Goal: Task Accomplishment & Management: Complete application form

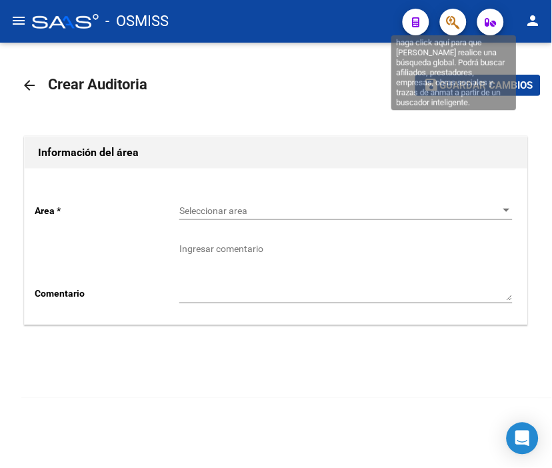
click at [454, 15] on icon "button" at bounding box center [453, 22] width 13 height 15
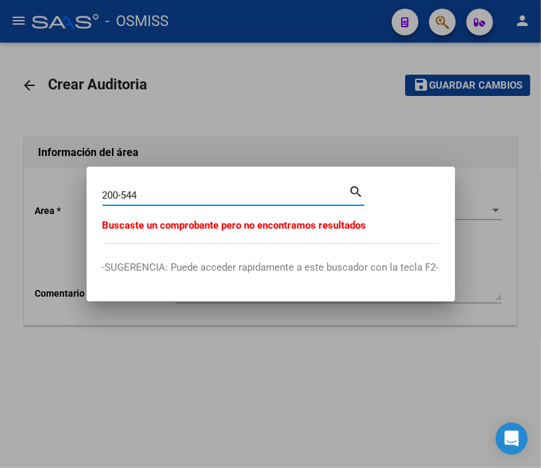
click at [116, 193] on input "200-544" at bounding box center [226, 195] width 247 height 12
type input "2000-544"
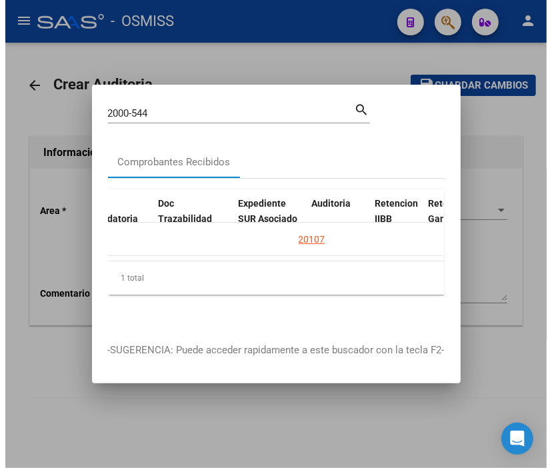
scroll to position [0, 1040]
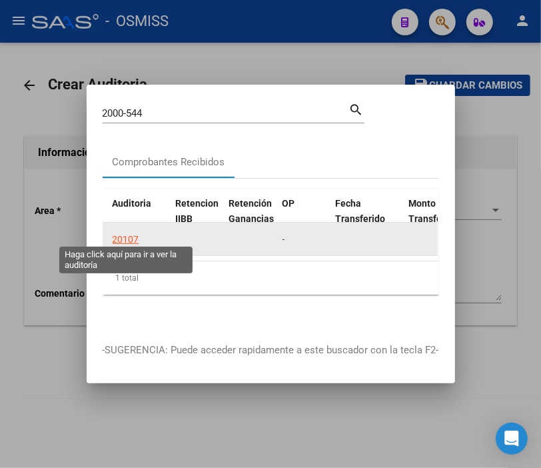
click at [125, 232] on div "20107" at bounding box center [126, 239] width 27 height 15
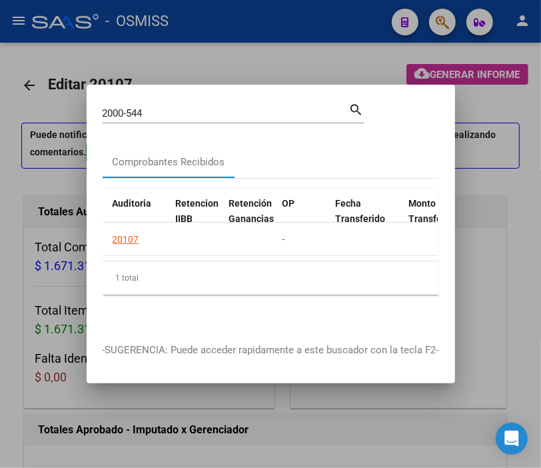
click at [211, 59] on div at bounding box center [270, 234] width 541 height 468
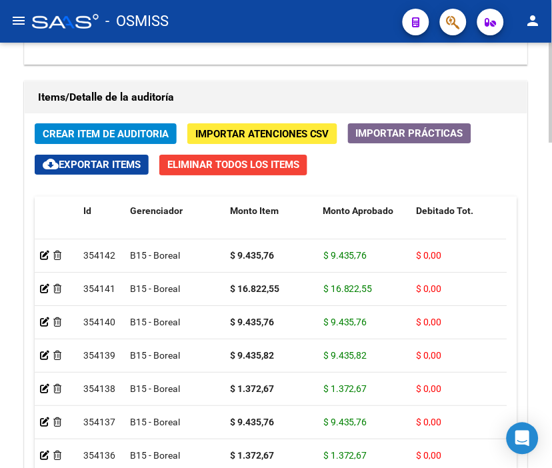
scroll to position [1258, 0]
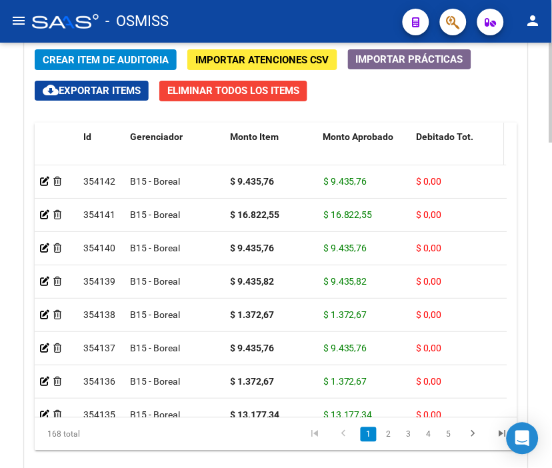
click at [438, 143] on div "Debitado Tot." at bounding box center [458, 136] width 83 height 15
click at [438, 135] on span "Debitado Tot." at bounding box center [445, 136] width 57 height 11
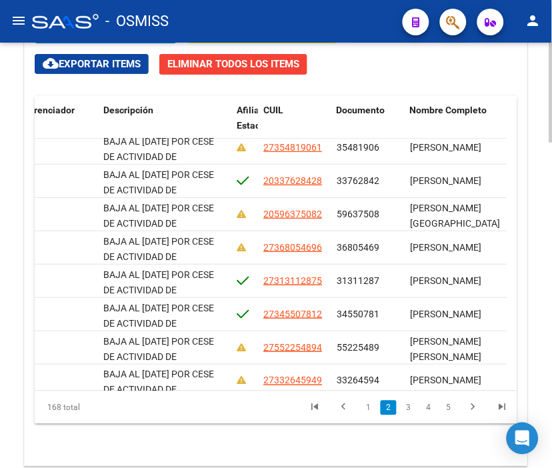
scroll to position [1288, 0]
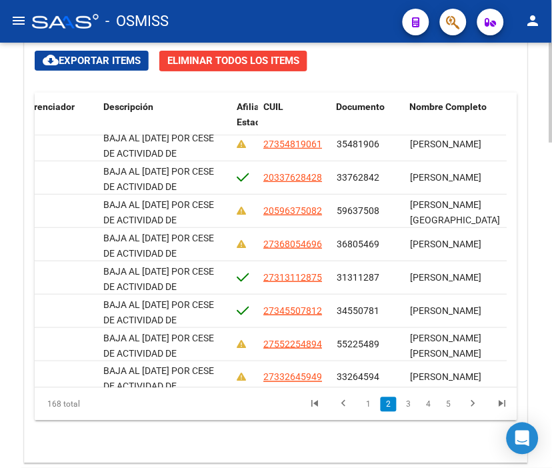
click at [550, 362] on div at bounding box center [550, 397] width 3 height 100
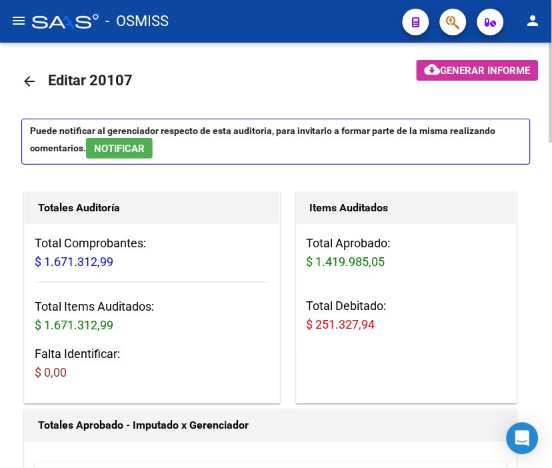
scroll to position [0, 0]
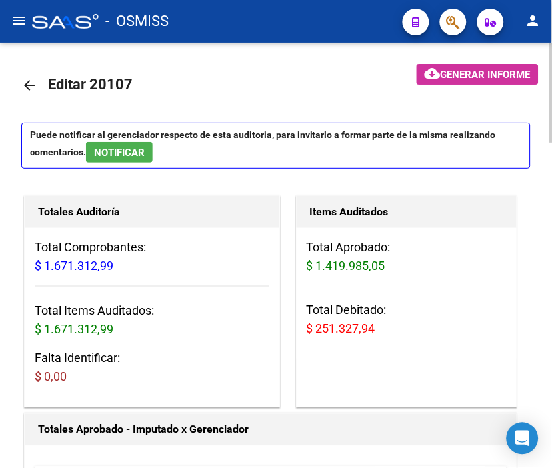
drag, startPoint x: 305, startPoint y: 327, endPoint x: 395, endPoint y: 325, distance: 89.3
click at [395, 325] on div "Total Aprobado: $ 1.419.985,05 Total Debitado: $ 251.327,94" at bounding box center [407, 293] width 221 height 131
copy span "$ 251.327,94"
click at [35, 85] on mat-icon "arrow_back" at bounding box center [29, 85] width 16 height 16
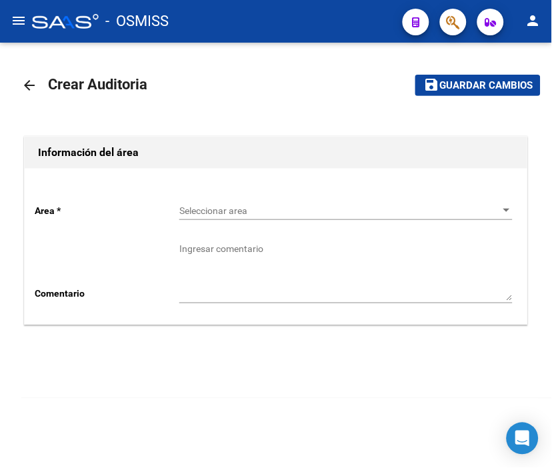
click at [220, 209] on span "Seleccionar area" at bounding box center [339, 210] width 321 height 11
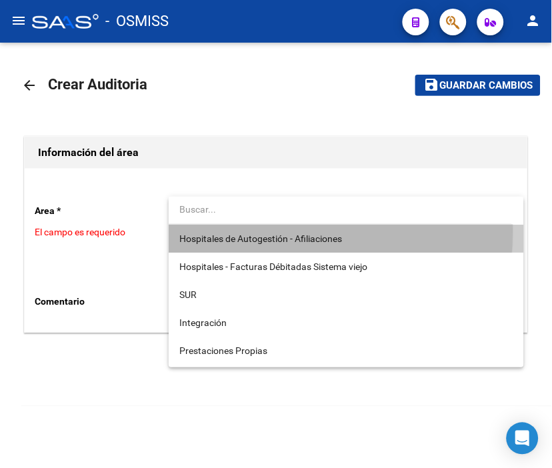
click at [232, 231] on span "Hospitales de Autogestión - Afiliaciones" at bounding box center [345, 239] width 333 height 28
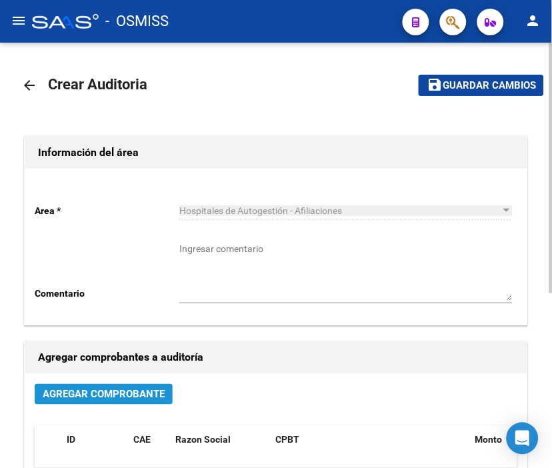
click at [145, 395] on span "Agregar Comprobante" at bounding box center [104, 395] width 122 height 12
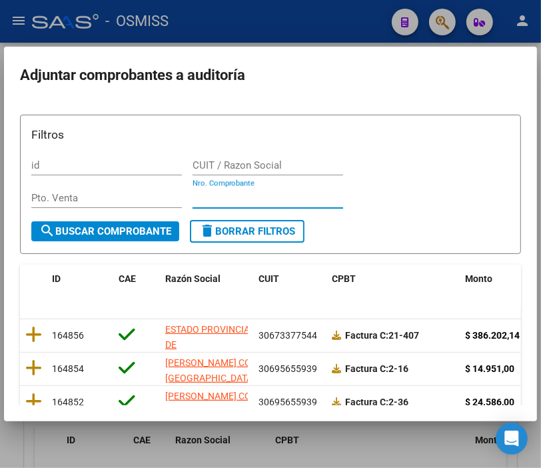
click at [201, 195] on input "Nro. Comprobante" at bounding box center [268, 198] width 151 height 12
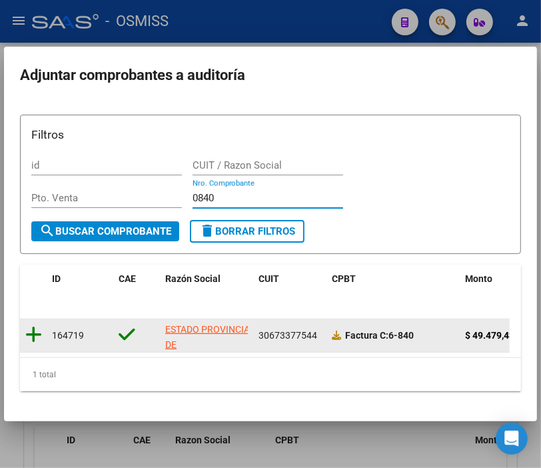
type input "0840"
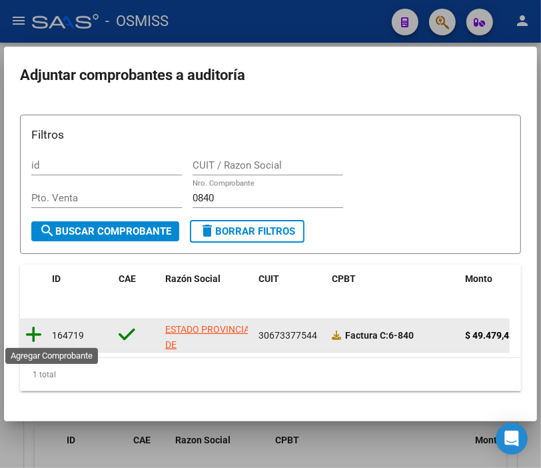
click at [37, 327] on icon at bounding box center [33, 334] width 17 height 19
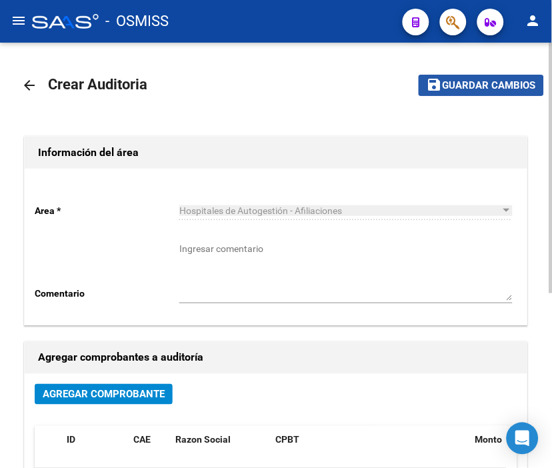
click at [480, 93] on button "save Guardar cambios" at bounding box center [481, 85] width 125 height 21
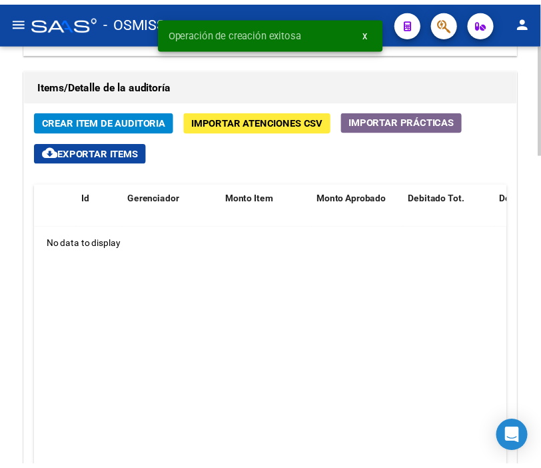
scroll to position [1036, 0]
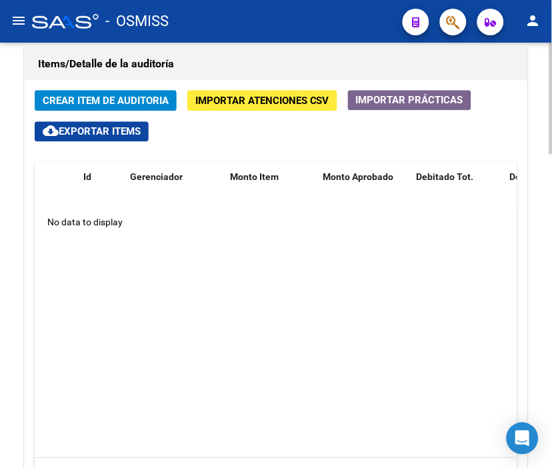
click at [385, 258] on datatable-body "No data to display" at bounding box center [276, 331] width 482 height 252
click at [381, 300] on datatable-body "No data to display" at bounding box center [276, 331] width 482 height 252
click at [90, 104] on span "Crear Item de Auditoria" at bounding box center [106, 101] width 126 height 12
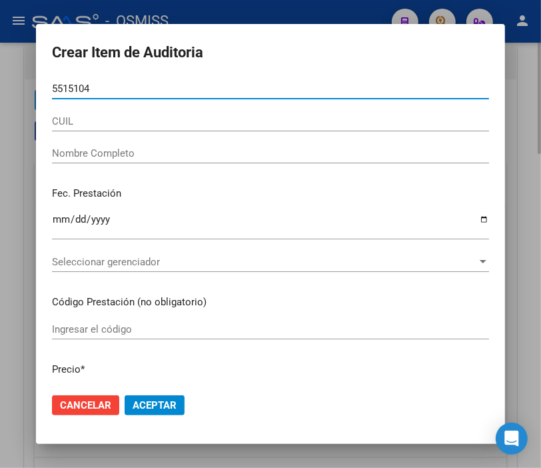
type input "55151044"
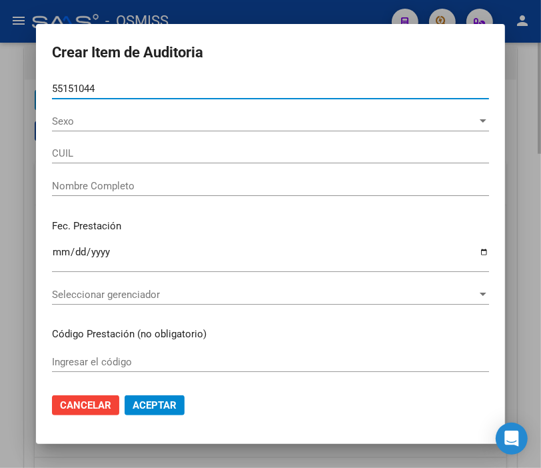
type input "20551510442"
type input "[PERSON_NAME] [PERSON_NAME]"
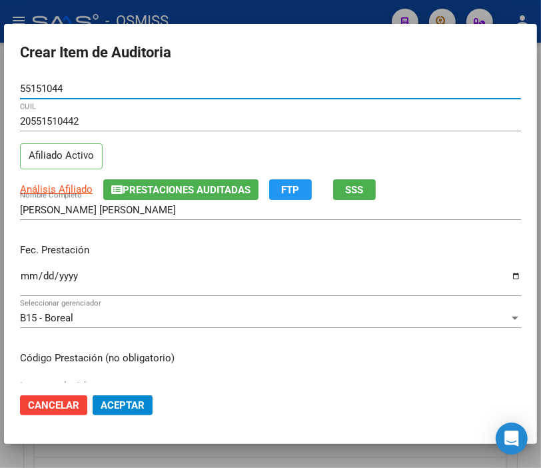
type input "55151044"
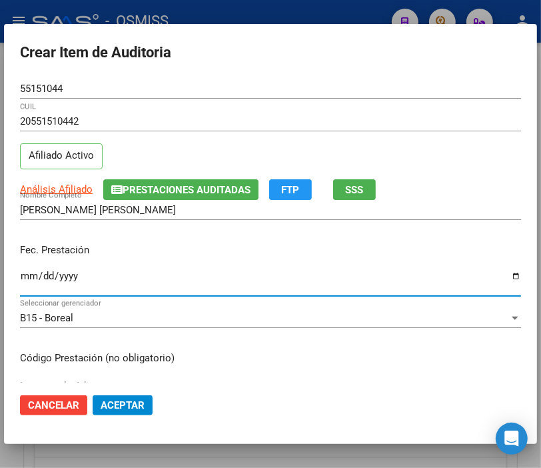
click at [29, 272] on input "Ingresar la fecha" at bounding box center [270, 281] width 501 height 21
type input "[DATE]"
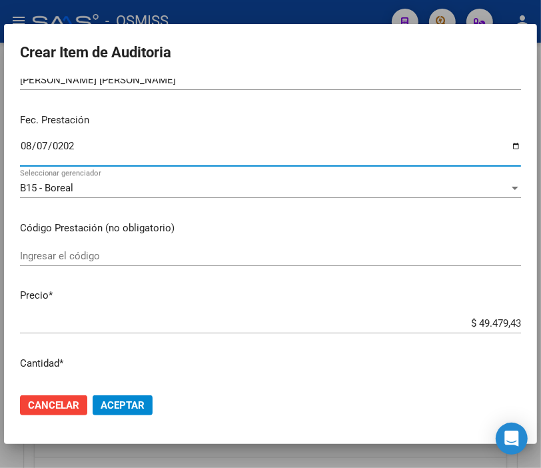
scroll to position [148, 0]
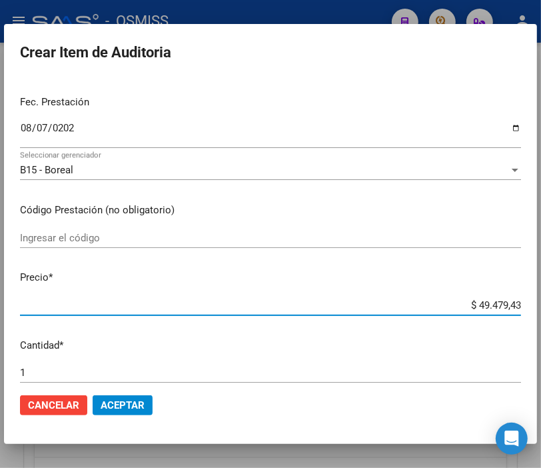
drag, startPoint x: 432, startPoint y: 304, endPoint x: 553, endPoint y: 300, distance: 121.4
click at [541, 300] on html "menu - OSMISS person Firma Express Inicio Instructivos Contacto OS Padrón Padró…" at bounding box center [270, 234] width 541 height 468
type input "$ 0,02"
type input "$ 0,29"
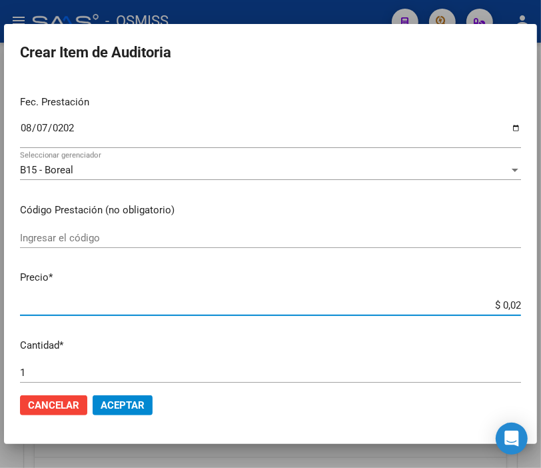
type input "$ 0,29"
type input "$ 2,94"
type input "$ 29,47"
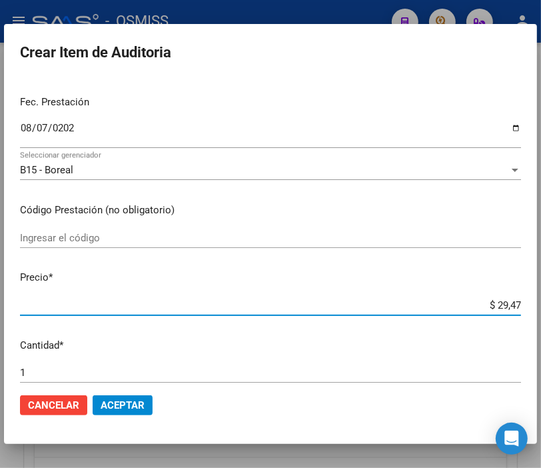
type input "$ 294,79"
type input "$ 2.947,94"
type input "$ 29.479,43"
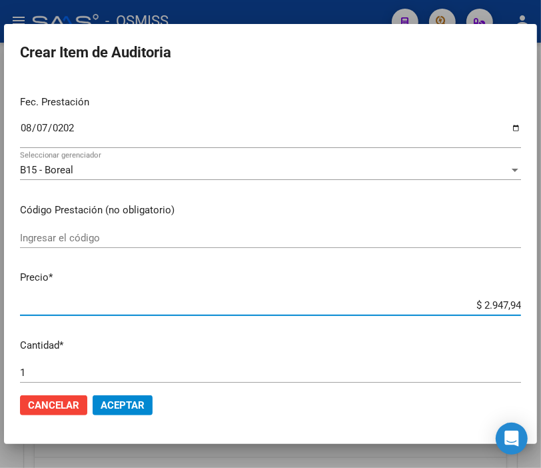
type input "$ 29.479,43"
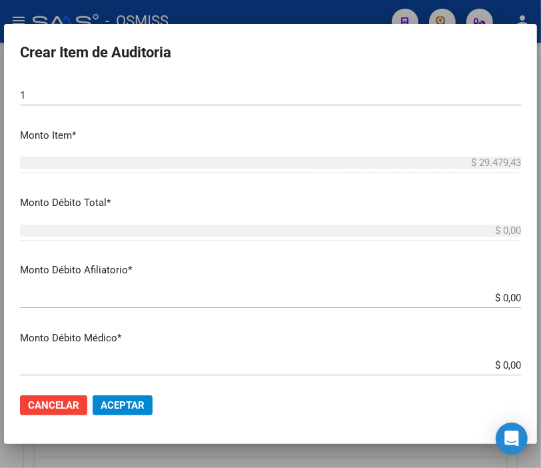
scroll to position [444, 0]
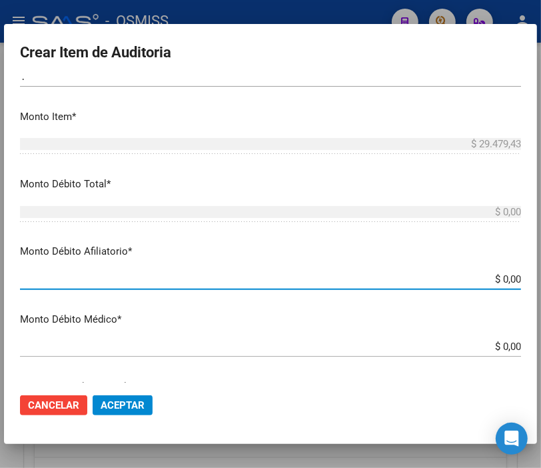
drag, startPoint x: 460, startPoint y: 281, endPoint x: 553, endPoint y: 282, distance: 93.3
click at [541, 282] on html "menu - OSMISS person Firma Express Inicio Instructivos Contacto OS Padrón Padró…" at bounding box center [270, 234] width 541 height 468
type input "$ 0,02"
type input "$ 0,29"
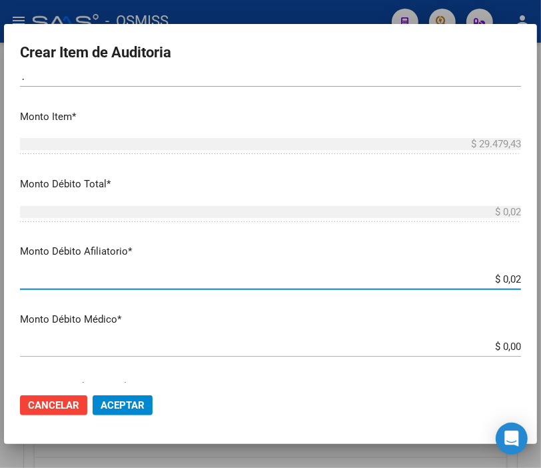
type input "$ 0,29"
type input "$ 2,94"
type input "$ 29,47"
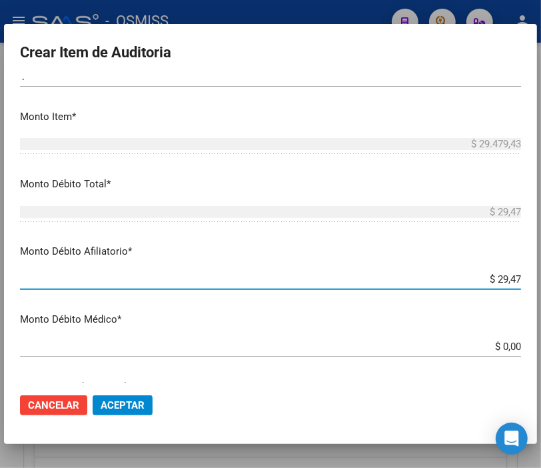
type input "$ 294,79"
type input "$ 2.947,94"
type input "$ 29.479,43"
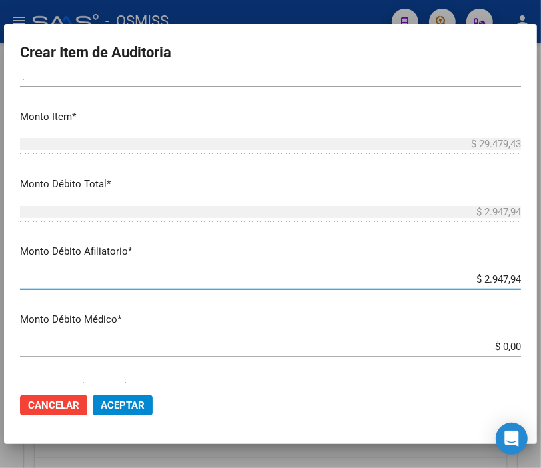
type input "$ 29.479,43"
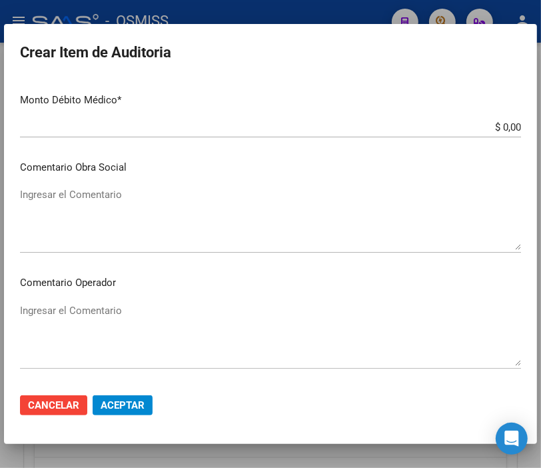
scroll to position [666, 0]
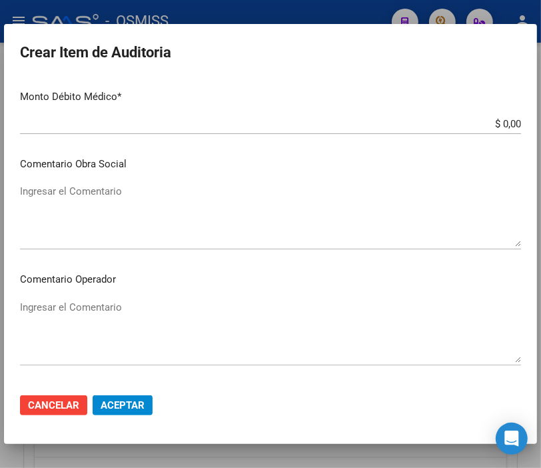
click at [87, 300] on textarea "Ingresar el Comentario" at bounding box center [270, 331] width 501 height 63
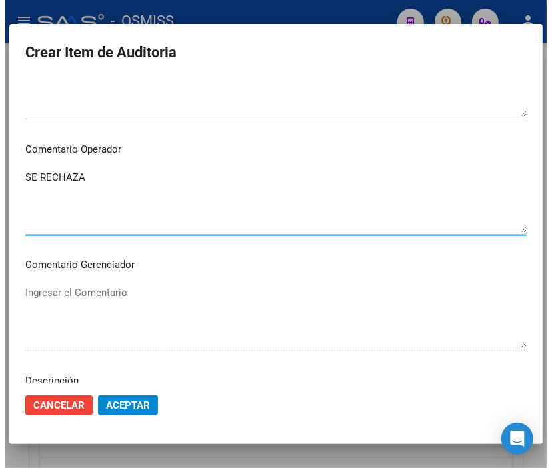
scroll to position [888, 0]
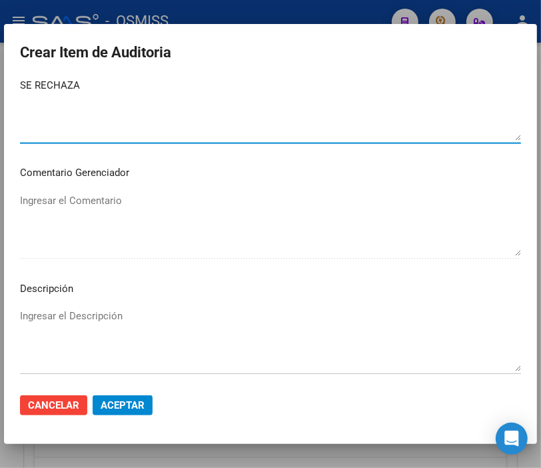
type textarea "SE RECHAZA"
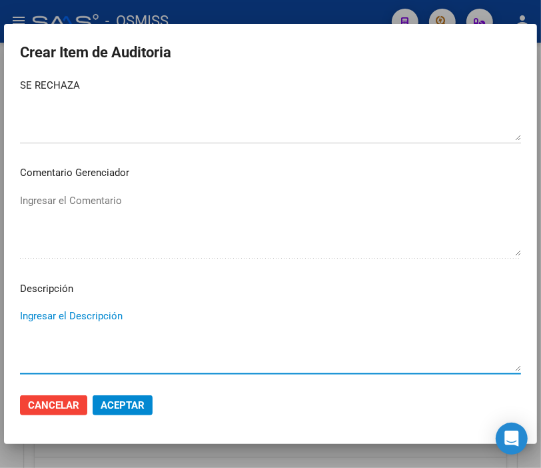
click at [55, 315] on textarea "Ingresar el Descripción" at bounding box center [270, 340] width 501 height 63
type textarea "B"
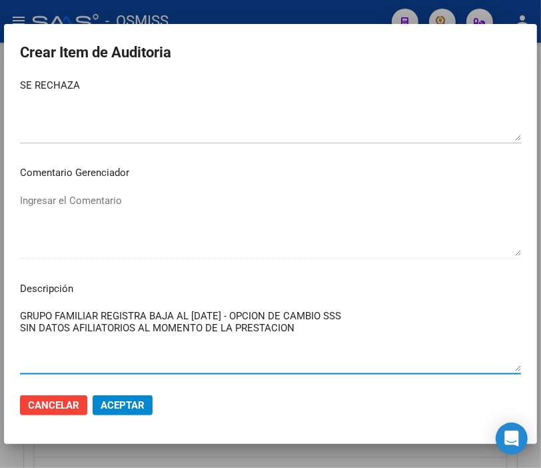
type textarea "GRUPO FAMILIAR REGISTRA BAJA AL [DATE] - OPCION DE CAMBIO SSS SIN DATOS AFILIAT…"
click at [124, 408] on span "Aceptar" at bounding box center [123, 405] width 44 height 12
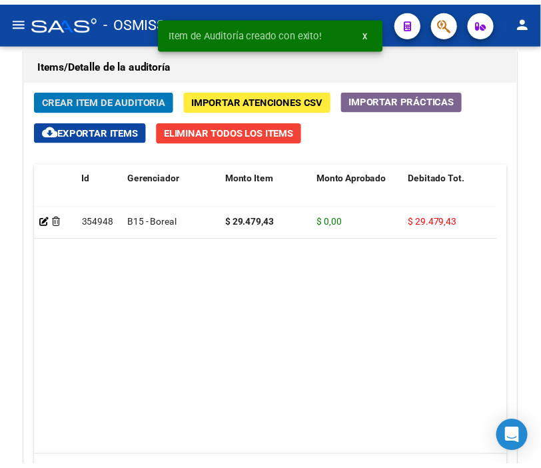
scroll to position [1218, 0]
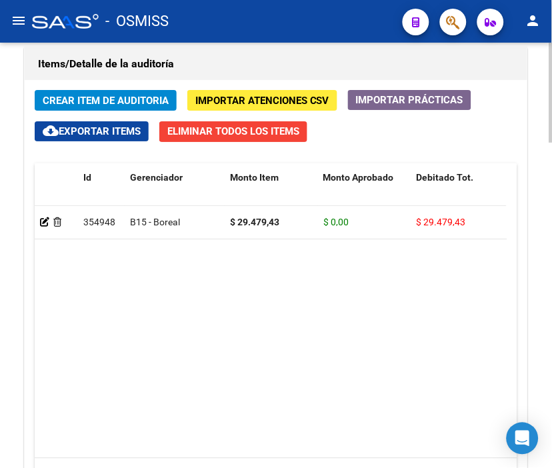
click at [331, 74] on h1 "Items/Detalle de la auditoría" at bounding box center [276, 63] width 476 height 21
click at [113, 111] on div "Crear Item de Auditoria Importar Atenciones CSV Importar Prácticas cloud_downlo…" at bounding box center [276, 306] width 502 height 453
click at [113, 101] on span "Crear Item de Auditoria" at bounding box center [106, 101] width 126 height 12
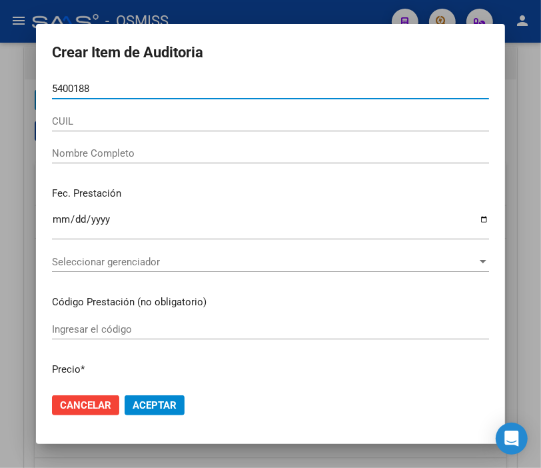
type input "54001883"
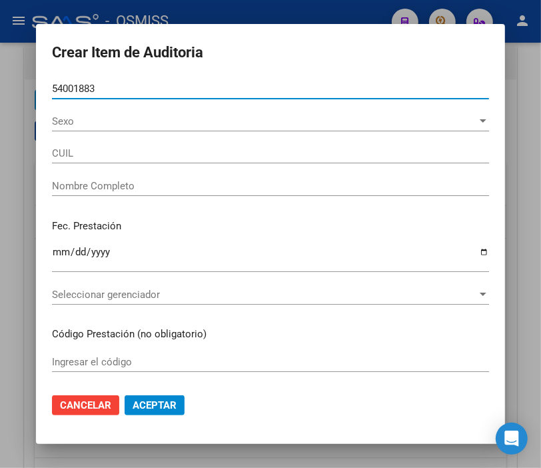
type input "27540018834"
type input "[PERSON_NAME]"
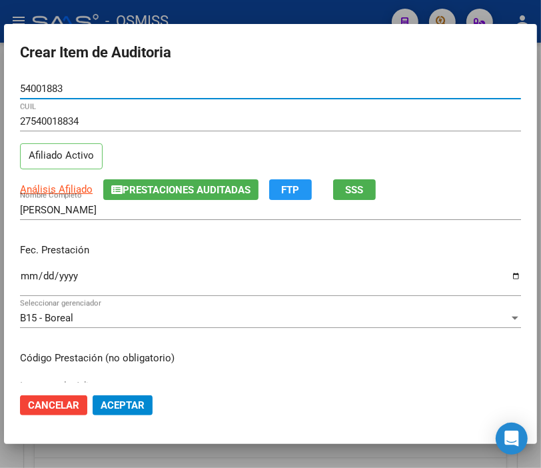
type input "54001883"
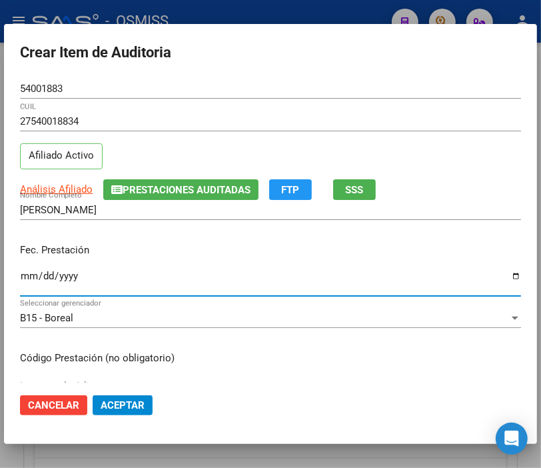
click at [33, 281] on input "Ingresar la fecha" at bounding box center [270, 281] width 501 height 21
type input "[DATE]"
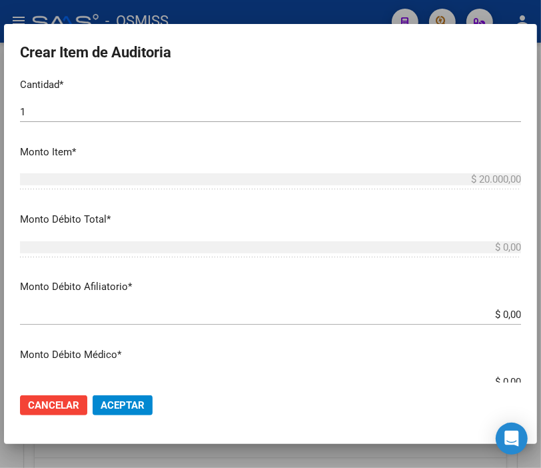
scroll to position [444, 0]
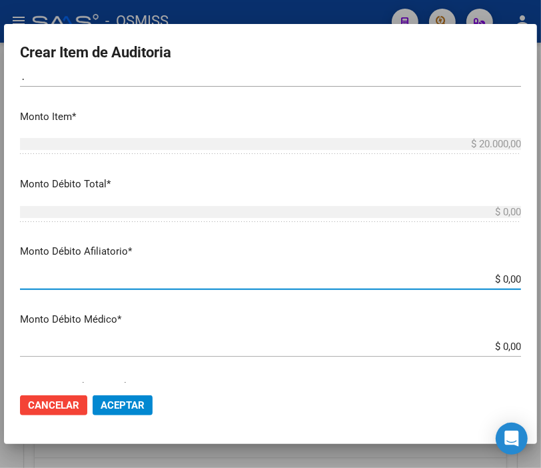
drag, startPoint x: 464, startPoint y: 277, endPoint x: 553, endPoint y: 276, distance: 89.3
click at [541, 276] on html "menu - OSMISS person Firma Express Inicio Instructivos Contacto OS Padrón Padró…" at bounding box center [270, 234] width 541 height 468
type input "$ 0,02"
type input "$ 0,20"
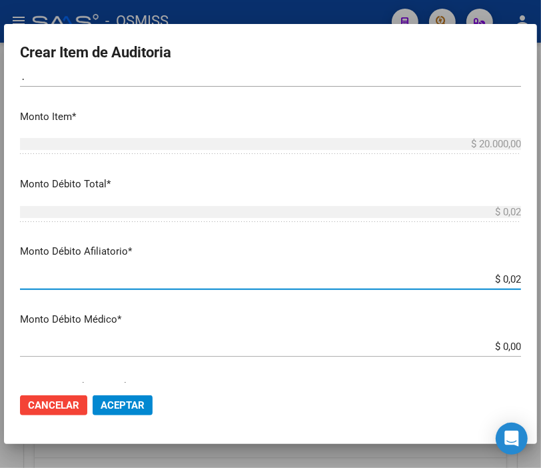
type input "$ 0,20"
type input "$ 2,00"
type input "$ 20,00"
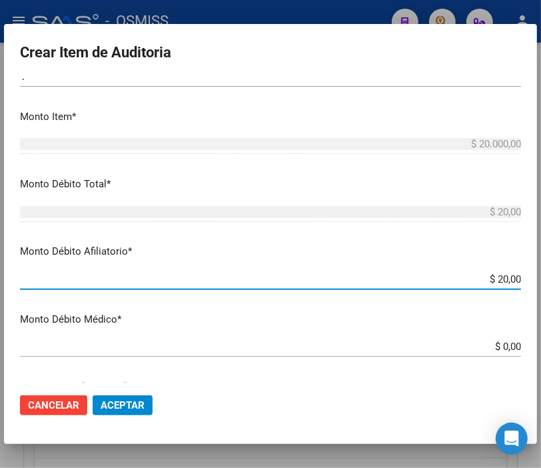
type input "$ 200,00"
type input "$ 2.000,00"
type input "$ 20.000,00"
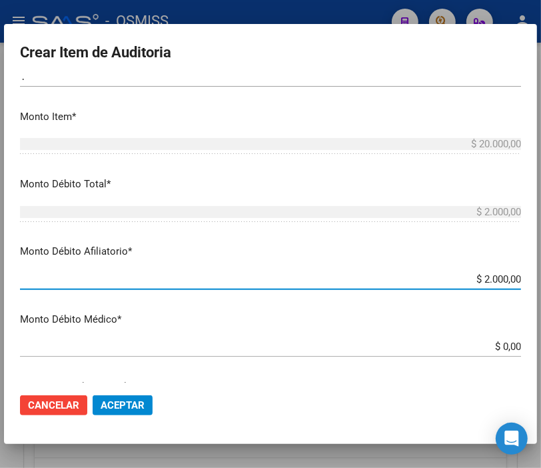
type input "$ 20.000,00"
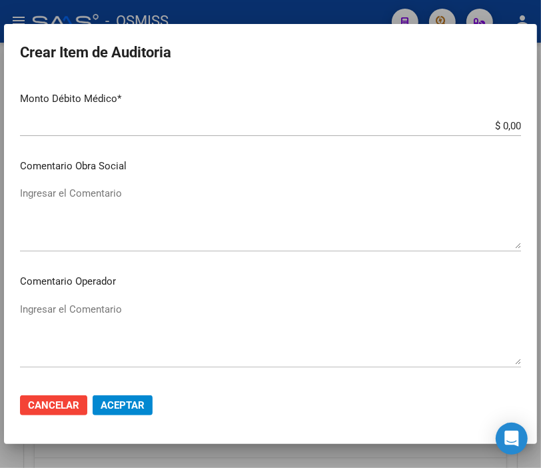
scroll to position [666, 0]
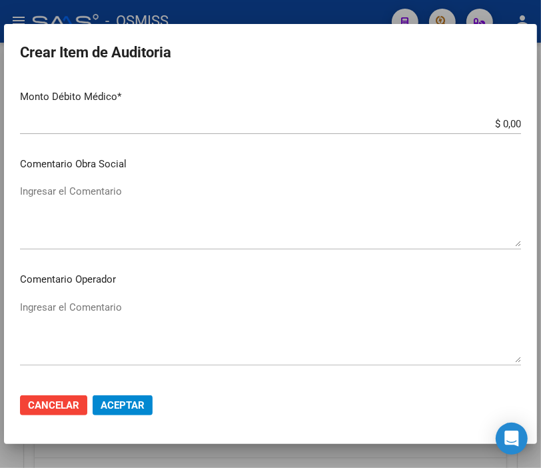
click at [88, 304] on textarea "Ingresar el Comentario" at bounding box center [270, 331] width 501 height 63
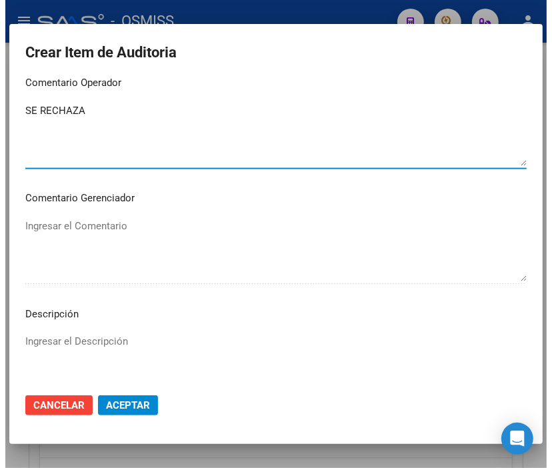
scroll to position [888, 0]
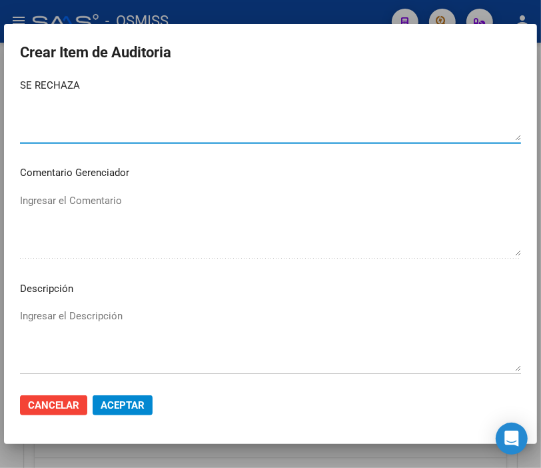
type textarea "SE RECHAZA"
click at [45, 314] on textarea "Ingresar el Descripción" at bounding box center [270, 340] width 501 height 63
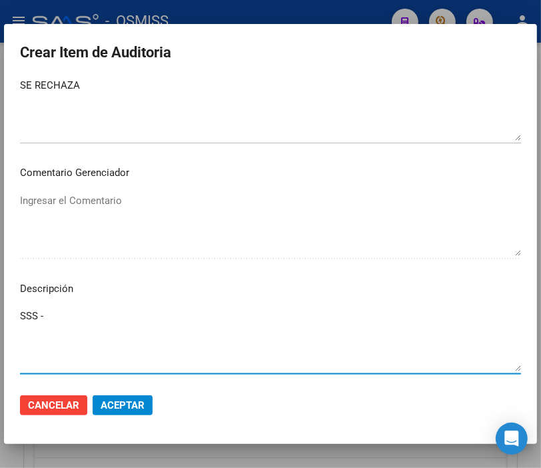
paste textarea "OBRA SOCIAL DEL PERSONAL DE FABRICAS DE PINTURA"
type textarea "SSS - OBRA SOCIAL DEL PERSONAL DE FABRICAS DE PINTURA"
click at [150, 396] on button "Aceptar" at bounding box center [123, 405] width 60 height 20
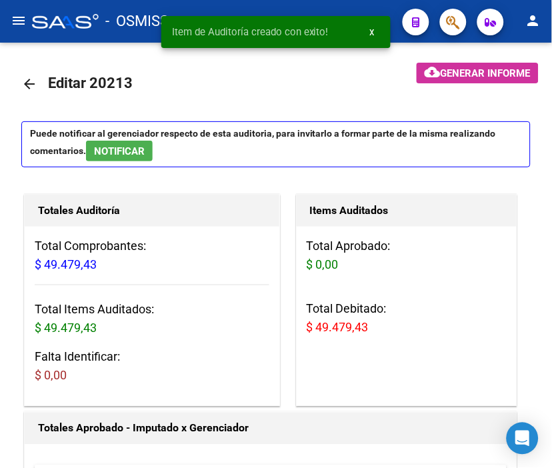
scroll to position [0, 0]
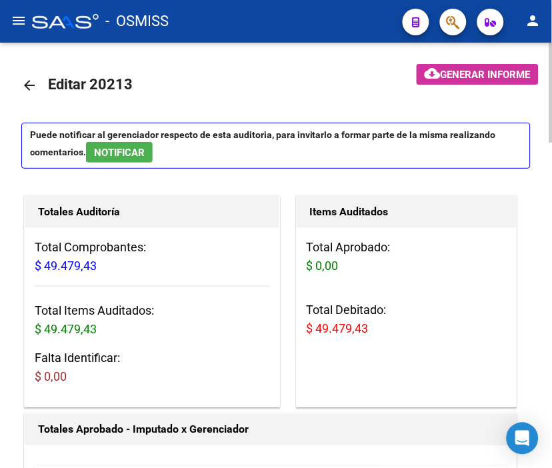
click at [472, 78] on span "Generar informe" at bounding box center [486, 75] width 90 height 12
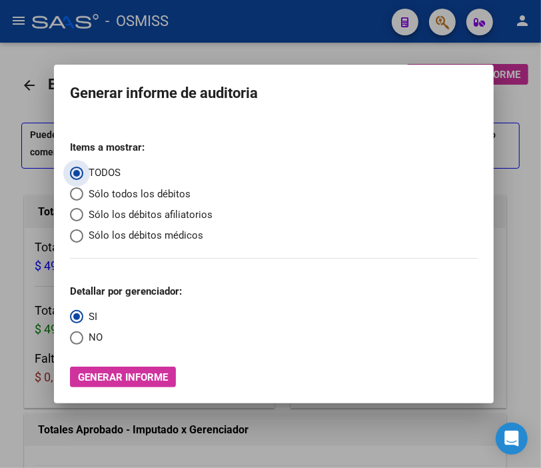
click at [131, 217] on span "Sólo los débitos afiliatorios" at bounding box center [147, 214] width 129 height 15
click at [83, 217] on input "Sólo los débitos afiliatorios" at bounding box center [76, 214] width 13 height 13
radio input "true"
click at [83, 331] on span "NO" at bounding box center [92, 337] width 19 height 15
click at [83, 331] on input "NO" at bounding box center [76, 337] width 13 height 13
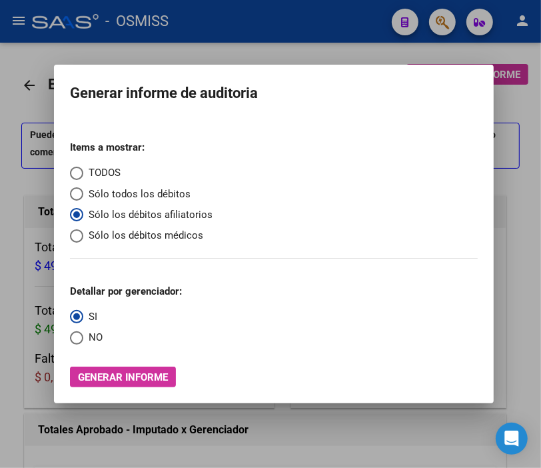
radio input "true"
click at [121, 373] on span "Generar informe" at bounding box center [123, 377] width 90 height 12
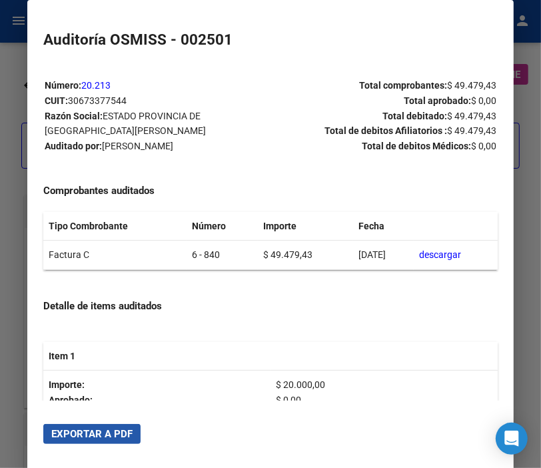
click at [107, 437] on span "Exportar a PDF" at bounding box center [91, 434] width 81 height 12
click at [7, 109] on div at bounding box center [270, 234] width 541 height 468
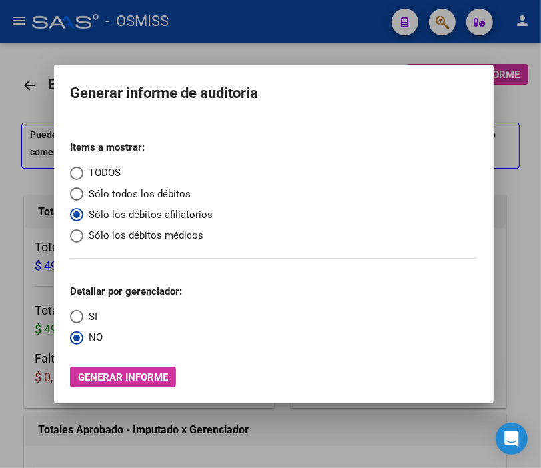
click at [7, 109] on div at bounding box center [270, 234] width 541 height 468
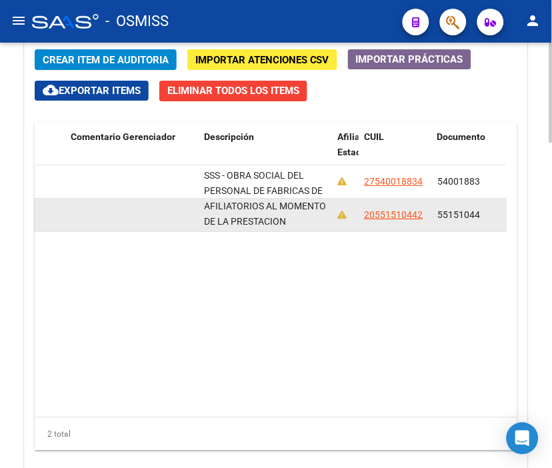
scroll to position [1, 0]
drag, startPoint x: 203, startPoint y: 207, endPoint x: 314, endPoint y: 224, distance: 111.9
click at [314, 224] on div "GRUPO FAMILIAR REGISTRA BAJA AL [DATE] - OPCION DE CAMBIO SSS SIN DATOS AFILIAT…" at bounding box center [266, 215] width 123 height 28
copy span "GRUPO FAMILIAR REGISTRA BAJA AL [DATE] - OPCION DE CAMBIO SSS SIN DATOS AFILIAT…"
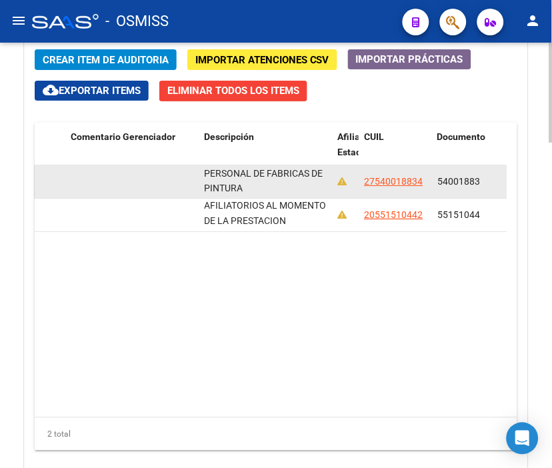
drag, startPoint x: 205, startPoint y: 173, endPoint x: 328, endPoint y: 183, distance: 123.7
click at [328, 183] on datatable-body-cell "SSS - OBRA SOCIAL DEL PERSONAL DE FABRICAS DE PINTURA" at bounding box center [265, 181] width 133 height 33
copy span "SSS - OBRA SOCIAL DEL PERSONAL DE FABRICAS DE PINTURA"
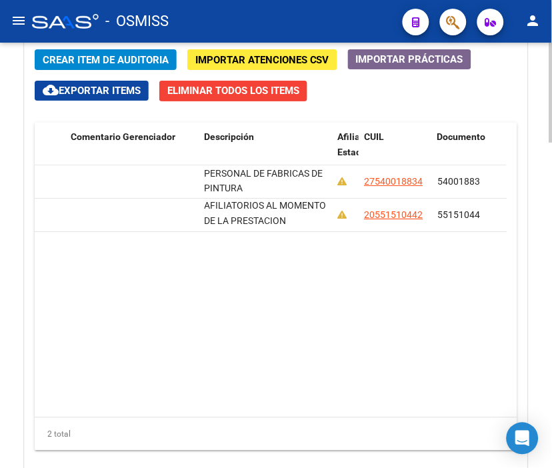
click at [235, 345] on datatable-body "354950 B15 - Boreal $ 20.000,00 $ 0,00 $ 20.000,00 $ 0,00 $ 20.000,00 SE RECHAZ…" at bounding box center [271, 291] width 472 height 252
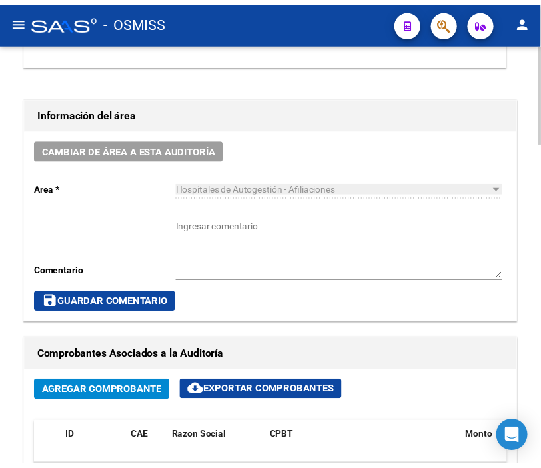
scroll to position [592, 0]
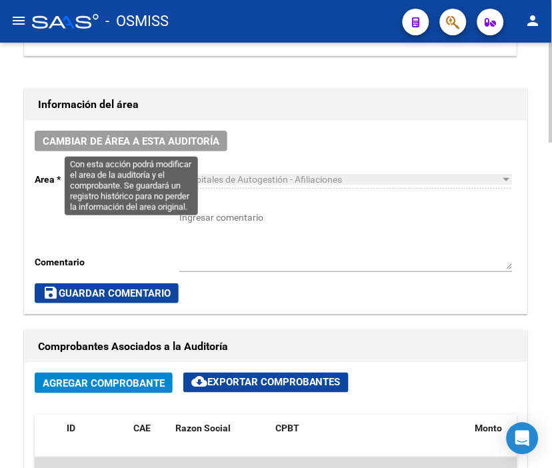
click at [149, 142] on span "Cambiar de área a esta auditoría" at bounding box center [131, 141] width 177 height 12
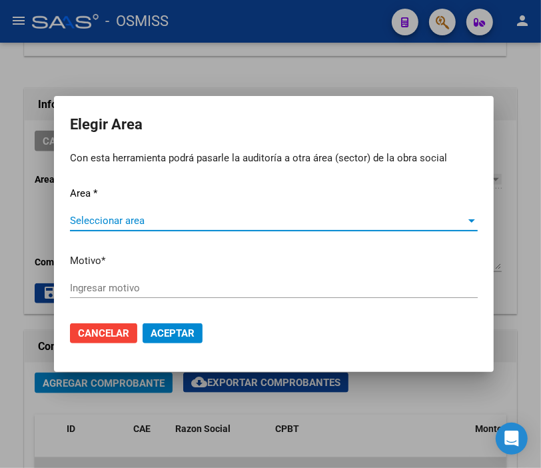
click at [116, 217] on span "Seleccionar area" at bounding box center [268, 221] width 396 height 12
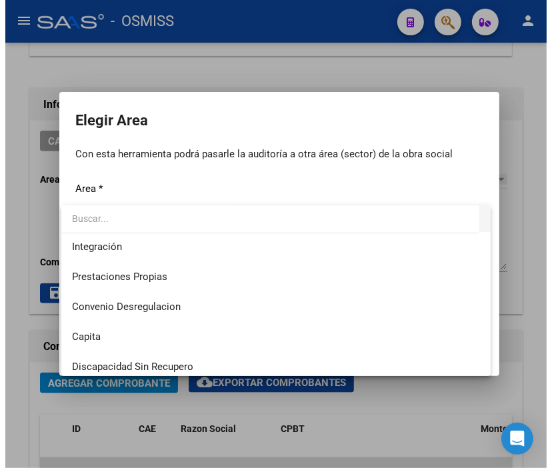
scroll to position [222, 0]
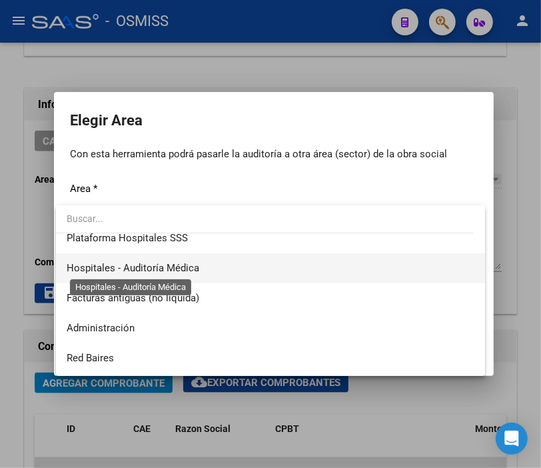
click at [167, 267] on span "Hospitales - Auditoría Médica" at bounding box center [133, 268] width 133 height 12
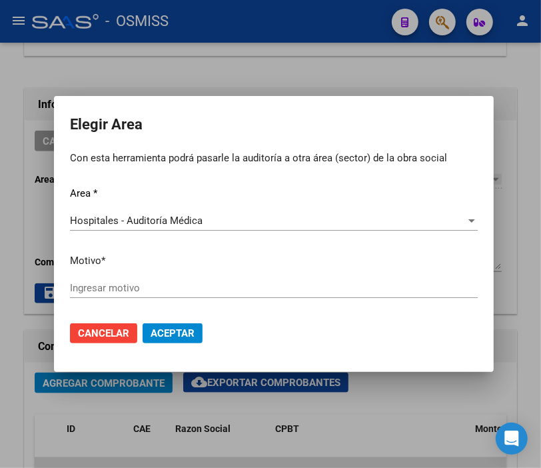
click at [110, 295] on div "Ingresar motivo" at bounding box center [274, 288] width 408 height 20
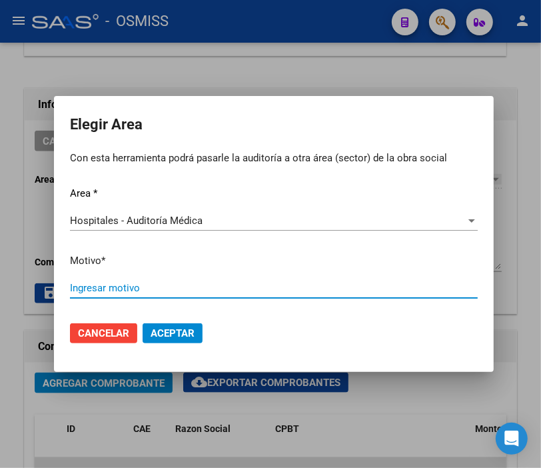
click at [110, 290] on input "Ingresar motivo" at bounding box center [274, 288] width 408 height 12
type input "AUDITADO"
click at [185, 334] on span "Aceptar" at bounding box center [173, 333] width 44 height 12
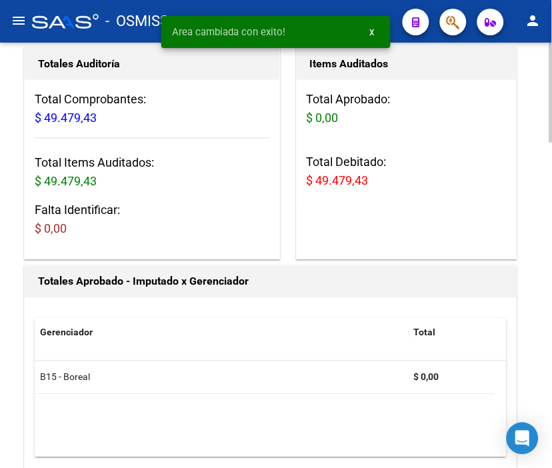
scroll to position [0, 0]
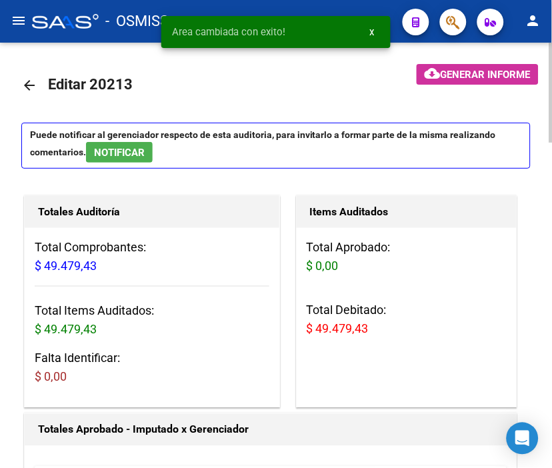
click at [25, 77] on mat-icon "arrow_back" at bounding box center [29, 85] width 16 height 16
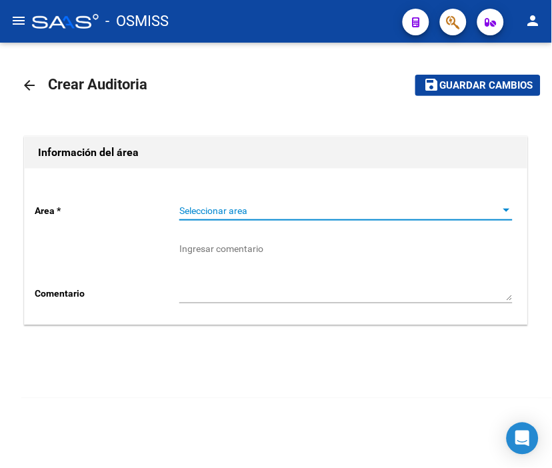
click at [225, 212] on span "Seleccionar area" at bounding box center [339, 210] width 321 height 11
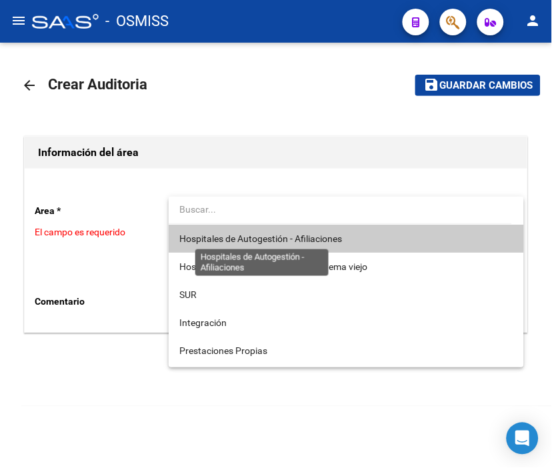
click at [241, 243] on span "Hospitales de Autogestión - Afiliaciones" at bounding box center [260, 238] width 163 height 11
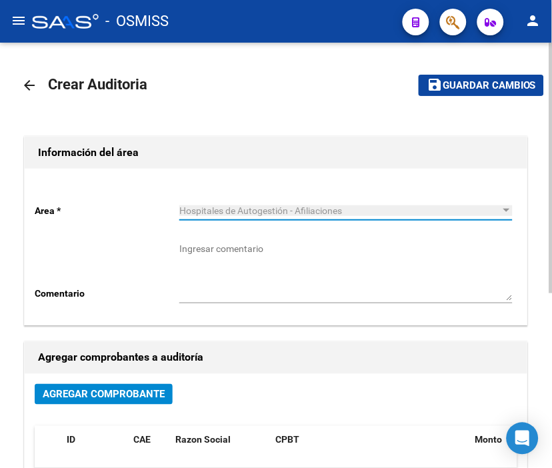
click at [133, 410] on div "Agregar Comprobante" at bounding box center [276, 399] width 482 height 31
click at [132, 401] on button "Agregar Comprobante" at bounding box center [104, 394] width 138 height 21
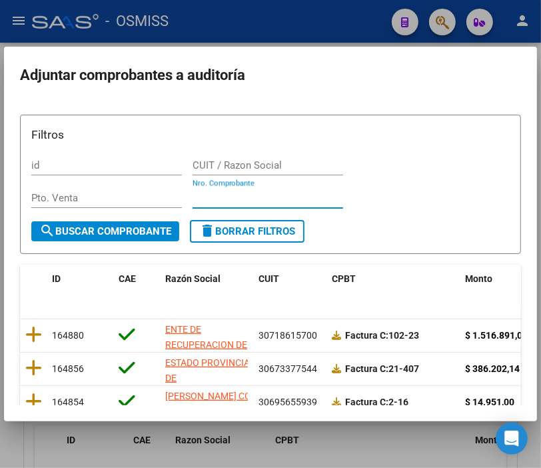
click at [205, 194] on input "Nro. Comprobante" at bounding box center [268, 198] width 151 height 12
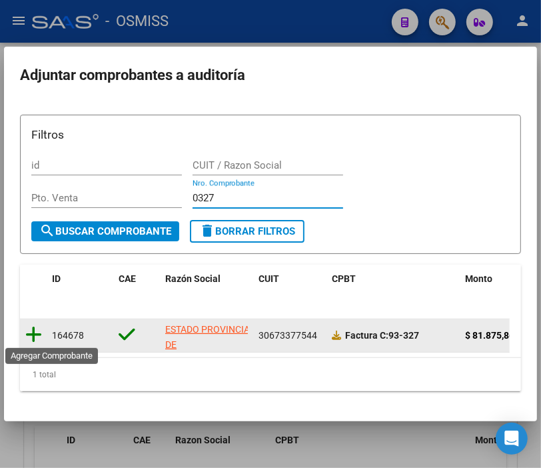
type input "0327"
click at [39, 331] on icon at bounding box center [33, 334] width 17 height 19
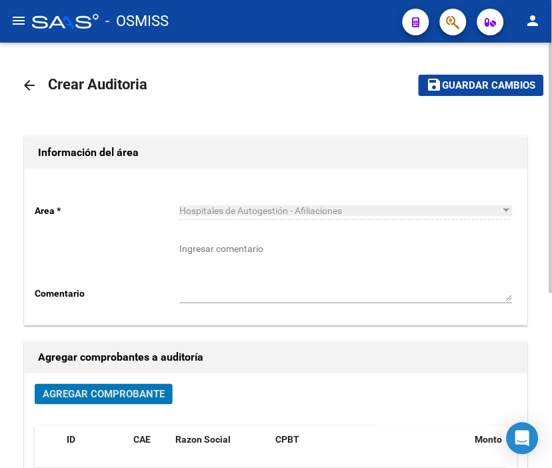
click at [457, 79] on span "save Guardar cambios" at bounding box center [481, 85] width 109 height 12
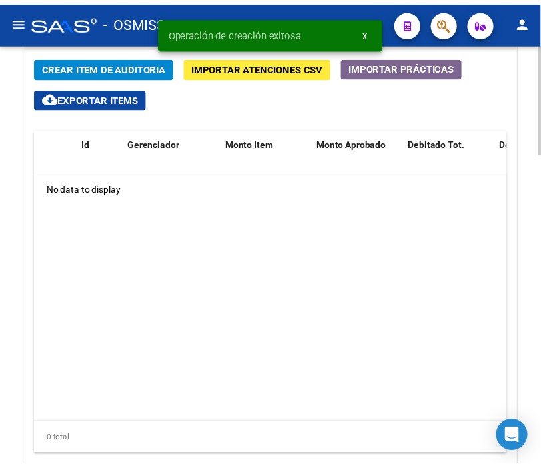
scroll to position [1076, 0]
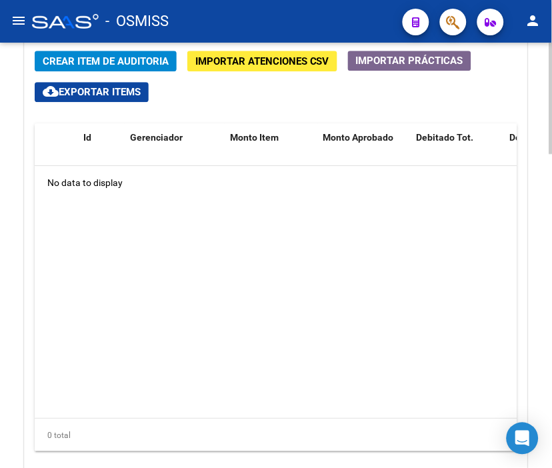
click at [551, 330] on div at bounding box center [550, 380] width 3 height 111
click at [307, 203] on datatable-body "No data to display" at bounding box center [276, 292] width 482 height 252
click at [122, 47] on div "Crear Item de Auditoria Importar Atenciones CSV Importar Prácticas cloud_downlo…" at bounding box center [276, 267] width 502 height 452
click at [120, 51] on button "Crear Item de Auditoria" at bounding box center [106, 61] width 142 height 21
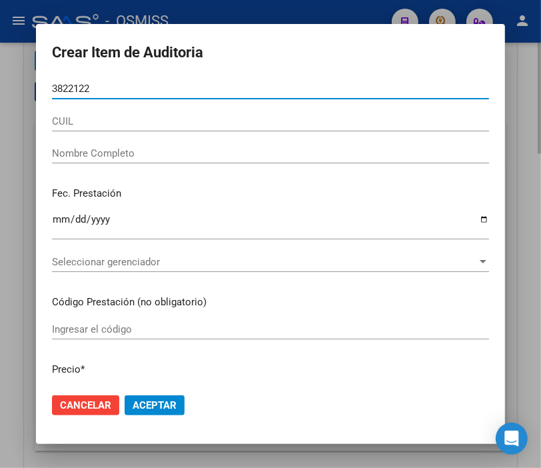
type input "38221223"
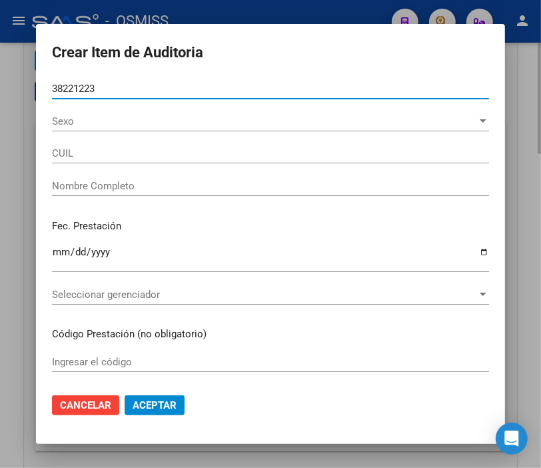
type input "27382212237"
type input "MU�OZ [PERSON_NAME]"
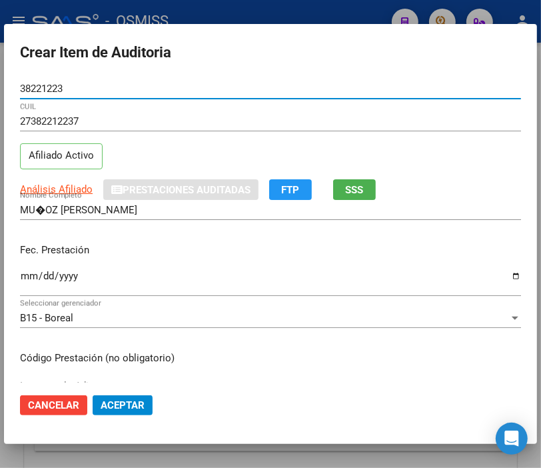
type input "38221223"
click at [33, 278] on input "Ingresar la fecha" at bounding box center [270, 281] width 501 height 21
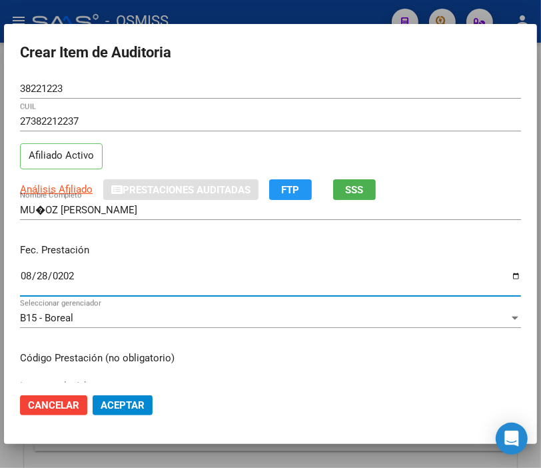
type input "[DATE]"
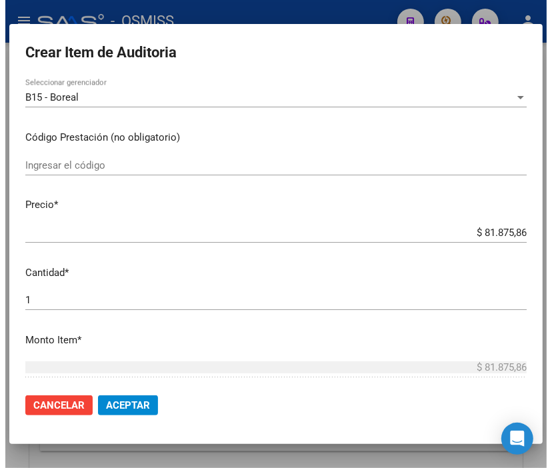
scroll to position [222, 0]
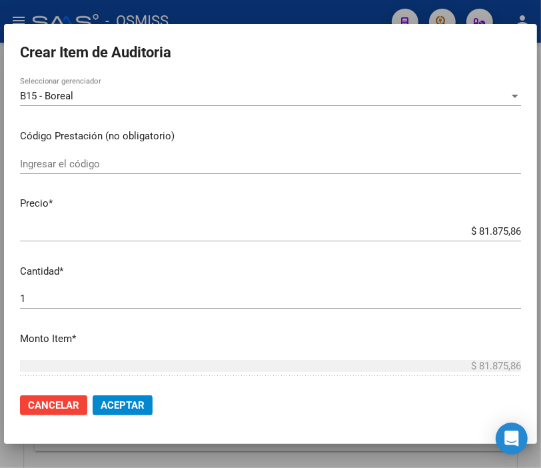
click at [113, 402] on span "Aceptar" at bounding box center [123, 405] width 44 height 12
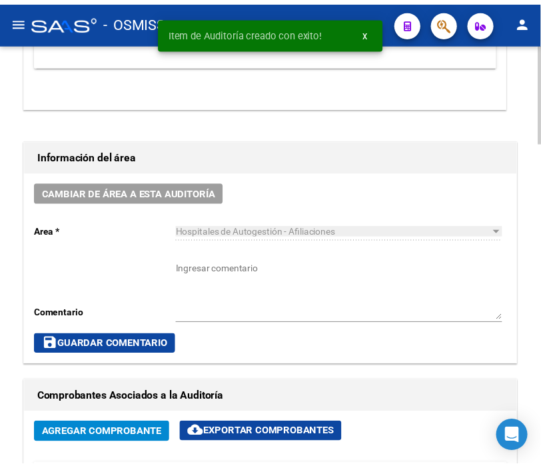
scroll to position [516, 0]
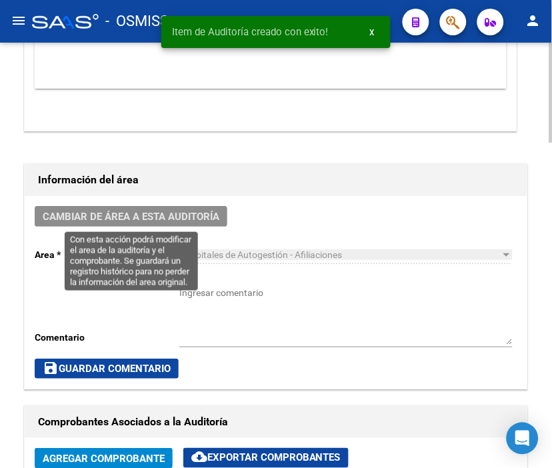
click at [184, 213] on span "Cambiar de área a esta auditoría" at bounding box center [131, 217] width 177 height 12
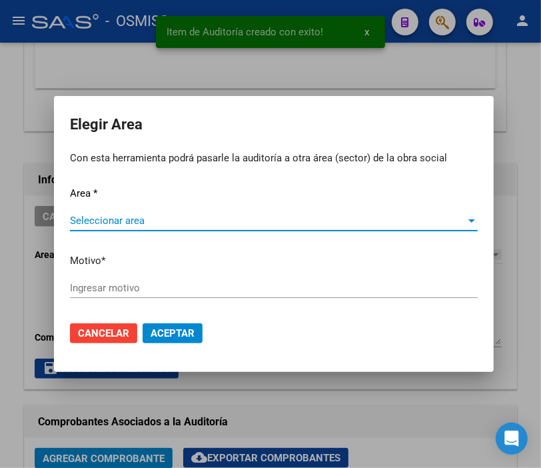
click at [117, 219] on span "Seleccionar area" at bounding box center [268, 221] width 396 height 12
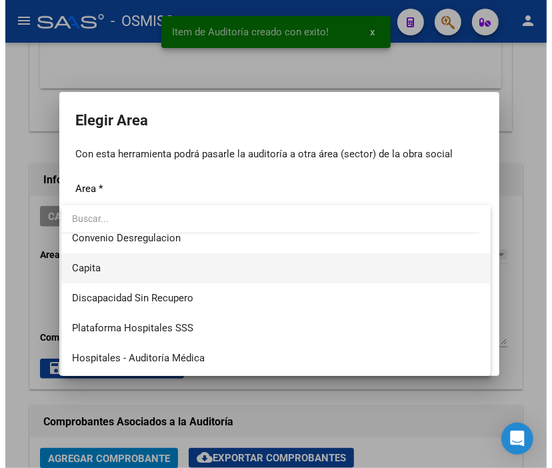
scroll to position [148, 0]
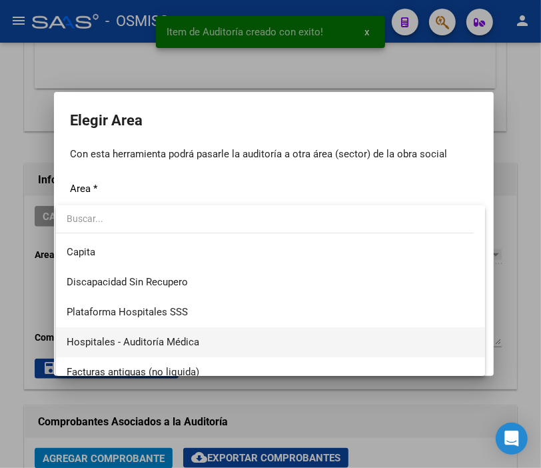
click at [209, 343] on span "Hospitales - Auditoría Médica" at bounding box center [271, 342] width 408 height 30
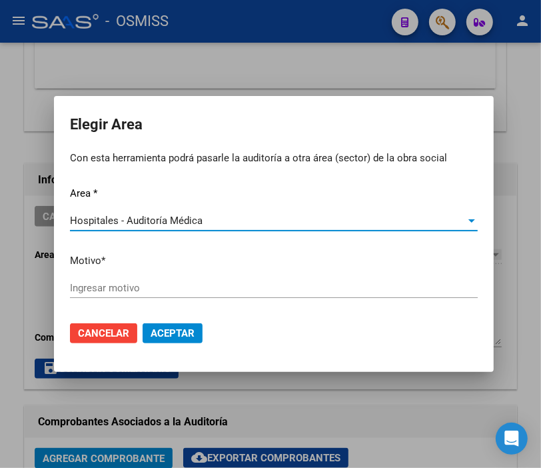
click at [122, 287] on input "Ingresar motivo" at bounding box center [274, 288] width 408 height 12
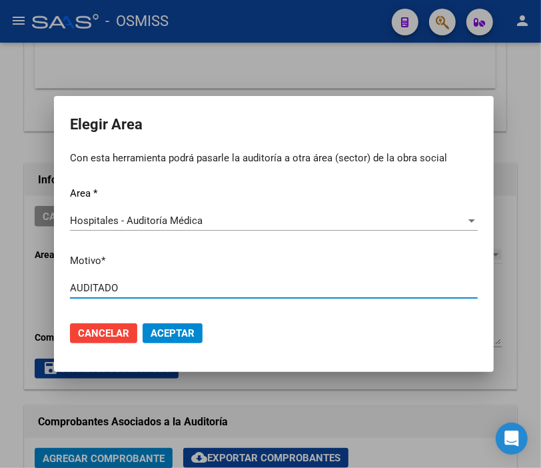
type input "AUDITADO"
click at [183, 335] on span "Aceptar" at bounding box center [173, 333] width 44 height 12
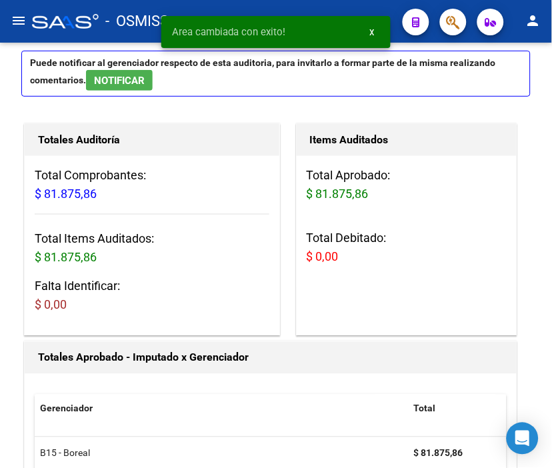
scroll to position [0, 0]
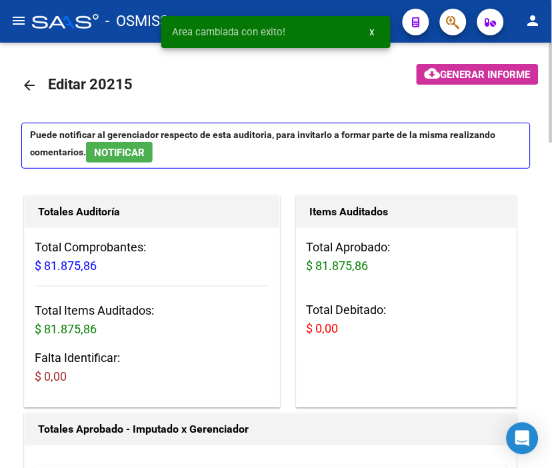
click at [25, 79] on mat-icon "arrow_back" at bounding box center [29, 85] width 16 height 16
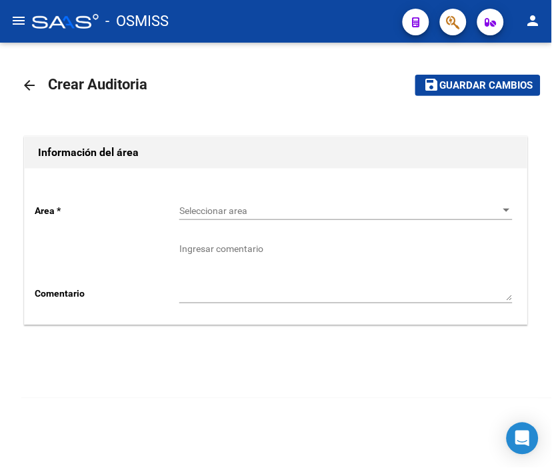
click at [242, 203] on div "Seleccionar area Seleccionar area" at bounding box center [345, 206] width 333 height 27
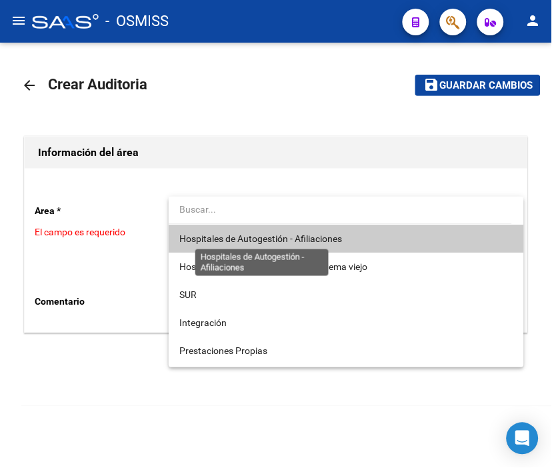
click at [254, 235] on span "Hospitales de Autogestión - Afiliaciones" at bounding box center [260, 238] width 163 height 11
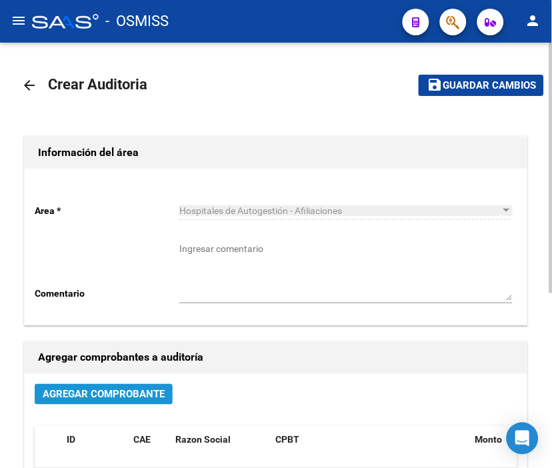
click at [151, 394] on span "Agregar Comprobante" at bounding box center [104, 395] width 122 height 12
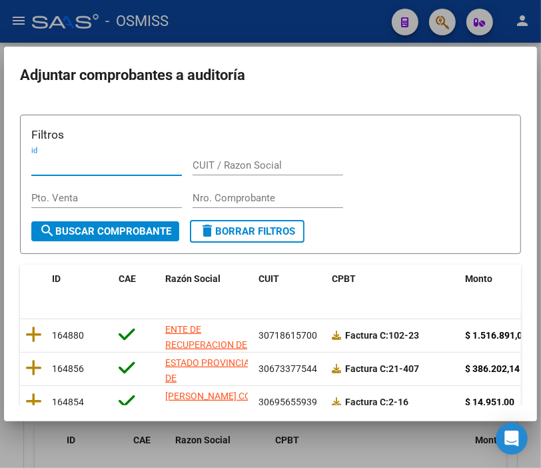
click at [201, 198] on input "Nro. Comprobante" at bounding box center [268, 198] width 151 height 12
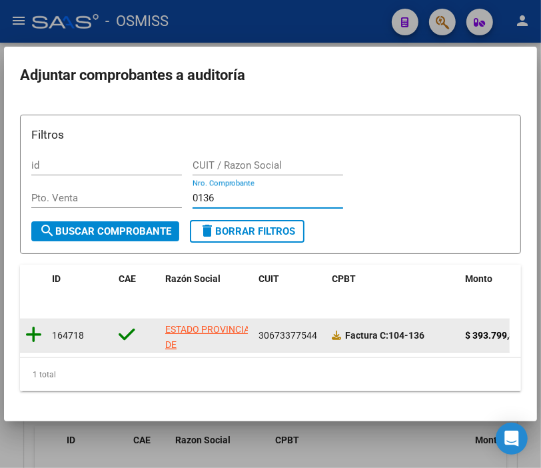
type input "0136"
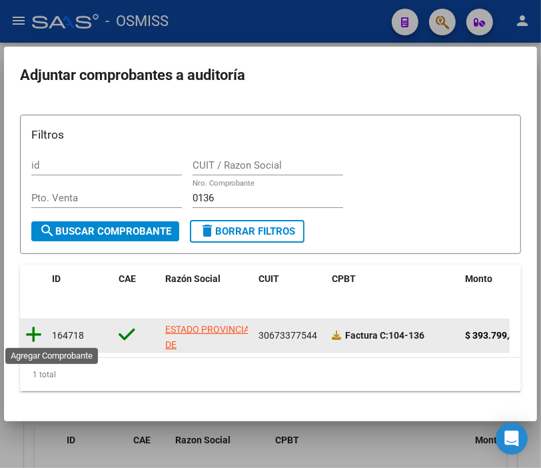
click at [35, 331] on icon at bounding box center [33, 334] width 17 height 19
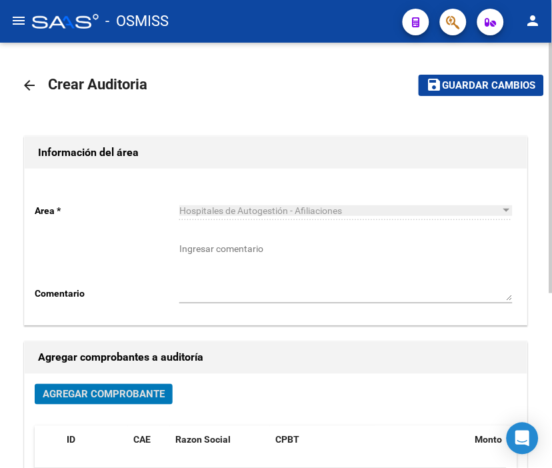
click at [480, 85] on span "Guardar cambios" at bounding box center [489, 86] width 93 height 12
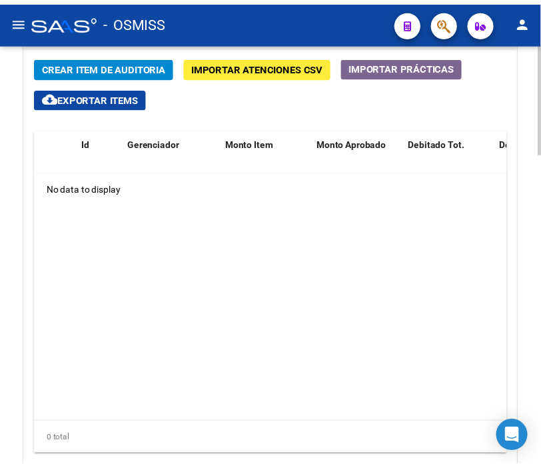
scroll to position [1081, 0]
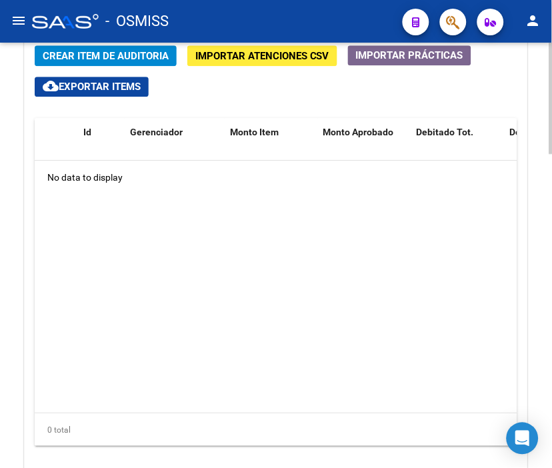
click at [550, 335] on div at bounding box center [550, 381] width 3 height 111
click at [360, 182] on div "No data to display" at bounding box center [276, 177] width 482 height 33
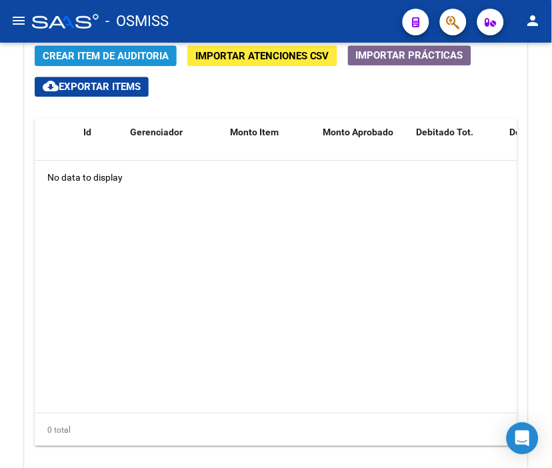
click at [134, 64] on button "Crear Item de Auditoria" at bounding box center [106, 55] width 142 height 21
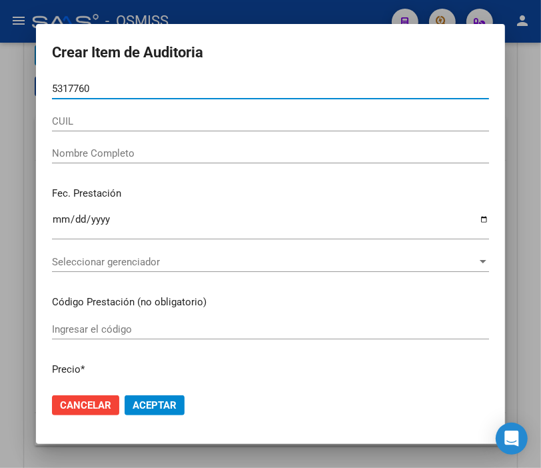
type input "53177600"
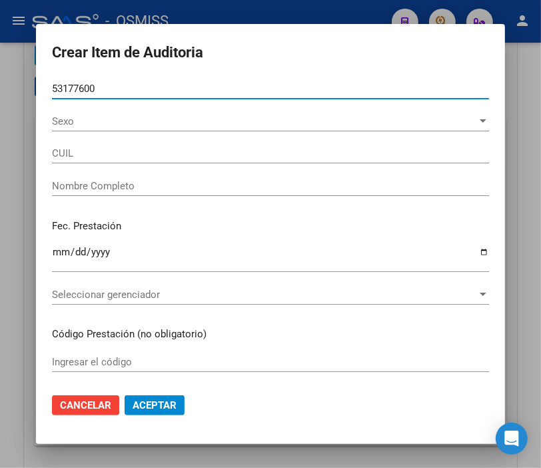
type input "20531776004"
type input "[PERSON_NAME]"
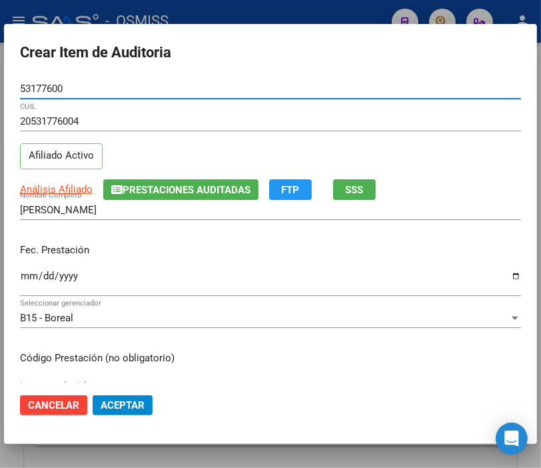
type input "53177600"
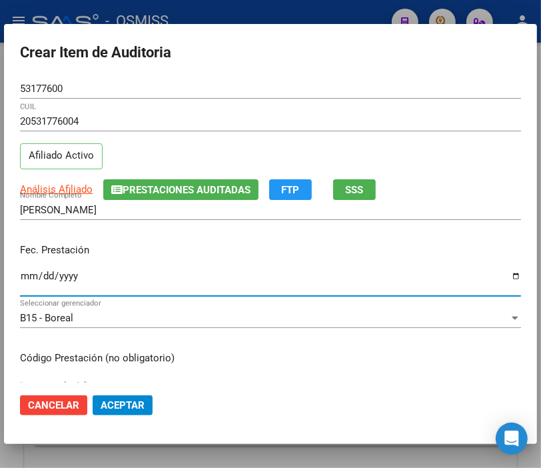
click at [27, 279] on input "Ingresar la fecha" at bounding box center [270, 281] width 501 height 21
type input "[DATE]"
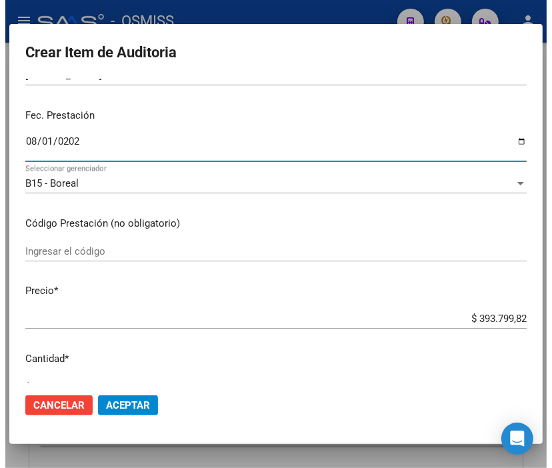
scroll to position [148, 0]
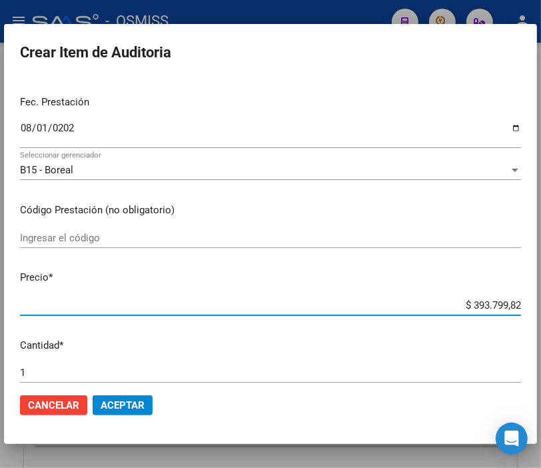
drag, startPoint x: 431, startPoint y: 299, endPoint x: 542, endPoint y: 302, distance: 111.3
click at [541, 302] on html "menu - OSMISS person Firma Express Inicio Instructivos Contacto OS Padrón Padró…" at bounding box center [270, 234] width 541 height 468
type input "$ 0,02"
type input "$ 0,20"
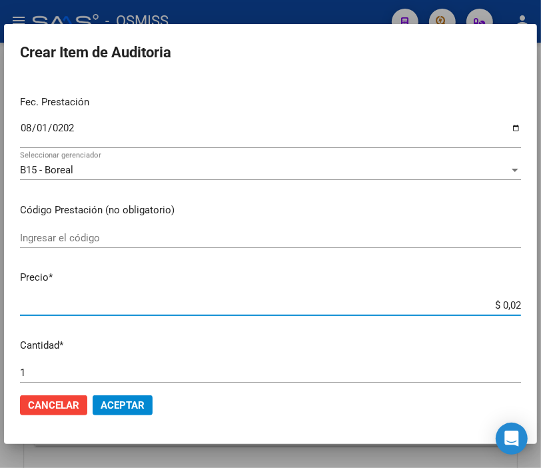
type input "$ 0,20"
type input "$ 2,00"
type input "$ 20,00"
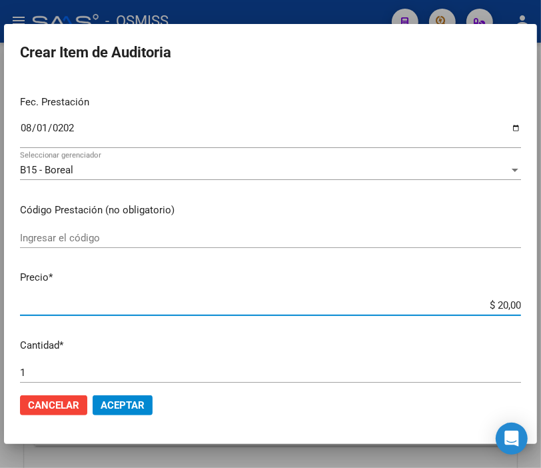
type input "$ 200,00"
type input "$ 2.000,00"
type input "$ 20.000,00"
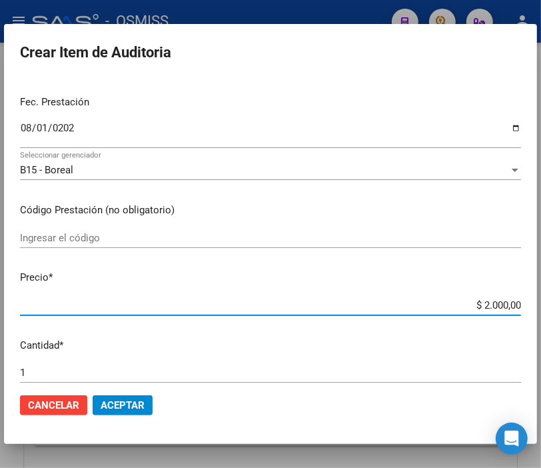
type input "$ 20.000,00"
click at [135, 403] on span "Aceptar" at bounding box center [123, 405] width 44 height 12
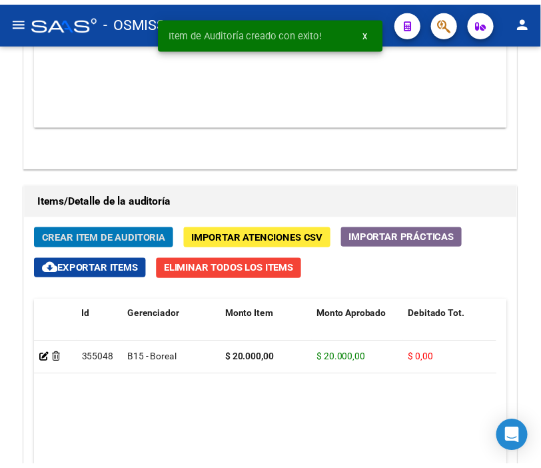
scroll to position [1262, 0]
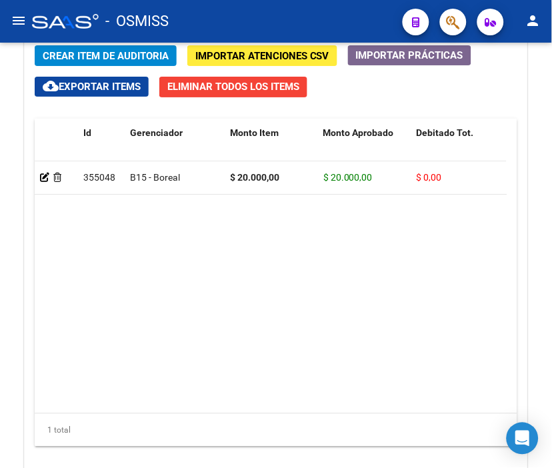
drag, startPoint x: 314, startPoint y: 21, endPoint x: 268, endPoint y: 21, distance: 46.0
click at [314, 21] on div "- OSMISS" at bounding box center [212, 21] width 360 height 29
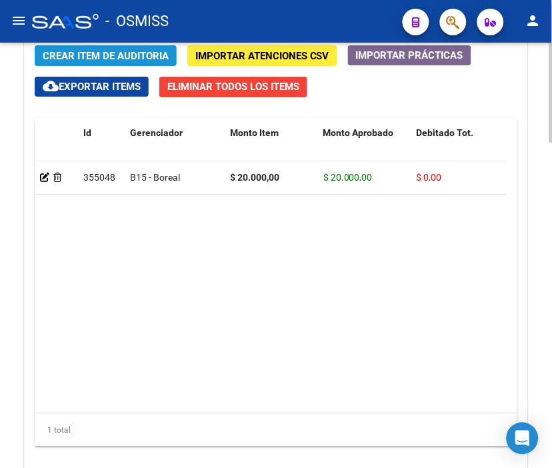
click at [93, 56] on span "Crear Item de Auditoria" at bounding box center [106, 56] width 126 height 12
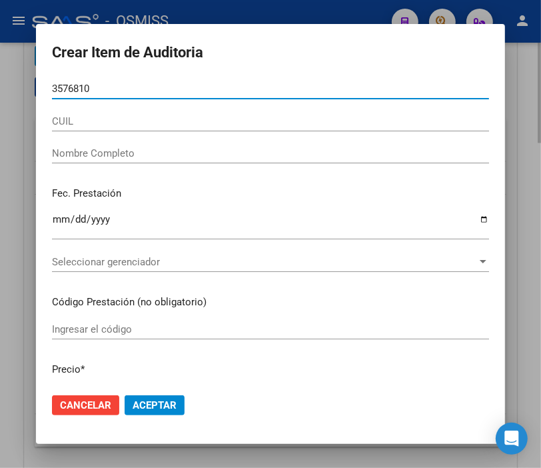
type input "35768101"
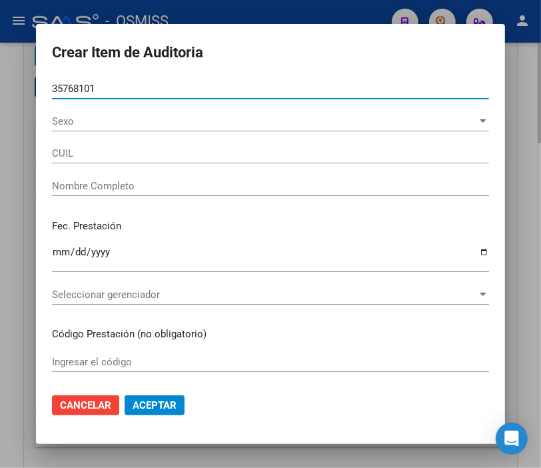
type input "23357681014"
type input "[PERSON_NAME]"
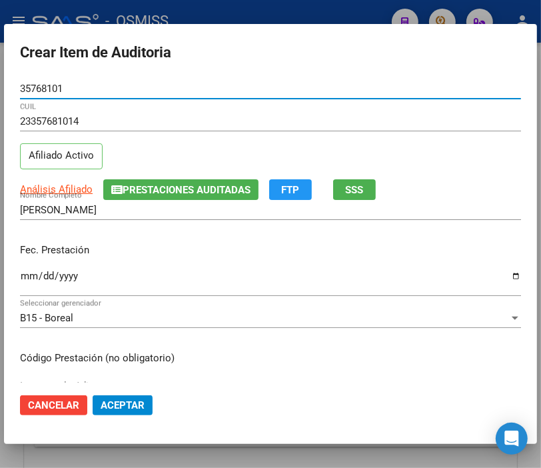
type input "35768101"
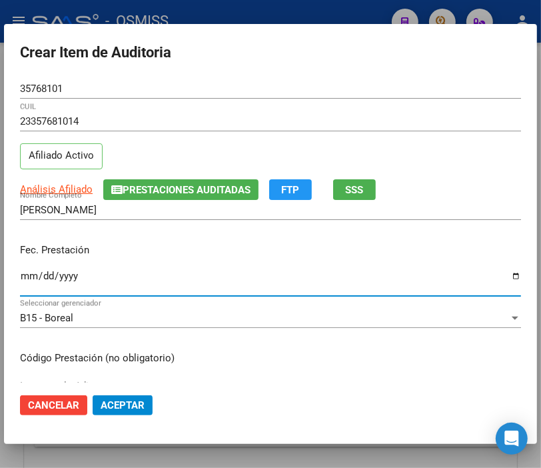
click at [28, 275] on input "Ingresar la fecha" at bounding box center [270, 281] width 501 height 21
type input "[DATE]"
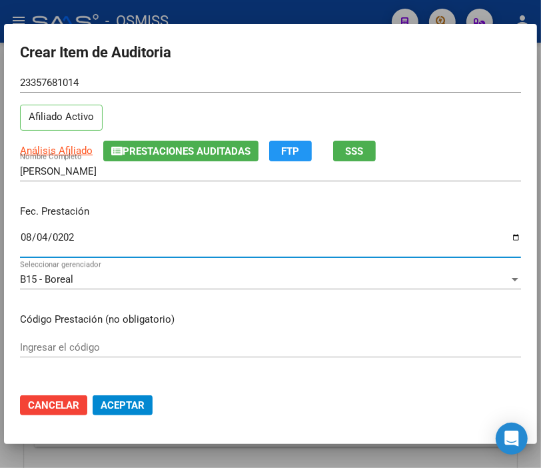
scroll to position [148, 0]
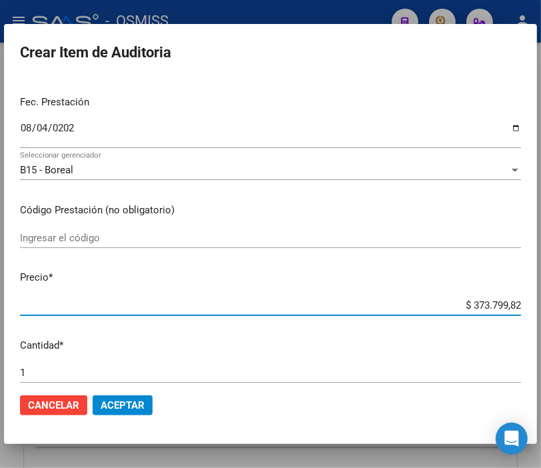
drag, startPoint x: 430, startPoint y: 305, endPoint x: 553, endPoint y: 305, distance: 123.3
click at [541, 305] on html "menu - OSMISS person Firma Express Inicio Instructivos Contacto OS Padrón Padró…" at bounding box center [270, 234] width 541 height 468
type input "$ 0,07"
type input "$ 0,77"
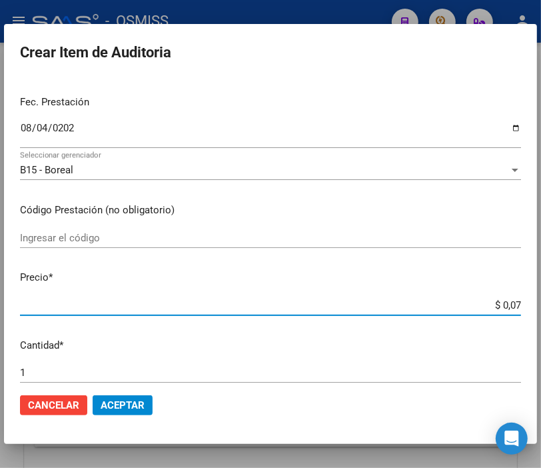
type input "$ 0,77"
type input "$ 7,71"
type input "$ 77,11"
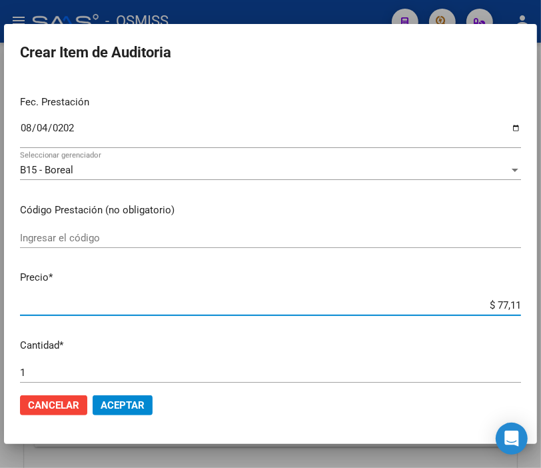
type input "$ 771,18"
type input "$ 7.711,82"
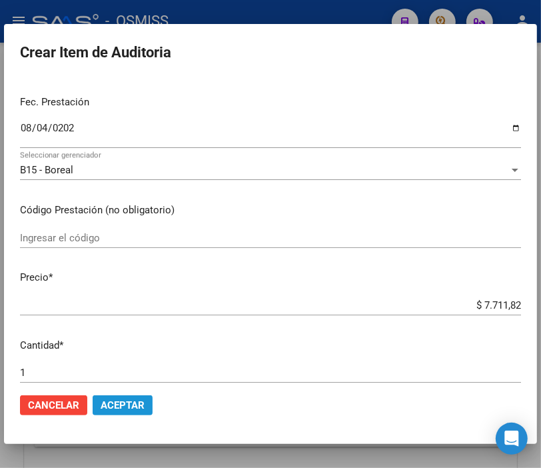
click at [135, 411] on button "Aceptar" at bounding box center [123, 405] width 60 height 20
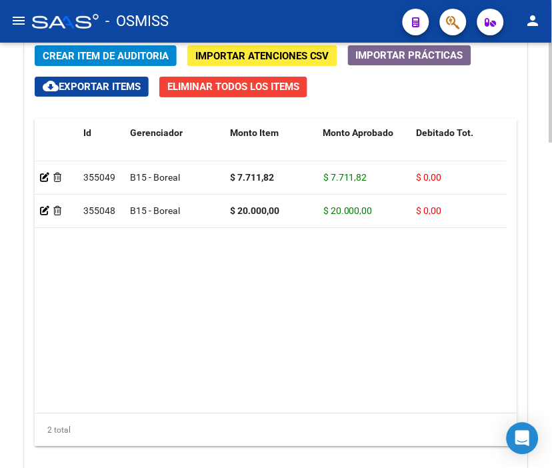
click at [385, 256] on datatable-body "355049 B15 - Boreal $ 7.711,82 $ 7.711,82 $ 0,00 $ 0,00 $ 0,00 23357681014 3576…" at bounding box center [271, 287] width 472 height 252
click at [101, 55] on span "Crear Item de Auditoria" at bounding box center [106, 56] width 126 height 12
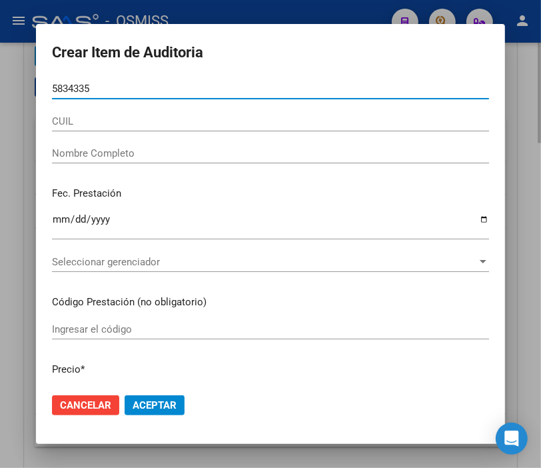
type input "58343359"
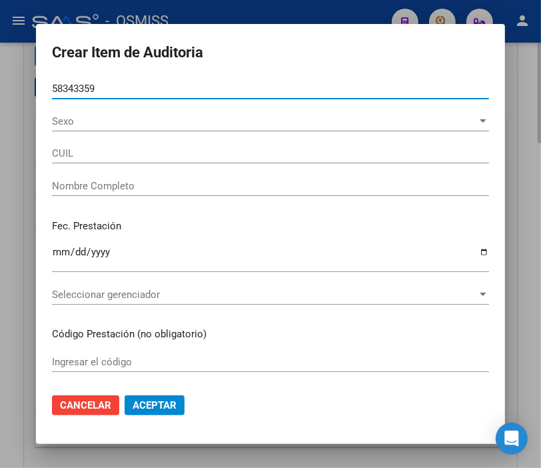
type input "20583433598"
type input "[PERSON_NAME]"
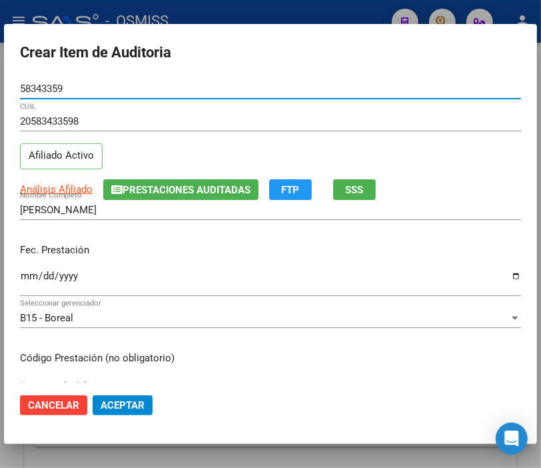
type input "58343359"
click at [24, 269] on div "Ingresar la fecha" at bounding box center [270, 281] width 501 height 29
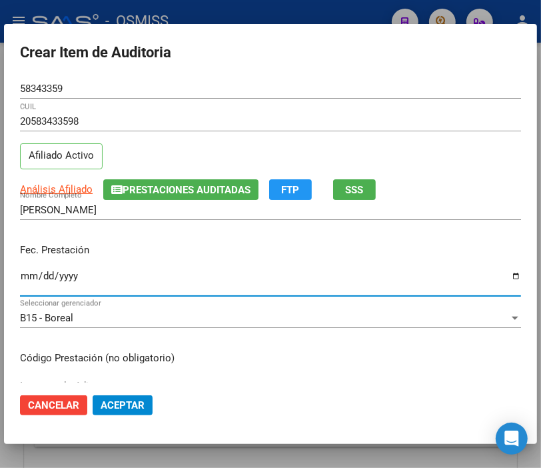
click at [24, 271] on input "Ingresar la fecha" at bounding box center [270, 281] width 501 height 21
type input "[DATE]"
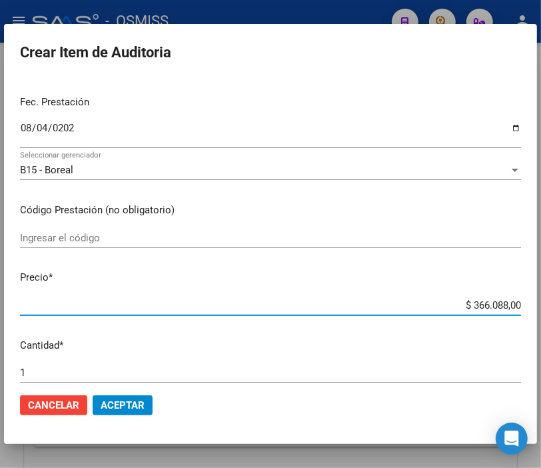
drag, startPoint x: 440, startPoint y: 308, endPoint x: 553, endPoint y: 304, distance: 113.4
click at [541, 304] on html "menu - OSMISS person Firma Express Inicio Instructivos Contacto OS Padrón Padró…" at bounding box center [270, 234] width 541 height 468
type input "$ 0,06"
type input "$ 0,68"
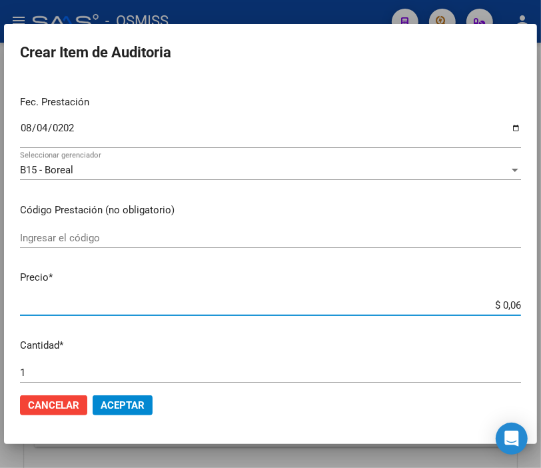
type input "$ 0,68"
type input "$ 6,82"
type input "$ 68,28"
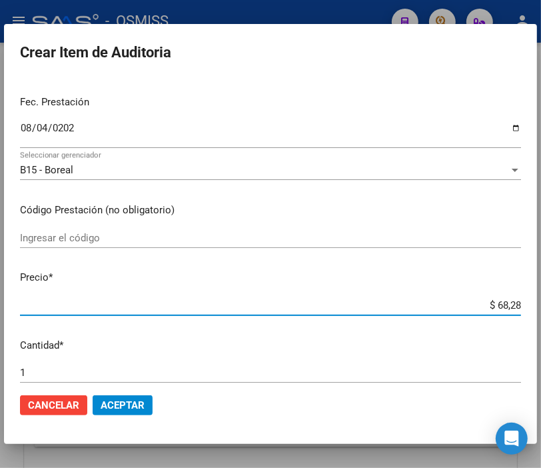
type input "$ 682,82"
type input "$ 6.828,29"
type input "$ 68.282,90"
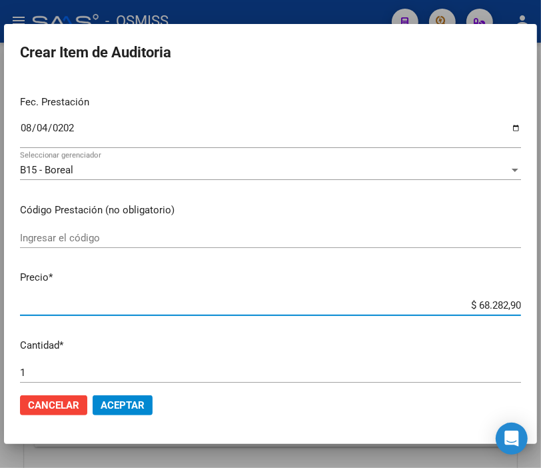
type input "$ 68.282,90"
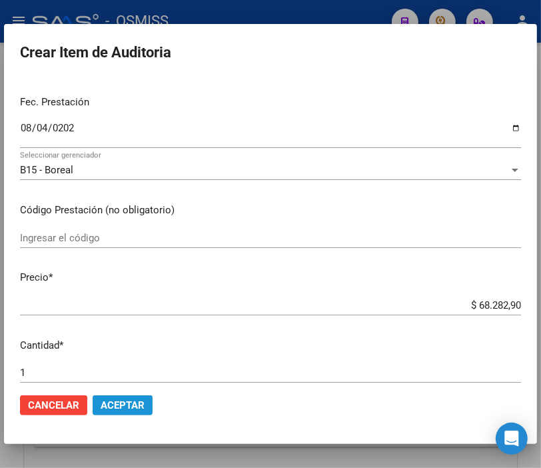
click at [111, 399] on span "Aceptar" at bounding box center [123, 405] width 44 height 12
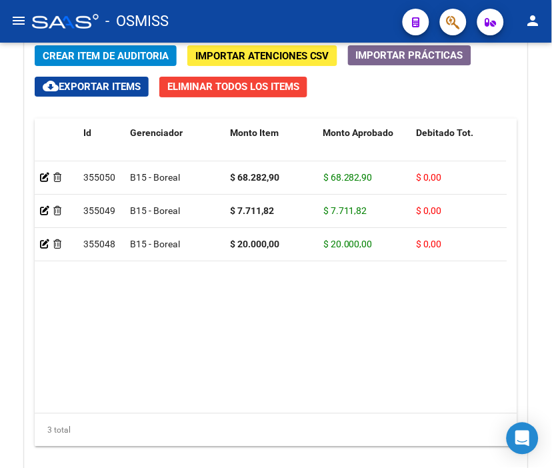
click at [321, 31] on div "- OSMISS" at bounding box center [212, 21] width 360 height 29
click at [108, 55] on span "Crear Item de Auditoria" at bounding box center [106, 56] width 126 height 12
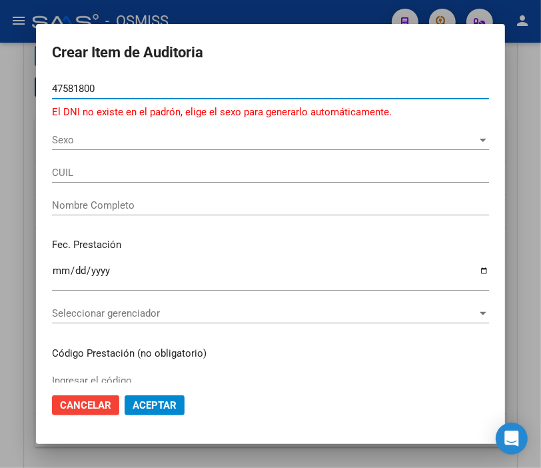
click at [68, 87] on input "47581800" at bounding box center [270, 89] width 437 height 12
type input "47591800"
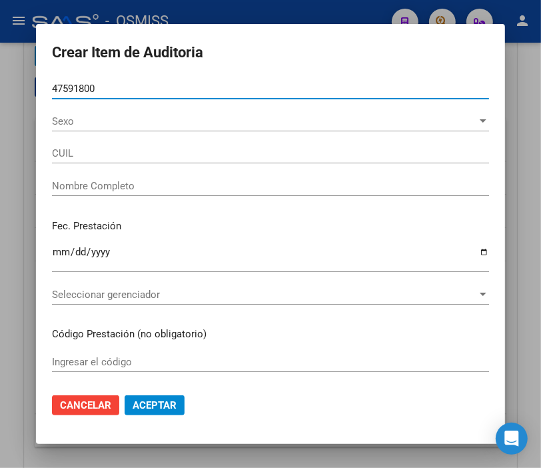
type input "20475918003"
type input "[PERSON_NAME]"
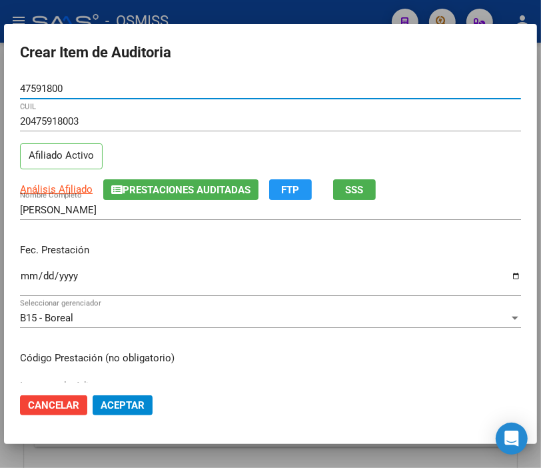
type input "47591800"
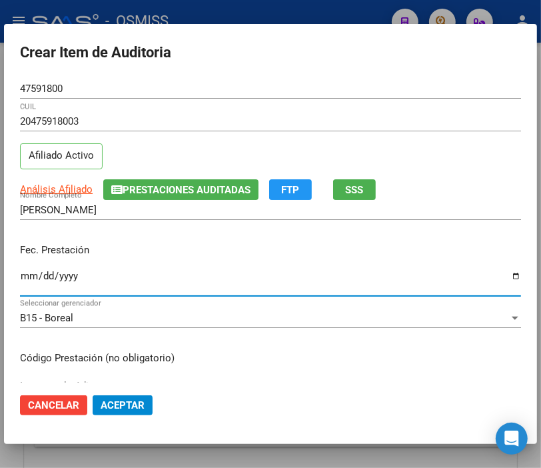
click at [29, 277] on input "Ingresar la fecha" at bounding box center [270, 281] width 501 height 21
type input "[DATE]"
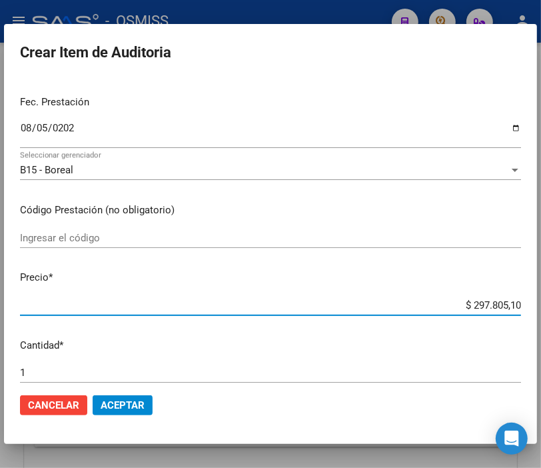
drag, startPoint x: 447, startPoint y: 302, endPoint x: 553, endPoint y: 301, distance: 106.6
click at [541, 301] on html "menu - OSMISS person Firma Express Inicio Instructivos Contacto OS Padrón Padró…" at bounding box center [270, 234] width 541 height 468
type input "$ 0,02"
type input "$ 0,20"
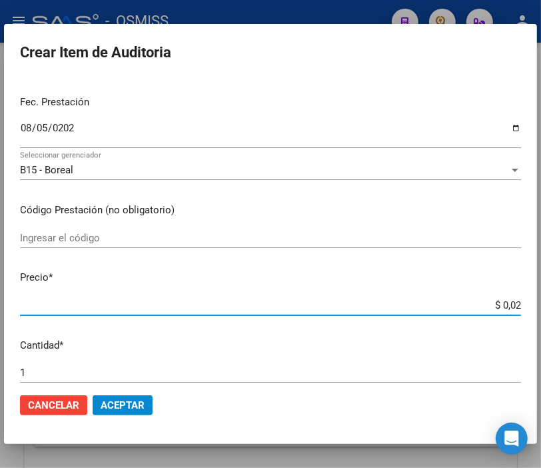
type input "$ 0,20"
type input "$ 2,06"
type input "$ 20,63"
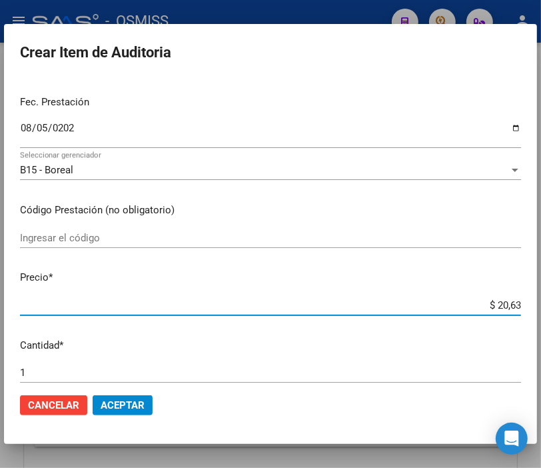
type input "$ 206,35"
type input "$ 2.063,56"
type input "$ 20.635,60"
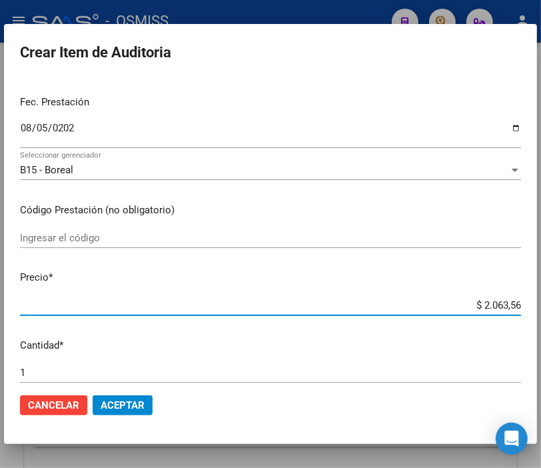
type input "$ 20.635,60"
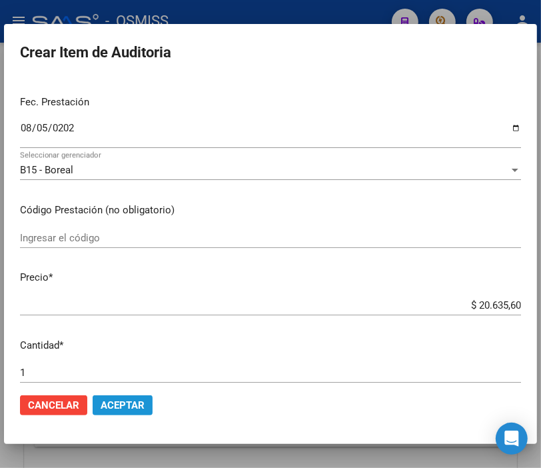
click at [128, 405] on span "Aceptar" at bounding box center [123, 405] width 44 height 12
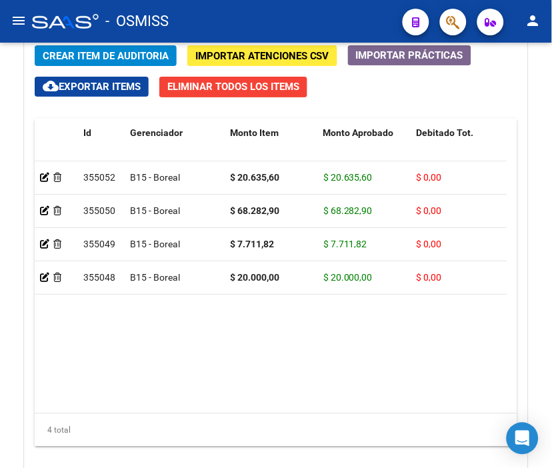
click at [328, 32] on div "- OSMISS" at bounding box center [212, 21] width 360 height 29
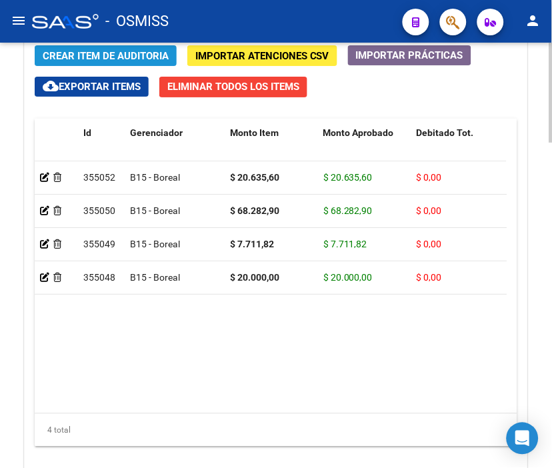
click at [74, 55] on span "Crear Item de Auditoria" at bounding box center [106, 56] width 126 height 12
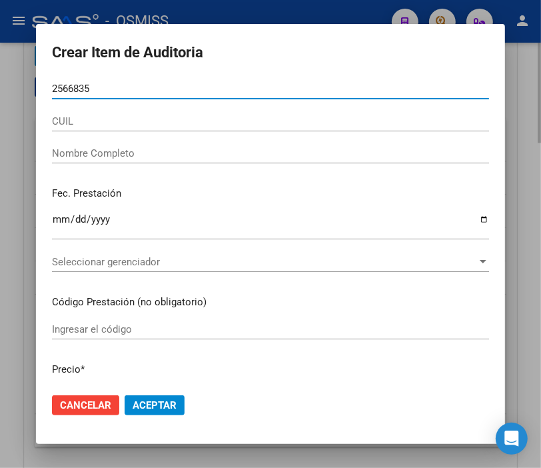
type input "25668359"
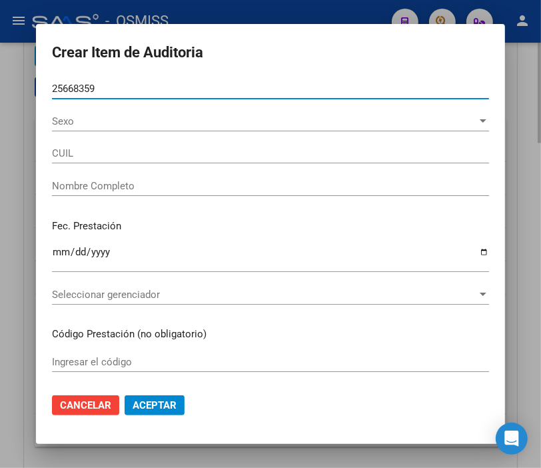
type input "20256683599"
type input "[PERSON_NAME]"
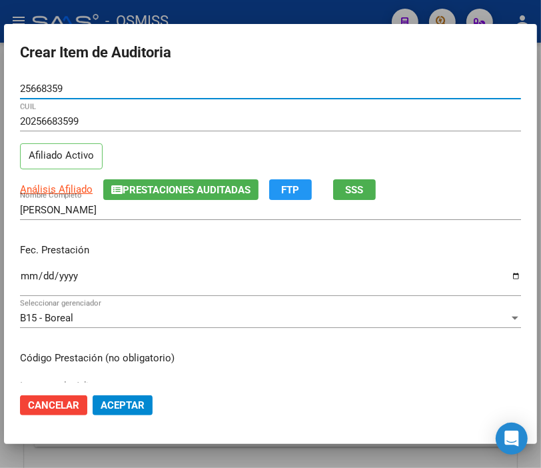
type input "25668359"
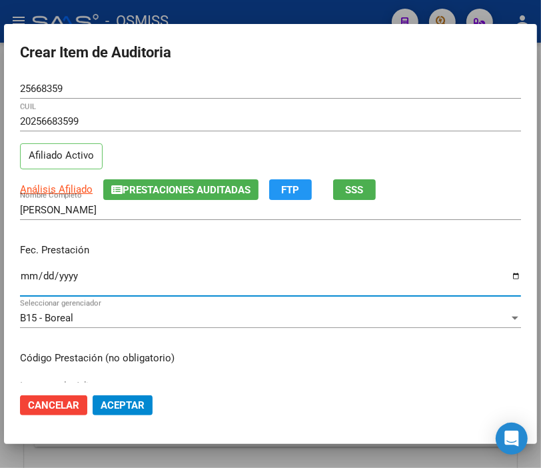
click at [24, 275] on input "Ingresar la fecha" at bounding box center [270, 281] width 501 height 21
type input "[DATE]"
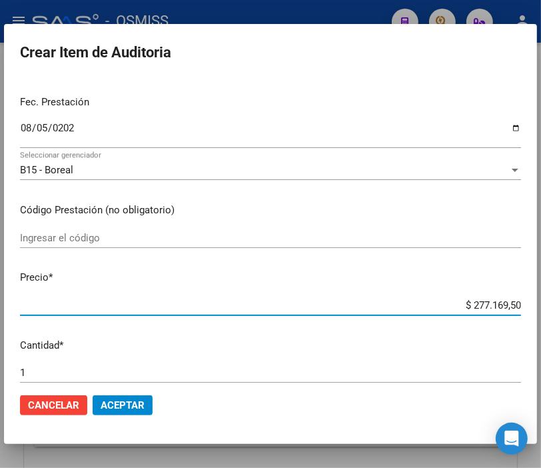
drag, startPoint x: 437, startPoint y: 305, endPoint x: 553, endPoint y: 304, distance: 116.6
click at [541, 304] on html "menu - OSMISS person Firma Express Inicio Instructivos Contacto OS Padrón Padró…" at bounding box center [270, 234] width 541 height 468
type input "$ 0,02"
type input "$ 0,20"
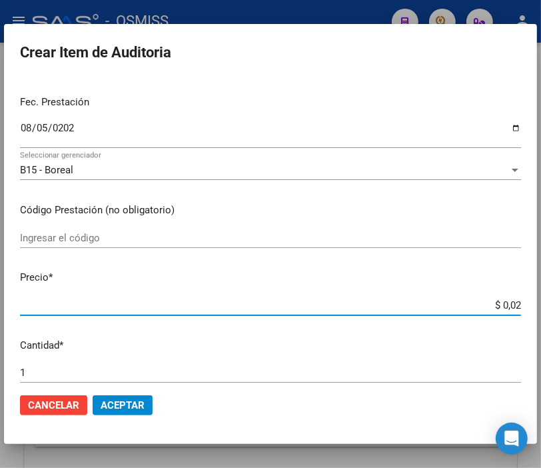
type input "$ 0,20"
type input "$ 2,00"
type input "$ 20,00"
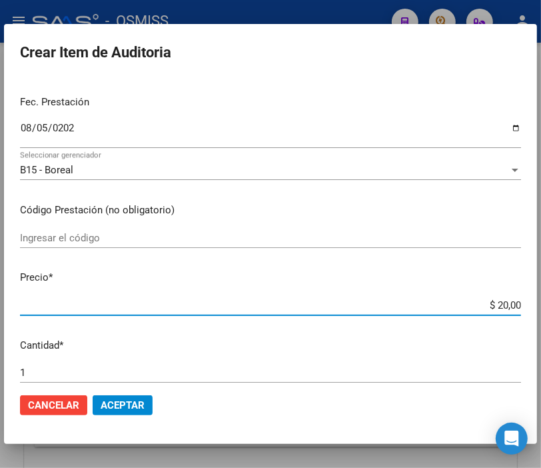
type input "$ 200,00"
type input "$ 2.000,00"
type input "$ 20.000,00"
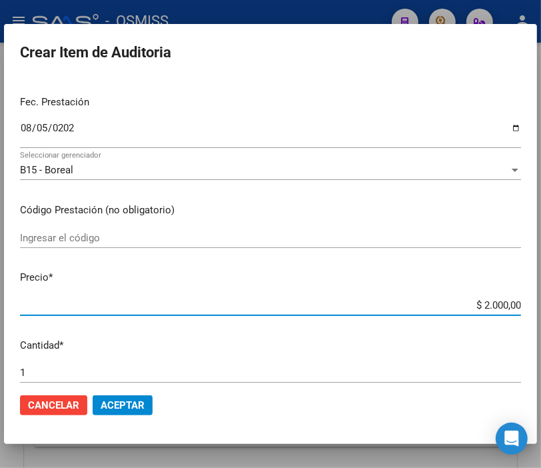
type input "$ 20.000,00"
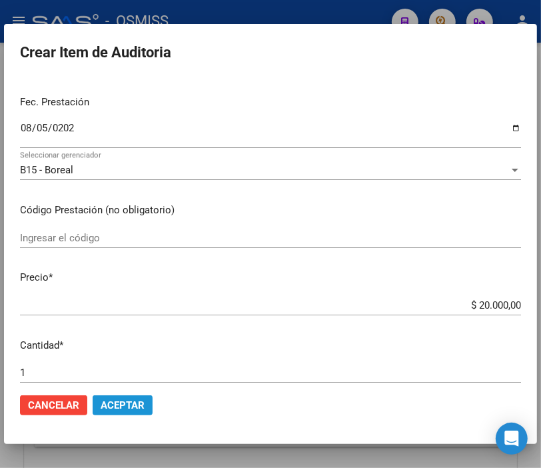
click at [125, 400] on span "Aceptar" at bounding box center [123, 405] width 44 height 12
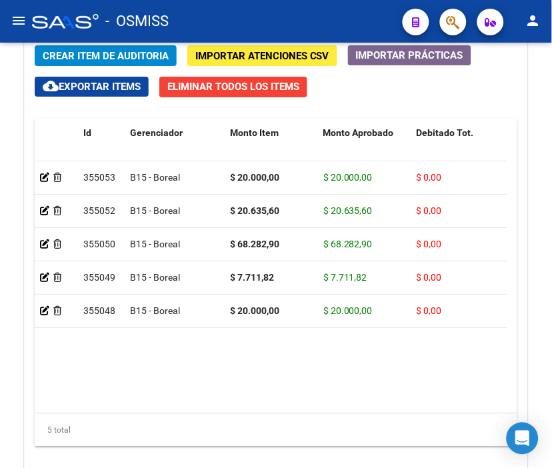
click at [307, 17] on div "- OSMISS" at bounding box center [212, 21] width 360 height 29
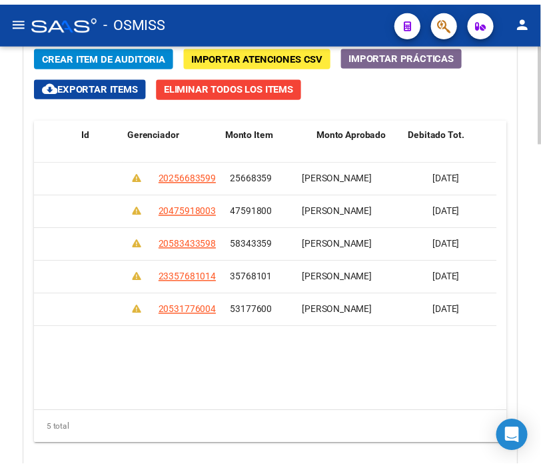
scroll to position [0, 0]
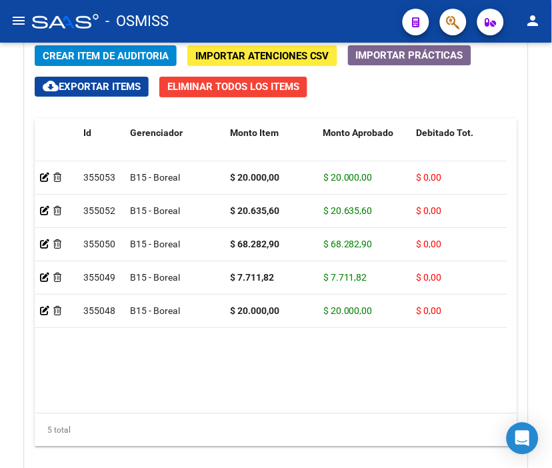
drag, startPoint x: 334, startPoint y: 9, endPoint x: 176, endPoint y: 23, distance: 158.5
click at [334, 9] on div "- OSMISS" at bounding box center [212, 21] width 360 height 29
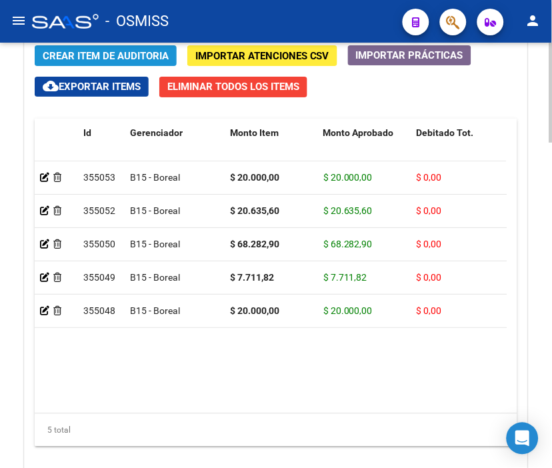
click at [73, 53] on span "Crear Item de Auditoria" at bounding box center [106, 56] width 126 height 12
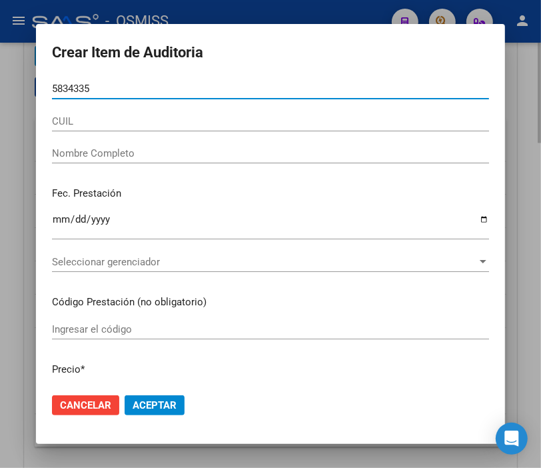
type input "58343359"
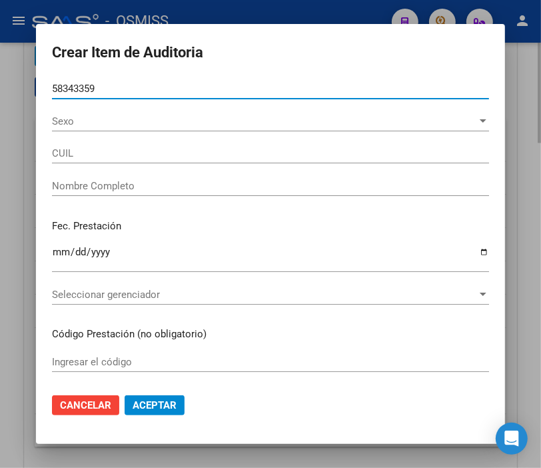
type input "20583433598"
type input "[PERSON_NAME]"
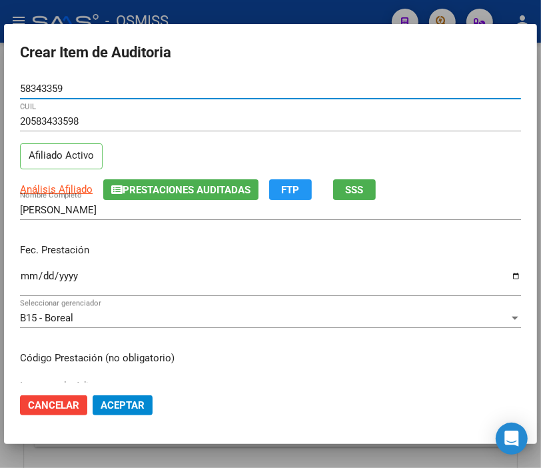
type input "58343359"
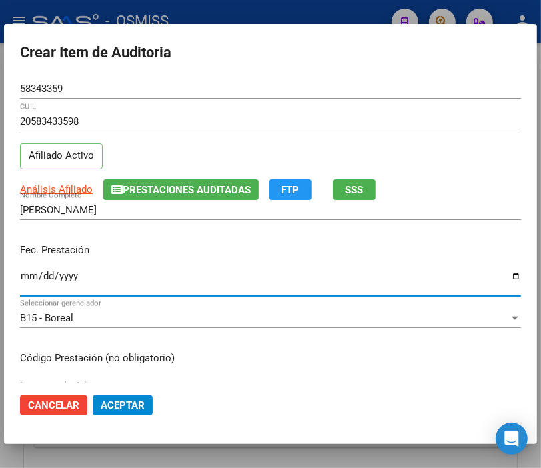
click at [27, 282] on input "Ingresar la fecha" at bounding box center [270, 281] width 501 height 21
type input "[DATE]"
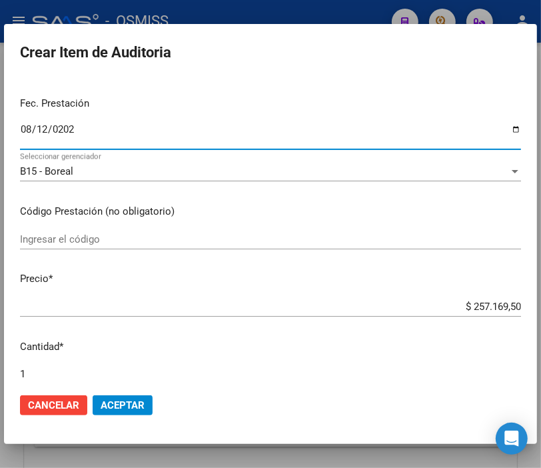
scroll to position [148, 0]
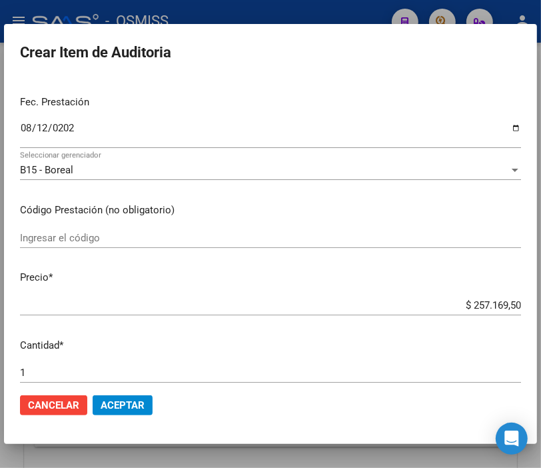
drag, startPoint x: 441, startPoint y: 313, endPoint x: 553, endPoint y: 305, distance: 112.9
click at [541, 305] on html "menu - OSMISS person Firma Express Inicio Instructivos Contacto OS Padrón Padró…" at bounding box center [270, 234] width 541 height 468
click at [461, 305] on input "$ 257.169,50" at bounding box center [270, 305] width 501 height 12
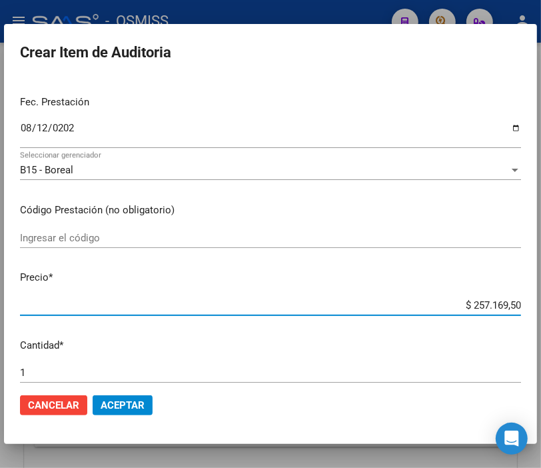
drag, startPoint x: 434, startPoint y: 303, endPoint x: 553, endPoint y: 303, distance: 119.3
click at [541, 303] on html "menu - OSMISS person Firma Express Inicio Instructivos Contacto OS Padrón Padró…" at bounding box center [270, 234] width 541 height 468
type input "$ 0,01"
type input "$ 0,11"
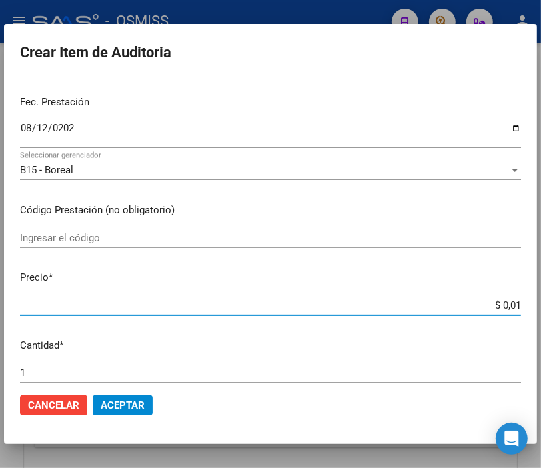
type input "$ 0,11"
type input "$ 1,14"
type input "$ 11,48"
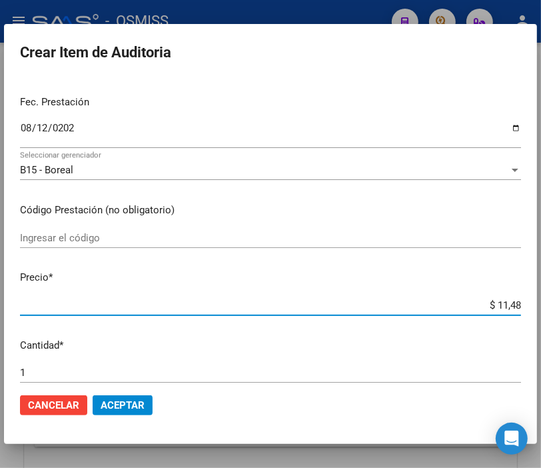
type input "$ 114,80"
type input "$ 1.148,03"
click at [125, 400] on span "Aceptar" at bounding box center [123, 405] width 44 height 12
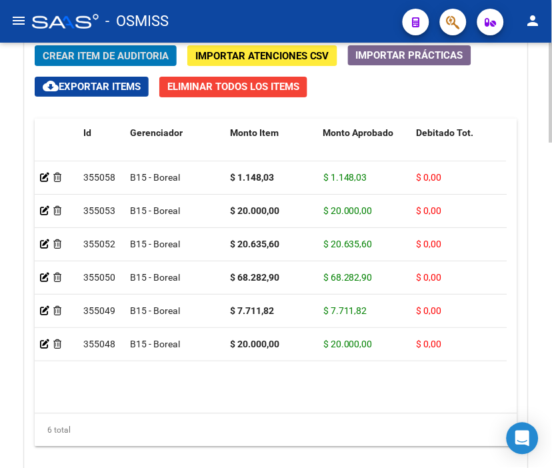
click at [96, 52] on span "Crear Item de Auditoria" at bounding box center [106, 56] width 126 height 12
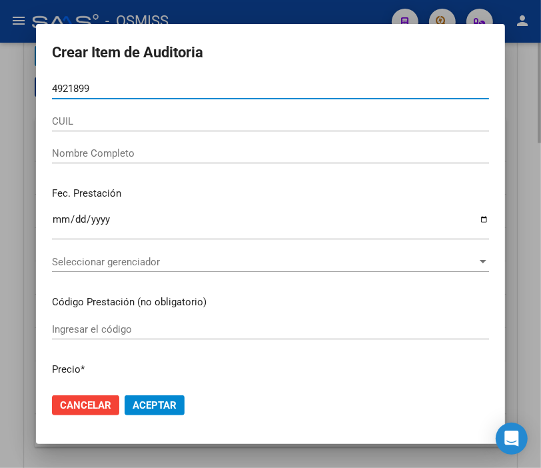
type input "49218994"
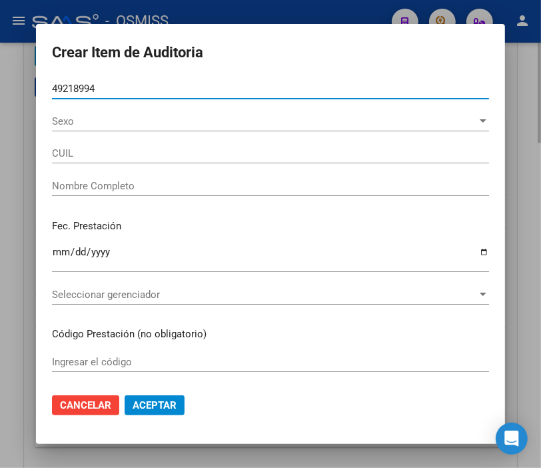
type input "23492189944"
type input "[PERSON_NAME] [PERSON_NAME]"
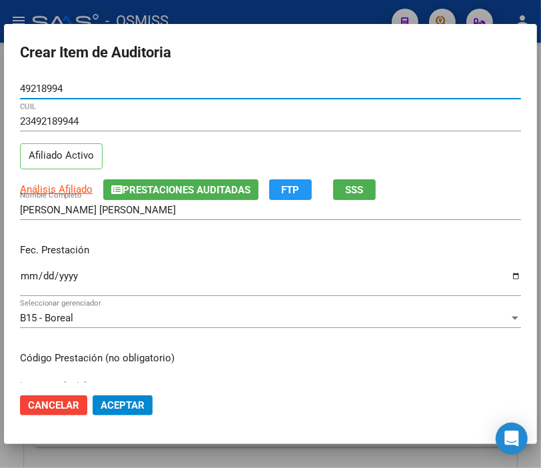
type input "49218994"
click at [33, 274] on input "Ingresar la fecha" at bounding box center [270, 281] width 501 height 21
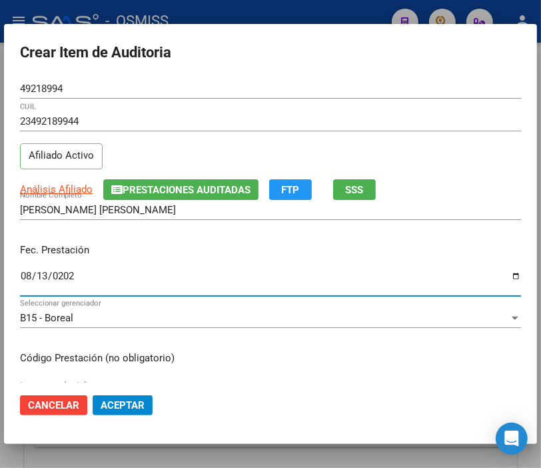
type input "[DATE]"
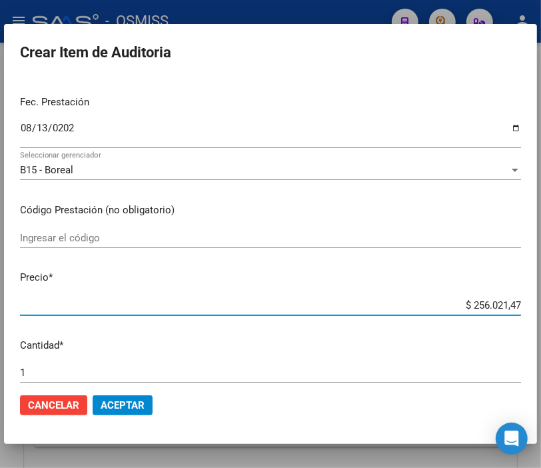
drag, startPoint x: 436, startPoint y: 305, endPoint x: 553, endPoint y: 305, distance: 117.3
click at [541, 305] on html "menu - OSMISS person Firma Express Inicio Instructivos Contacto OS Padrón Padró…" at bounding box center [270, 234] width 541 height 468
type input "$ 0,02"
type input "$ 0,29"
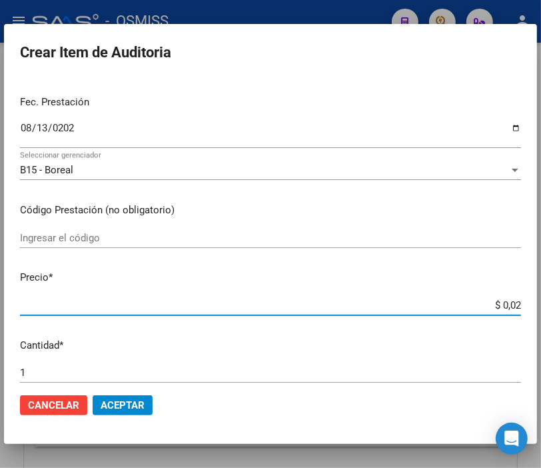
type input "$ 0,29"
type input "$ 2,94"
type input "$ 29,47"
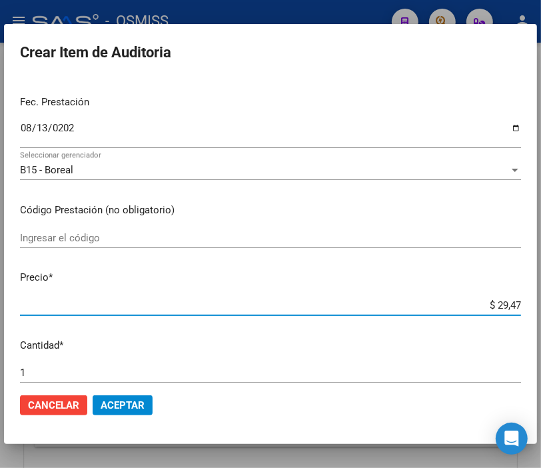
type input "$ 294,79"
type input "$ 2.947,94"
type input "$ 29.479,43"
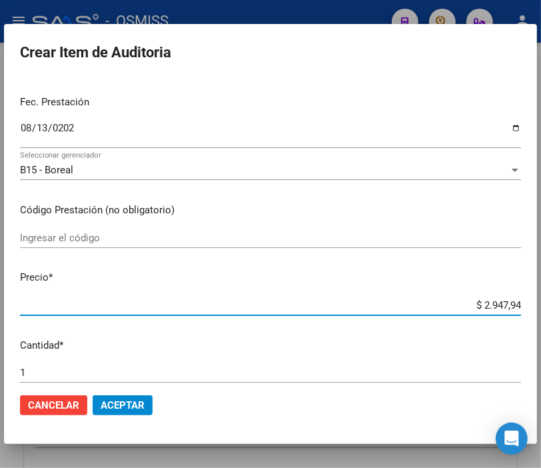
type input "$ 29.479,43"
click at [144, 402] on span "Aceptar" at bounding box center [123, 405] width 44 height 12
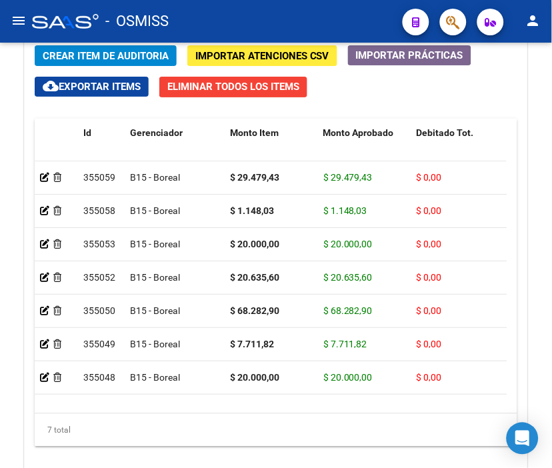
click at [328, 17] on div "- OSMISS" at bounding box center [212, 21] width 360 height 29
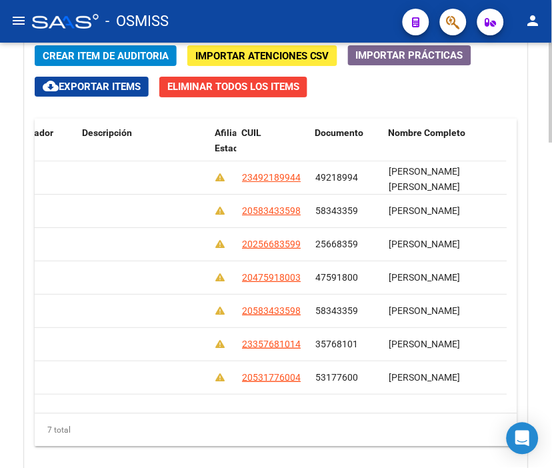
scroll to position [0, 0]
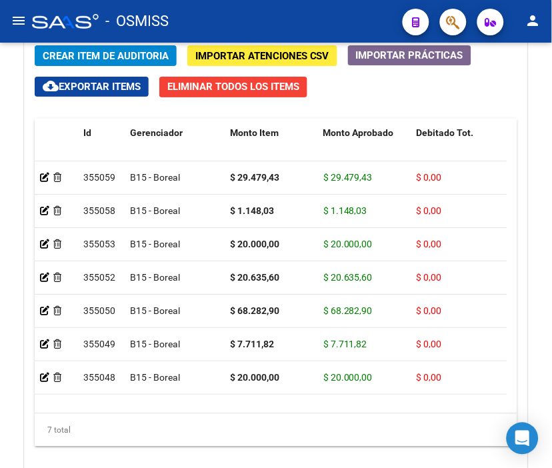
click at [315, 22] on div "- OSMISS" at bounding box center [212, 21] width 360 height 29
drag, startPoint x: 337, startPoint y: 91, endPoint x: 295, endPoint y: 152, distance: 73.4
click at [337, 91] on div "Crear Item de Auditoria Importar Atenciones CSV Importar Prácticas cloud_downlo…" at bounding box center [276, 261] width 502 height 453
click at [297, 23] on div "- OSMISS" at bounding box center [212, 21] width 360 height 29
click at [111, 47] on button "Crear Item de Auditoria" at bounding box center [106, 55] width 142 height 21
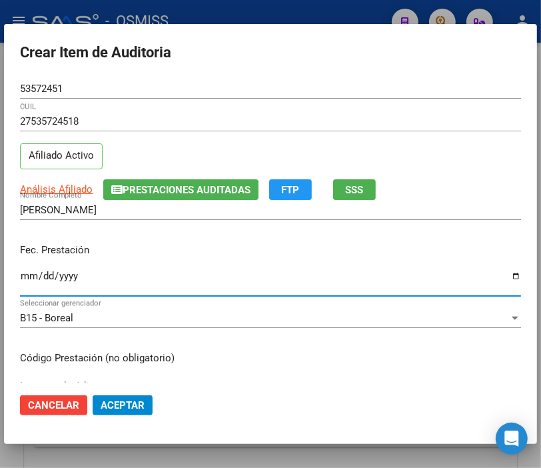
click at [25, 277] on input "Ingresar la fecha" at bounding box center [270, 281] width 501 height 21
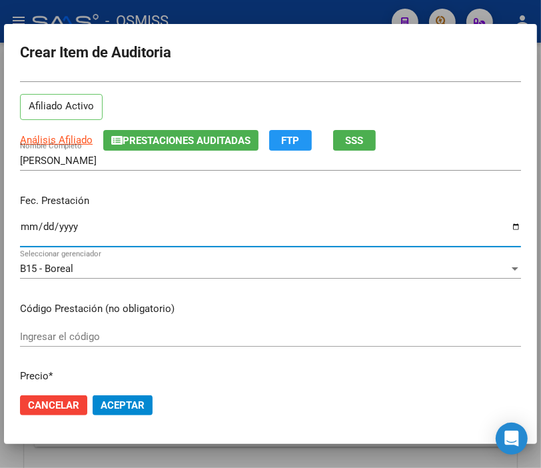
scroll to position [148, 0]
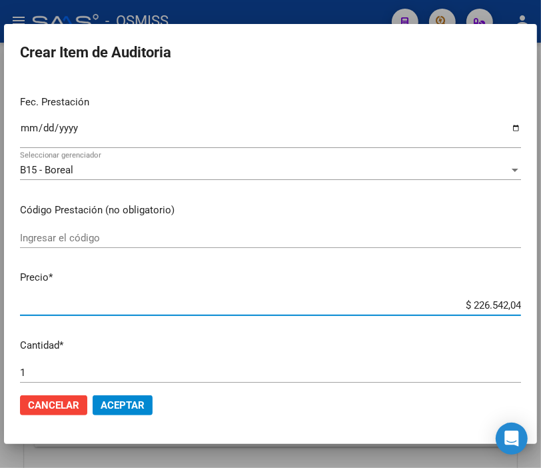
drag, startPoint x: 437, startPoint y: 301, endPoint x: 553, endPoint y: 316, distance: 117.6
click at [541, 316] on html "menu - OSMISS person Firma Express Inicio Instructivos Contacto OS Padrón Padró…" at bounding box center [270, 234] width 541 height 468
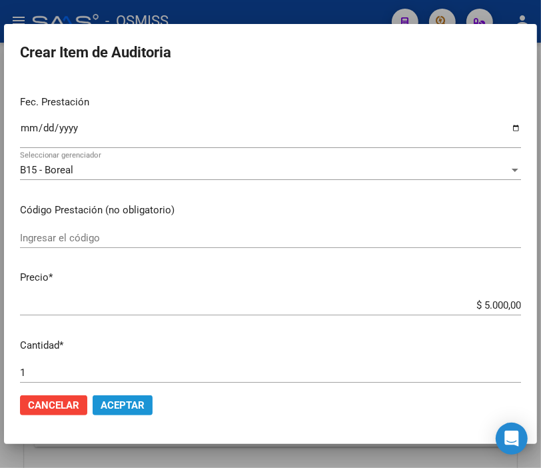
click at [141, 405] on span "Aceptar" at bounding box center [123, 405] width 44 height 12
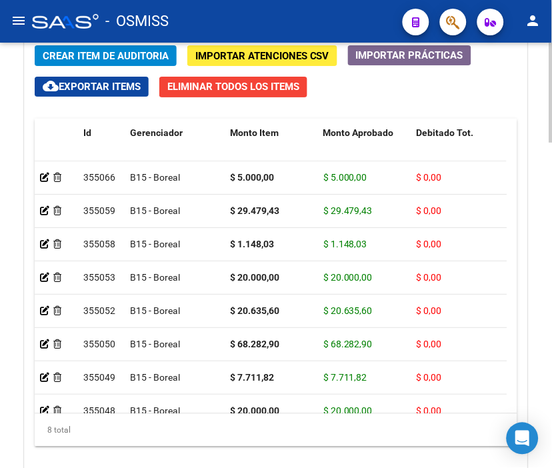
click at [97, 50] on span "Crear Item de Auditoria" at bounding box center [106, 56] width 126 height 12
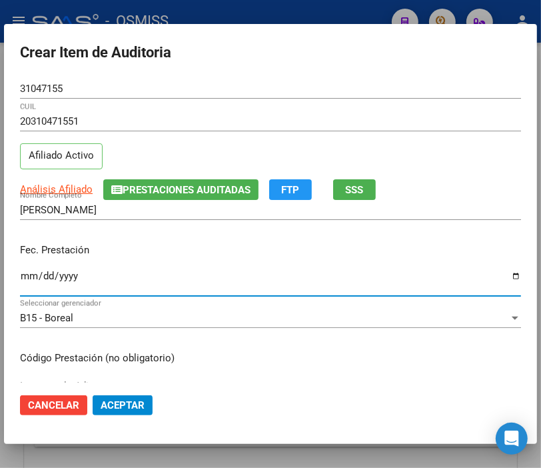
click at [30, 275] on input "Ingresar la fecha" at bounding box center [270, 281] width 501 height 21
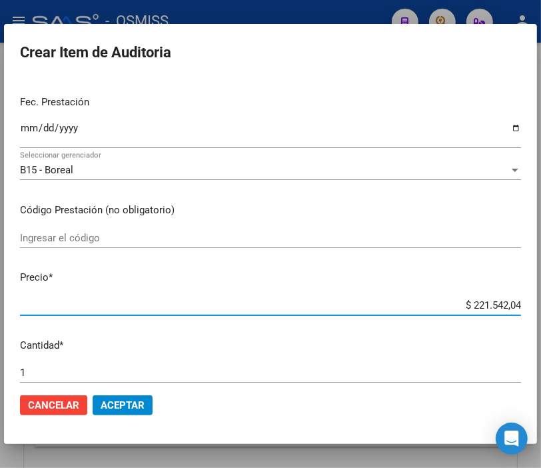
drag, startPoint x: 443, startPoint y: 309, endPoint x: 553, endPoint y: 310, distance: 110.6
click at [541, 310] on html "menu - OSMISS person Firma Express Inicio Instructivos Contacto OS Padrón Padró…" at bounding box center [270, 234] width 541 height 468
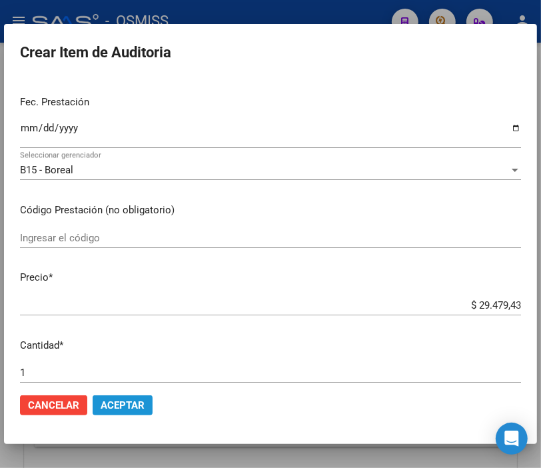
click at [115, 403] on span "Aceptar" at bounding box center [123, 405] width 44 height 12
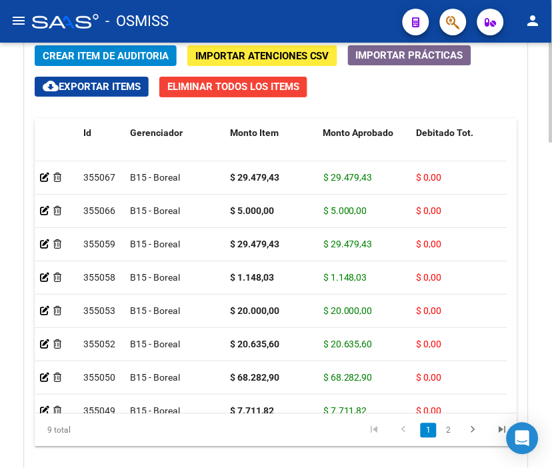
click at [134, 48] on button "Crear Item de Auditoria" at bounding box center [106, 55] width 142 height 21
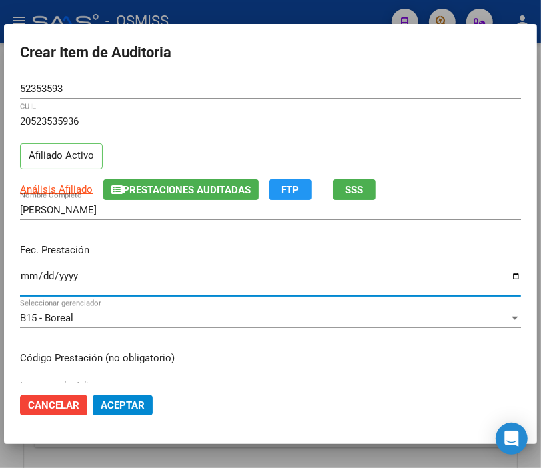
click at [25, 278] on input "Ingresar la fecha" at bounding box center [270, 281] width 501 height 21
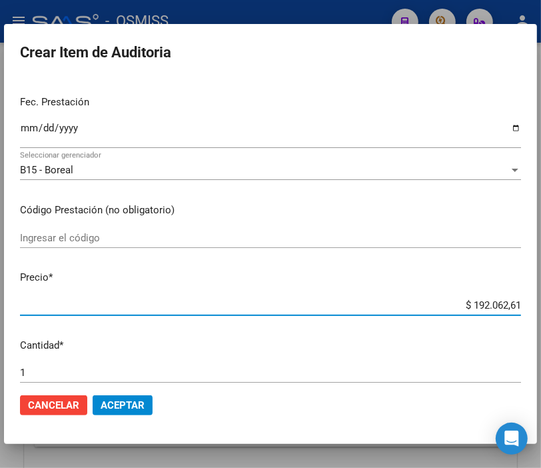
drag, startPoint x: 417, startPoint y: 303, endPoint x: 553, endPoint y: 305, distance: 136.0
click at [541, 305] on html "menu - OSMISS person Firma Express Inicio Instructivos Contacto OS Padrón Padró…" at bounding box center [270, 234] width 541 height 468
click at [125, 423] on mat-dialog-actions "Cancelar Aceptar" at bounding box center [270, 405] width 501 height 45
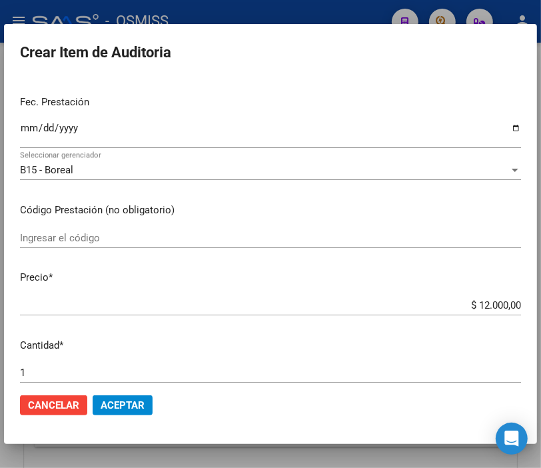
click at [129, 415] on button "Aceptar" at bounding box center [123, 405] width 60 height 20
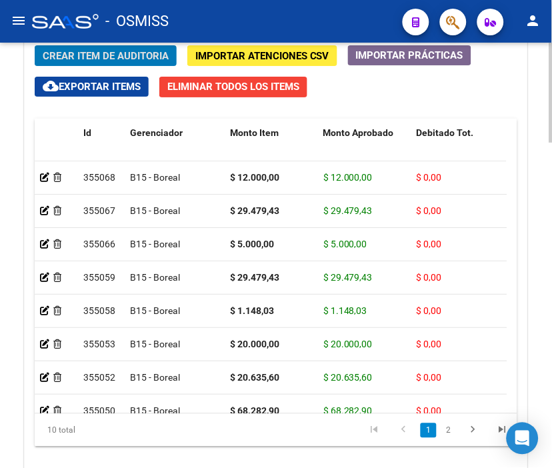
click at [97, 56] on span "Crear Item de Auditoria" at bounding box center [106, 56] width 126 height 12
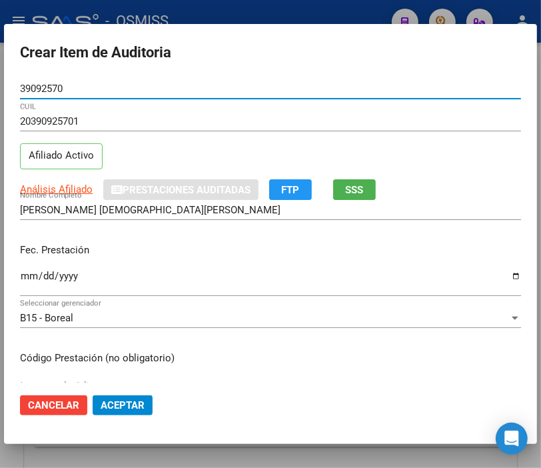
click at [27, 275] on input "Ingresar la fecha" at bounding box center [270, 281] width 501 height 21
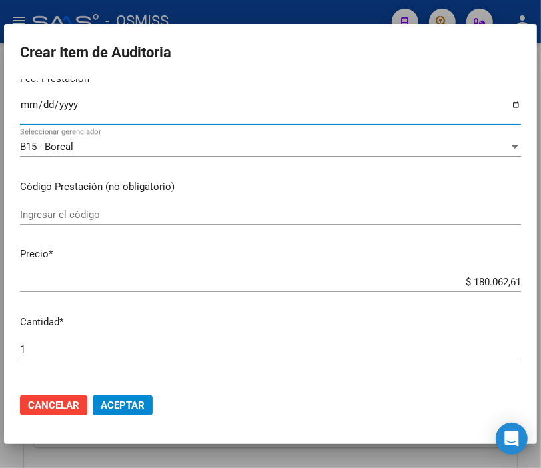
scroll to position [222, 0]
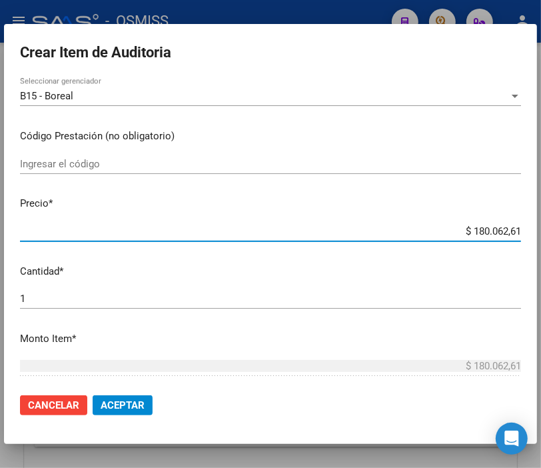
drag, startPoint x: 421, startPoint y: 229, endPoint x: 553, endPoint y: 229, distance: 132.0
click at [541, 229] on html "menu - OSMISS person Firma Express Inicio Instructivos Contacto OS Padrón Padró…" at bounding box center [270, 234] width 541 height 468
click at [124, 403] on span "Aceptar" at bounding box center [123, 405] width 44 height 12
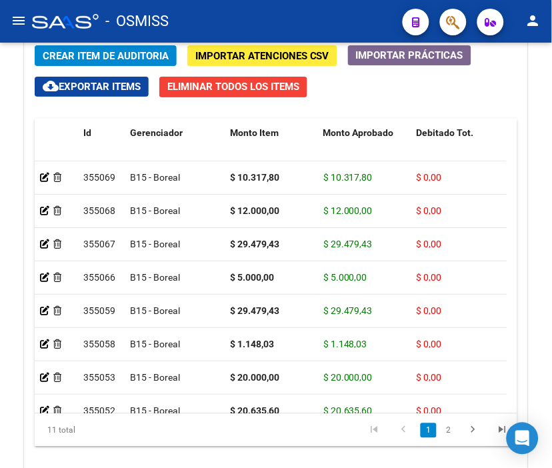
click at [309, 27] on div "- OSMISS" at bounding box center [212, 21] width 360 height 29
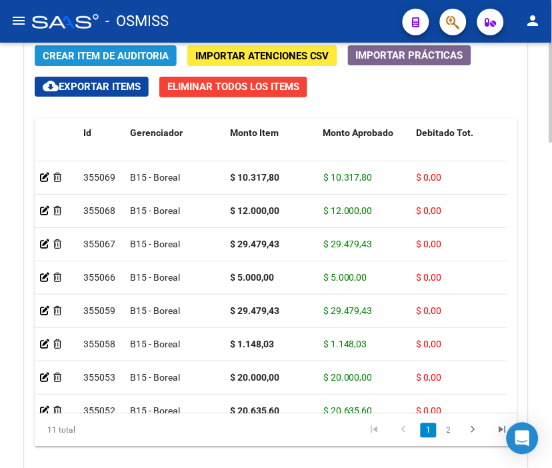
click at [121, 54] on span "Crear Item de Auditoria" at bounding box center [106, 56] width 126 height 12
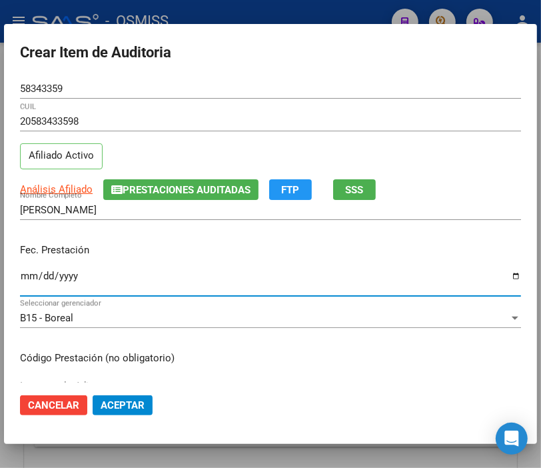
click at [21, 275] on input "Ingresar la fecha" at bounding box center [270, 281] width 501 height 21
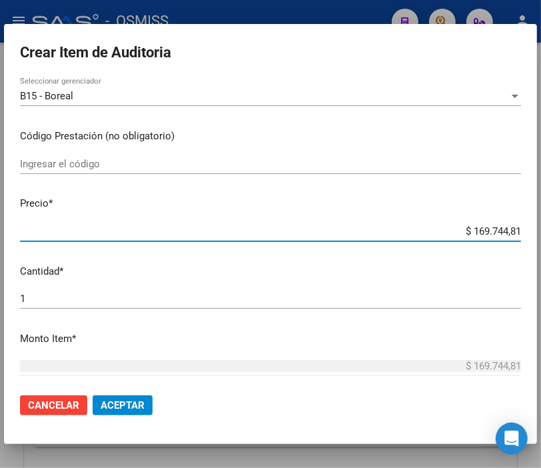
drag, startPoint x: 447, startPoint y: 229, endPoint x: 553, endPoint y: 229, distance: 106.0
click at [541, 229] on html "menu - OSMISS person Firma Express Inicio Instructivos Contacto OS Padrón Padró…" at bounding box center [270, 234] width 541 height 468
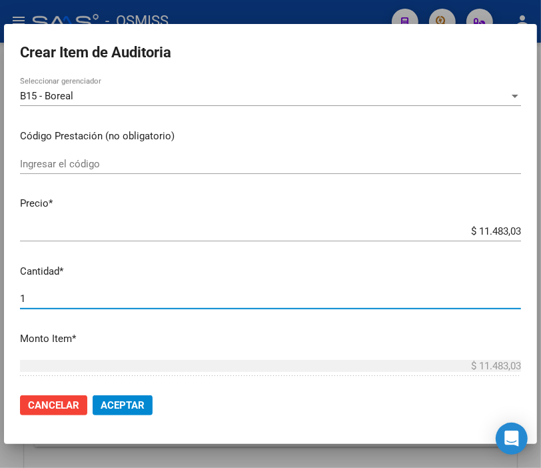
drag, startPoint x: 37, startPoint y: 300, endPoint x: -41, endPoint y: 298, distance: 77.3
click at [0, 298] on html "menu - OSMISS person Firma Express Inicio Instructivos Contacto OS Padrón Padró…" at bounding box center [270, 234] width 541 height 468
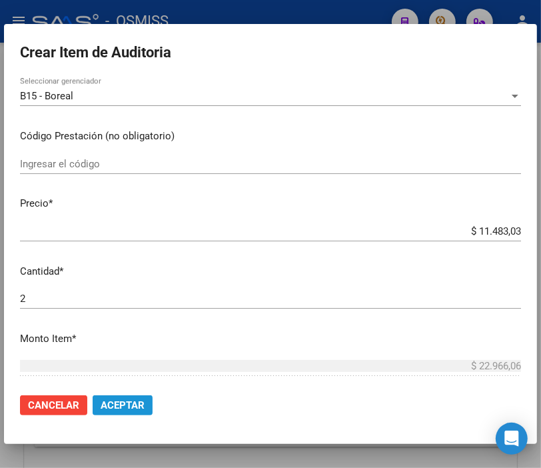
click at [143, 404] on span "Aceptar" at bounding box center [123, 405] width 44 height 12
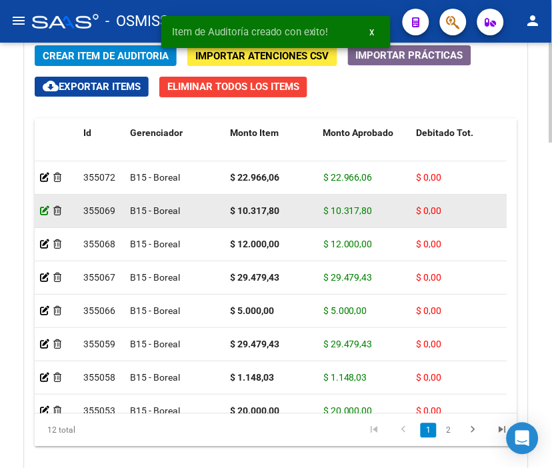
click at [43, 209] on icon at bounding box center [44, 210] width 9 height 9
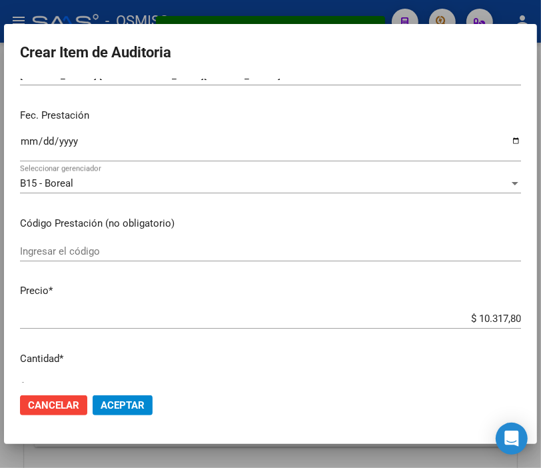
scroll to position [148, 0]
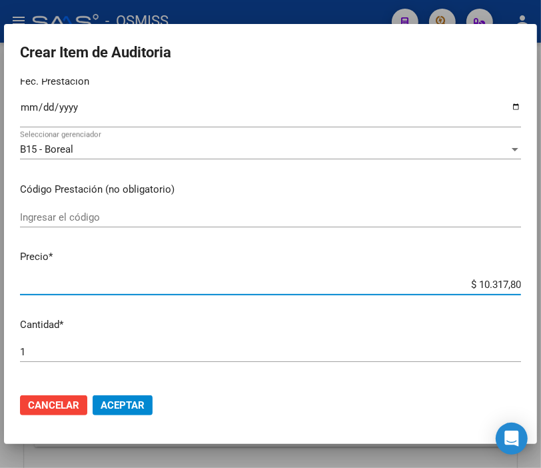
drag, startPoint x: 415, startPoint y: 283, endPoint x: 553, endPoint y: 285, distance: 138.6
click at [541, 285] on html "menu - OSMISS person Firma Express Inicio Instructivos Contacto OS Padrón Padró…" at bounding box center [270, 234] width 541 height 468
click at [138, 401] on span "Aceptar" at bounding box center [123, 405] width 44 height 12
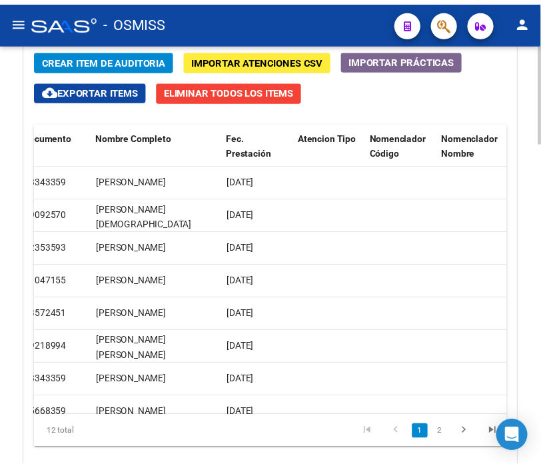
scroll to position [0, 0]
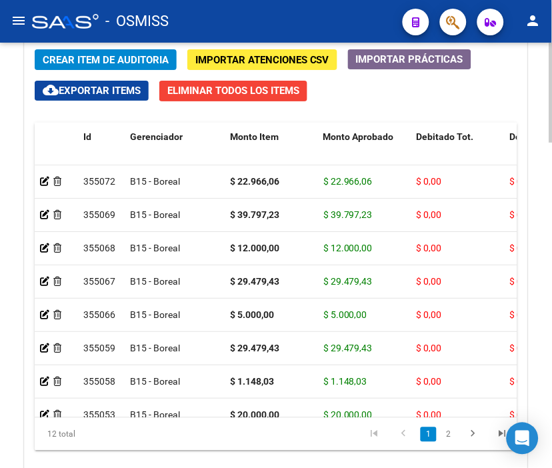
click at [110, 47] on div "Crear Item de Auditoria Importar Atenciones CSV Importar Prácticas cloud_downlo…" at bounding box center [276, 265] width 502 height 453
click at [107, 57] on span "Crear Item de Auditoria" at bounding box center [106, 60] width 126 height 12
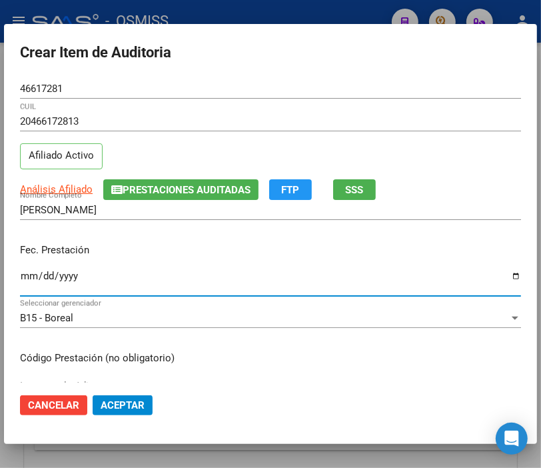
click at [27, 281] on input "Ingresar la fecha" at bounding box center [270, 281] width 501 height 21
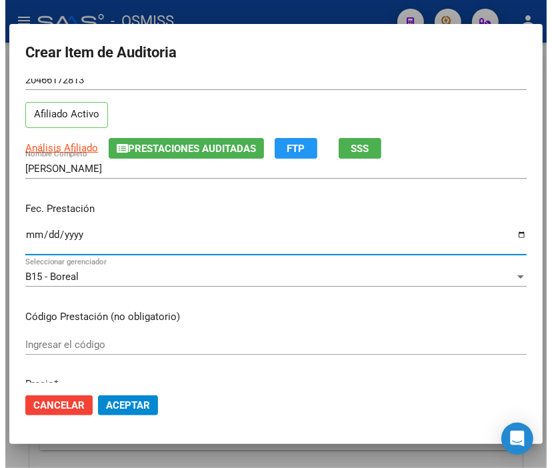
scroll to position [148, 0]
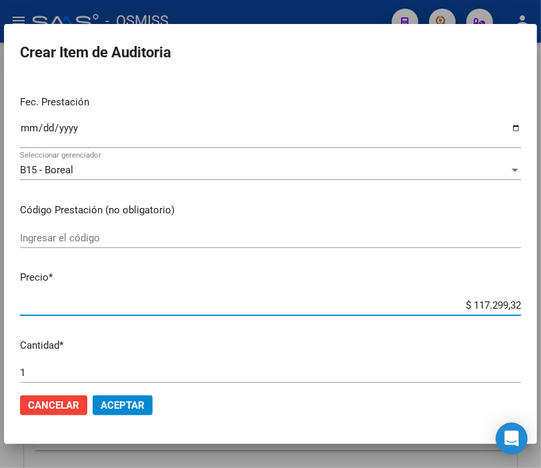
drag, startPoint x: 522, startPoint y: 309, endPoint x: 553, endPoint y: 309, distance: 30.7
click at [541, 309] on html "menu - OSMISS person Firma Express Inicio Instructivos Contacto OS Padrón Padró…" at bounding box center [270, 234] width 541 height 468
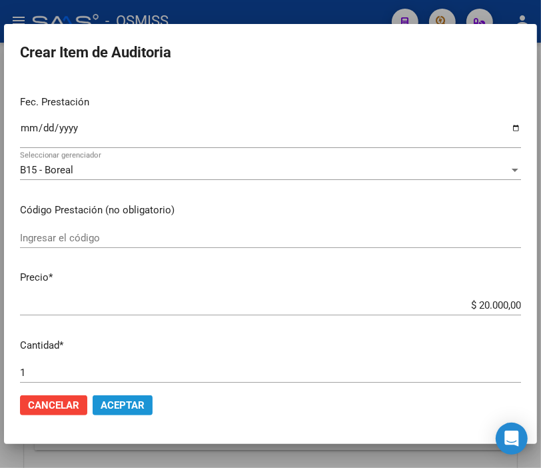
click at [115, 396] on button "Aceptar" at bounding box center [123, 405] width 60 height 20
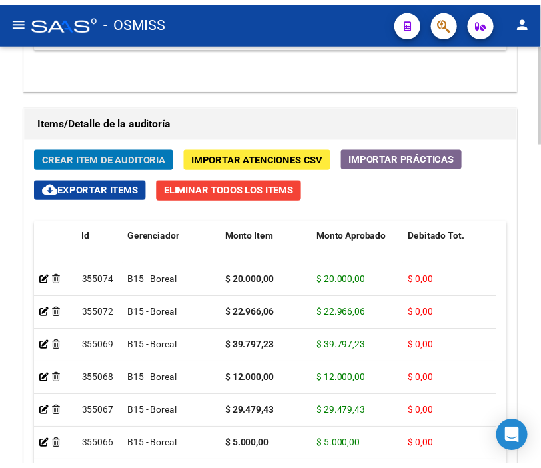
scroll to position [1184, 0]
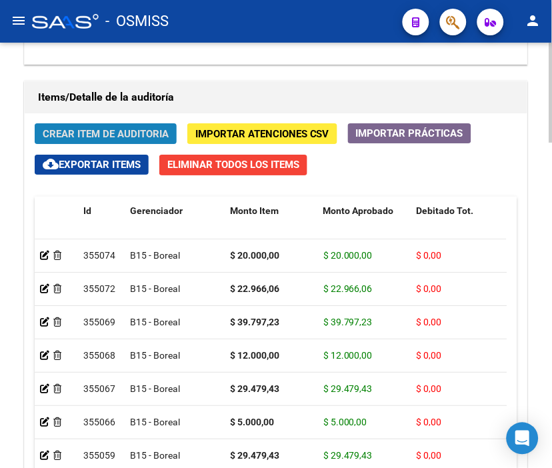
click at [111, 132] on span "Crear Item de Auditoria" at bounding box center [106, 134] width 126 height 12
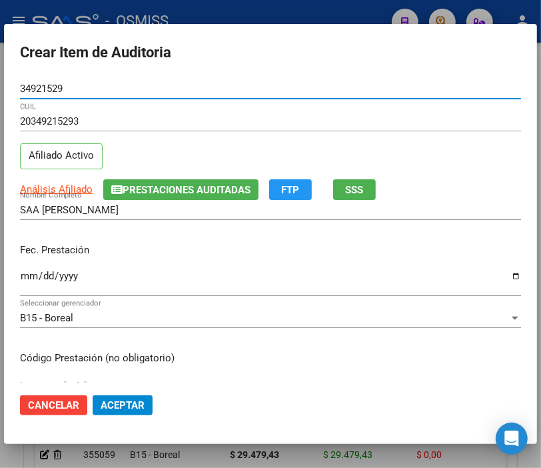
click at [29, 277] on input "Ingresar la fecha" at bounding box center [270, 281] width 501 height 21
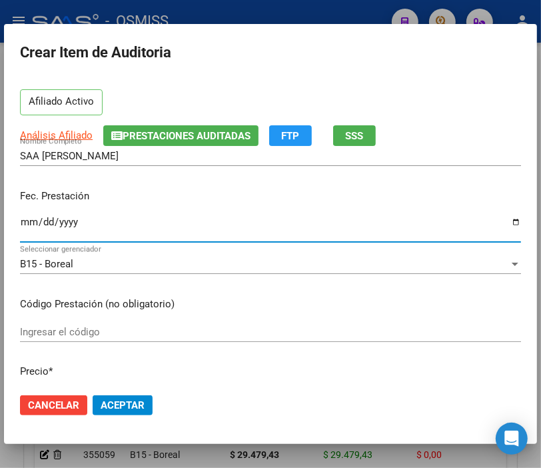
scroll to position [222, 0]
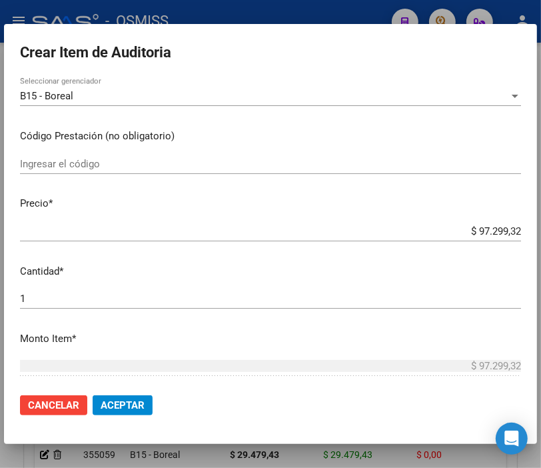
drag, startPoint x: 422, startPoint y: 241, endPoint x: 553, endPoint y: 231, distance: 131.7
click at [541, 231] on html "menu - OSMISS person Firma Express Inicio Instructivos Contacto OS Padrón Padró…" at bounding box center [270, 234] width 541 height 468
click at [452, 221] on div "$ 97.299,32 Ingresar el precio" at bounding box center [270, 231] width 501 height 20
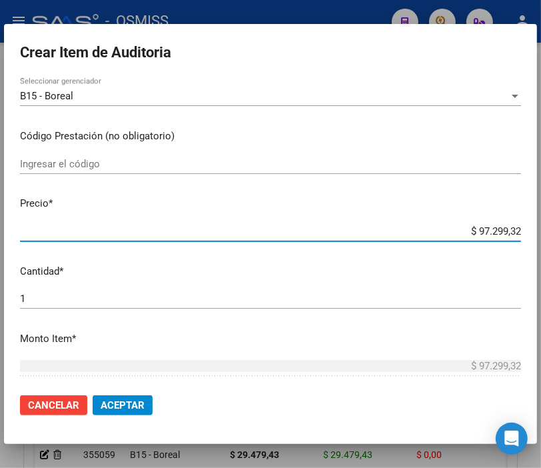
drag, startPoint x: 445, startPoint y: 227, endPoint x: 553, endPoint y: 238, distance: 108.5
click at [541, 238] on html "menu - OSMISS person Firma Express Inicio Instructivos Contacto OS Padrón Padró…" at bounding box center [270, 234] width 541 height 468
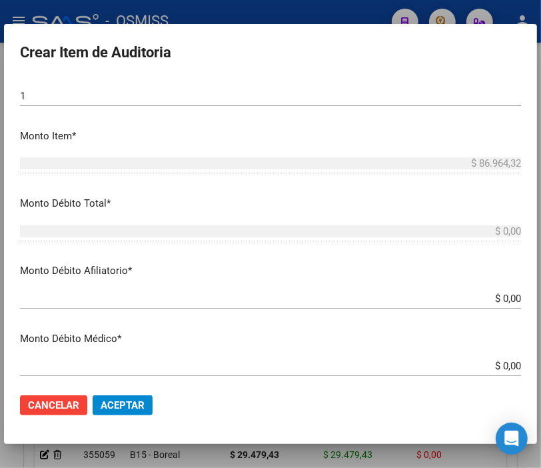
scroll to position [444, 0]
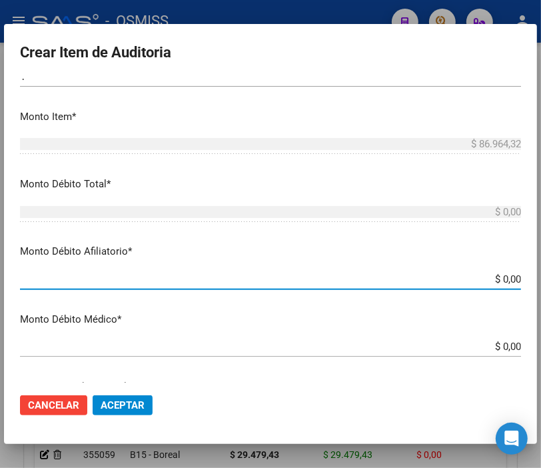
drag, startPoint x: 463, startPoint y: 280, endPoint x: 553, endPoint y: 280, distance: 90.0
click at [541, 280] on html "menu - OSMISS person Firma Express Inicio Instructivos Contacto OS Padrón Padró…" at bounding box center [270, 234] width 541 height 468
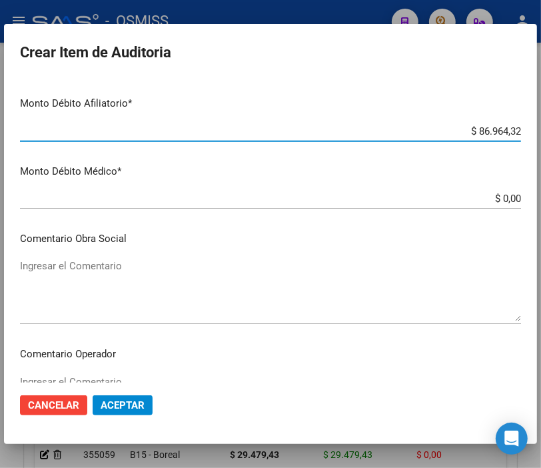
scroll to position [666, 0]
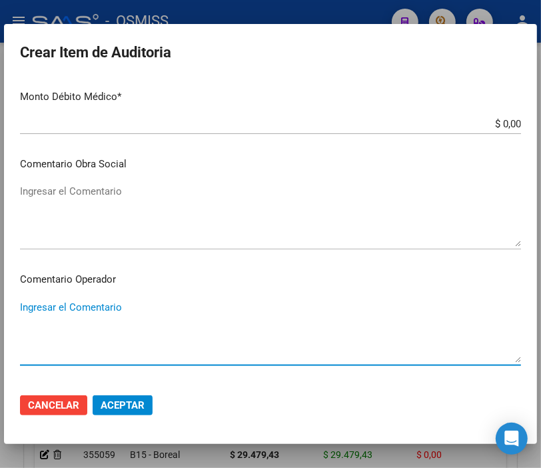
click at [61, 311] on textarea "Ingresar el Comentario" at bounding box center [270, 331] width 501 height 63
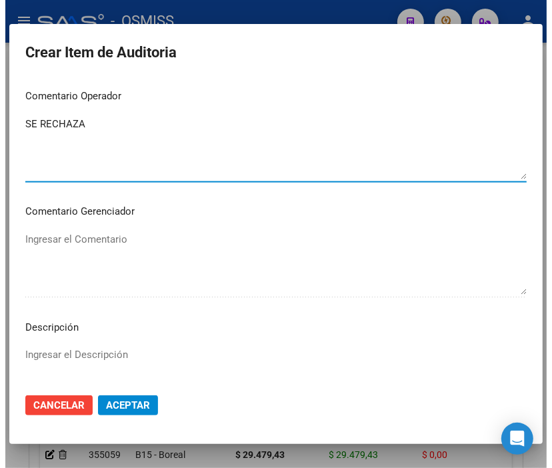
scroll to position [888, 0]
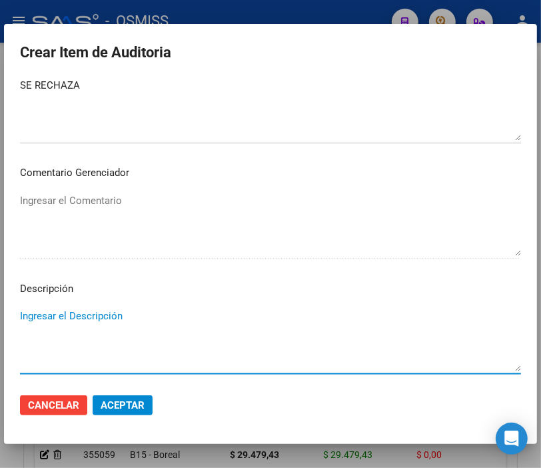
click at [27, 314] on textarea "Ingresar el Descripción" at bounding box center [270, 340] width 501 height 63
paste textarea "OBRA SOCIAL PARA EL PERSONAL DEL MINISTERIO DE ECONOMIA Y DE OBRAS Y SERVICIOS …"
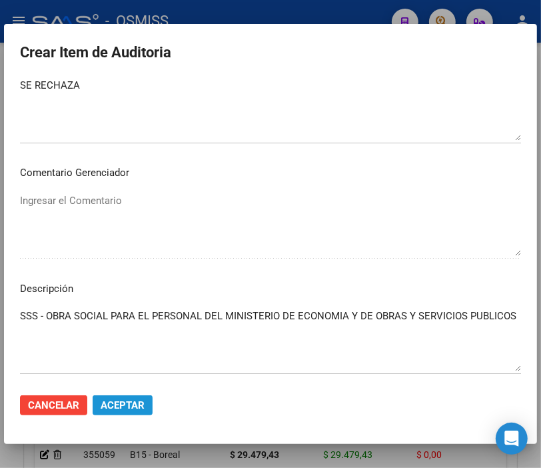
click at [141, 400] on span "Aceptar" at bounding box center [123, 405] width 44 height 12
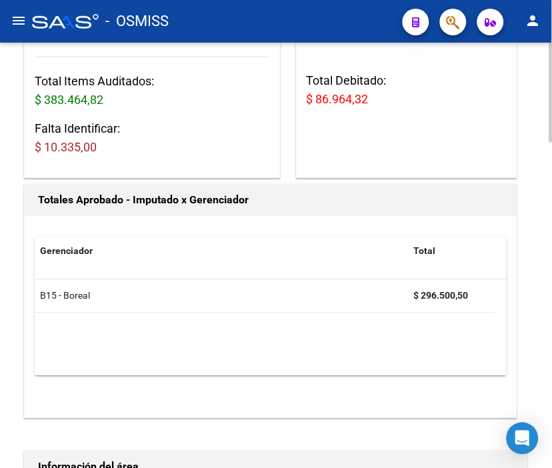
scroll to position [198, 0]
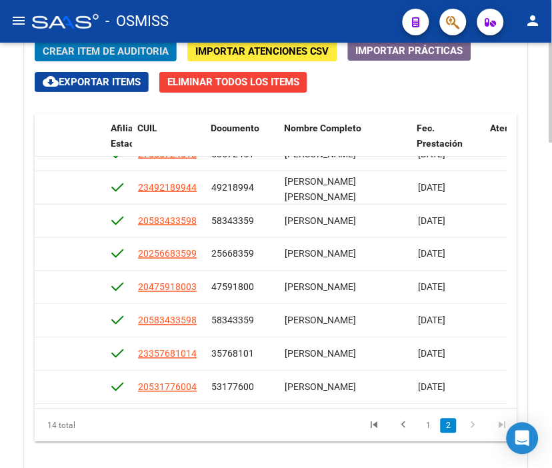
scroll to position [1298, 0]
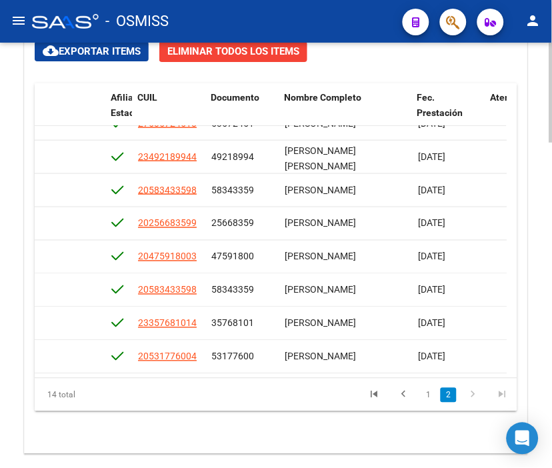
click at [551, 395] on html "menu - OSMISS person Firma Express Inicio Instructivos Contacto OS Padrón Padró…" at bounding box center [276, 234] width 552 height 468
drag, startPoint x: 343, startPoint y: 100, endPoint x: 99, endPoint y: 101, distance: 244.6
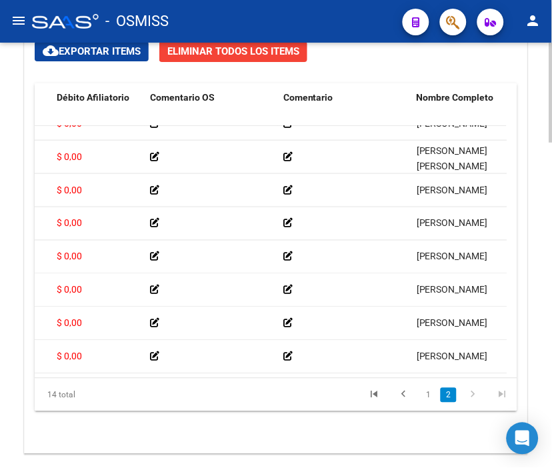
scroll to position [230, 535]
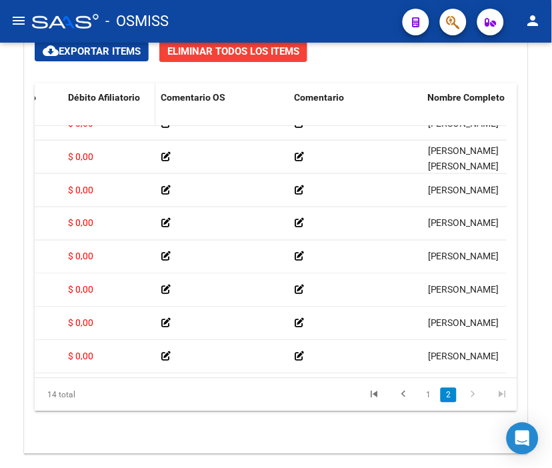
drag, startPoint x: 455, startPoint y: 97, endPoint x: 121, endPoint y: 109, distance: 334.1
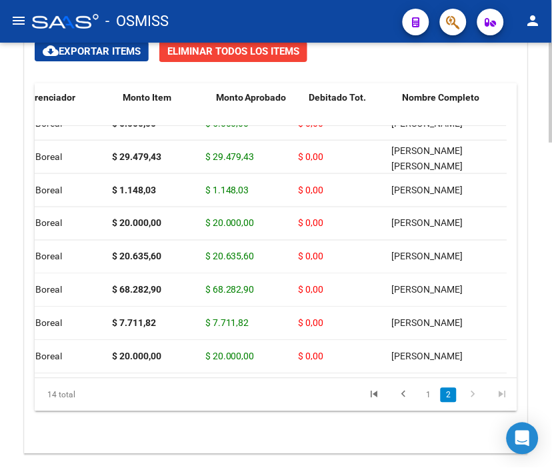
scroll to position [230, 107]
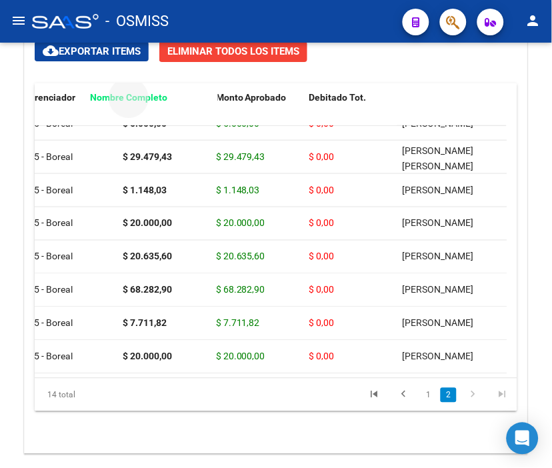
drag, startPoint x: 444, startPoint y: 97, endPoint x: 122, endPoint y: 111, distance: 322.2
click at [122, 111] on datatable-header-cell "Nombre Completo" at bounding box center [151, 112] width 133 height 59
drag, startPoint x: 451, startPoint y: 100, endPoint x: 175, endPoint y: 107, distance: 275.3
drag, startPoint x: 473, startPoint y: 97, endPoint x: 221, endPoint y: 85, distance: 252.2
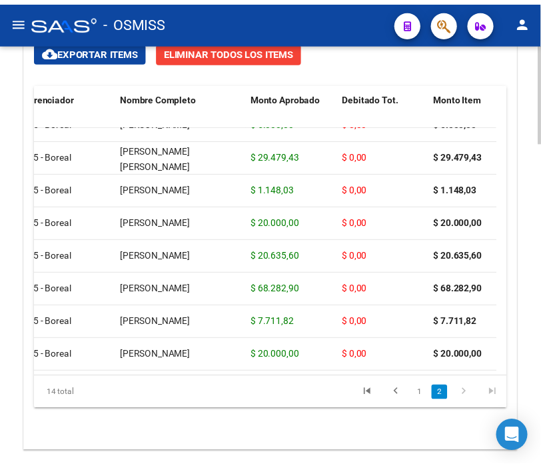
scroll to position [230, 0]
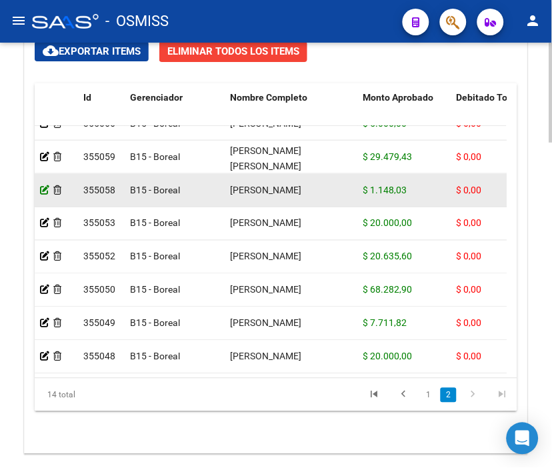
click at [45, 185] on icon at bounding box center [44, 189] width 9 height 9
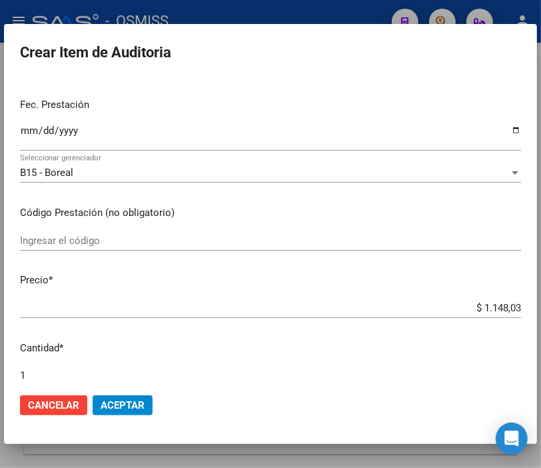
scroll to position [148, 0]
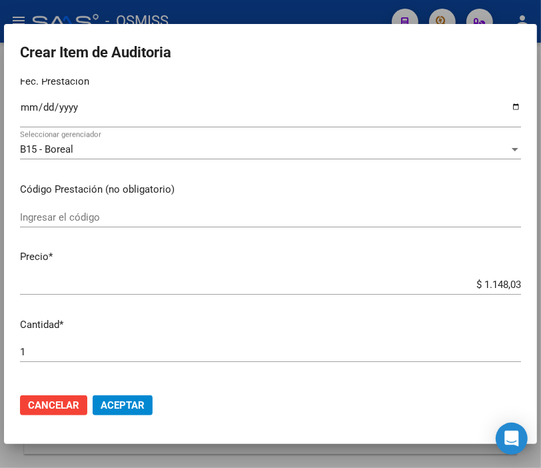
click at [497, 284] on input "$ 1.148,03" at bounding box center [270, 285] width 501 height 12
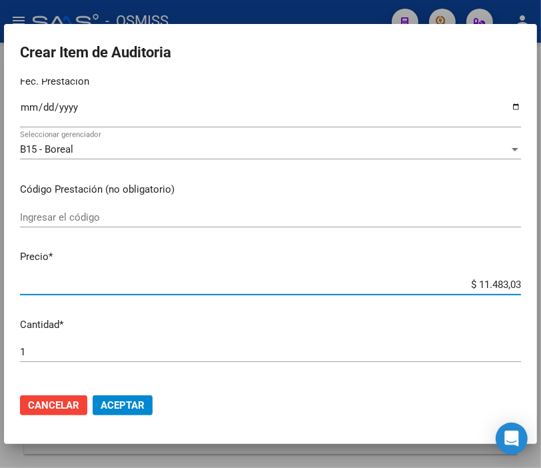
click at [144, 401] on span "Aceptar" at bounding box center [123, 405] width 44 height 12
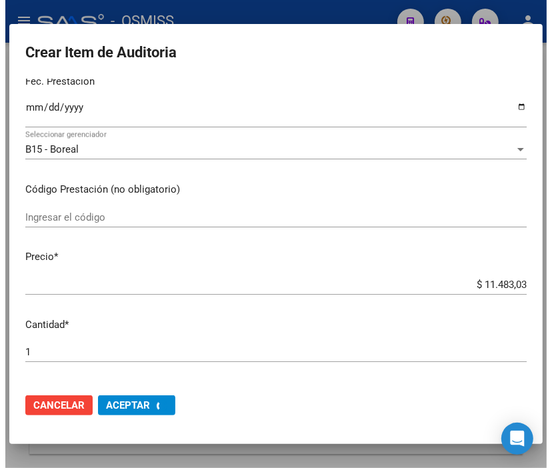
scroll to position [0, 0]
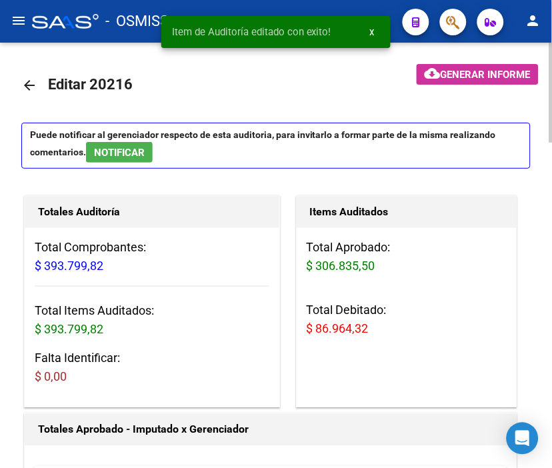
click at [471, 71] on span "Generar informe" at bounding box center [486, 75] width 90 height 12
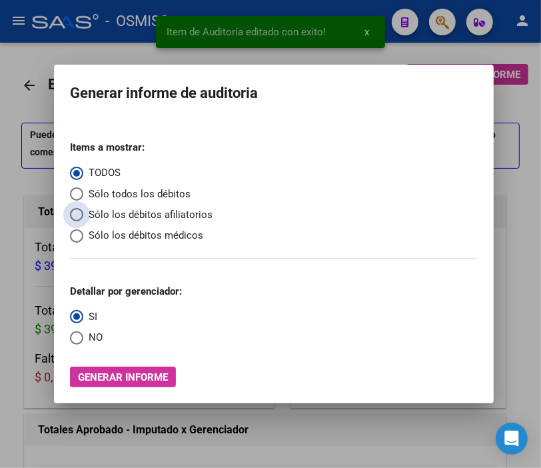
click at [137, 212] on span "Sólo los débitos afiliatorios" at bounding box center [147, 214] width 129 height 15
click at [83, 212] on input "Sólo los débitos afiliatorios" at bounding box center [76, 214] width 13 height 13
click at [75, 329] on mat-radio-group "Detallar por gerenciador: SI NO" at bounding box center [126, 309] width 112 height 71
click at [79, 345] on label "NO" at bounding box center [86, 337] width 33 height 15
click at [79, 345] on input "NO" at bounding box center [76, 337] width 13 height 13
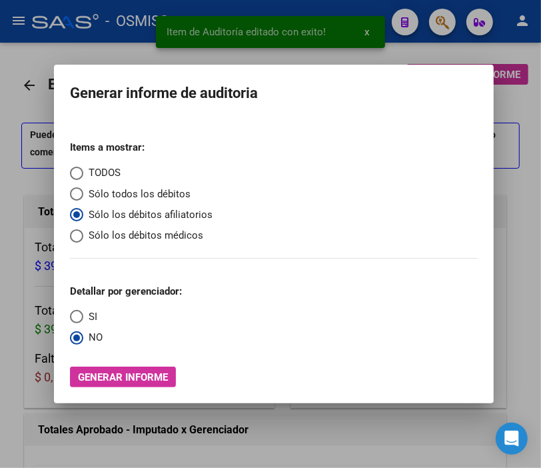
click at [137, 379] on span "Generar informe" at bounding box center [123, 377] width 90 height 12
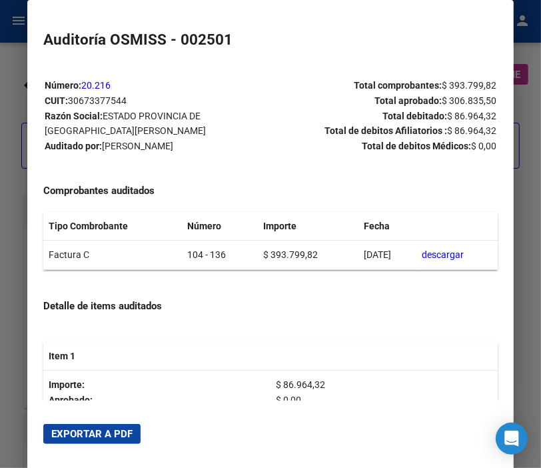
click at [114, 435] on span "Exportar a PDF" at bounding box center [91, 434] width 81 height 12
click at [17, 61] on div at bounding box center [270, 234] width 541 height 468
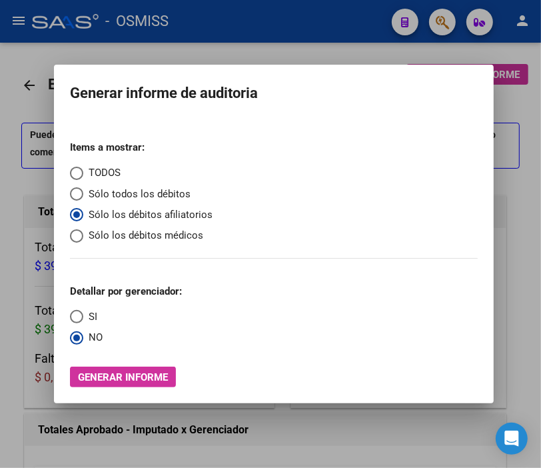
click at [17, 61] on div at bounding box center [270, 234] width 541 height 468
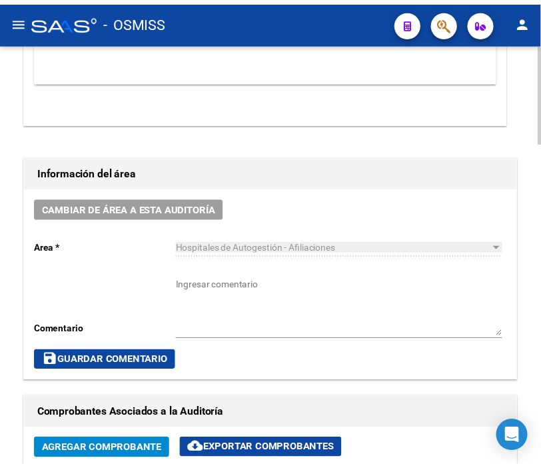
scroll to position [518, 0]
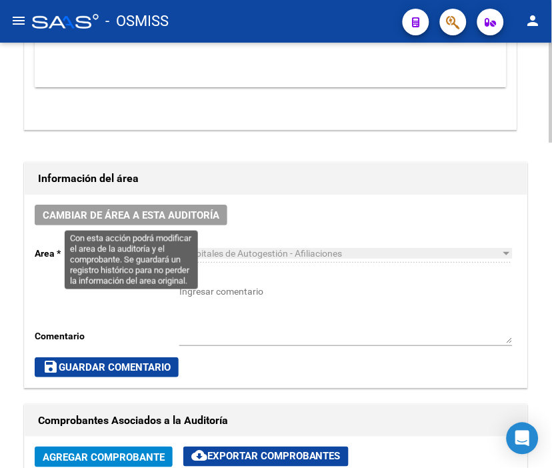
click at [155, 215] on span "Cambiar de área a esta auditoría" at bounding box center [131, 215] width 177 height 12
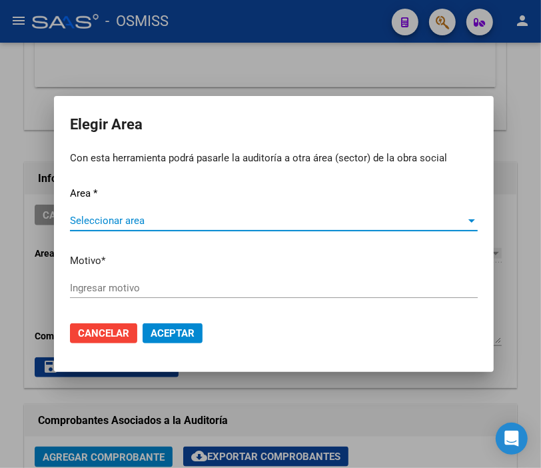
click at [152, 217] on span "Seleccionar area" at bounding box center [268, 221] width 396 height 12
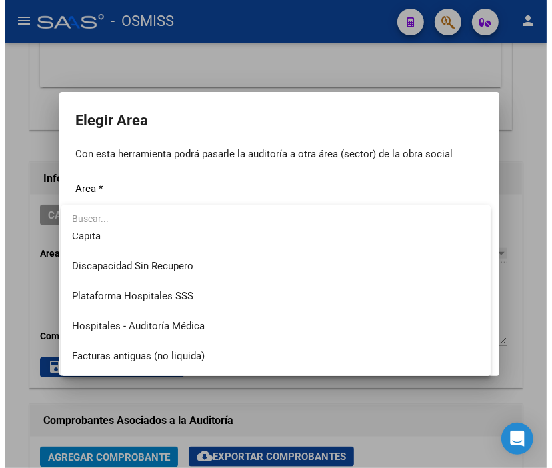
scroll to position [222, 0]
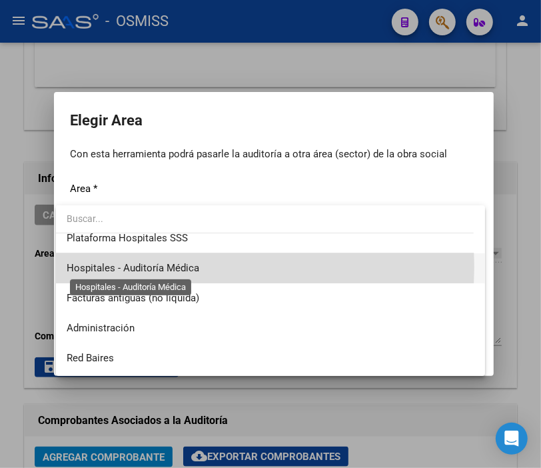
drag, startPoint x: 171, startPoint y: 267, endPoint x: 115, endPoint y: 267, distance: 55.3
click at [171, 267] on span "Hospitales - Auditoría Médica" at bounding box center [133, 268] width 133 height 12
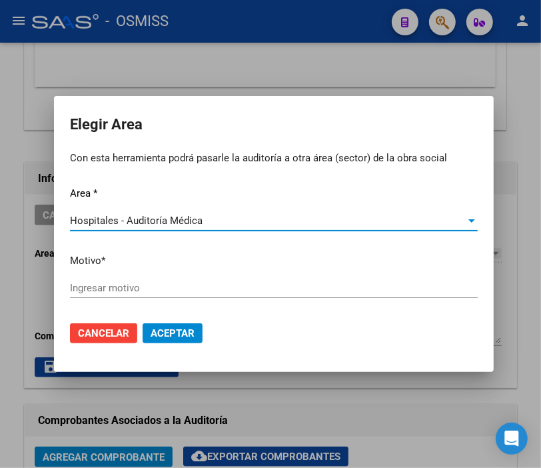
click at [137, 285] on input "Ingresar motivo" at bounding box center [274, 288] width 408 height 12
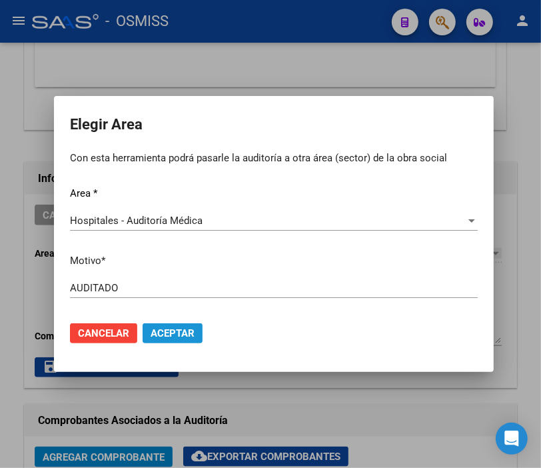
click at [171, 342] on button "Aceptar" at bounding box center [173, 333] width 60 height 20
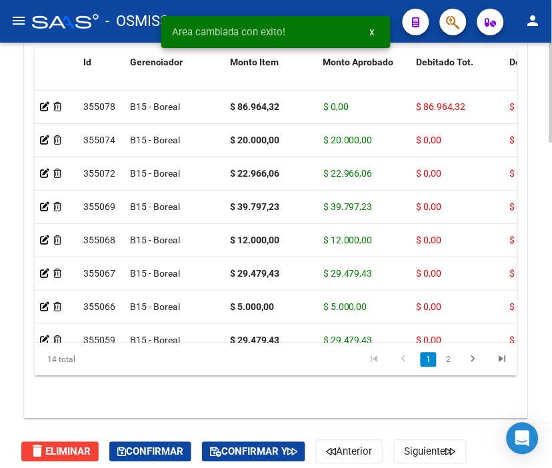
scroll to position [1258, 0]
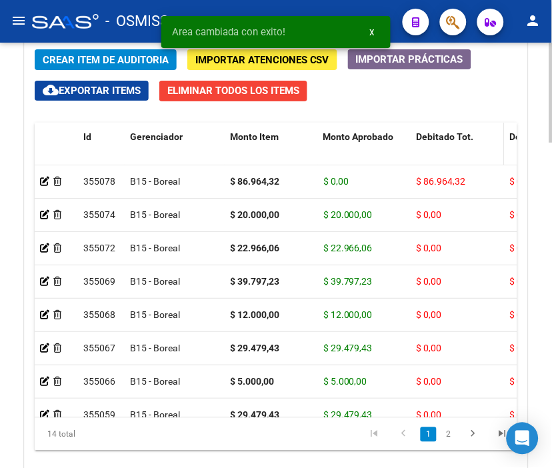
click at [441, 131] on span "Debitado Tot." at bounding box center [445, 136] width 57 height 11
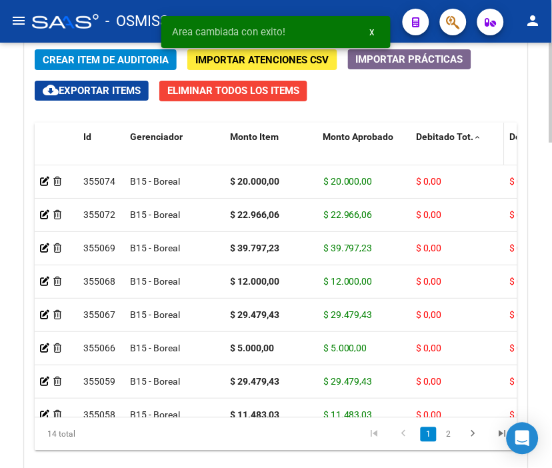
click at [441, 131] on span "Debitado Tot." at bounding box center [445, 136] width 57 height 11
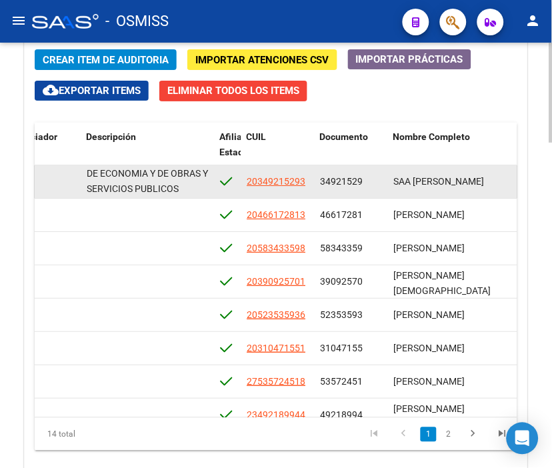
scroll to position [1, 0]
drag, startPoint x: 85, startPoint y: 172, endPoint x: 209, endPoint y: 190, distance: 125.3
click at [209, 190] on datatable-body-cell "SSS - OBRA SOCIAL PARA EL PERSONAL DEL MINISTERIO DE ECONOMIA Y DE OBRAS Y SERV…" at bounding box center [147, 181] width 133 height 33
copy span "SSS - OBRA SOCIAL PARA EL PERSONAL DEL MINISTERIO DE ECONOMIA Y DE OBRAS Y SERV…"
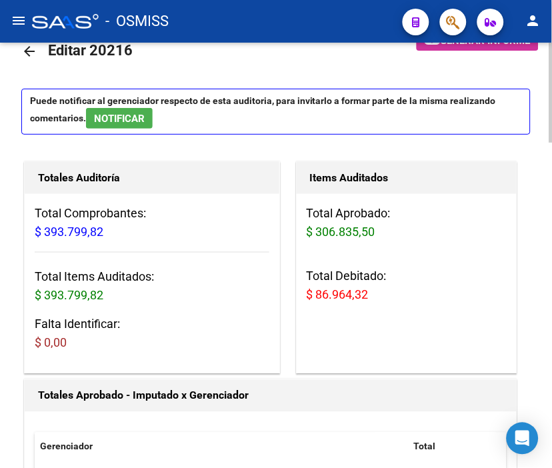
scroll to position [0, 0]
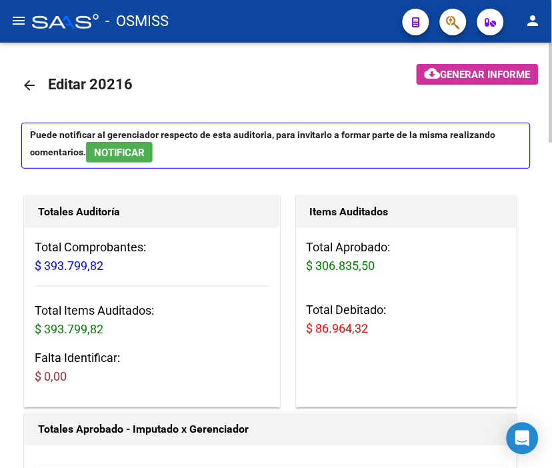
click at [24, 79] on mat-icon "arrow_back" at bounding box center [29, 85] width 16 height 16
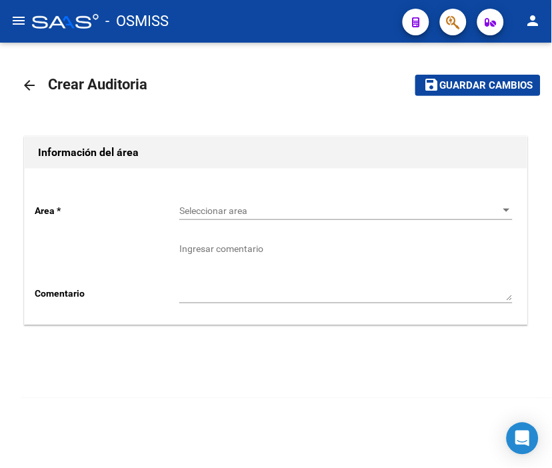
click at [223, 209] on span "Seleccionar area" at bounding box center [339, 210] width 321 height 11
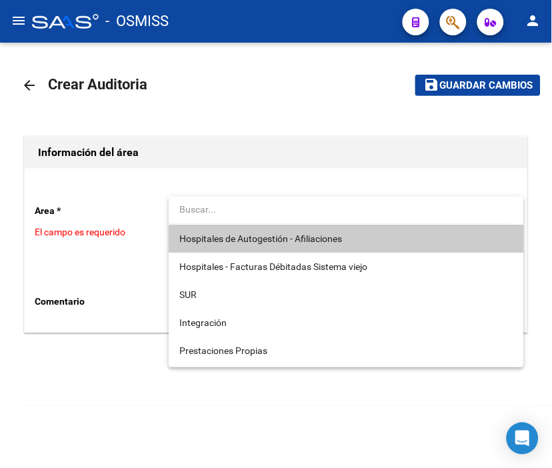
click at [230, 230] on span "Hospitales de Autogestión - Afiliaciones" at bounding box center [345, 239] width 333 height 28
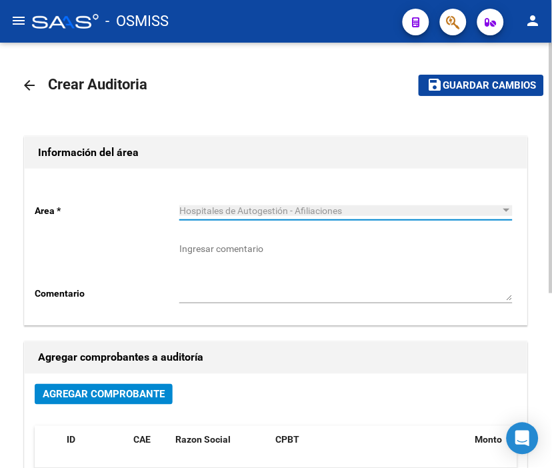
click at [136, 398] on span "Agregar Comprobante" at bounding box center [104, 395] width 122 height 12
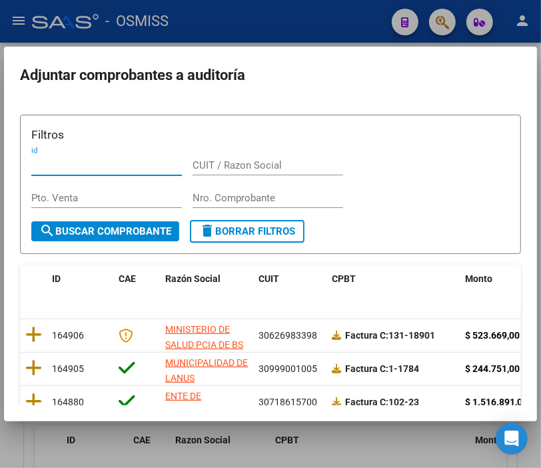
click at [224, 192] on input "Nro. Comprobante" at bounding box center [268, 198] width 151 height 12
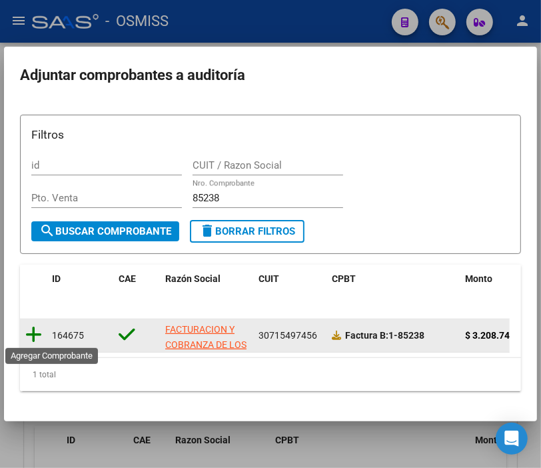
click at [33, 329] on icon at bounding box center [33, 334] width 17 height 19
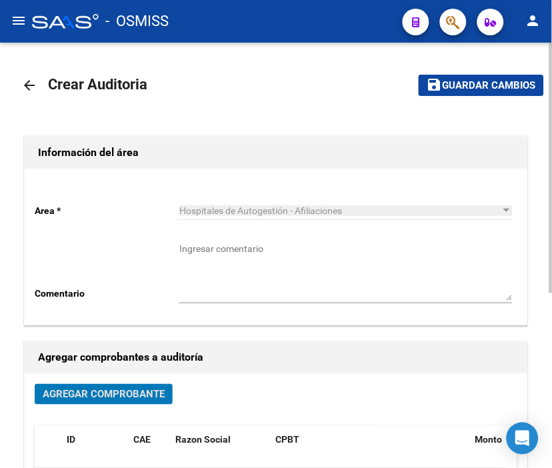
click at [508, 81] on span "Guardar cambios" at bounding box center [489, 86] width 93 height 12
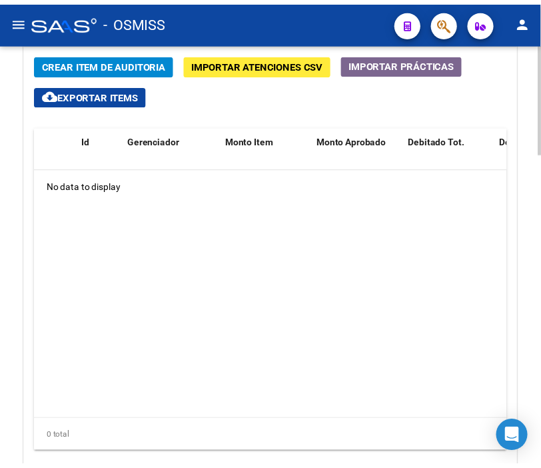
scroll to position [1078, 0]
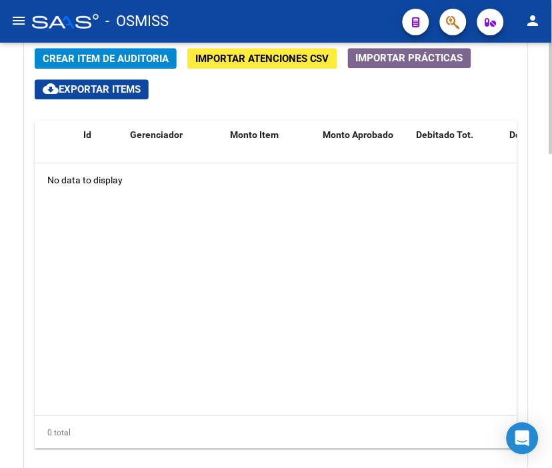
click at [551, 335] on div at bounding box center [550, 380] width 3 height 111
click at [131, 63] on span "Crear Item de Auditoria" at bounding box center [106, 59] width 126 height 12
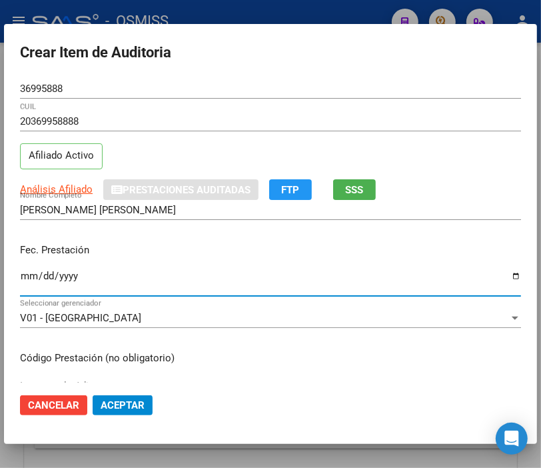
click at [23, 273] on input "Ingresar la fecha" at bounding box center [270, 281] width 501 height 21
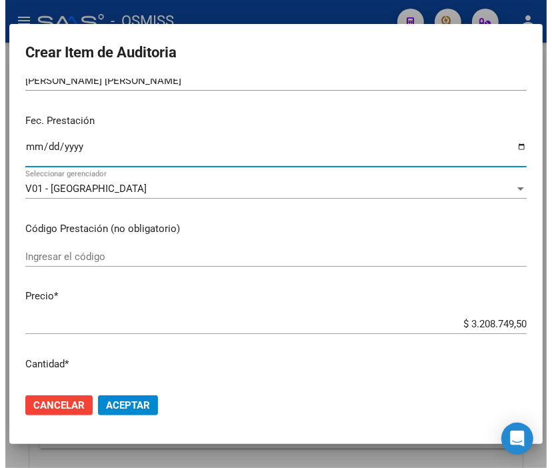
scroll to position [148, 0]
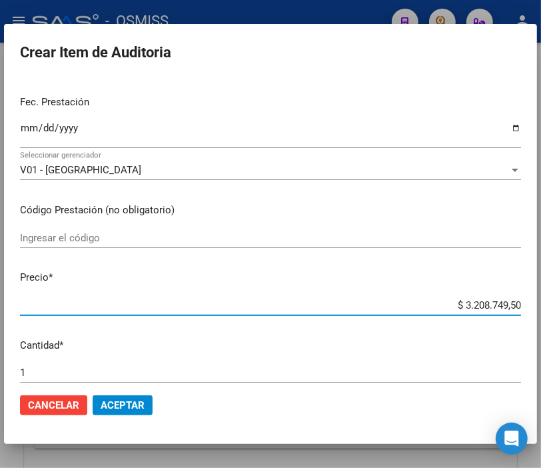
drag, startPoint x: 433, startPoint y: 305, endPoint x: 550, endPoint y: 291, distance: 117.5
click at [541, 291] on html "menu - OSMISS person Firma Express Inicio Instructivos Contacto OS Padrón Padró…" at bounding box center [270, 234] width 541 height 468
click at [105, 401] on span "Aceptar" at bounding box center [123, 405] width 44 height 12
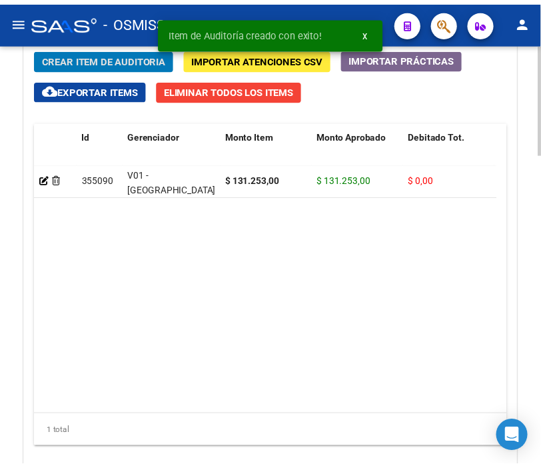
scroll to position [1260, 0]
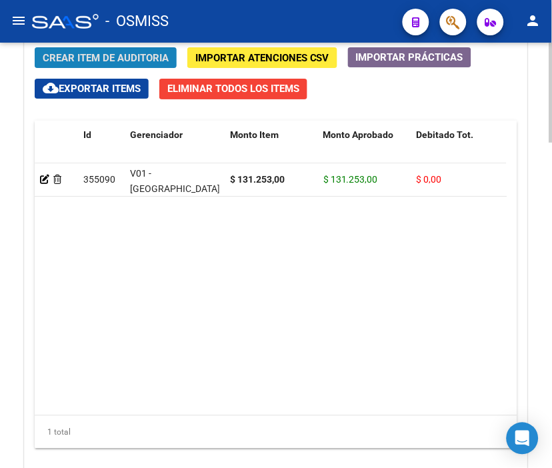
click at [68, 55] on span "Crear Item de Auditoria" at bounding box center [106, 58] width 126 height 12
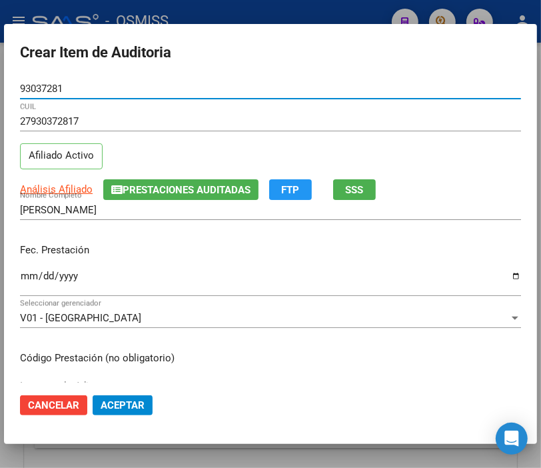
click at [27, 277] on input "Ingresar la fecha" at bounding box center [270, 281] width 501 height 21
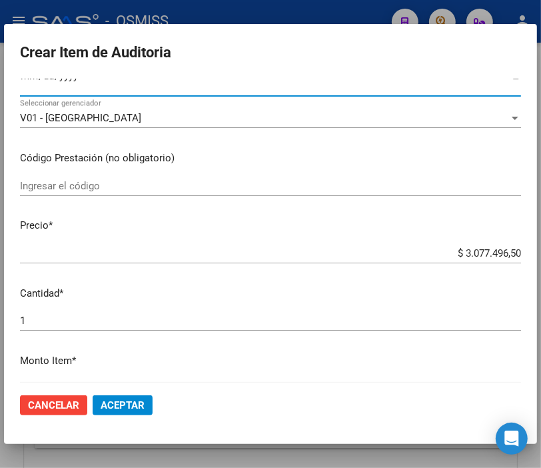
scroll to position [222, 0]
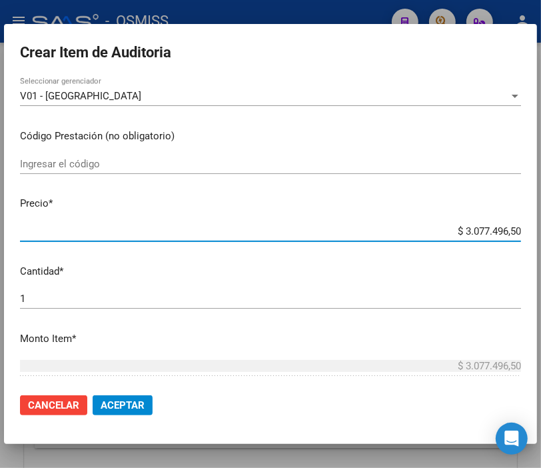
drag, startPoint x: 419, startPoint y: 228, endPoint x: 553, endPoint y: 225, distance: 134.7
click at [541, 225] on html "menu - OSMISS person Firma Express Inicio Instructivos Contacto OS Padrón Padró…" at bounding box center [270, 234] width 541 height 468
click at [129, 403] on span "Aceptar" at bounding box center [123, 405] width 44 height 12
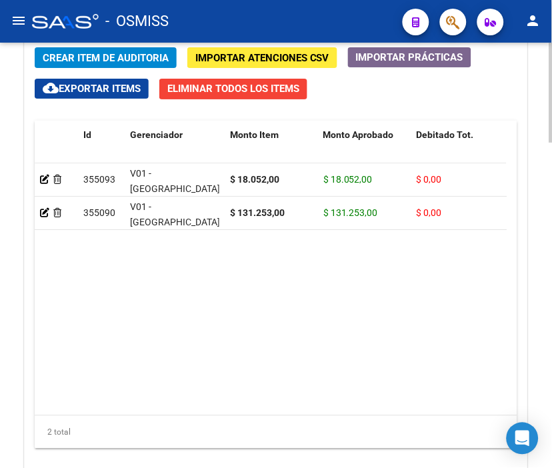
click at [104, 54] on span "Crear Item de Auditoria" at bounding box center [106, 58] width 126 height 12
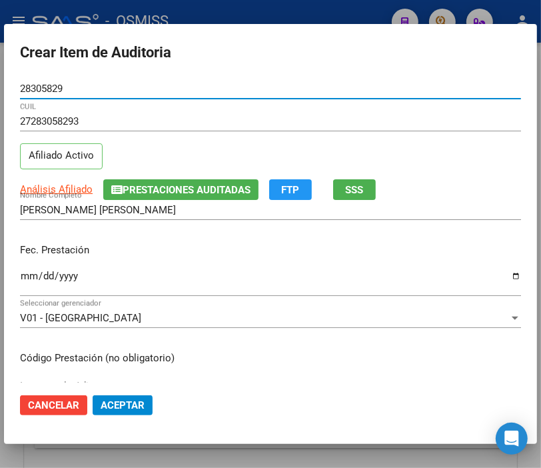
click at [31, 269] on div "Ingresar la fecha" at bounding box center [270, 281] width 501 height 29
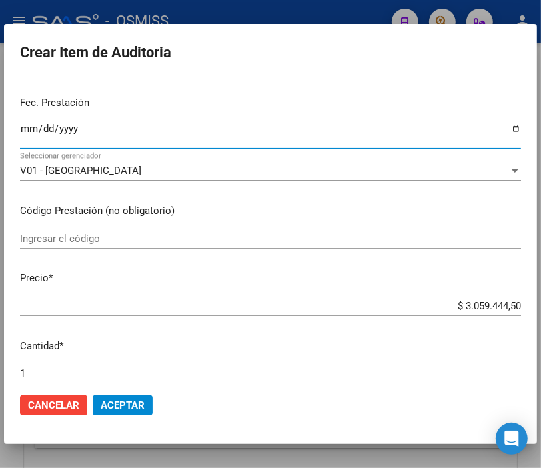
scroll to position [148, 0]
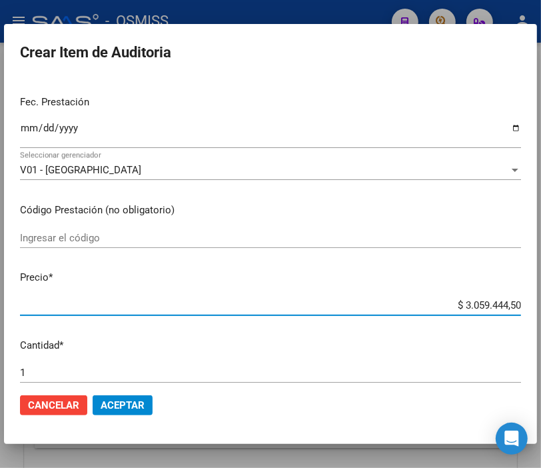
drag, startPoint x: 437, startPoint y: 303, endPoint x: 503, endPoint y: 297, distance: 66.2
click at [541, 307] on html "menu - OSMISS person Firma Express Inicio Instructivos Contacto OS Padrón Padró…" at bounding box center [270, 234] width 541 height 468
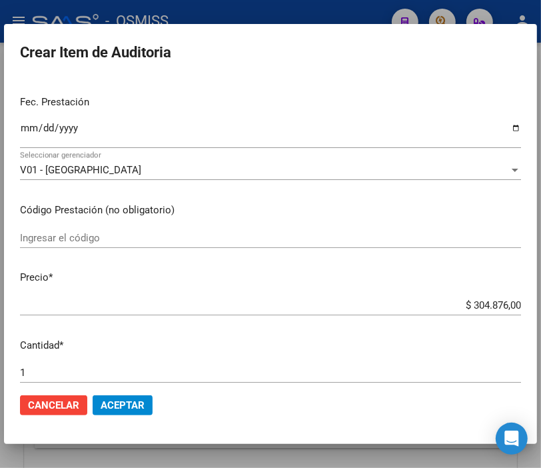
click at [154, 411] on mat-dialog-actions "Cancelar Aceptar" at bounding box center [270, 405] width 501 height 45
click at [151, 409] on button "Aceptar" at bounding box center [123, 405] width 60 height 20
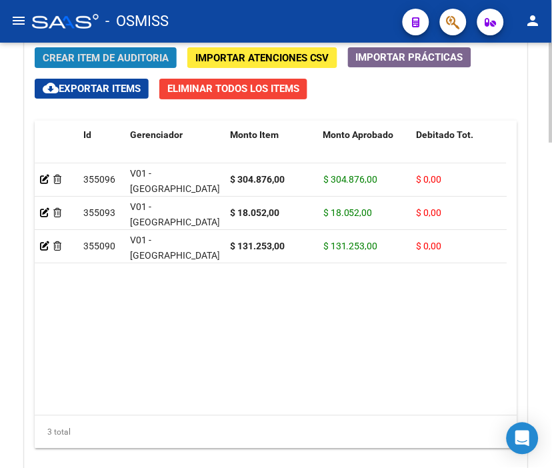
click at [108, 60] on span "Crear Item de Auditoria" at bounding box center [106, 58] width 126 height 12
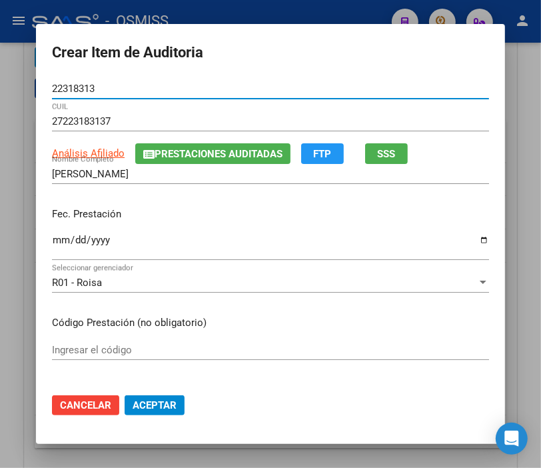
click at [57, 239] on input "Ingresar la fecha" at bounding box center [270, 245] width 437 height 21
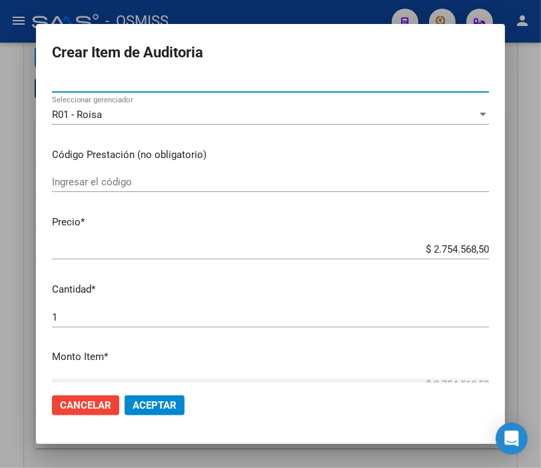
scroll to position [222, 0]
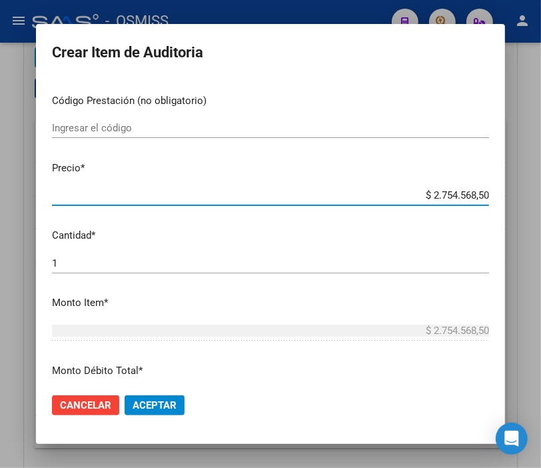
drag, startPoint x: 405, startPoint y: 190, endPoint x: 553, endPoint y: 176, distance: 149.3
click at [541, 176] on html "menu - OSMISS person Firma Express Inicio Instructivos Contacto OS Padrón Padró…" at bounding box center [270, 234] width 541 height 468
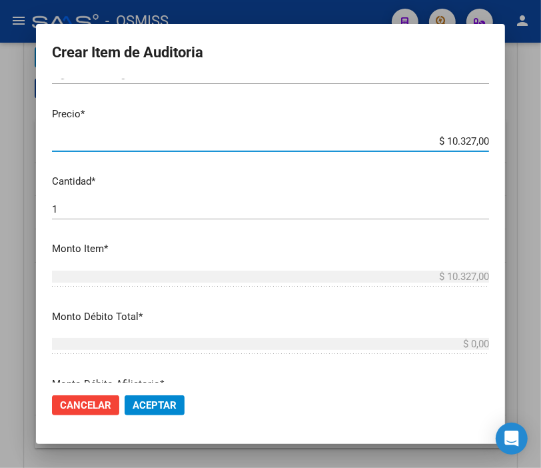
scroll to position [370, 0]
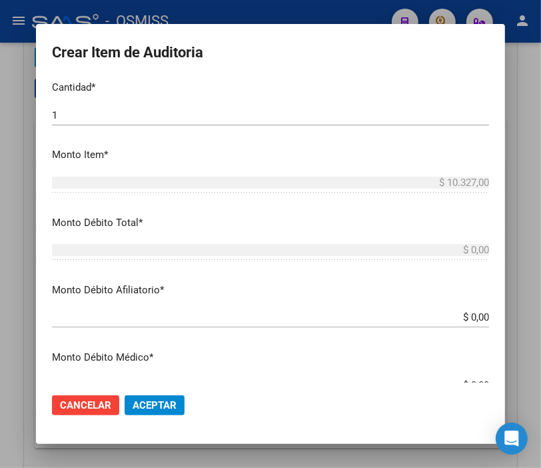
drag, startPoint x: 429, startPoint y: 323, endPoint x: 553, endPoint y: 321, distance: 124.7
click at [541, 321] on html "menu - OSMISS person Firma Express Inicio Instructivos Contacto OS Padrón Padró…" at bounding box center [270, 234] width 541 height 468
click at [454, 295] on p "Monto Débito Afiliatorio *" at bounding box center [270, 290] width 437 height 15
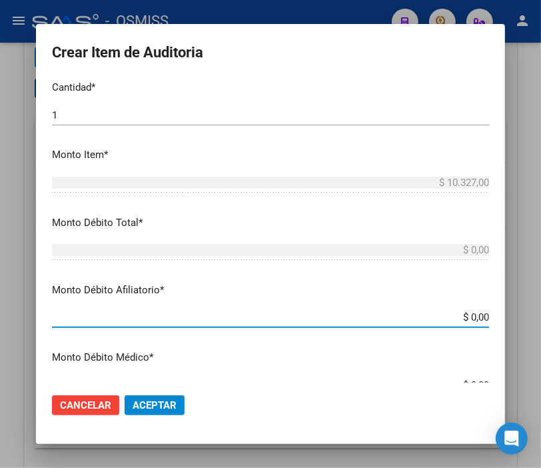
drag, startPoint x: 437, startPoint y: 313, endPoint x: 553, endPoint y: 315, distance: 116.0
click at [541, 315] on html "menu - OSMISS person Firma Express Inicio Instructivos Contacto OS Padrón Padró…" at bounding box center [270, 234] width 541 height 468
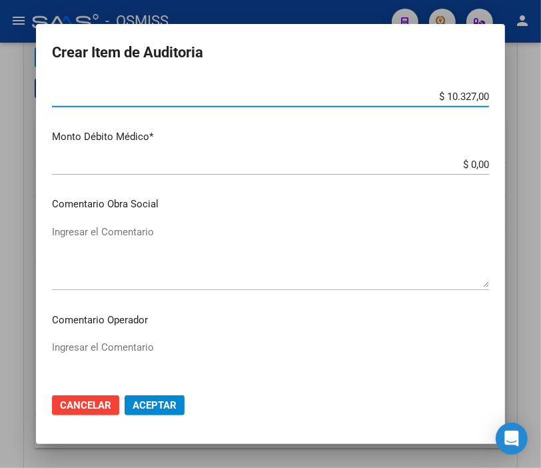
scroll to position [592, 0]
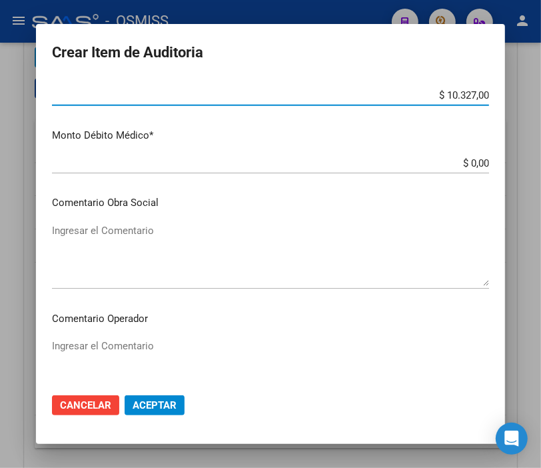
click at [108, 339] on textarea "Ingresar el Comentario" at bounding box center [270, 370] width 437 height 63
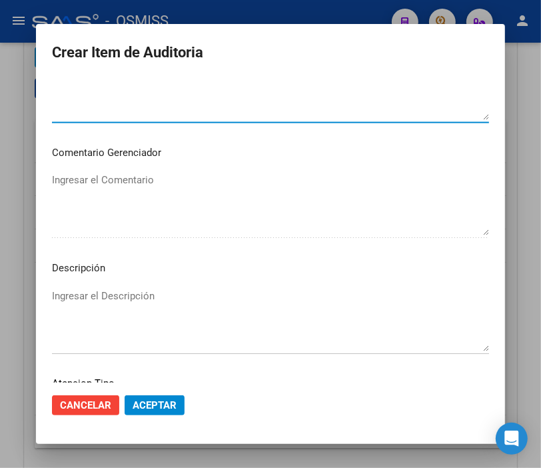
scroll to position [888, 0]
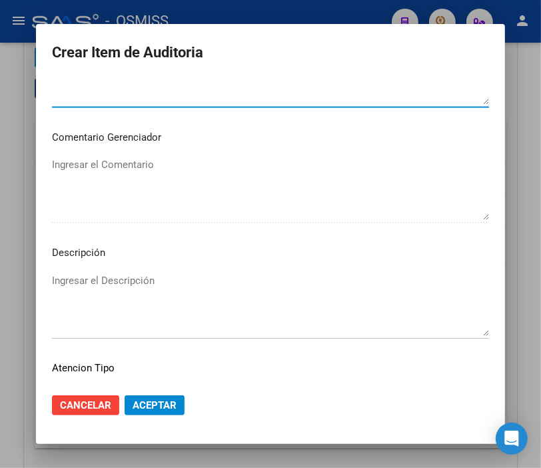
click at [77, 285] on textarea "Ingresar el Descripción" at bounding box center [270, 304] width 437 height 63
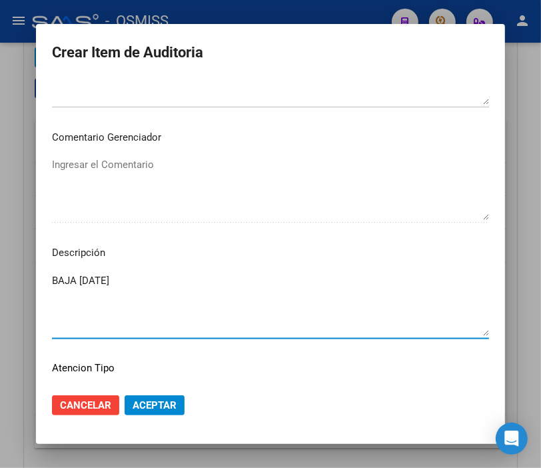
click at [150, 284] on textarea "BAJA [DATE]" at bounding box center [270, 304] width 437 height 63
drag, startPoint x: 99, startPoint y: 275, endPoint x: 75, endPoint y: 279, distance: 24.2
click at [75, 279] on textarea "BAJA [DATE]" at bounding box center [270, 304] width 437 height 63
click at [100, 273] on textarea "BAJA 31/018/2024" at bounding box center [270, 304] width 437 height 63
click at [167, 278] on textarea "BAJA [DATE]" at bounding box center [270, 304] width 437 height 63
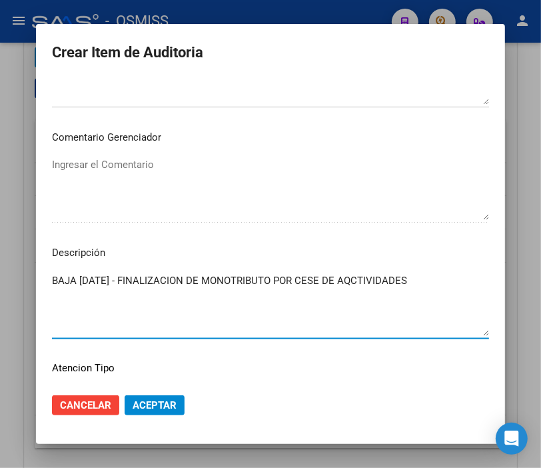
click at [365, 279] on textarea "BAJA [DATE] - FINALIZACION DE MONOTRIBUTO POR CESE DE AQCTIVIDADES" at bounding box center [270, 304] width 437 height 63
click at [424, 277] on textarea "BAJA [DATE] - FINALIZACION DE MONOTRIBUTO POR CESE DE ACTIVIDADES" at bounding box center [270, 304] width 437 height 63
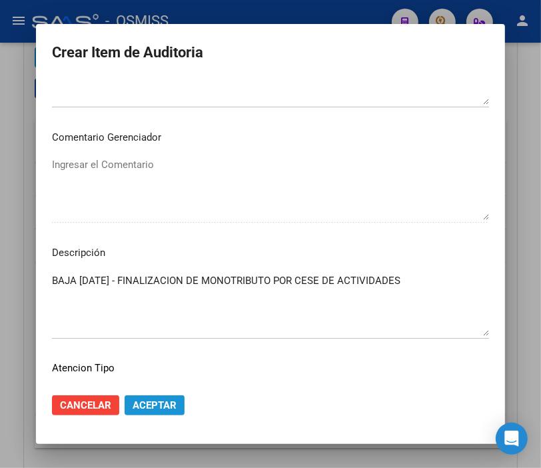
click at [165, 402] on span "Aceptar" at bounding box center [155, 405] width 44 height 12
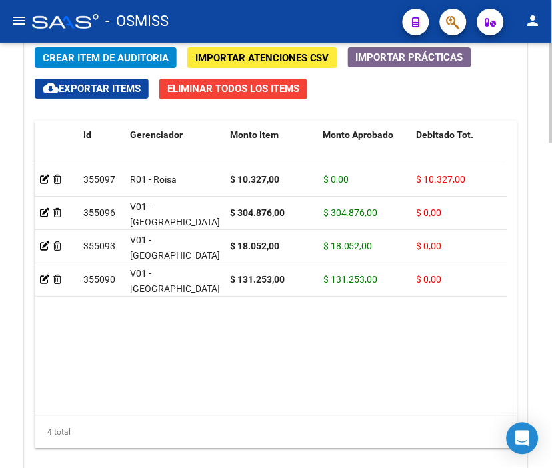
click at [90, 59] on span "Crear Item de Auditoria" at bounding box center [106, 58] width 126 height 12
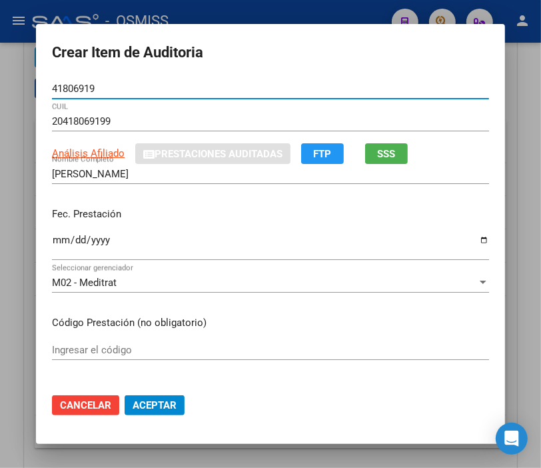
click at [57, 242] on input "Ingresar la fecha" at bounding box center [270, 245] width 437 height 21
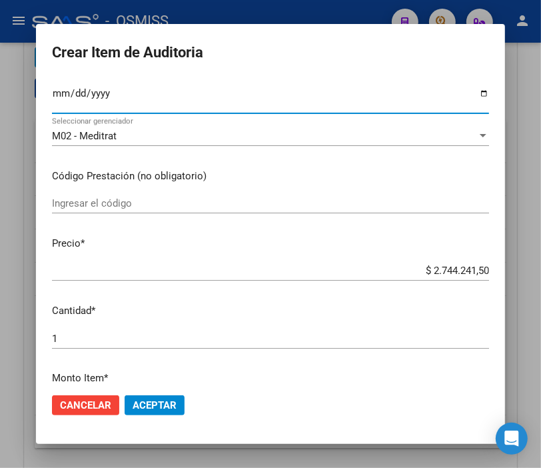
scroll to position [148, 0]
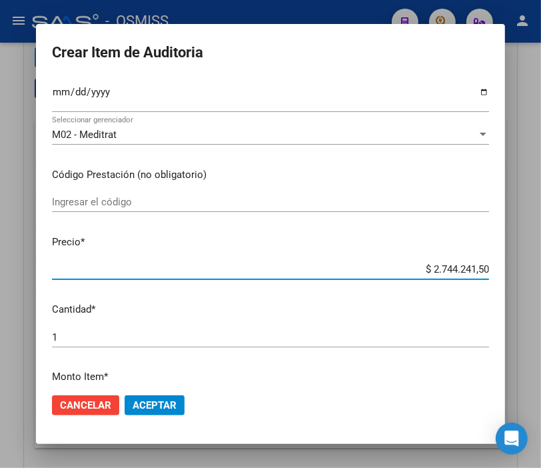
drag, startPoint x: 410, startPoint y: 268, endPoint x: 529, endPoint y: 264, distance: 119.4
click at [529, 264] on div "Crear Item de Auditoria 41806919 Nro Documento 20418069199 CUIL Análisis Afilia…" at bounding box center [270, 234] width 541 height 468
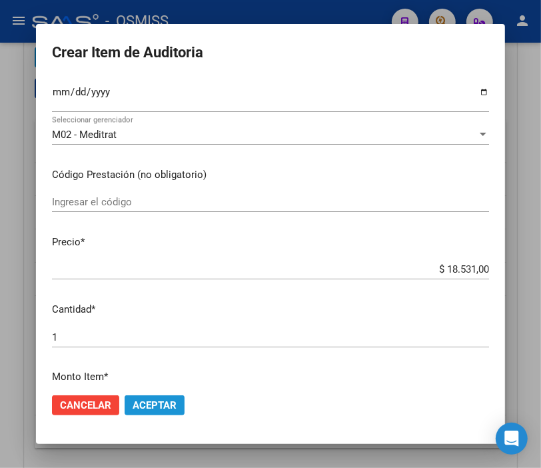
click at [158, 399] on span "Aceptar" at bounding box center [155, 405] width 44 height 12
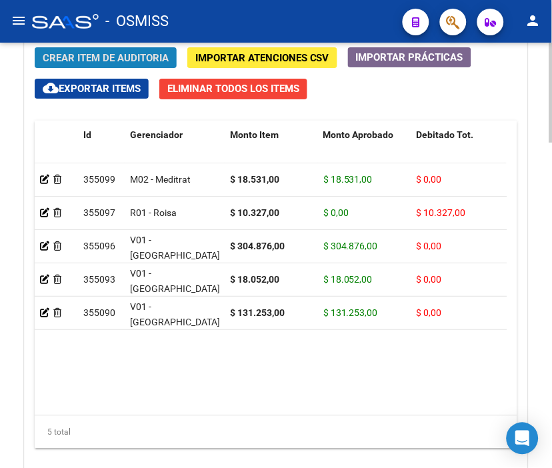
click at [79, 55] on span "Crear Item de Auditoria" at bounding box center [106, 58] width 126 height 12
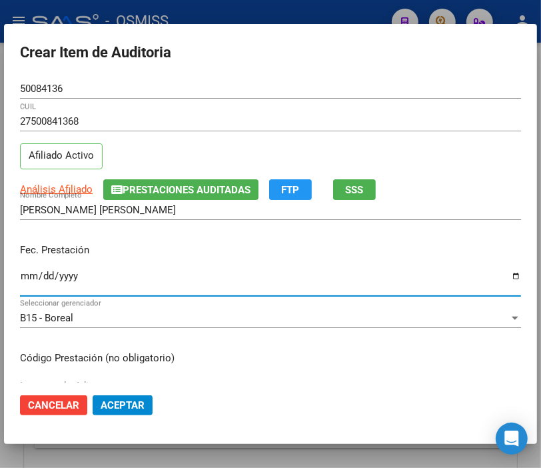
click at [29, 279] on input "Ingresar la fecha" at bounding box center [270, 281] width 501 height 21
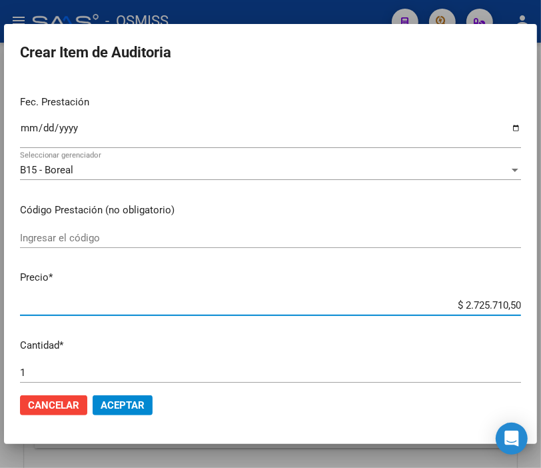
drag, startPoint x: 412, startPoint y: 308, endPoint x: 553, endPoint y: 316, distance: 141.5
click at [541, 316] on html "menu - OSMISS person Firma Express Inicio Instructivos Contacto OS Padrón Padró…" at bounding box center [270, 234] width 541 height 468
click at [110, 409] on span "Aceptar" at bounding box center [123, 405] width 44 height 12
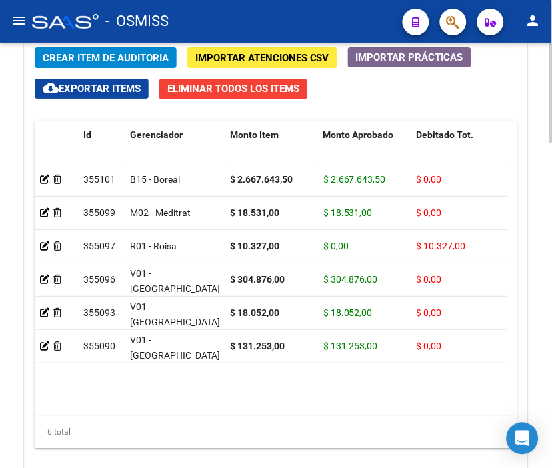
click at [85, 56] on span "Crear Item de Auditoria" at bounding box center [106, 58] width 126 height 12
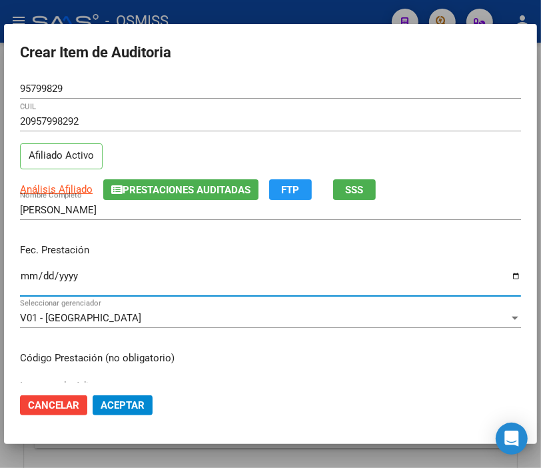
click at [31, 273] on input "Ingresar la fecha" at bounding box center [270, 281] width 501 height 21
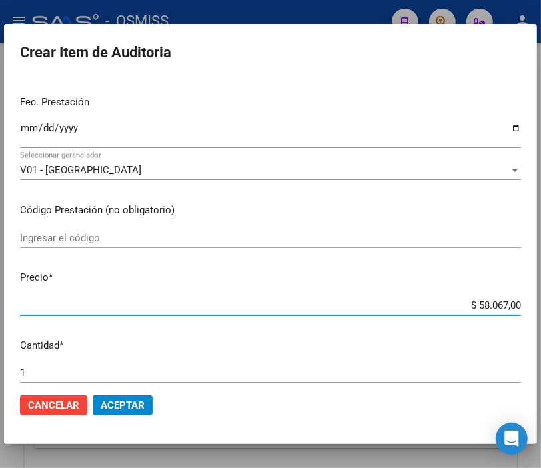
drag, startPoint x: 443, startPoint y: 302, endPoint x: 553, endPoint y: 303, distance: 110.0
click at [541, 303] on html "menu - OSMISS person Firma Express Inicio Instructivos Contacto OS Padrón Padró…" at bounding box center [270, 234] width 541 height 468
click at [124, 402] on span "Aceptar" at bounding box center [123, 405] width 44 height 12
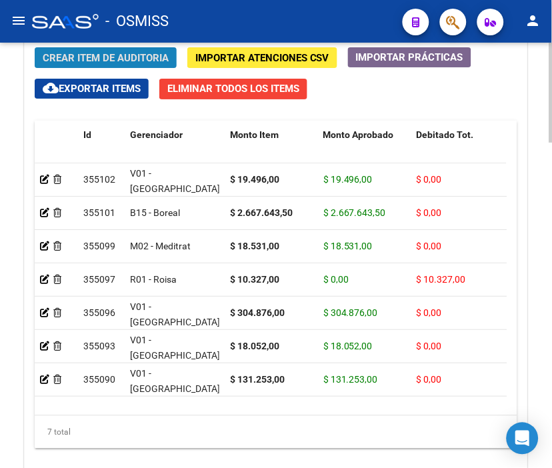
click at [105, 63] on span "Crear Item de Auditoria" at bounding box center [106, 58] width 126 height 12
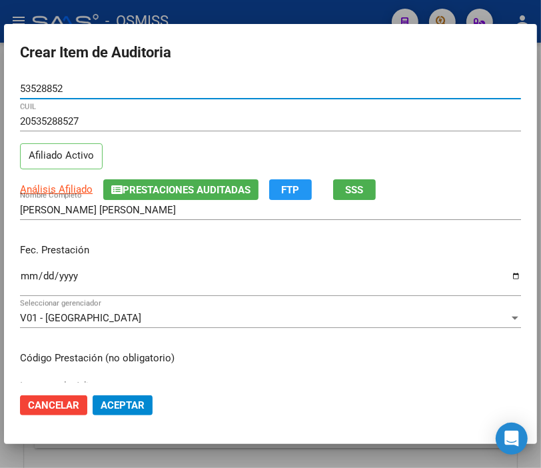
click at [34, 277] on input "Ingresar la fecha" at bounding box center [270, 281] width 501 height 21
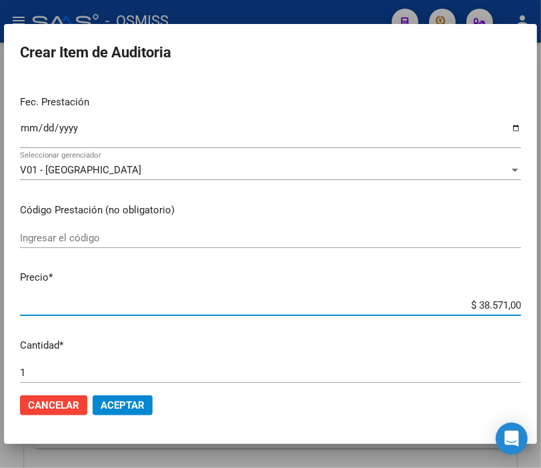
drag, startPoint x: 443, startPoint y: 307, endPoint x: 553, endPoint y: 307, distance: 110.0
click at [541, 307] on html "menu - OSMISS person Firma Express Inicio Instructivos Contacto OS Padrón Padró…" at bounding box center [270, 234] width 541 height 468
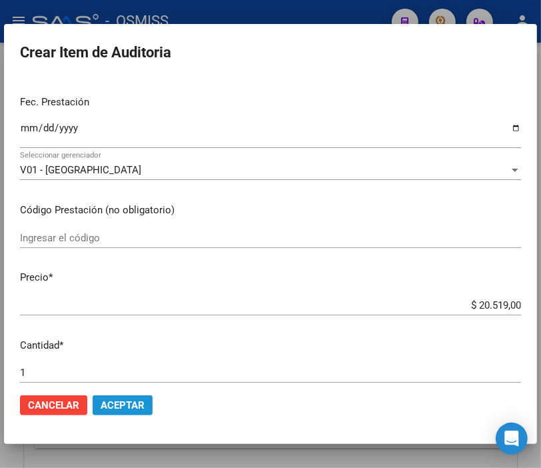
click at [129, 402] on span "Aceptar" at bounding box center [123, 405] width 44 height 12
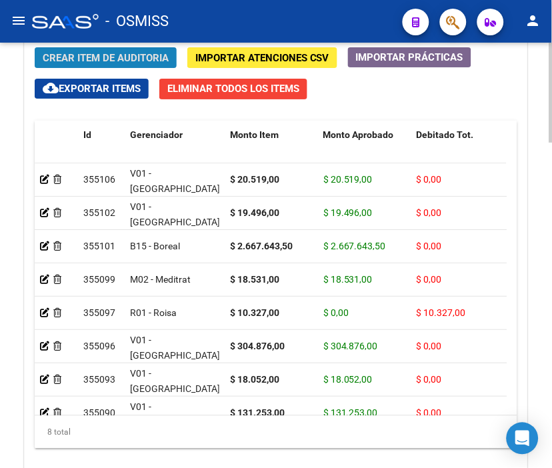
click at [63, 49] on button "Crear Item de Auditoria" at bounding box center [106, 57] width 142 height 21
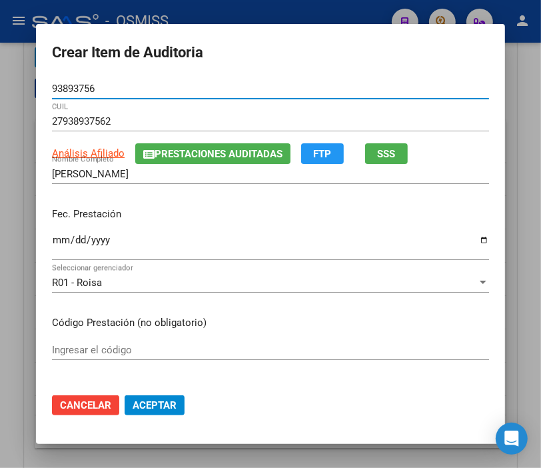
click at [53, 239] on input "Ingresar la fecha" at bounding box center [270, 245] width 437 height 21
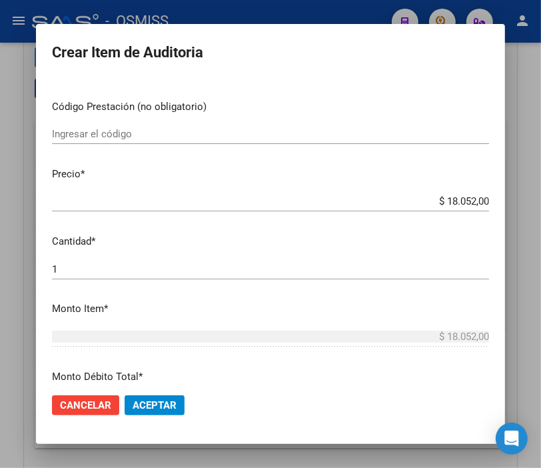
scroll to position [222, 0]
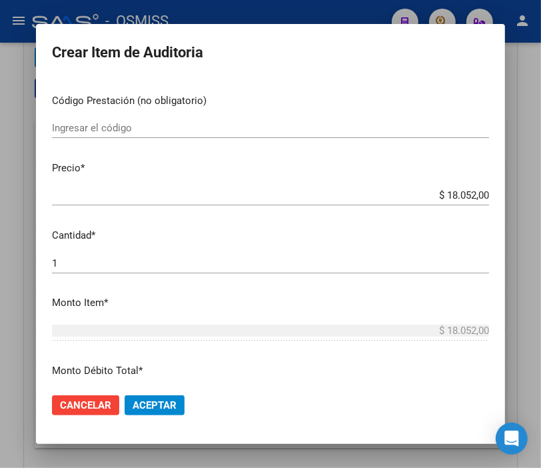
drag, startPoint x: 413, startPoint y: 188, endPoint x: 504, endPoint y: 187, distance: 91.3
click at [504, 187] on mat-dialog-content "93893756 Nro Documento 27938937562 CUIL Análisis Afiliado Prestaciones Auditada…" at bounding box center [270, 231] width 469 height 304
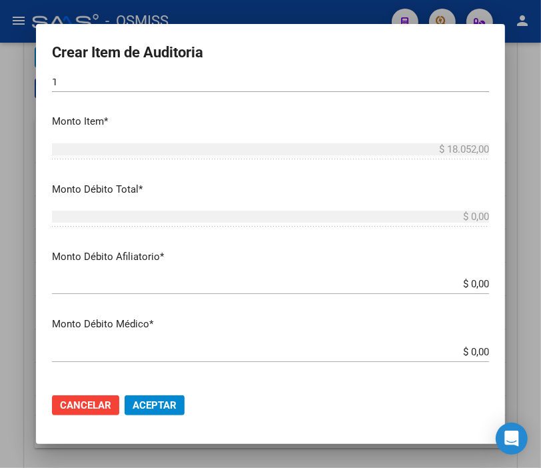
scroll to position [444, 0]
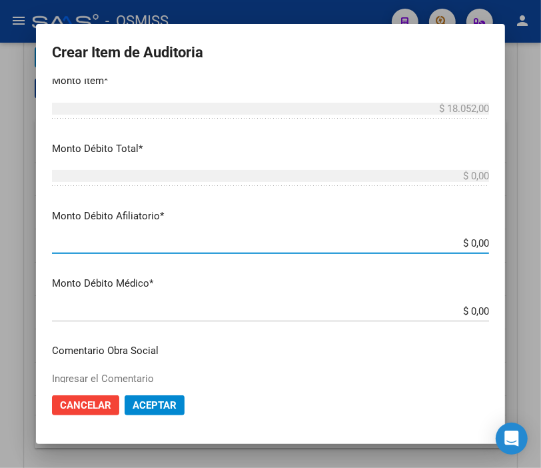
drag, startPoint x: 418, startPoint y: 243, endPoint x: 553, endPoint y: 247, distance: 135.3
click at [541, 247] on html "menu - OSMISS person Firma Express Inicio Instructivos Contacto OS Padrón Padró…" at bounding box center [270, 234] width 541 height 468
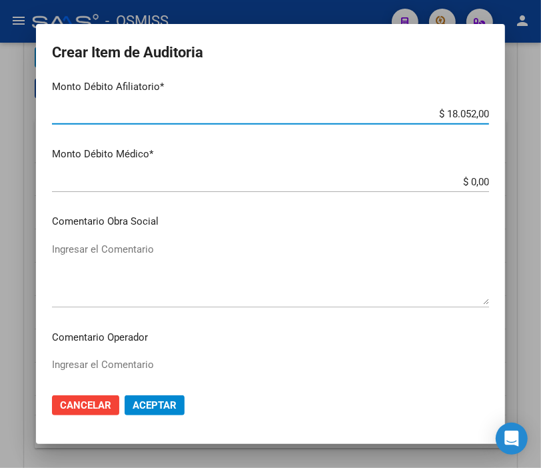
scroll to position [666, 0]
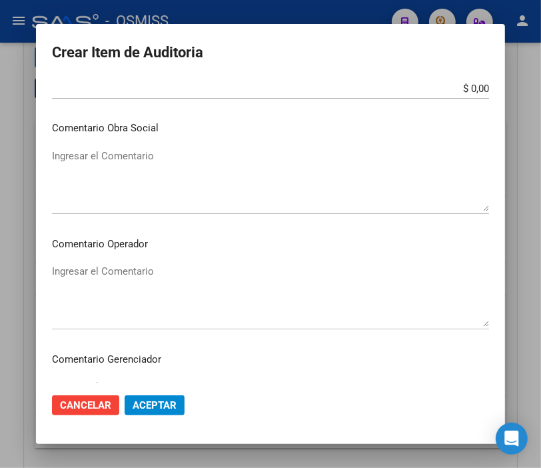
click at [87, 267] on textarea "Ingresar el Comentario" at bounding box center [270, 295] width 437 height 63
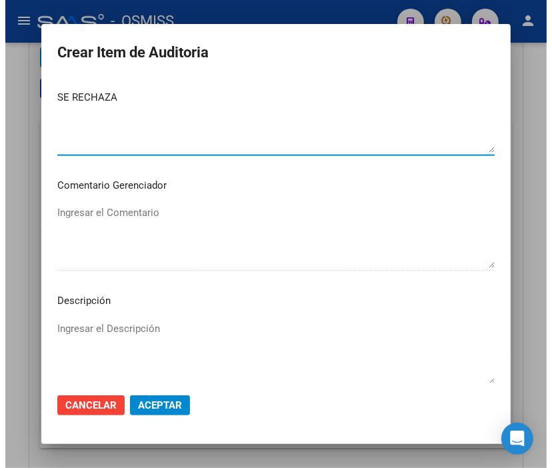
scroll to position [888, 0]
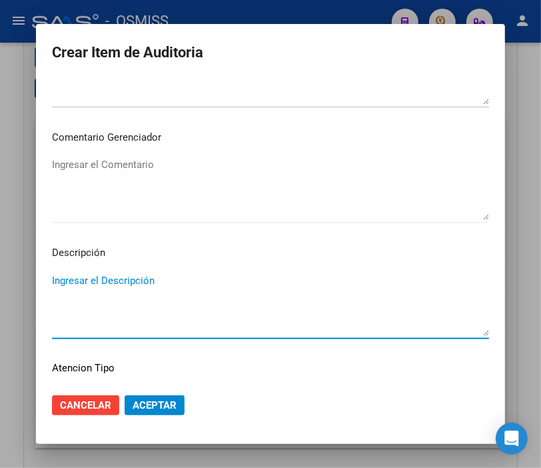
click at [75, 273] on textarea "Ingresar el Descripción" at bounding box center [270, 304] width 437 height 63
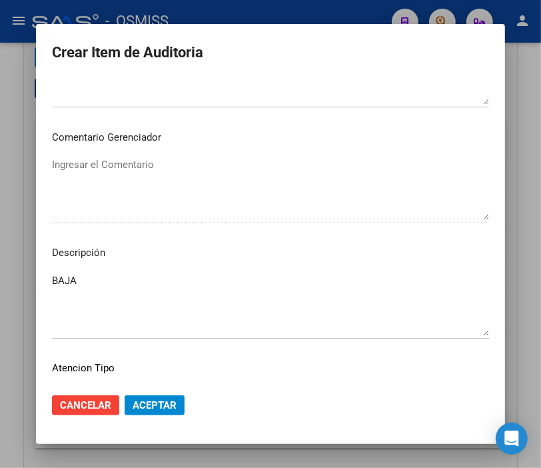
click at [168, 262] on mat-dialog-content "93893756 Nro Documento 27938937562 CUIL Análisis Afiliado Prestaciones Auditada…" at bounding box center [270, 231] width 469 height 304
click at [152, 275] on textarea "BAJA" at bounding box center [270, 304] width 437 height 63
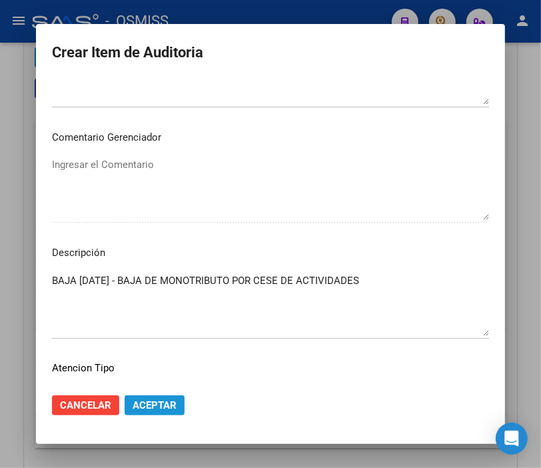
click at [157, 401] on span "Aceptar" at bounding box center [155, 405] width 44 height 12
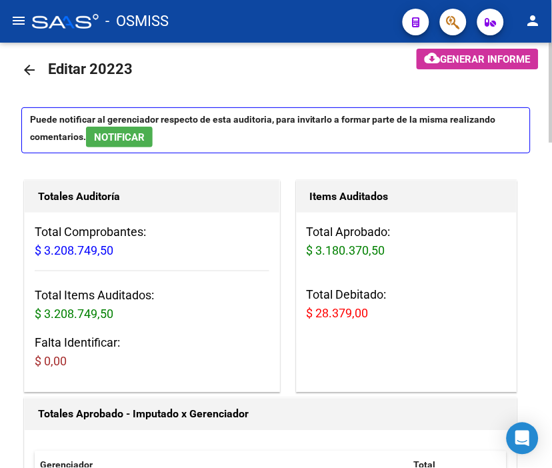
scroll to position [0, 0]
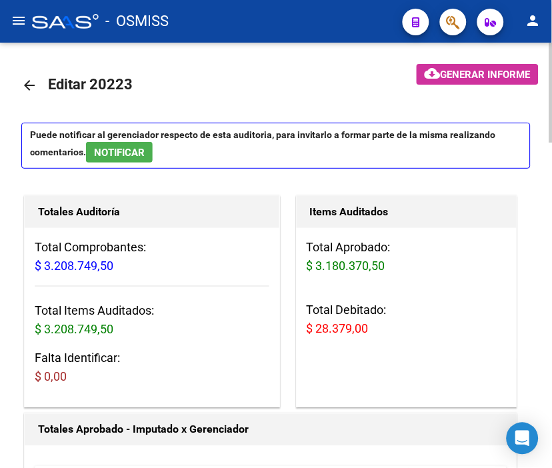
click at [449, 77] on span "Generar informe" at bounding box center [486, 75] width 90 height 12
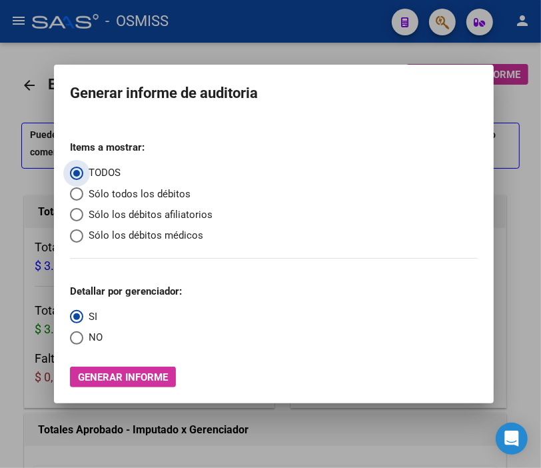
click at [97, 211] on span "Sólo los débitos afiliatorios" at bounding box center [147, 214] width 129 height 15
click at [83, 211] on input "Sólo los débitos afiliatorios" at bounding box center [76, 214] width 13 height 13
click at [77, 336] on span "Select an option" at bounding box center [76, 337] width 13 height 13
click at [77, 336] on input "NO" at bounding box center [76, 337] width 13 height 13
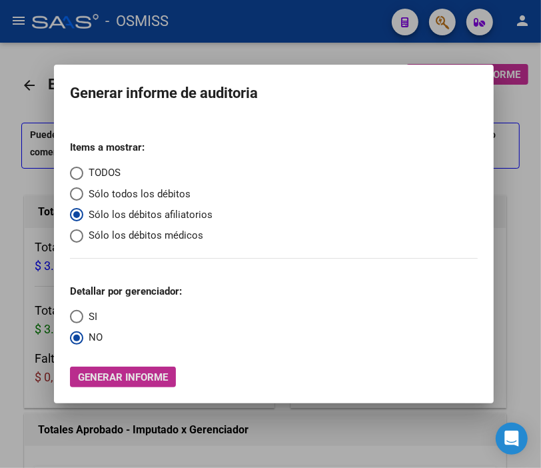
click at [127, 374] on span "Generar informe" at bounding box center [123, 377] width 90 height 12
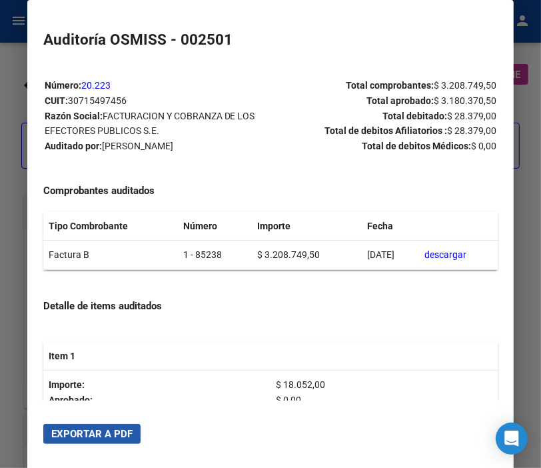
click at [103, 425] on button "Exportar a PDF" at bounding box center [91, 434] width 97 height 20
click at [10, 85] on div at bounding box center [270, 234] width 541 height 468
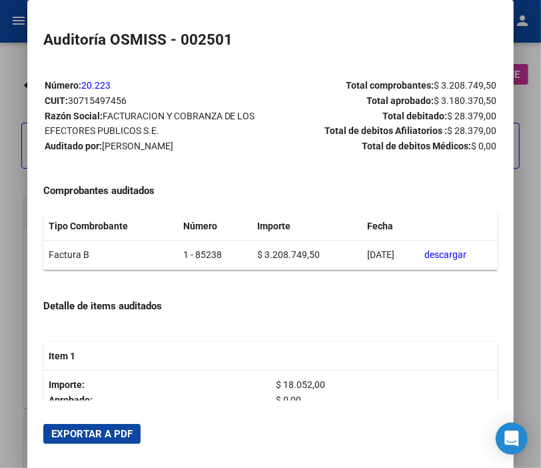
click at [10, 85] on div at bounding box center [270, 234] width 541 height 468
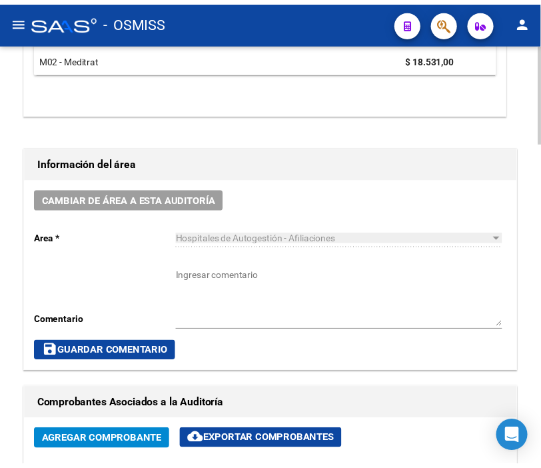
scroll to position [592, 0]
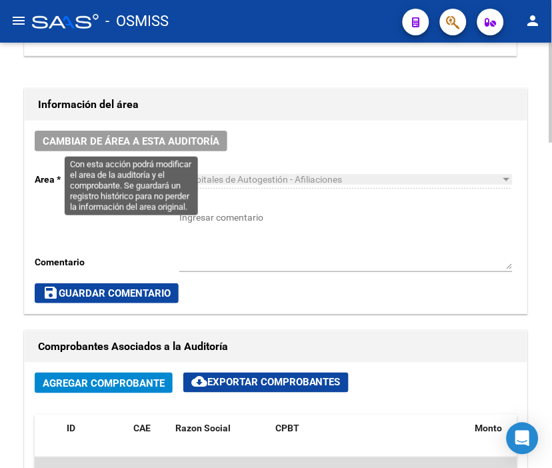
click at [167, 141] on span "Cambiar de área a esta auditoría" at bounding box center [131, 141] width 177 height 12
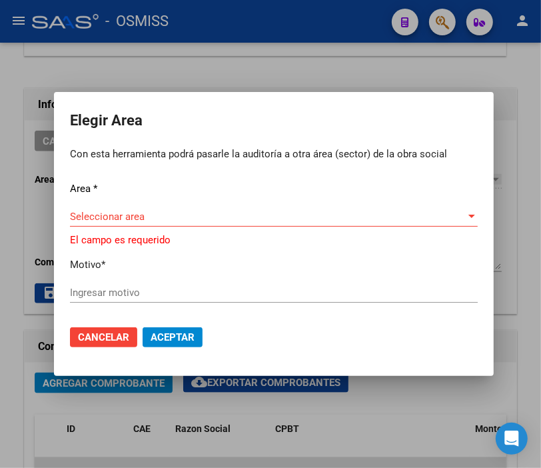
click at [129, 203] on div "Area * Seleccionar area Seleccionar area El campo es requerido Motivo * Ingresa…" at bounding box center [274, 247] width 408 height 133
click at [121, 215] on span "Seleccionar area" at bounding box center [268, 217] width 396 height 12
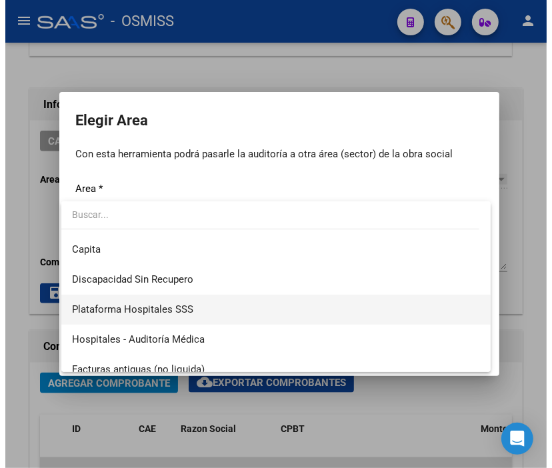
scroll to position [148, 0]
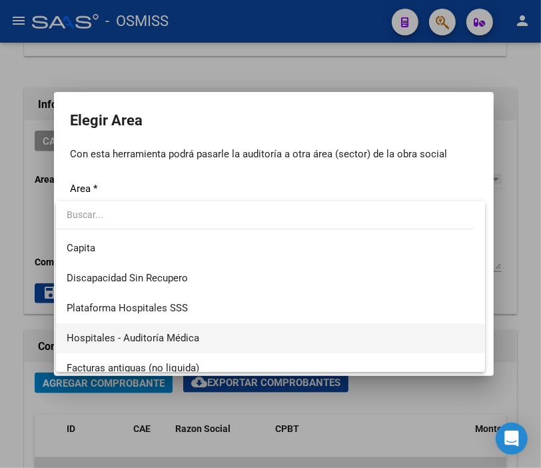
click at [188, 331] on span "Hospitales - Auditoría Médica" at bounding box center [271, 338] width 408 height 30
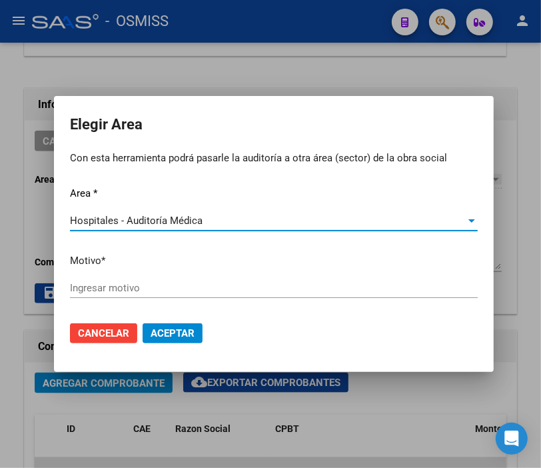
click at [119, 289] on input "Ingresar motivo" at bounding box center [274, 288] width 408 height 12
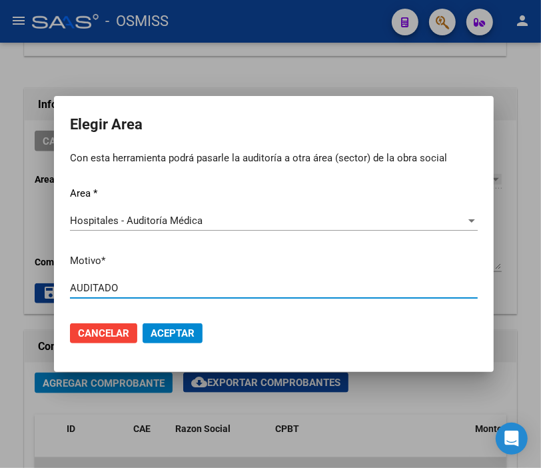
click at [178, 333] on span "Aceptar" at bounding box center [173, 333] width 44 height 12
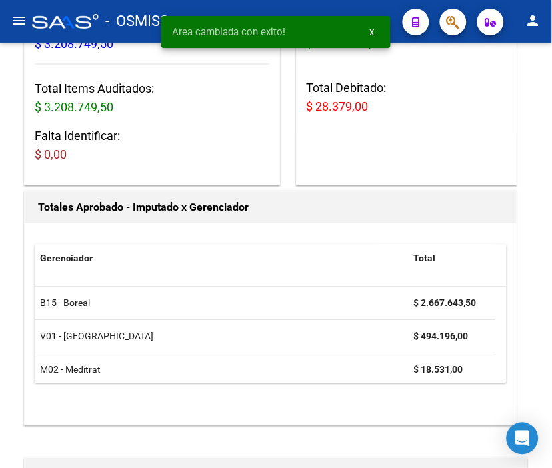
scroll to position [0, 0]
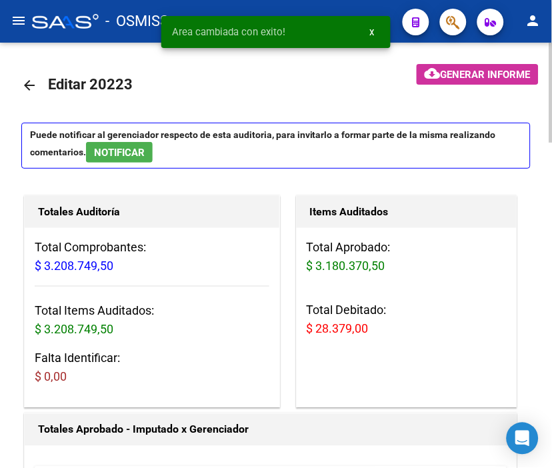
click at [31, 77] on mat-icon "arrow_back" at bounding box center [29, 85] width 16 height 16
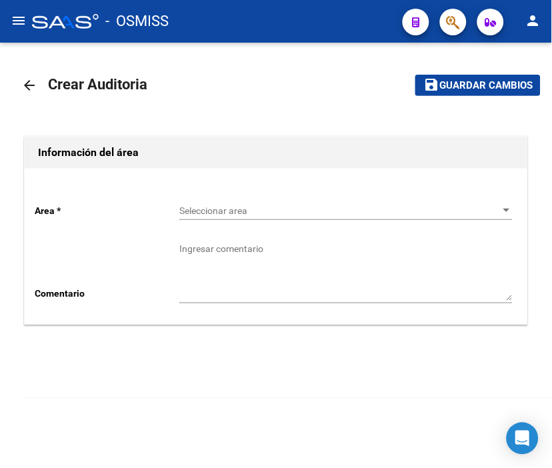
click at [193, 209] on span "Seleccionar area" at bounding box center [339, 210] width 321 height 11
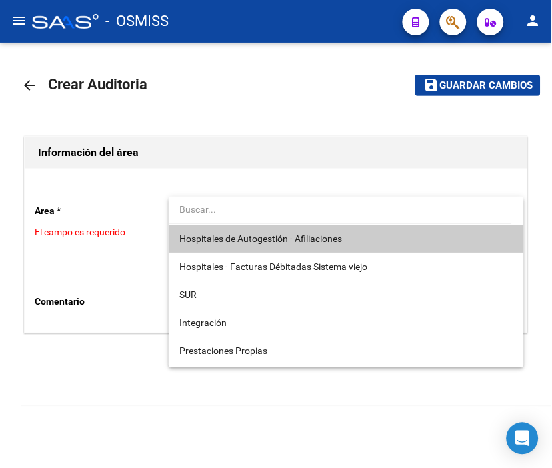
click at [211, 220] on input "dropdown search" at bounding box center [340, 209] width 343 height 28
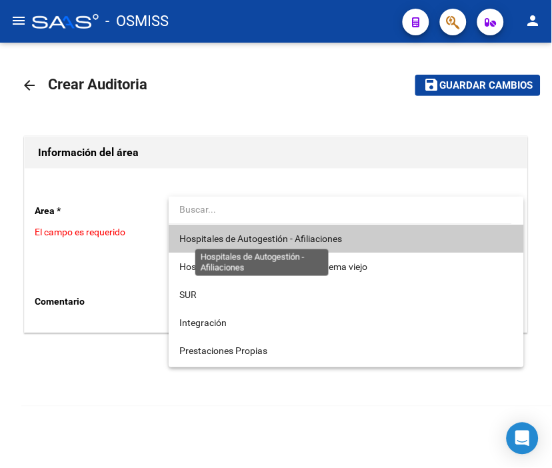
click at [211, 237] on span "Hospitales de Autogestión - Afiliaciones" at bounding box center [260, 238] width 163 height 11
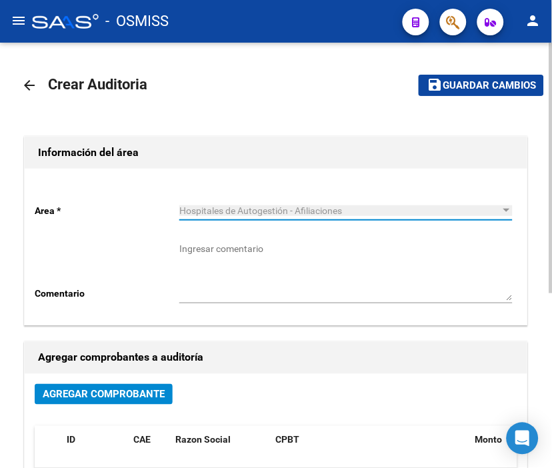
click at [135, 387] on button "Agregar Comprobante" at bounding box center [104, 394] width 138 height 21
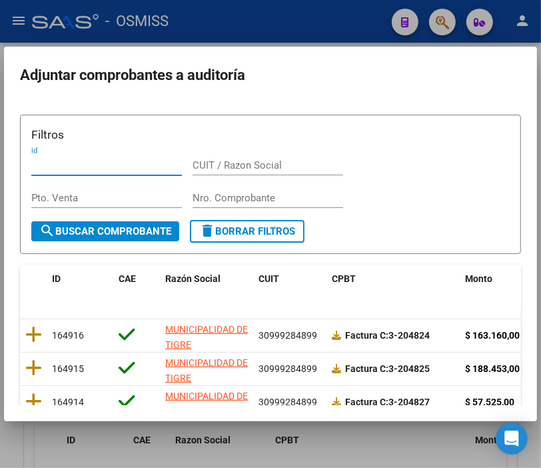
click at [215, 194] on input "Nro. Comprobante" at bounding box center [268, 198] width 151 height 12
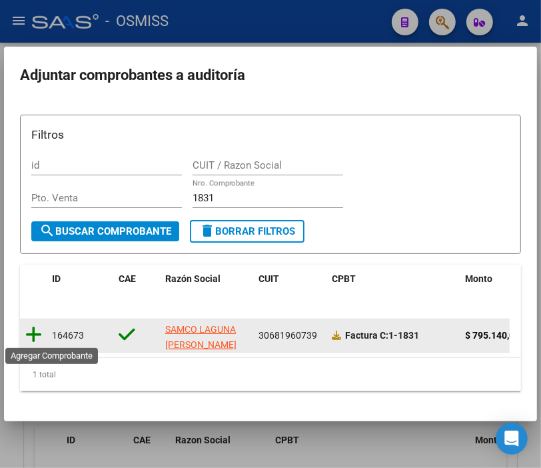
click at [32, 327] on icon at bounding box center [33, 334] width 17 height 19
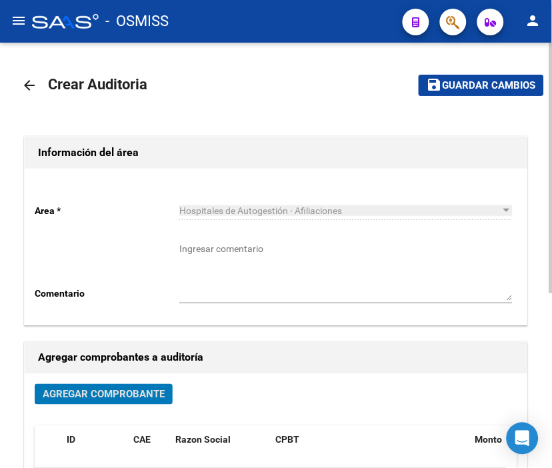
click at [458, 81] on span "Guardar cambios" at bounding box center [489, 86] width 93 height 12
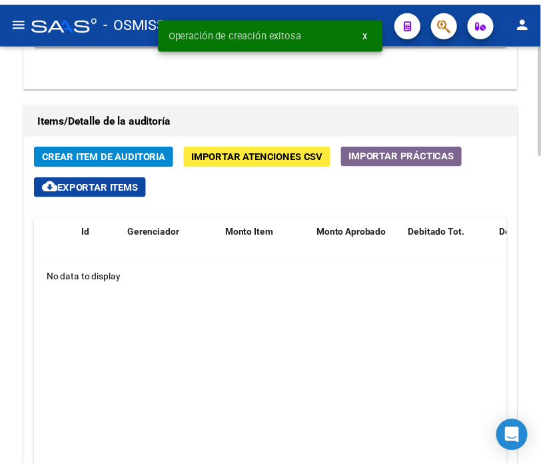
scroll to position [1036, 0]
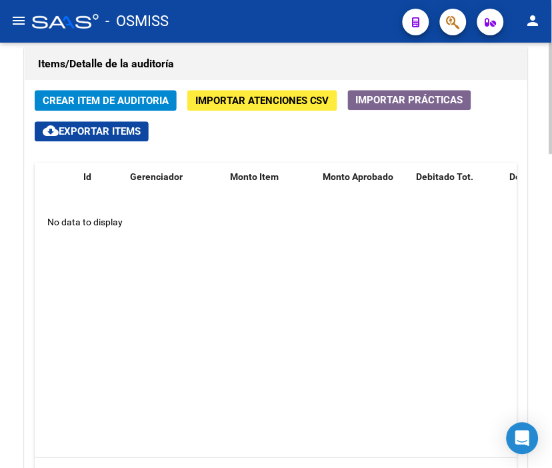
click at [234, 63] on h1 "Items/Detalle de la auditoría" at bounding box center [276, 63] width 476 height 21
click at [121, 96] on span "Crear Item de Auditoria" at bounding box center [106, 101] width 126 height 12
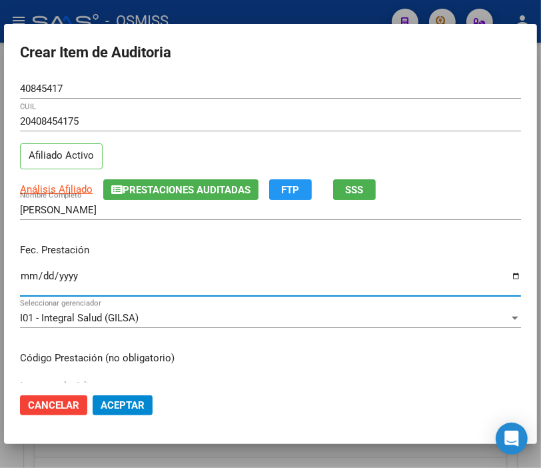
click at [22, 271] on input "Ingresar la fecha" at bounding box center [270, 281] width 501 height 21
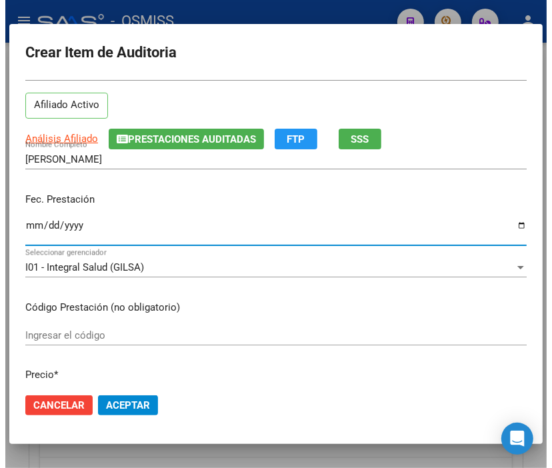
scroll to position [222, 0]
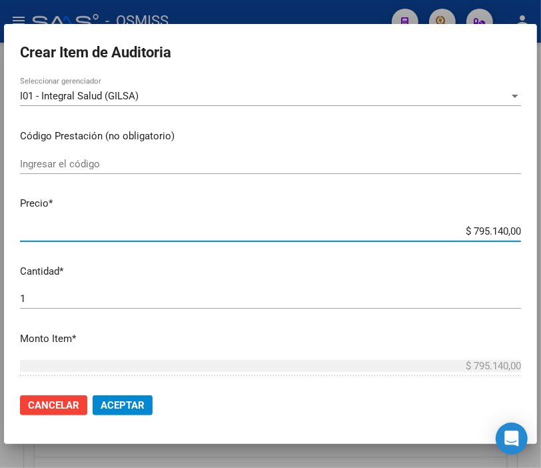
drag, startPoint x: 423, startPoint y: 231, endPoint x: 553, endPoint y: 233, distance: 130.6
click at [541, 233] on html "menu - OSMISS person Firma Express Inicio Instructivos Contacto OS Padrón Padró…" at bounding box center [270, 234] width 541 height 468
click at [441, 214] on mat-dialog-content "40845417 Nro Documento 20408454175 CUIL Afiliado Activo Análisis Afiliado Prest…" at bounding box center [270, 231] width 533 height 304
drag, startPoint x: 435, startPoint y: 232, endPoint x: 553, endPoint y: 229, distance: 118.7
click at [541, 229] on html "menu - OSMISS person Firma Express Inicio Instructivos Contacto OS Padrón Padró…" at bounding box center [270, 234] width 541 height 468
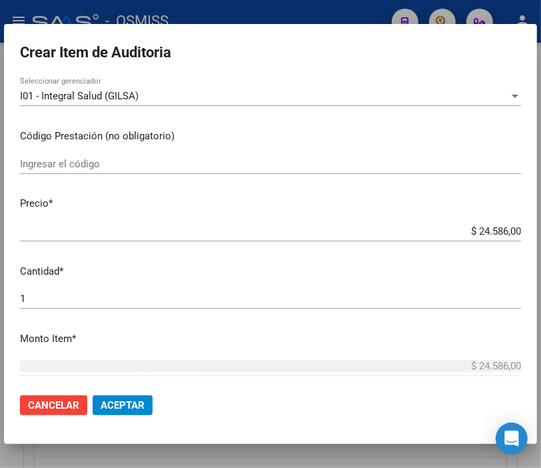
drag, startPoint x: 57, startPoint y: 289, endPoint x: 9, endPoint y: 295, distance: 47.8
click at [9, 295] on mat-dialog-content "40845417 Nro Documento 20408454175 CUIL Afiliado Activo Análisis Afiliado Prest…" at bounding box center [270, 231] width 533 height 304
drag, startPoint x: 9, startPoint y: 299, endPoint x: -19, endPoint y: 291, distance: 28.5
click at [0, 291] on html "menu - OSMISS person Firma Express Inicio Instructivos Contacto OS Padrón Padró…" at bounding box center [270, 234] width 541 height 468
click at [149, 405] on button "Aceptar" at bounding box center [123, 405] width 60 height 20
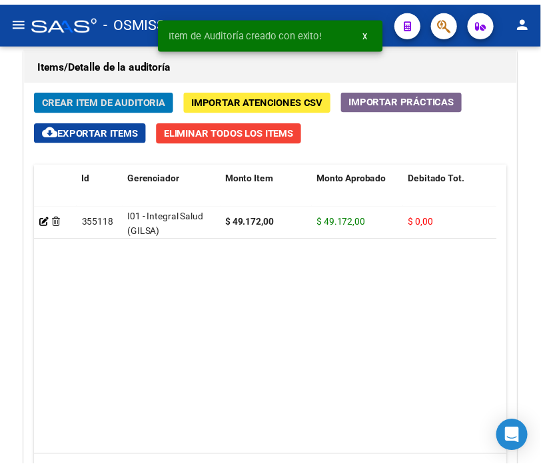
scroll to position [1218, 0]
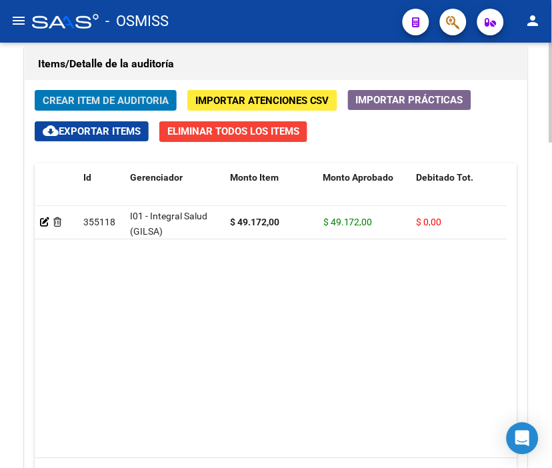
click at [241, 50] on div "Items/Detalle de la auditoría" at bounding box center [276, 64] width 502 height 32
click at [95, 98] on span "Crear Item de Auditoria" at bounding box center [106, 101] width 126 height 12
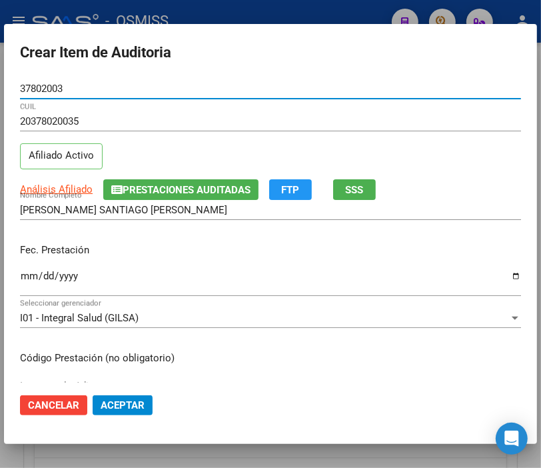
click at [25, 271] on input "Ingresar la fecha" at bounding box center [270, 281] width 501 height 21
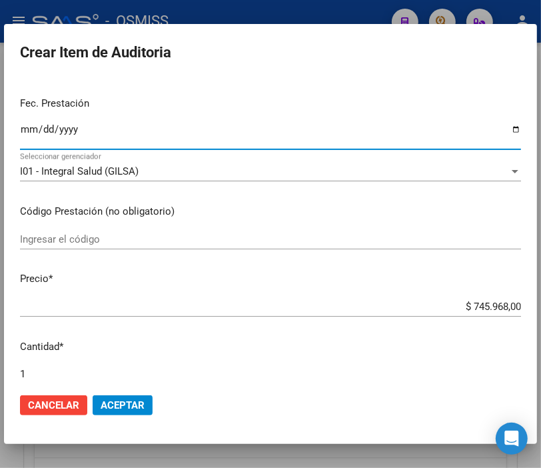
scroll to position [148, 0]
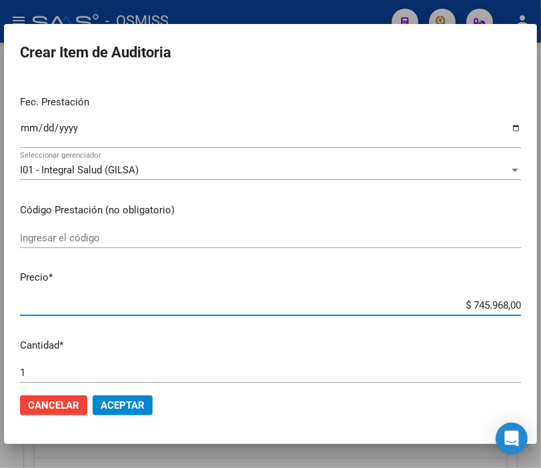
drag, startPoint x: 421, startPoint y: 305, endPoint x: 553, endPoint y: 291, distance: 132.6
click at [541, 291] on html "menu - OSMISS person Firma Express Inicio Instructivos Contacto OS Padrón Padró…" at bounding box center [270, 234] width 541 height 468
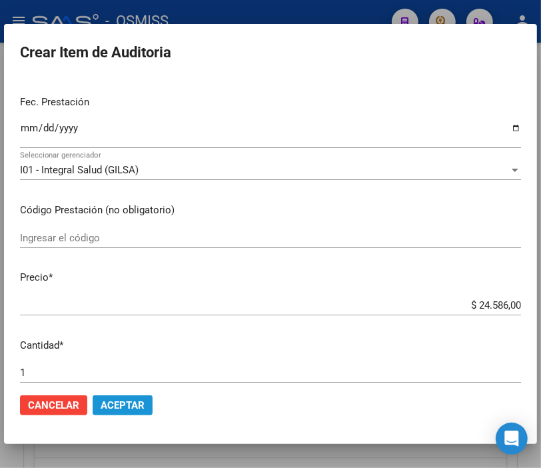
click at [124, 399] on span "Aceptar" at bounding box center [123, 405] width 44 height 12
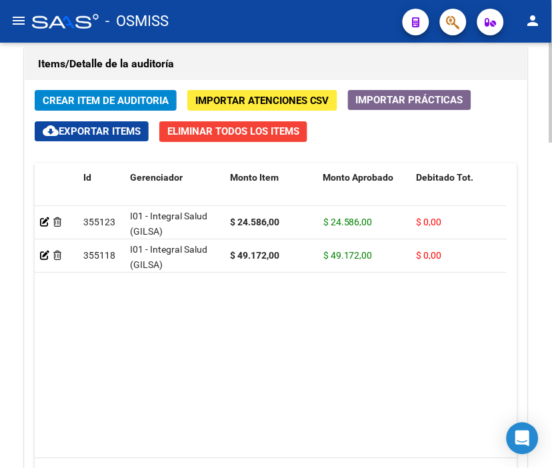
drag, startPoint x: 251, startPoint y: 62, endPoint x: 131, endPoint y: 91, distance: 123.3
click at [251, 62] on h1 "Items/Detalle de la auditoría" at bounding box center [276, 63] width 476 height 21
click at [127, 97] on span "Crear Item de Auditoria" at bounding box center [106, 101] width 126 height 12
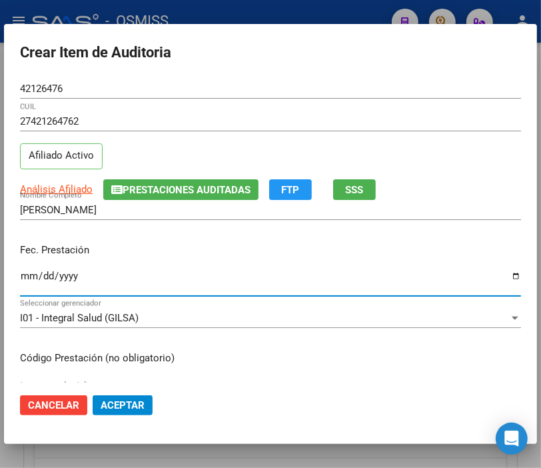
click at [25, 273] on input "Ingresar la fecha" at bounding box center [270, 281] width 501 height 21
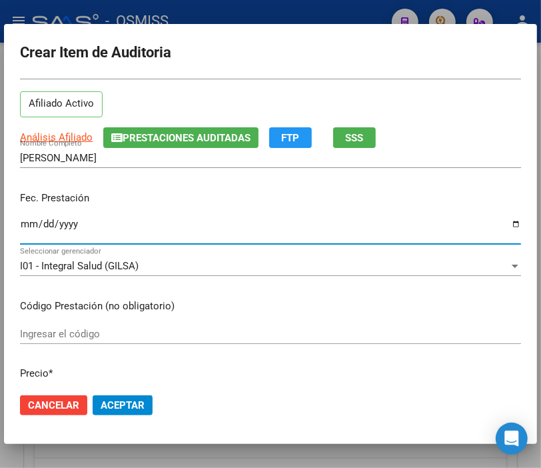
scroll to position [222, 0]
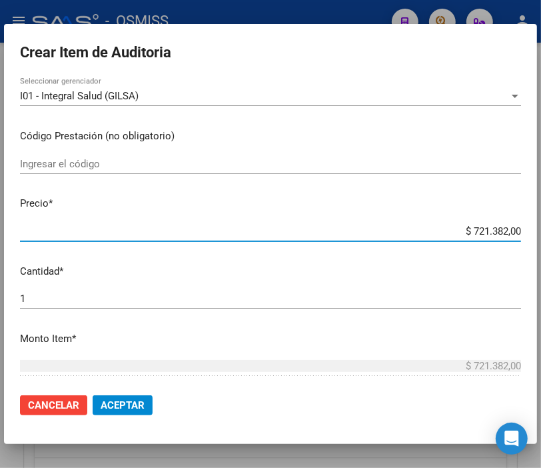
click at [508, 231] on input "$ 721.382,00" at bounding box center [270, 231] width 501 height 12
drag, startPoint x: 433, startPoint y: 225, endPoint x: 525, endPoint y: 225, distance: 92.0
click at [525, 225] on mat-dialog-content "42126476 Nro Documento 27421264762 CUIL Afiliado Activo Análisis Afiliado Prest…" at bounding box center [270, 231] width 533 height 304
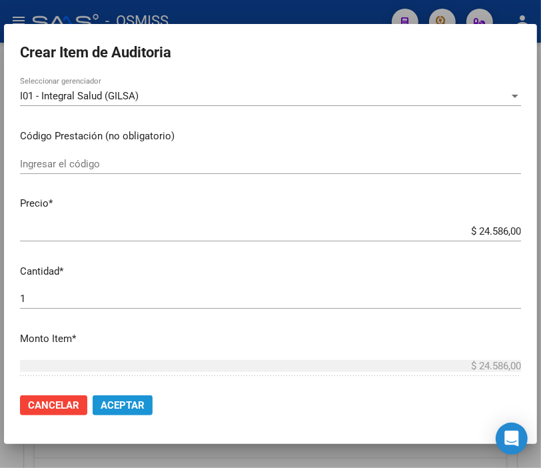
click at [129, 405] on span "Aceptar" at bounding box center [123, 405] width 44 height 12
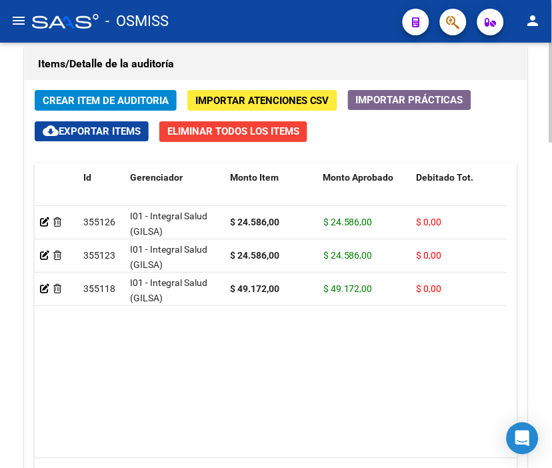
click at [203, 48] on div "Items/Detalle de la auditoría" at bounding box center [276, 64] width 502 height 32
click at [114, 97] on span "Crear Item de Auditoria" at bounding box center [106, 101] width 126 height 12
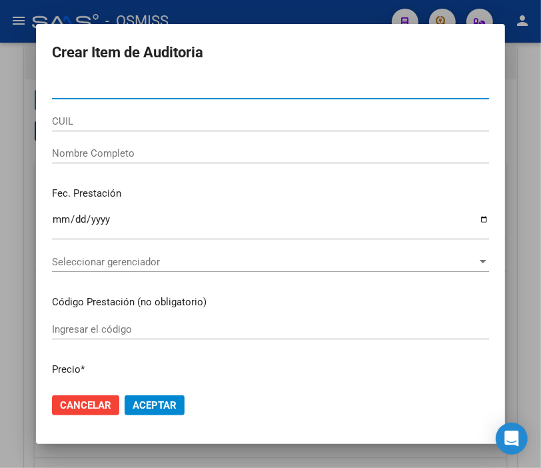
click at [62, 90] on input "Nro Documento" at bounding box center [270, 89] width 437 height 12
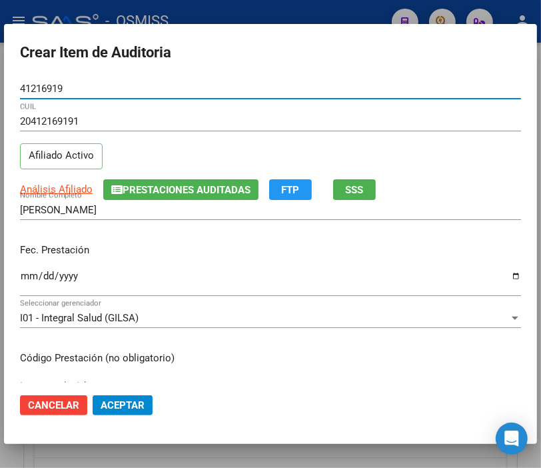
click at [29, 274] on input "Ingresar la fecha" at bounding box center [270, 281] width 501 height 21
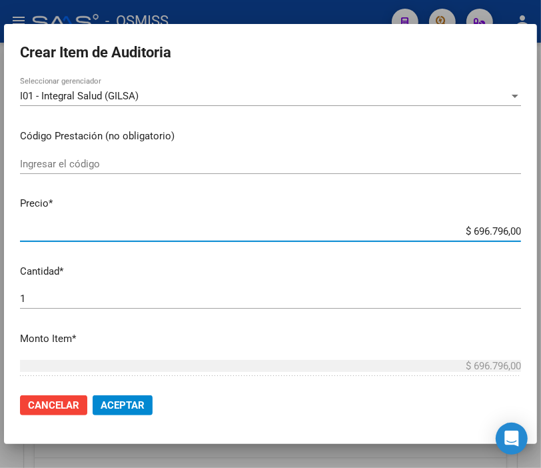
drag, startPoint x: 414, startPoint y: 234, endPoint x: 552, endPoint y: 231, distance: 138.0
click at [541, 231] on html "menu - OSMISS person Firma Express Inicio Instructivos Contacto OS Padrón Padró…" at bounding box center [270, 234] width 541 height 468
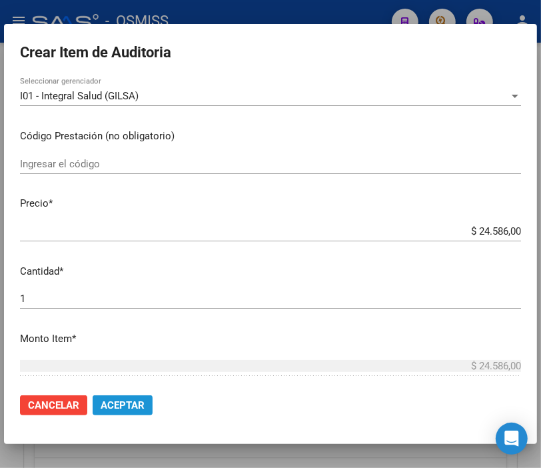
click at [135, 402] on span "Aceptar" at bounding box center [123, 405] width 44 height 12
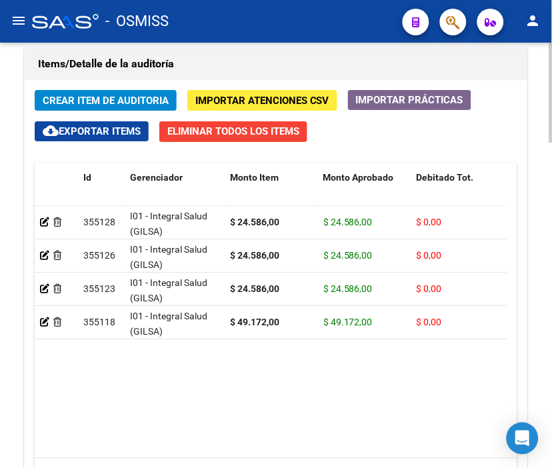
drag, startPoint x: 247, startPoint y: 62, endPoint x: 145, endPoint y: 67, distance: 101.4
click at [247, 62] on h1 "Items/Detalle de la auditoría" at bounding box center [276, 63] width 476 height 21
click at [79, 95] on span "Crear Item de Auditoria" at bounding box center [106, 101] width 126 height 12
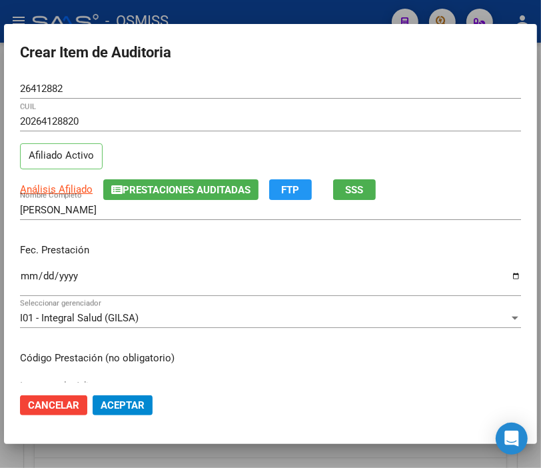
click at [31, 269] on div "Ingresar la fecha" at bounding box center [270, 281] width 501 height 29
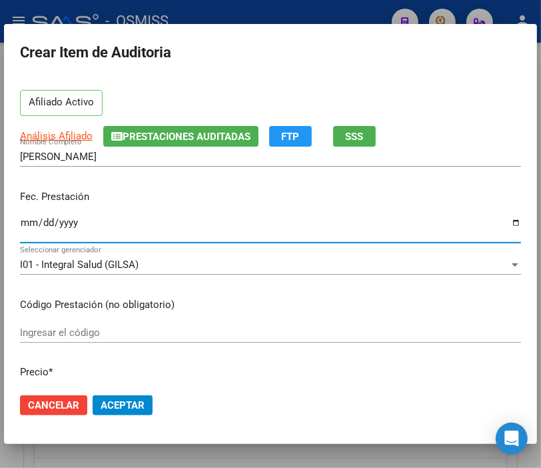
scroll to position [148, 0]
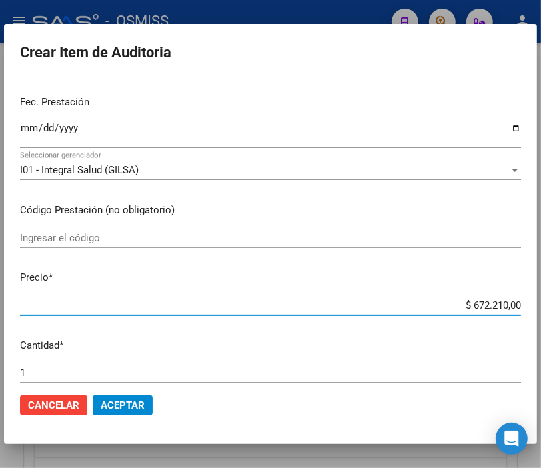
drag, startPoint x: 444, startPoint y: 304, endPoint x: 553, endPoint y: 304, distance: 109.3
click at [541, 304] on html "menu - OSMISS person Firma Express Inicio Instructivos Contacto OS Padrón Padró…" at bounding box center [270, 234] width 541 height 468
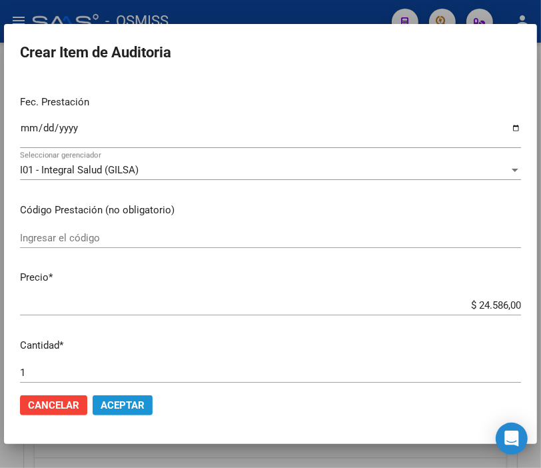
click at [148, 407] on button "Aceptar" at bounding box center [123, 405] width 60 height 20
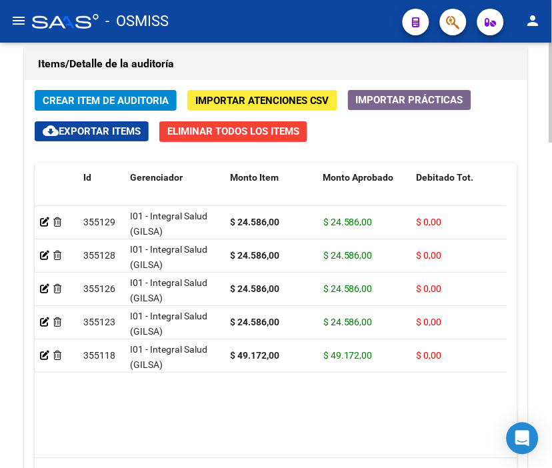
click at [221, 50] on div "Items/Detalle de la auditoría" at bounding box center [276, 64] width 502 height 32
click at [117, 97] on span "Crear Item de Auditoria" at bounding box center [106, 101] width 126 height 12
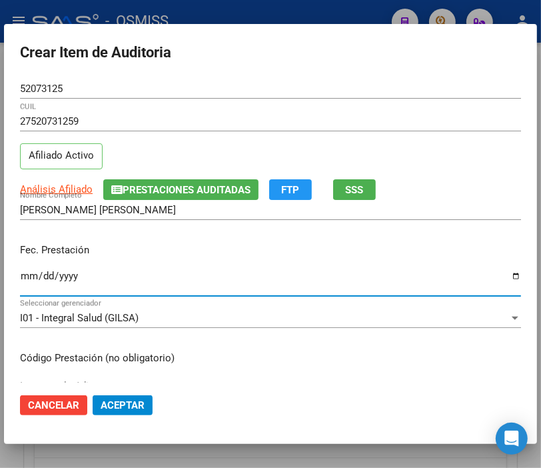
click at [27, 275] on input "Ingresar la fecha" at bounding box center [270, 281] width 501 height 21
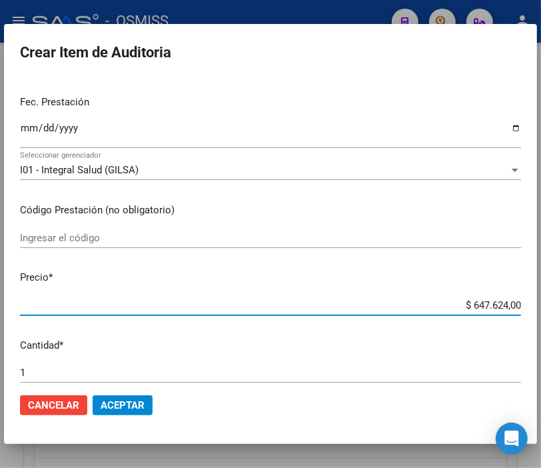
drag, startPoint x: 443, startPoint y: 307, endPoint x: 553, endPoint y: 323, distance: 111.9
click at [541, 323] on html "menu - OSMISS person Firma Express Inicio Instructivos Contacto OS Padrón Padró…" at bounding box center [270, 234] width 541 height 468
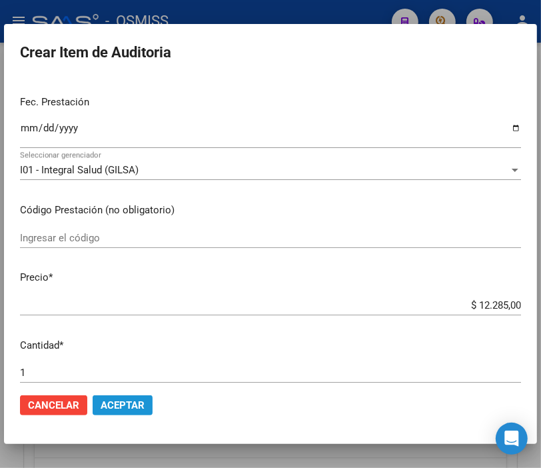
click at [134, 404] on span "Aceptar" at bounding box center [123, 405] width 44 height 12
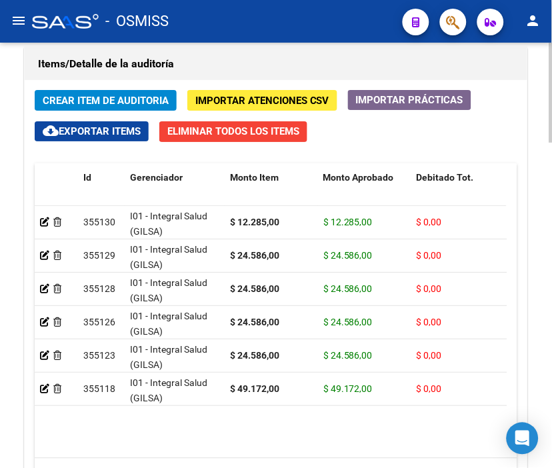
drag, startPoint x: 234, startPoint y: 65, endPoint x: 129, endPoint y: 91, distance: 107.7
click at [234, 65] on h1 "Items/Detalle de la auditoría" at bounding box center [276, 63] width 476 height 21
click at [105, 97] on span "Crear Item de Auditoria" at bounding box center [106, 101] width 126 height 12
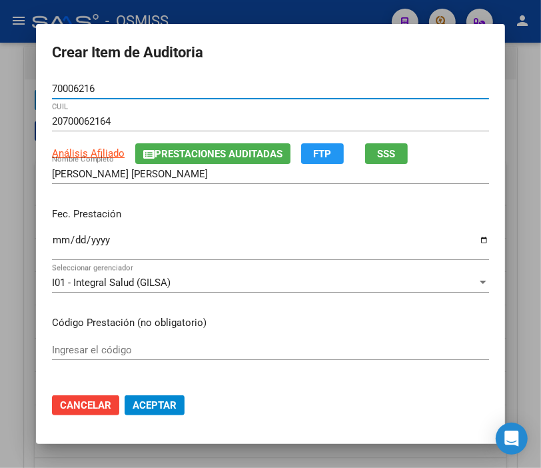
click at [52, 243] on input "Ingresar la fecha" at bounding box center [270, 245] width 437 height 21
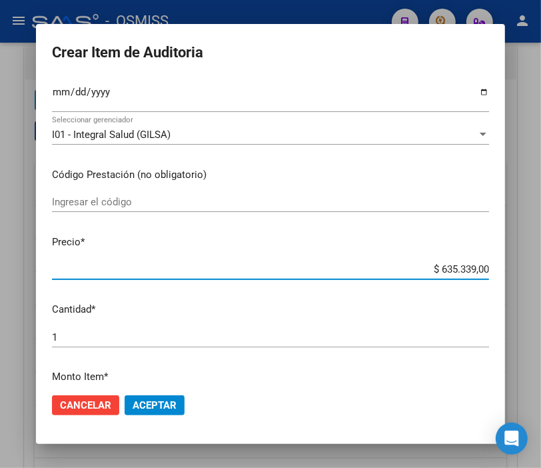
drag, startPoint x: 395, startPoint y: 269, endPoint x: 553, endPoint y: 275, distance: 158.7
click at [541, 275] on html "menu - OSMISS person Firma Express Inicio Instructivos Contacto OS Padrón Padró…" at bounding box center [270, 234] width 541 height 468
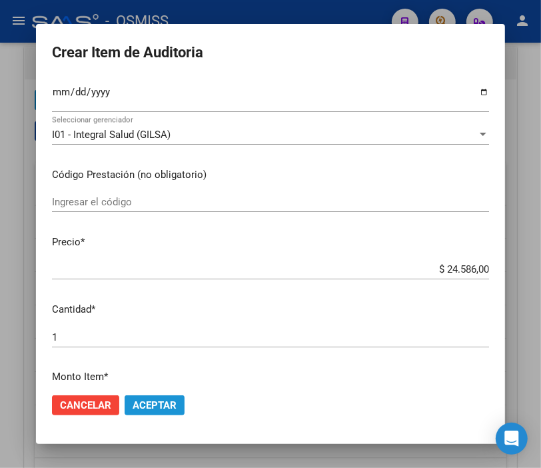
click at [155, 401] on span "Aceptar" at bounding box center [155, 405] width 44 height 12
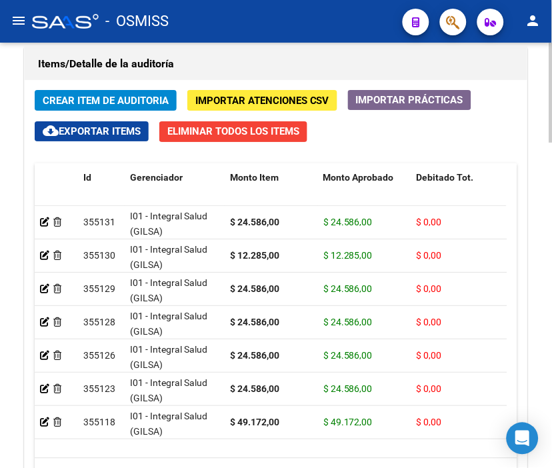
click at [222, 91] on button "Importar Atenciones CSV" at bounding box center [262, 100] width 150 height 21
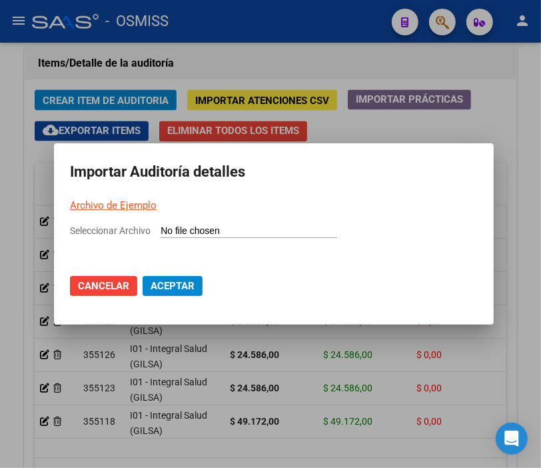
click at [308, 83] on div at bounding box center [270, 234] width 541 height 468
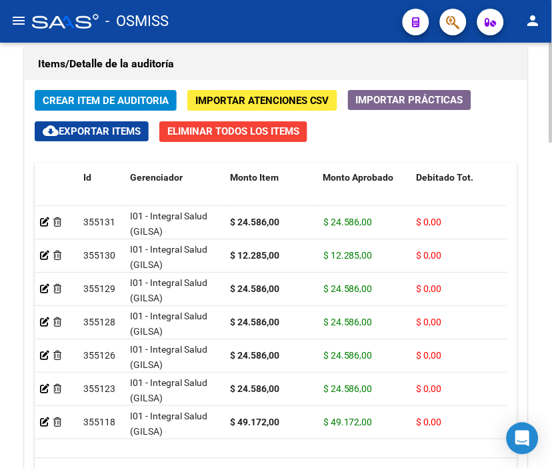
click at [117, 107] on button "Crear Item de Auditoria" at bounding box center [106, 100] width 142 height 21
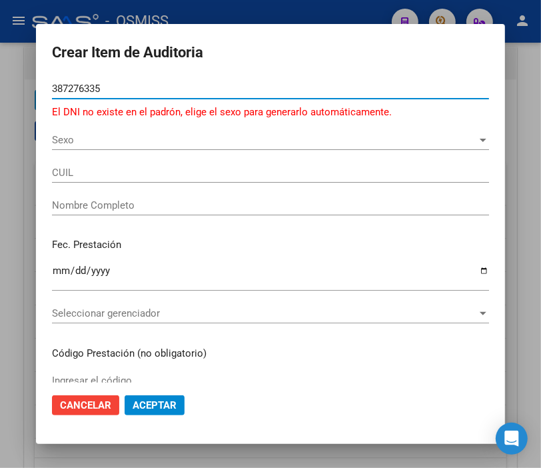
click at [75, 89] on input "387276335" at bounding box center [270, 89] width 437 height 12
click at [82, 85] on input "387276335" at bounding box center [270, 89] width 437 height 12
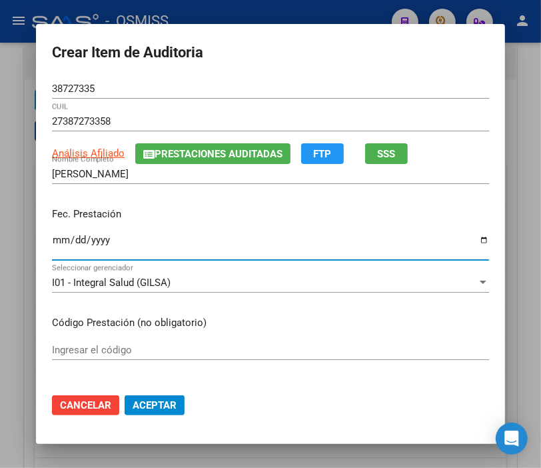
click at [53, 235] on input "Ingresar la fecha" at bounding box center [270, 245] width 437 height 21
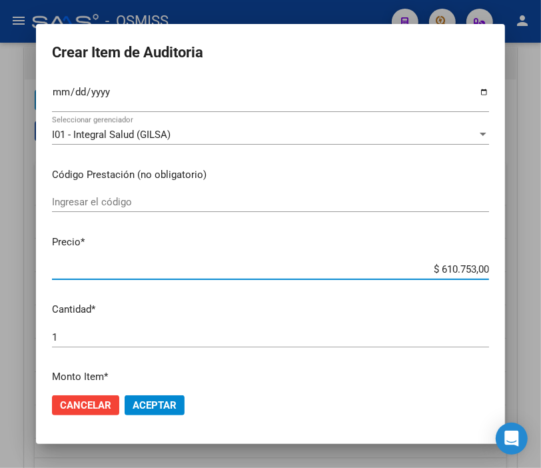
drag, startPoint x: 397, startPoint y: 270, endPoint x: 553, endPoint y: 269, distance: 155.9
click at [541, 269] on html "menu - OSMISS person Firma Express Inicio Instructivos Contacto OS Padrón Padró…" at bounding box center [270, 234] width 541 height 468
click at [161, 402] on span "Aceptar" at bounding box center [155, 405] width 44 height 12
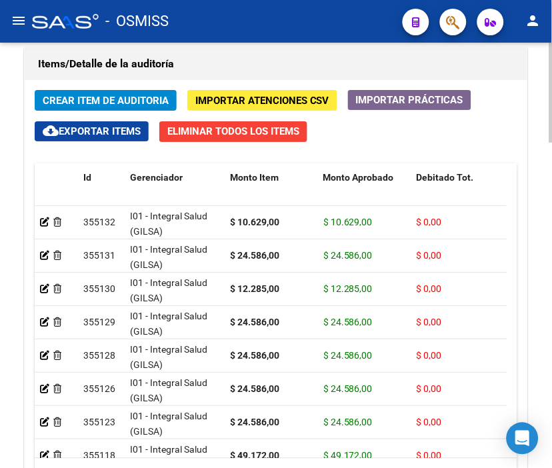
click at [183, 70] on h1 "Items/Detalle de la auditoría" at bounding box center [276, 63] width 476 height 21
click at [131, 94] on span "Crear Item de Auditoria" at bounding box center [106, 100] width 126 height 12
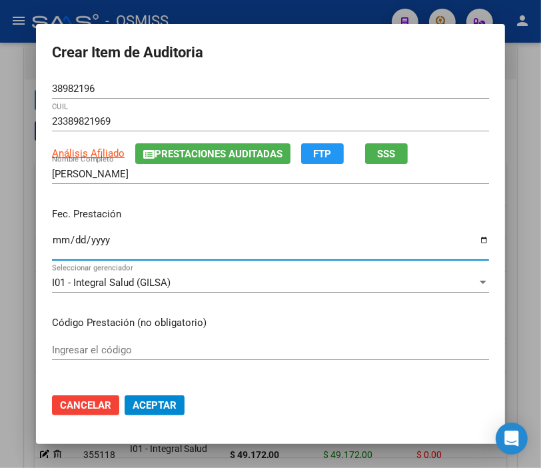
click at [52, 236] on input "Ingresar la fecha" at bounding box center [270, 245] width 437 height 21
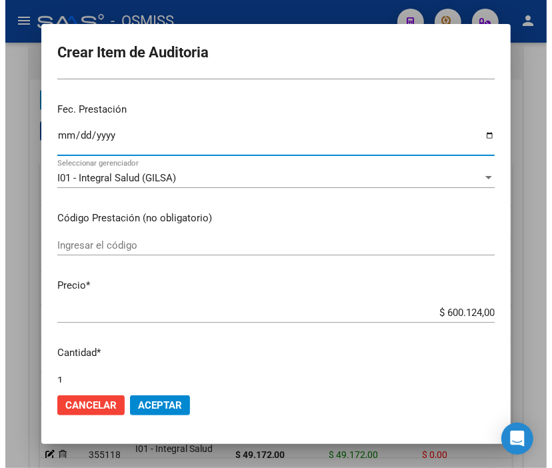
scroll to position [222, 0]
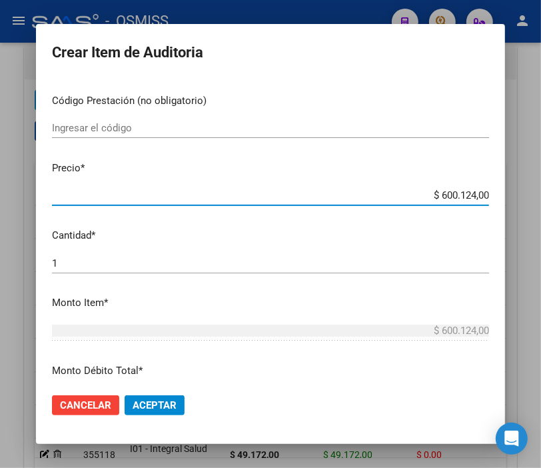
drag, startPoint x: 395, startPoint y: 194, endPoint x: 553, endPoint y: 195, distance: 158.6
click at [541, 195] on html "menu - OSMISS person Firma Express Inicio Instructivos Contacto OS Padrón Padró…" at bounding box center [270, 234] width 541 height 468
click at [170, 401] on span "Aceptar" at bounding box center [155, 405] width 44 height 12
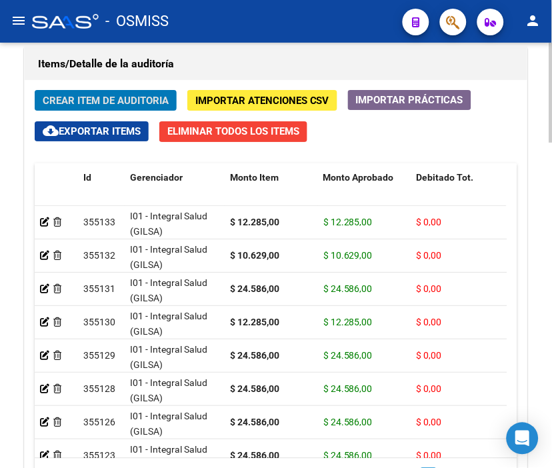
click at [287, 44] on div "Información del área Cambiar de área a esta auditoría Area * Hospitales de Auto…" at bounding box center [275, 15] width 509 height 1132
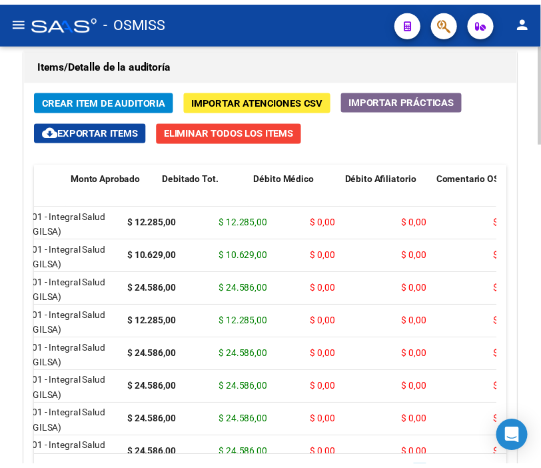
scroll to position [0, 0]
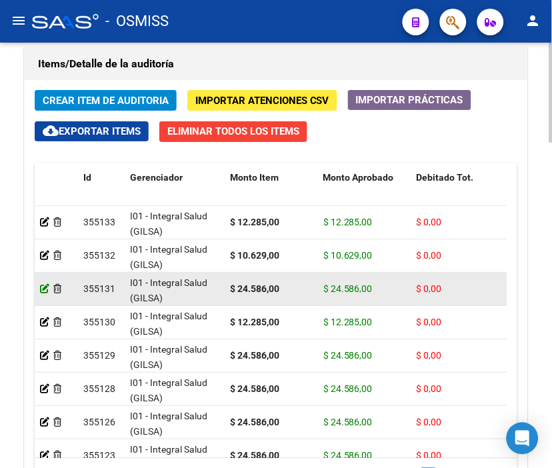
click at [45, 291] on icon at bounding box center [44, 288] width 9 height 9
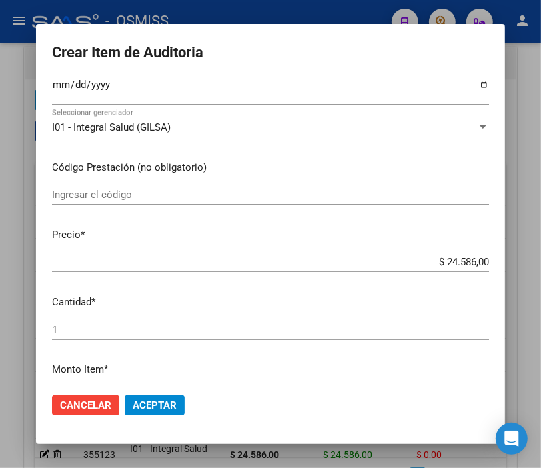
scroll to position [148, 0]
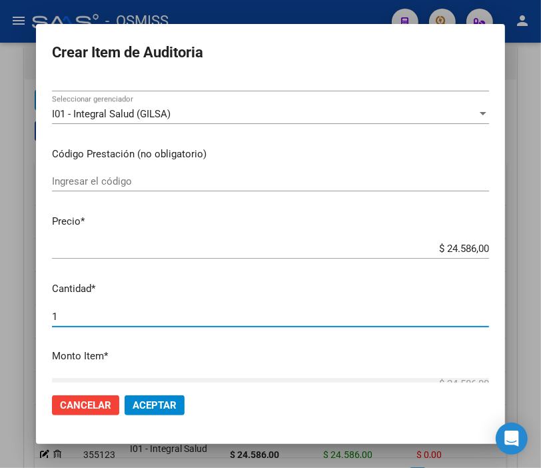
drag, startPoint x: 73, startPoint y: 314, endPoint x: 9, endPoint y: 316, distance: 64.7
click at [9, 316] on div "Crear Item de Auditoria 70006216 Nro Documento 20700062164 CUIL [PERSON_NAME] […" at bounding box center [270, 234] width 541 height 468
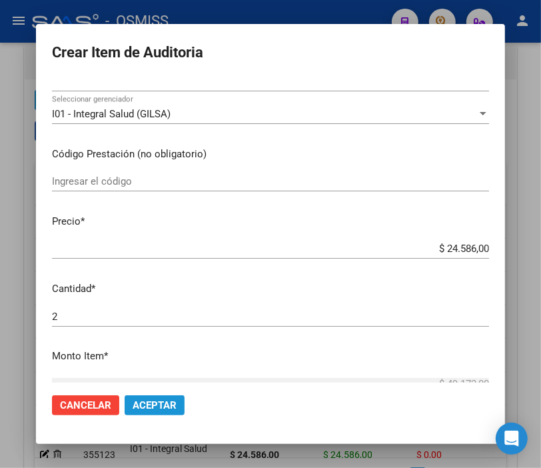
click at [144, 399] on span "Aceptar" at bounding box center [155, 405] width 44 height 12
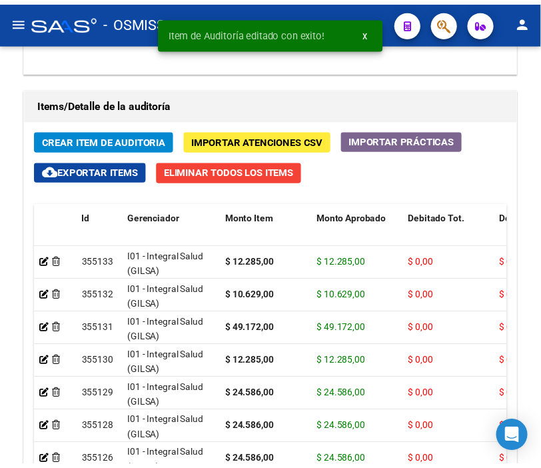
scroll to position [1258, 0]
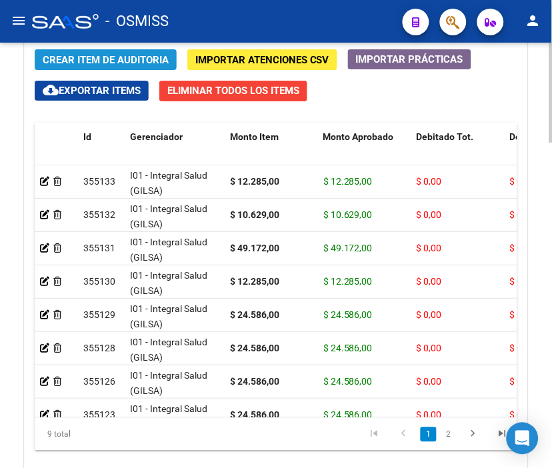
click at [118, 57] on span "Crear Item de Auditoria" at bounding box center [106, 60] width 126 height 12
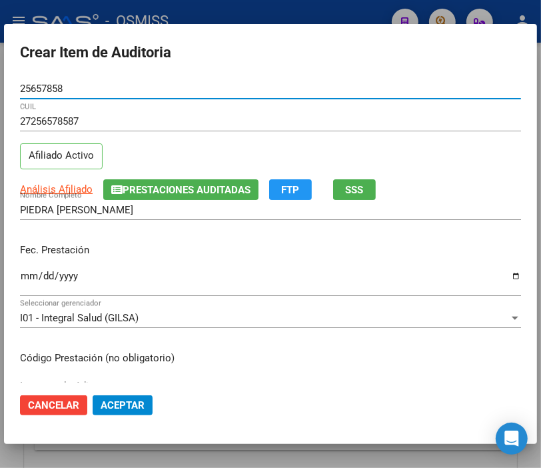
click at [22, 280] on input "Ingresar la fecha" at bounding box center [270, 281] width 501 height 21
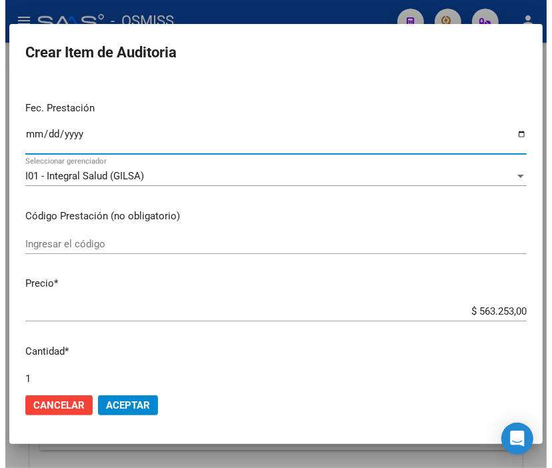
scroll to position [148, 0]
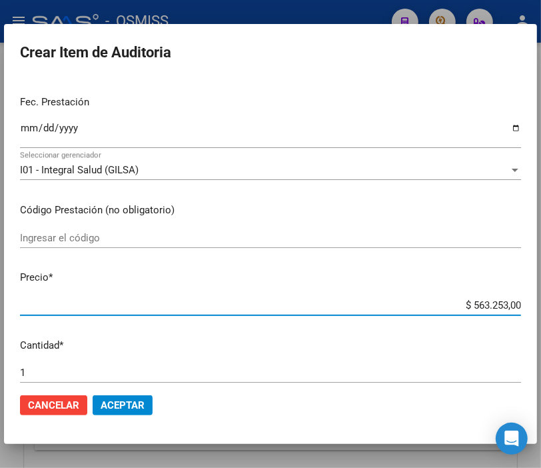
drag, startPoint x: 447, startPoint y: 302, endPoint x: 553, endPoint y: 303, distance: 106.0
click at [541, 303] on html "menu - OSMISS person Firma Express Inicio Instructivos Contacto OS Padrón Padró…" at bounding box center [270, 234] width 541 height 468
click at [144, 407] on span "Aceptar" at bounding box center [123, 405] width 44 height 12
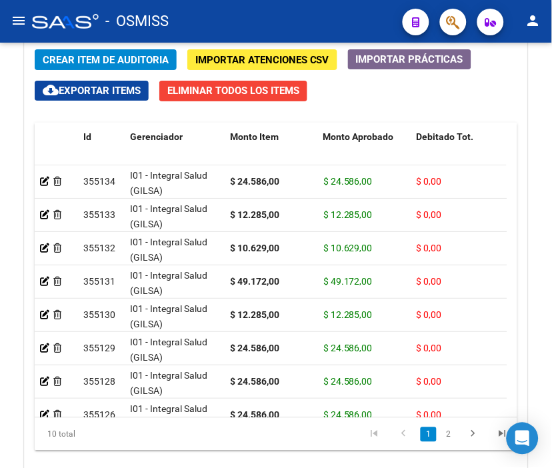
click at [217, 21] on div "- OSMISS" at bounding box center [212, 21] width 360 height 29
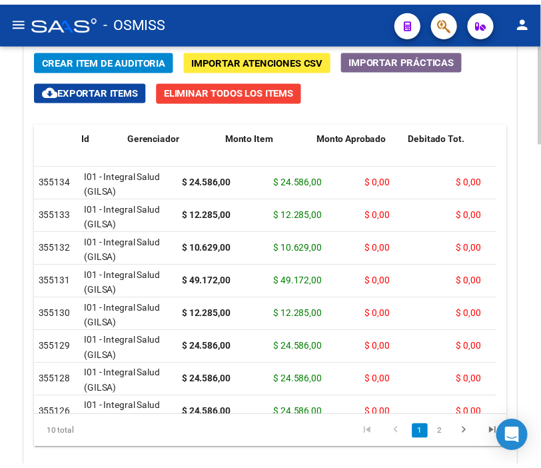
scroll to position [0, 0]
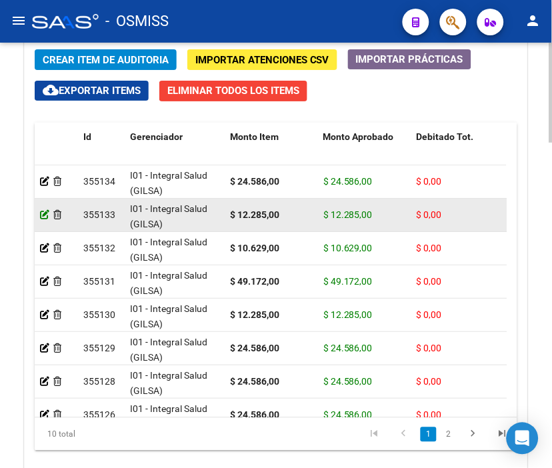
click at [43, 217] on icon at bounding box center [44, 214] width 9 height 9
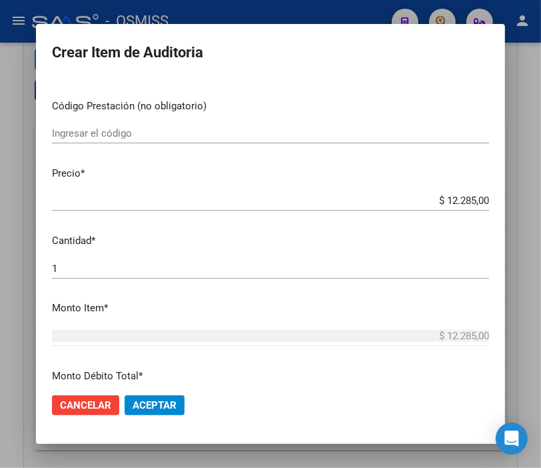
scroll to position [222, 0]
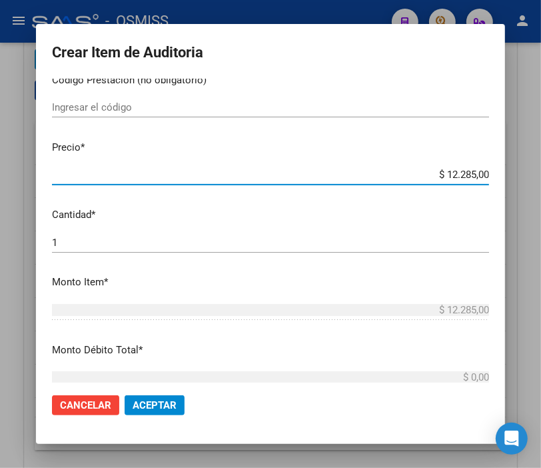
drag, startPoint x: 415, startPoint y: 173, endPoint x: 553, endPoint y: 184, distance: 139.0
click at [541, 184] on html "menu - OSMISS person Firma Express Inicio Instructivos Contacto OS Padrón Padró…" at bounding box center [270, 234] width 541 height 468
click at [162, 403] on span "Aceptar" at bounding box center [155, 405] width 44 height 12
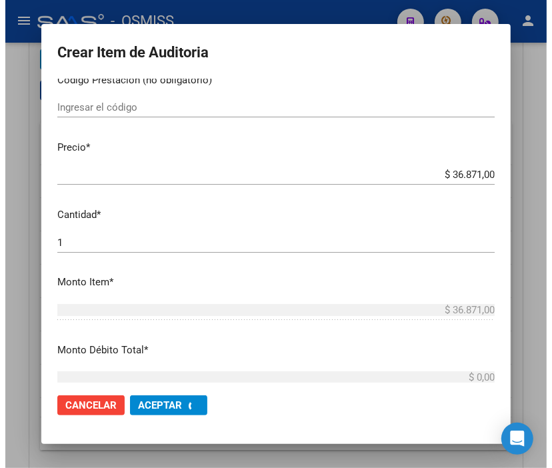
scroll to position [0, 0]
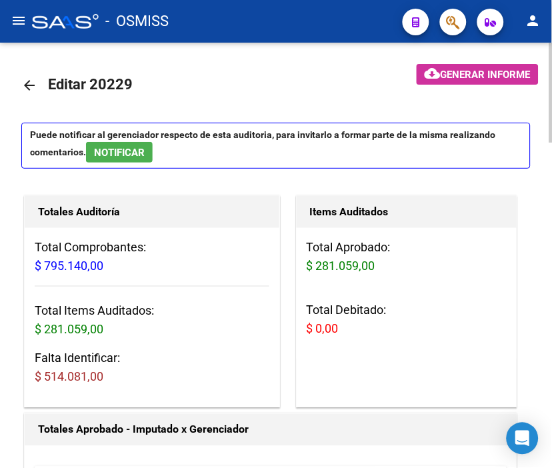
click at [227, 80] on mat-toolbar-row "arrow_back Editar 20229" at bounding box center [199, 85] width 357 height 43
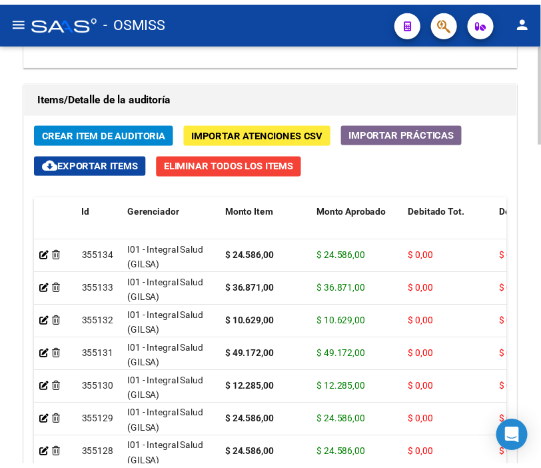
scroll to position [1258, 0]
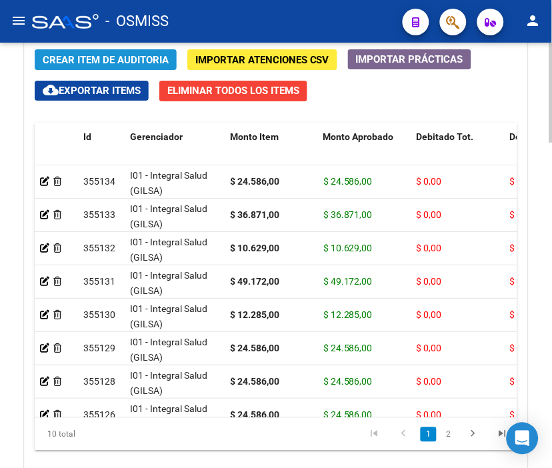
click at [109, 61] on span "Crear Item de Auditoria" at bounding box center [106, 60] width 126 height 12
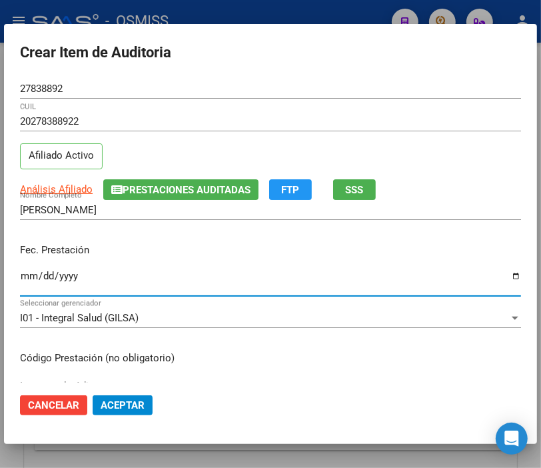
click at [28, 275] on input "Ingresar la fecha" at bounding box center [270, 281] width 501 height 21
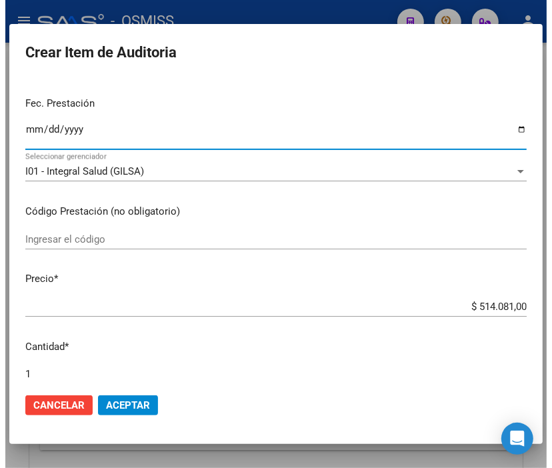
scroll to position [148, 0]
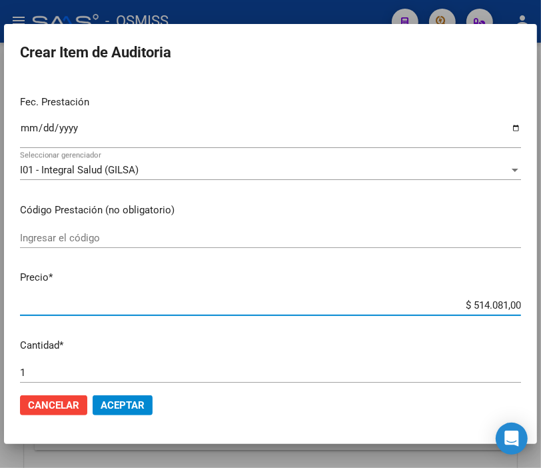
drag, startPoint x: 438, startPoint y: 303, endPoint x: 553, endPoint y: 308, distance: 115.4
click at [541, 308] on html "menu - OSMISS person Firma Express Inicio Instructivos Contacto OS Padrón Padró…" at bounding box center [270, 234] width 541 height 468
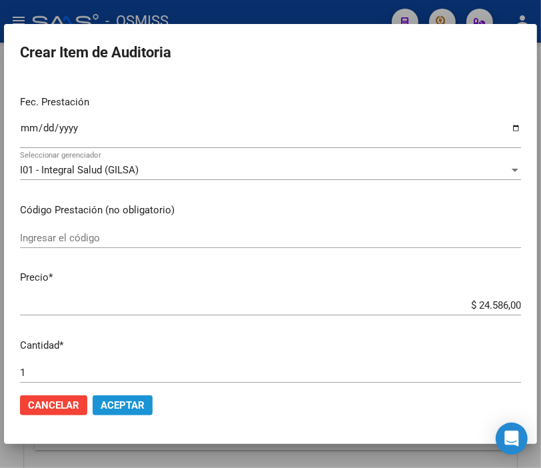
click at [131, 404] on span "Aceptar" at bounding box center [123, 405] width 44 height 12
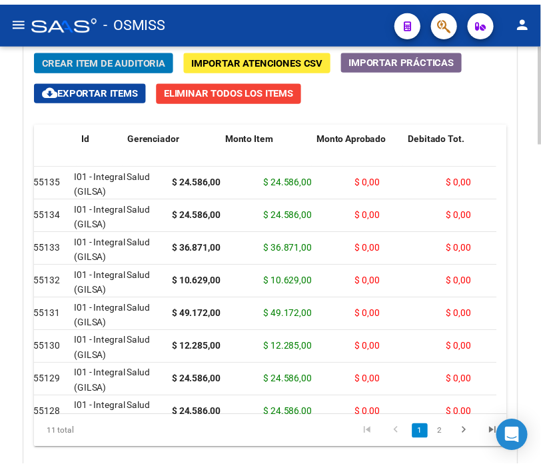
scroll to position [0, 0]
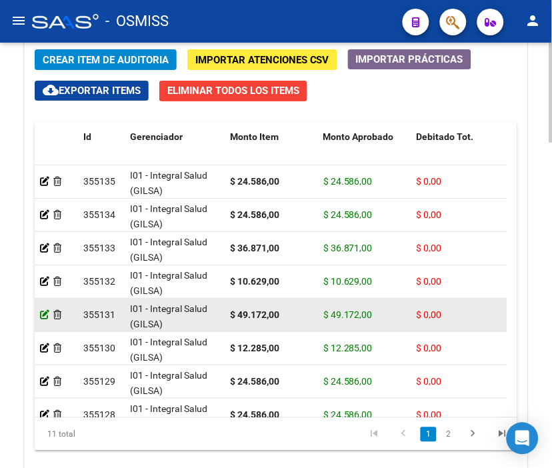
click at [42, 315] on icon at bounding box center [44, 314] width 9 height 9
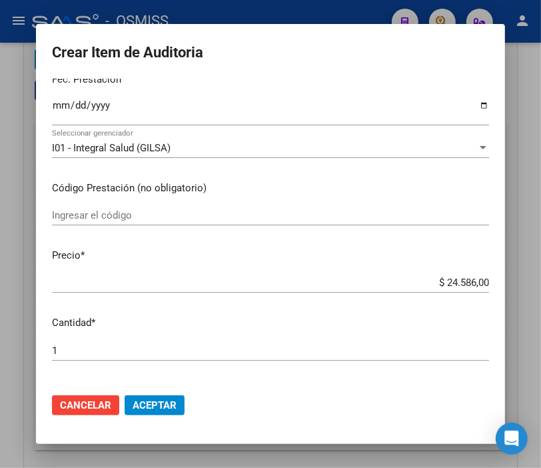
scroll to position [222, 0]
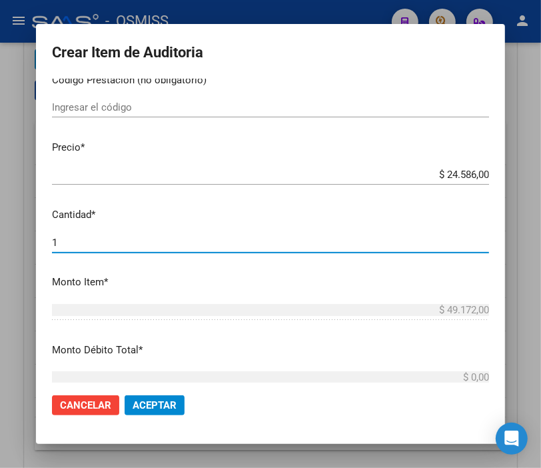
drag, startPoint x: 67, startPoint y: 237, endPoint x: -13, endPoint y: 233, distance: 80.0
click at [0, 233] on html "menu - OSMISS person Firma Express Inicio Instructivos Contacto OS Padrón Padró…" at bounding box center [270, 234] width 541 height 468
click at [175, 401] on button "Aceptar" at bounding box center [155, 405] width 60 height 20
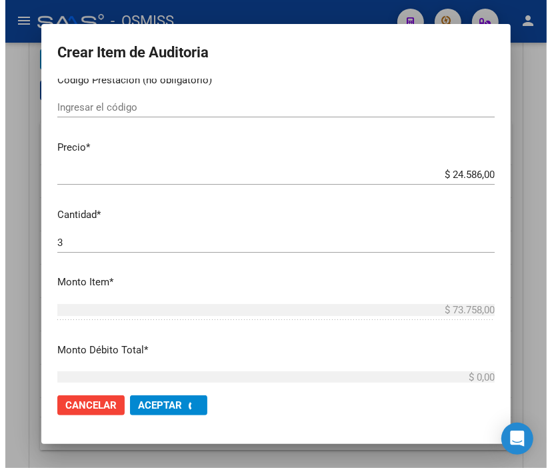
scroll to position [0, 0]
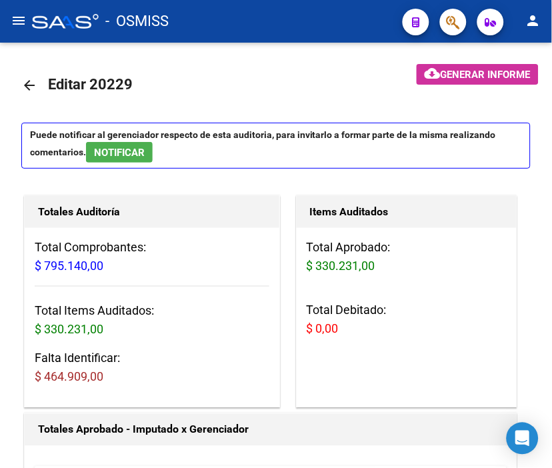
click at [227, 27] on div "- OSMISS" at bounding box center [212, 21] width 360 height 29
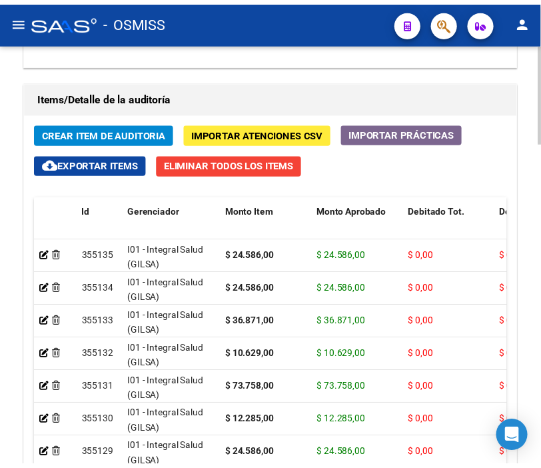
scroll to position [1258, 0]
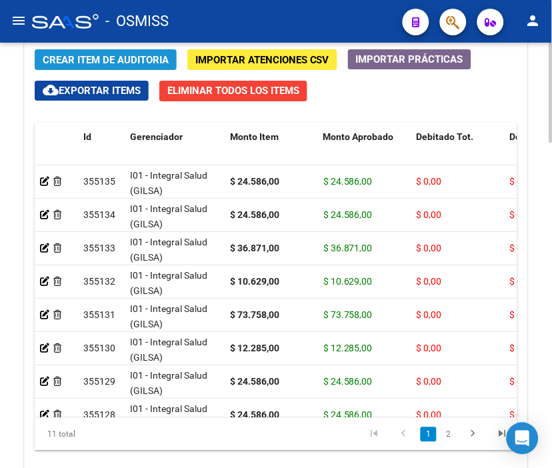
click at [97, 62] on span "Crear Item de Auditoria" at bounding box center [106, 60] width 126 height 12
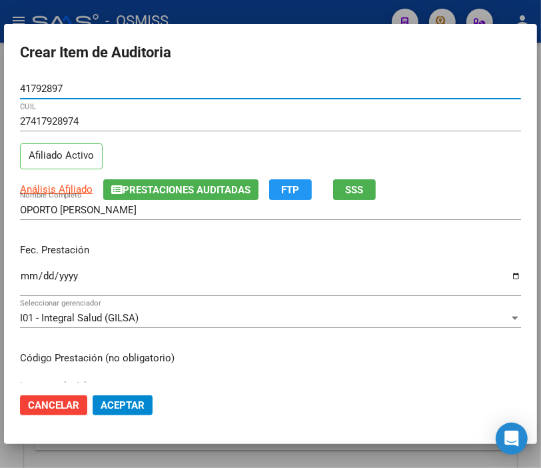
click at [23, 278] on input "Ingresar la fecha" at bounding box center [270, 281] width 501 height 21
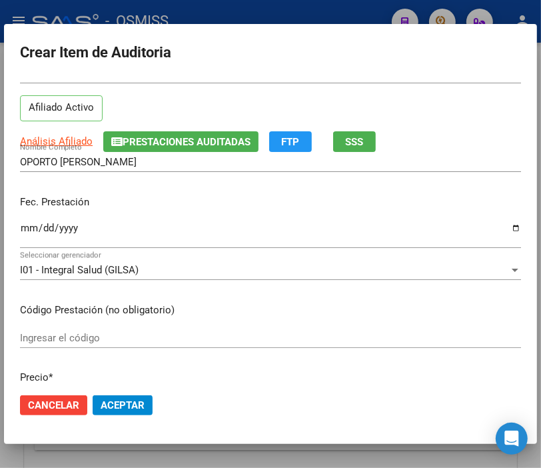
scroll to position [148, 0]
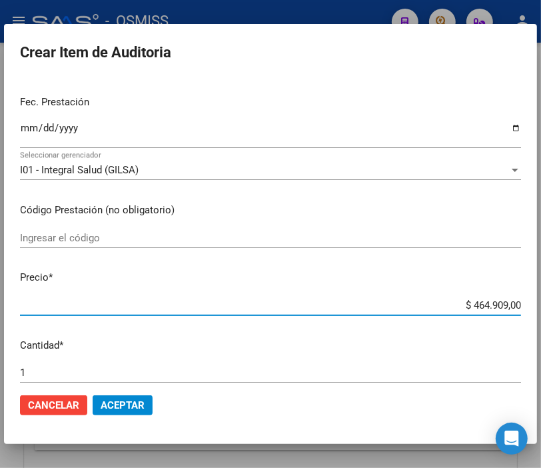
drag, startPoint x: 437, startPoint y: 305, endPoint x: 553, endPoint y: 305, distance: 116.6
click at [541, 305] on html "menu - OSMISS person Firma Express Inicio Instructivos Contacto OS Padrón Padró…" at bounding box center [270, 234] width 541 height 468
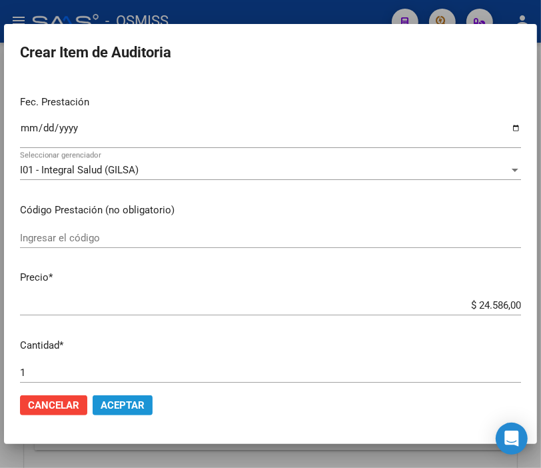
click at [133, 397] on button "Aceptar" at bounding box center [123, 405] width 60 height 20
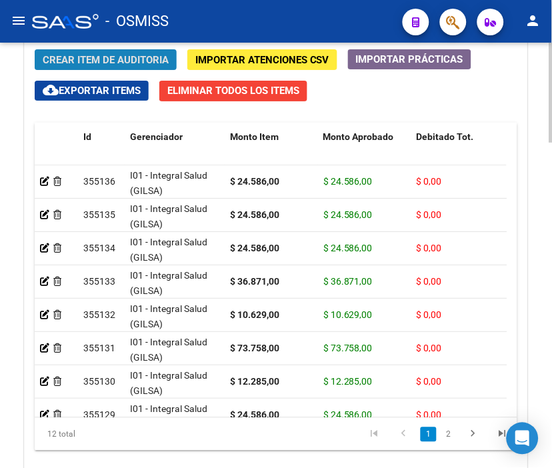
click at [95, 58] on span "Crear Item de Auditoria" at bounding box center [106, 60] width 126 height 12
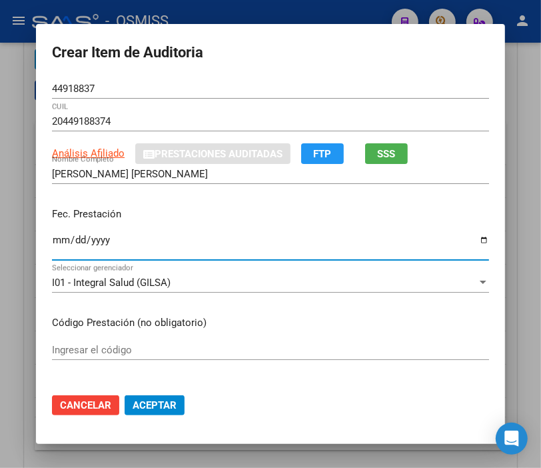
click at [52, 238] on input "Ingresar la fecha" at bounding box center [270, 245] width 437 height 21
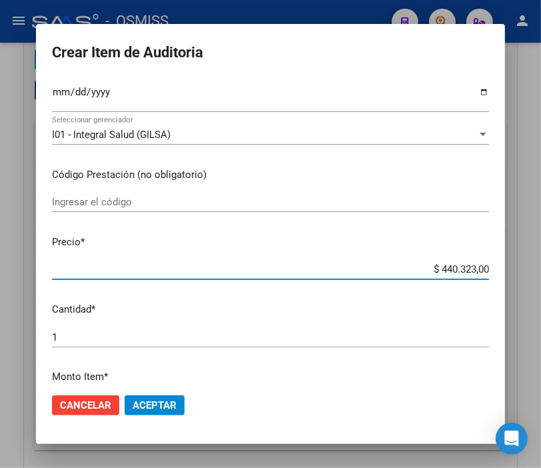
drag, startPoint x: 408, startPoint y: 269, endPoint x: 553, endPoint y: 280, distance: 145.7
click at [541, 280] on html "menu - OSMISS person Firma Express Inicio Instructivos Contacto OS Padrón Padró…" at bounding box center [270, 234] width 541 height 468
click at [161, 405] on span "Aceptar" at bounding box center [155, 405] width 44 height 12
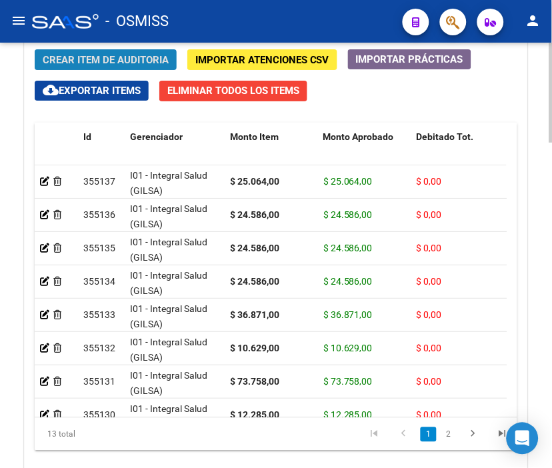
click at [109, 65] on span "Crear Item de Auditoria" at bounding box center [106, 60] width 126 height 12
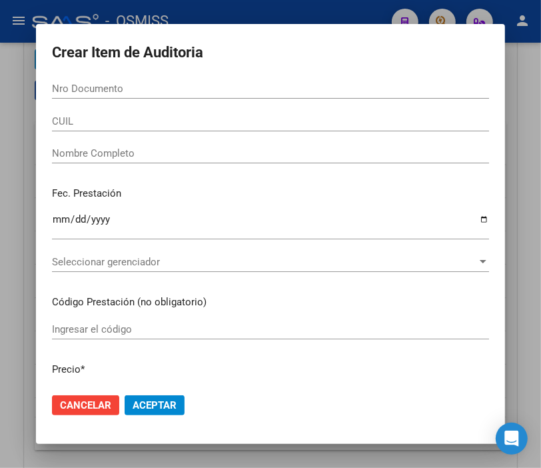
click at [57, 92] on input "Nro Documento" at bounding box center [270, 89] width 437 height 12
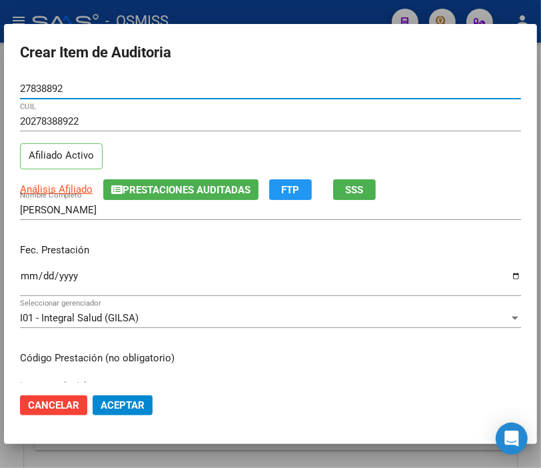
click at [25, 273] on input "Ingresar la fecha" at bounding box center [270, 281] width 501 height 21
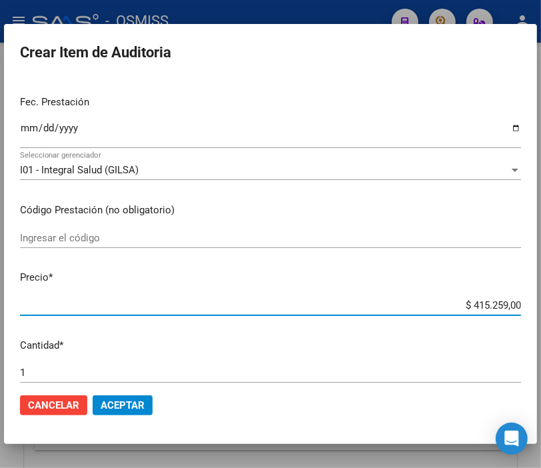
drag, startPoint x: 412, startPoint y: 304, endPoint x: 311, endPoint y: 288, distance: 102.6
click at [541, 309] on html "menu - OSMISS person Firma Express Inicio Instructivos Contacto OS Padrón Padró…" at bounding box center [270, 234] width 541 height 468
click at [129, 401] on span "Aceptar" at bounding box center [123, 405] width 44 height 12
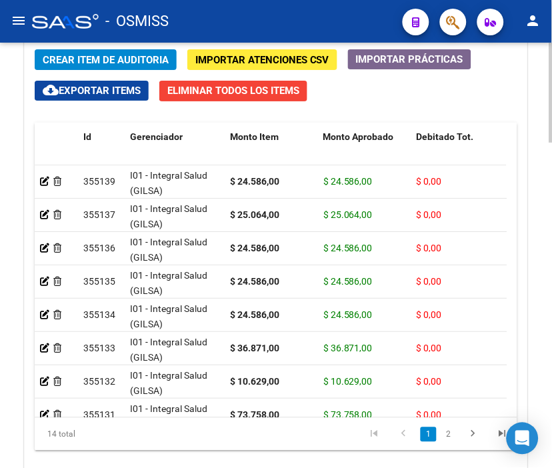
click at [91, 51] on button "Crear Item de Auditoria" at bounding box center [106, 59] width 142 height 21
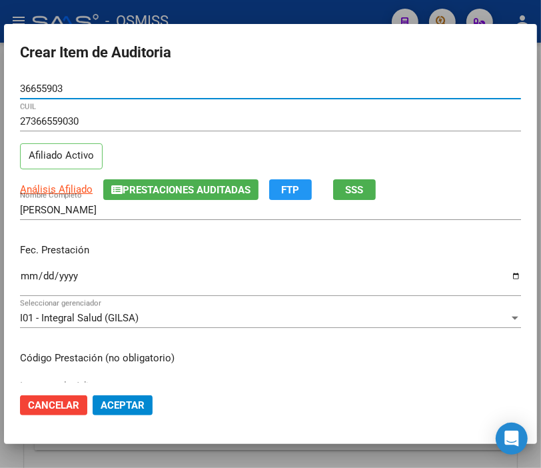
click at [30, 277] on input "Ingresar la fecha" at bounding box center [270, 281] width 501 height 21
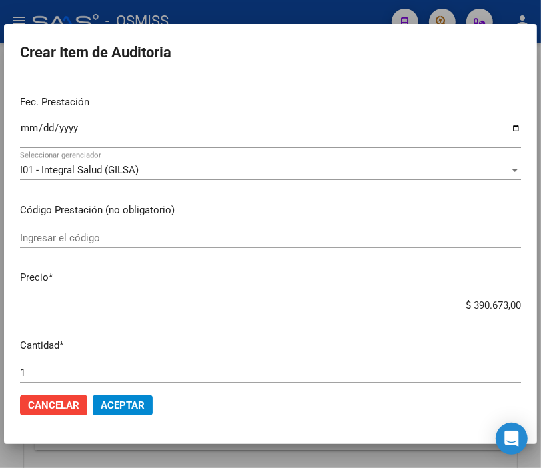
click at [440, 309] on div "$ 390.673,00 Ingresar el precio" at bounding box center [270, 305] width 501 height 20
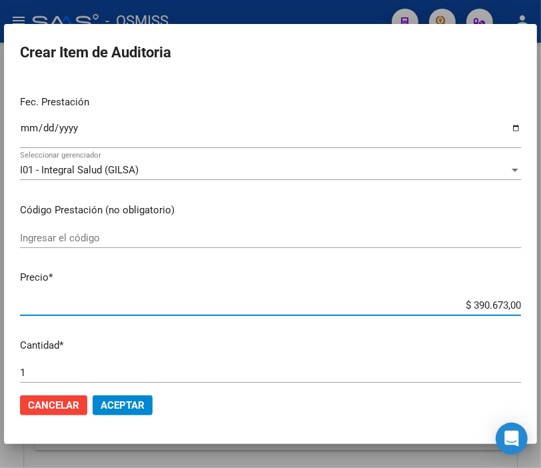
drag, startPoint x: 440, startPoint y: 307, endPoint x: 535, endPoint y: 305, distance: 95.3
click at [535, 305] on mat-dialog-content "36655903 Nro Documento 27366559030 CUIL Afiliado Activo Análisis Afiliado Prest…" at bounding box center [270, 231] width 533 height 304
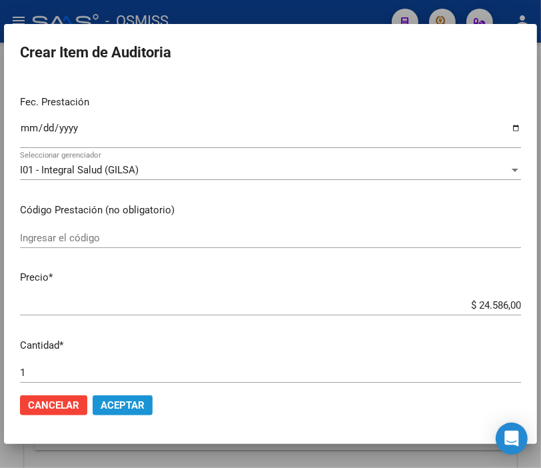
click at [124, 408] on span "Aceptar" at bounding box center [123, 405] width 44 height 12
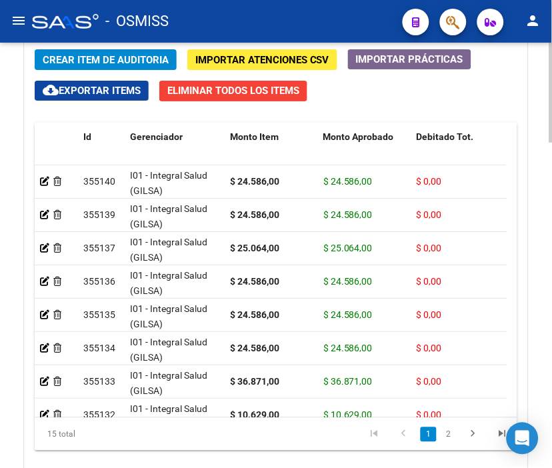
click at [135, 51] on button "Crear Item de Auditoria" at bounding box center [106, 59] width 142 height 21
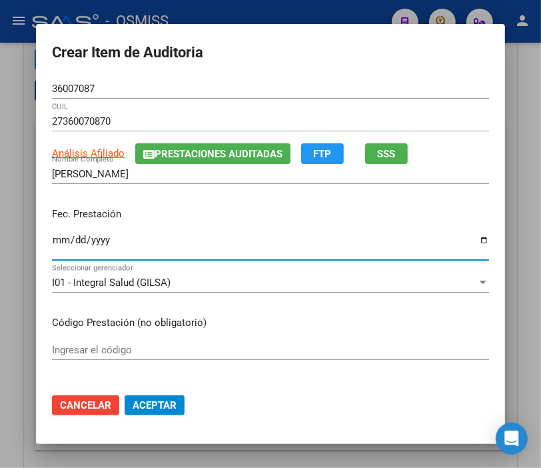
click at [57, 238] on input "Ingresar la fecha" at bounding box center [270, 245] width 437 height 21
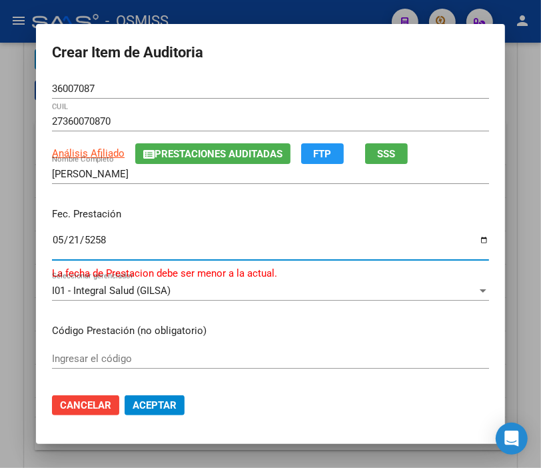
click at [91, 245] on input "5258-05-21" at bounding box center [270, 245] width 437 height 21
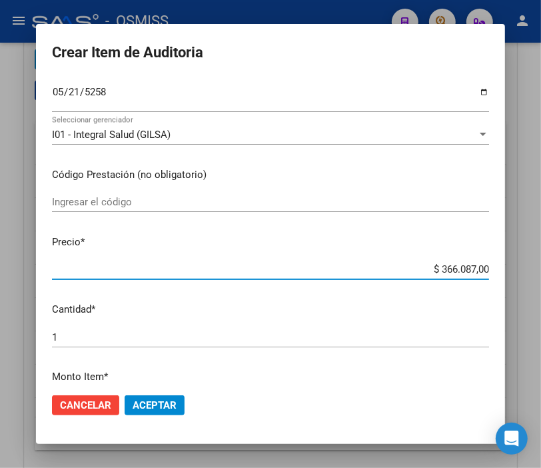
drag, startPoint x: 403, startPoint y: 269, endPoint x: 553, endPoint y: 267, distance: 150.0
click at [541, 267] on html "menu - OSMISS person Firma Express Inicio Instructivos Contacto OS Padrón Padró…" at bounding box center [270, 234] width 541 height 468
click at [147, 399] on span "Aceptar" at bounding box center [155, 405] width 44 height 12
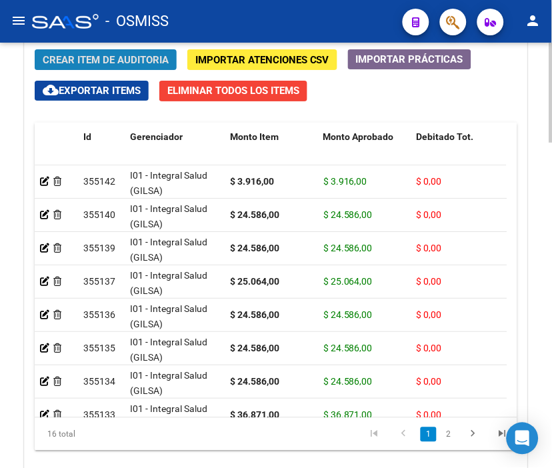
click at [118, 57] on span "Crear Item de Auditoria" at bounding box center [106, 60] width 126 height 12
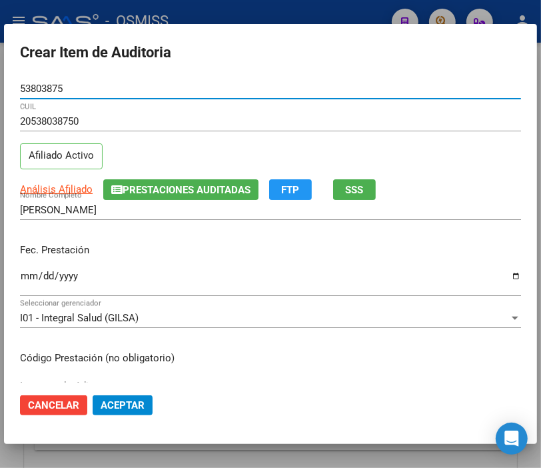
click at [31, 275] on input "Ingresar la fecha" at bounding box center [270, 281] width 501 height 21
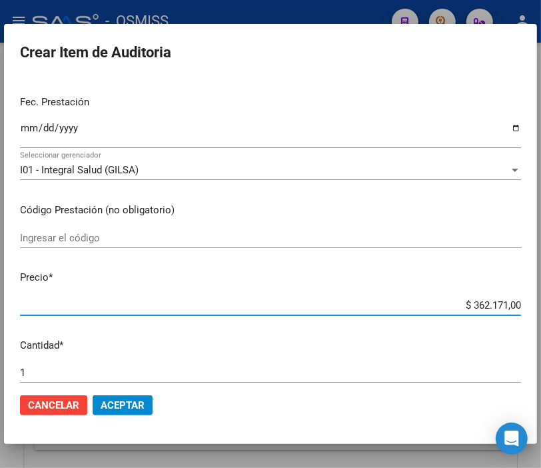
drag, startPoint x: 437, startPoint y: 309, endPoint x: 553, endPoint y: 309, distance: 116.0
click at [541, 309] on html "menu - OSMISS person Firma Express Inicio Instructivos Contacto OS Padrón Padró…" at bounding box center [270, 234] width 541 height 468
click at [141, 401] on span "Aceptar" at bounding box center [123, 405] width 44 height 12
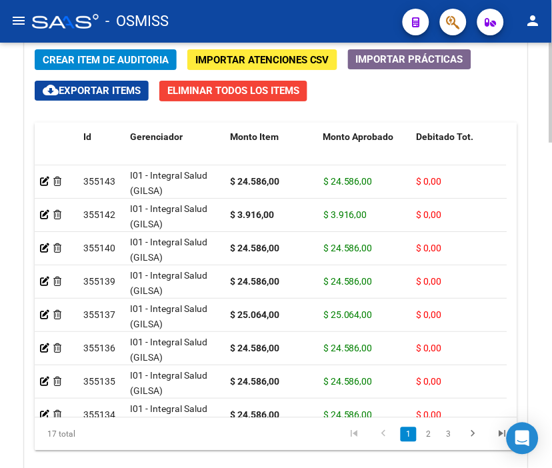
click at [127, 51] on button "Crear Item de Auditoria" at bounding box center [106, 59] width 142 height 21
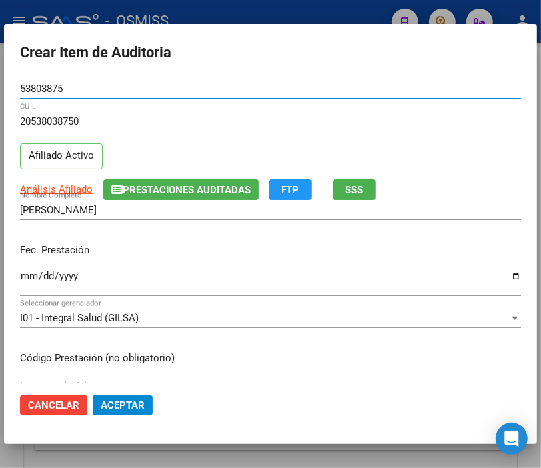
click at [27, 274] on input "Ingresar la fecha" at bounding box center [270, 281] width 501 height 21
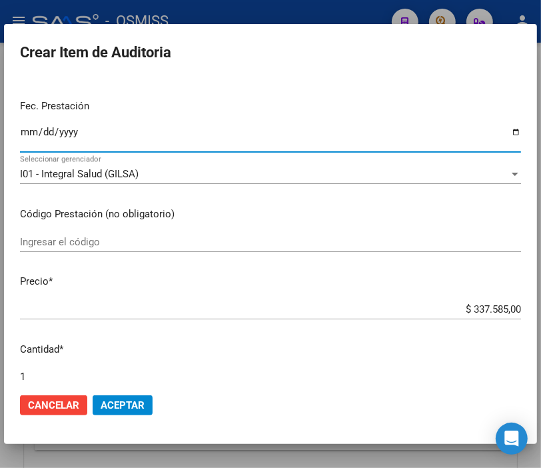
scroll to position [222, 0]
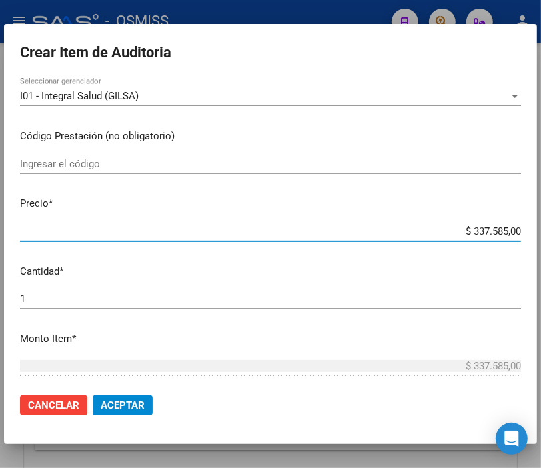
drag, startPoint x: 433, startPoint y: 231, endPoint x: 553, endPoint y: 233, distance: 120.0
click at [541, 233] on html "menu - OSMISS person Firma Express Inicio Instructivos Contacto OS Padrón Padró…" at bounding box center [270, 234] width 541 height 468
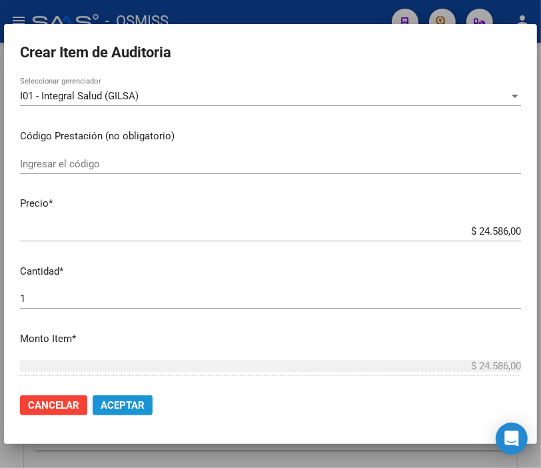
click at [109, 409] on span "Aceptar" at bounding box center [123, 405] width 44 height 12
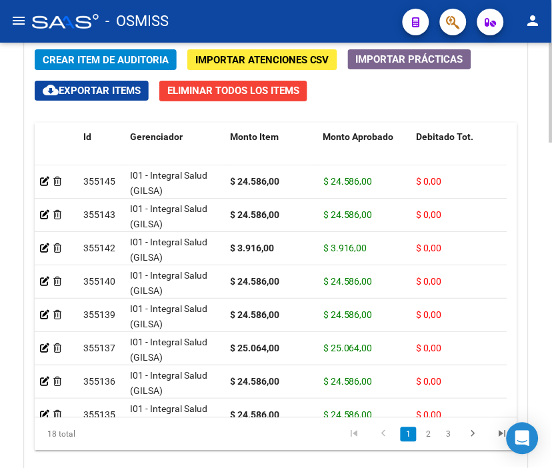
click at [87, 59] on span "Crear Item de Auditoria" at bounding box center [106, 60] width 126 height 12
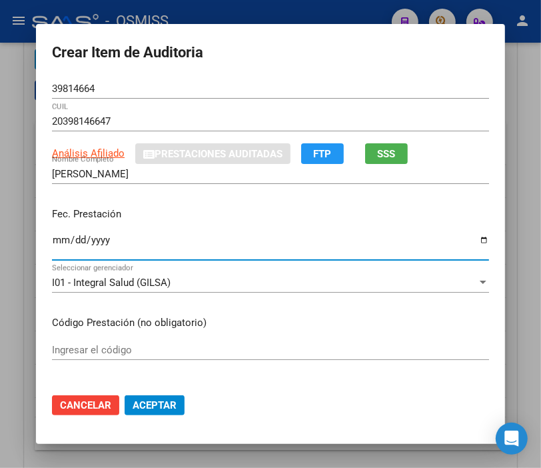
click at [52, 240] on input "Ingresar la fecha" at bounding box center [270, 245] width 437 height 21
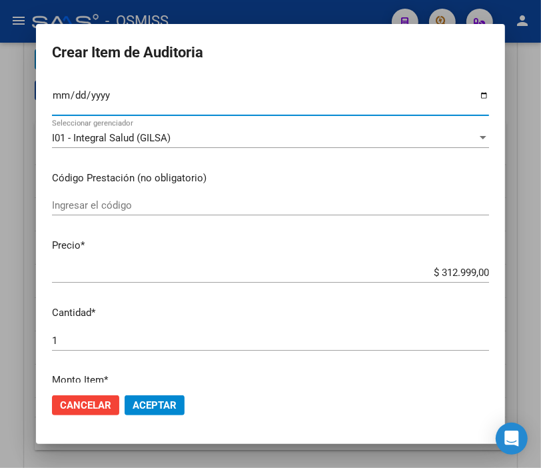
scroll to position [148, 0]
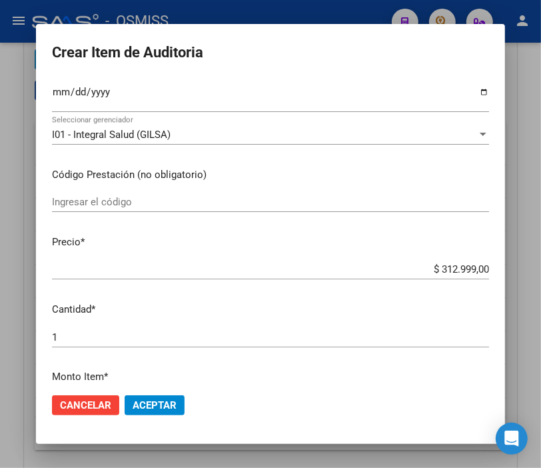
drag, startPoint x: 382, startPoint y: 261, endPoint x: 528, endPoint y: 261, distance: 145.9
click at [528, 261] on div "Crear Item de Auditoria 39814664 Nro Documento 20398146647 CUIL Análisis Afilia…" at bounding box center [270, 234] width 541 height 468
click at [445, 261] on div "$ 312.999,00 Ingresar el precio" at bounding box center [270, 269] width 437 height 20
drag, startPoint x: 409, startPoint y: 261, endPoint x: 529, endPoint y: 265, distance: 120.0
click at [529, 265] on div "Crear Item de Auditoria 39814664 Nro Documento 20398146647 CUIL Análisis Afilia…" at bounding box center [270, 234] width 541 height 468
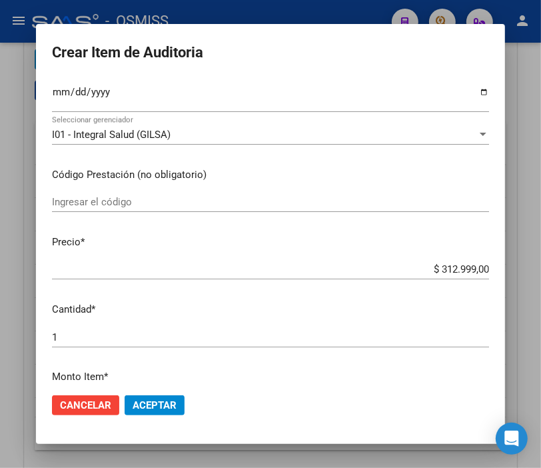
click at [389, 267] on input "$ 312.999,00" at bounding box center [270, 269] width 437 height 12
drag, startPoint x: 389, startPoint y: 267, endPoint x: 553, endPoint y: 271, distance: 164.7
click at [541, 271] on html "menu - OSMISS person Firma Express Inicio Instructivos Contacto OS Padrón Padró…" at bounding box center [270, 234] width 541 height 468
click at [133, 402] on span "Aceptar" at bounding box center [155, 405] width 44 height 12
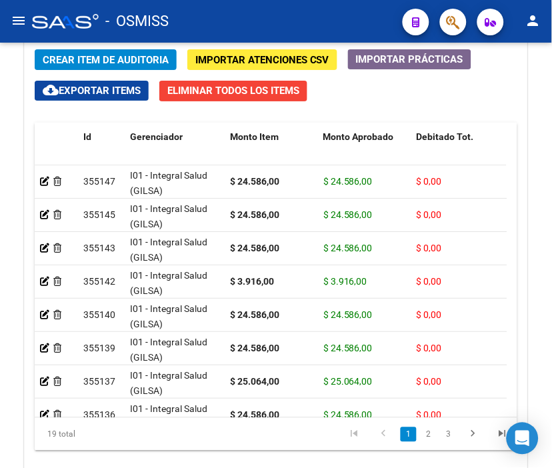
click at [302, 22] on div "- OSMISS" at bounding box center [212, 21] width 360 height 29
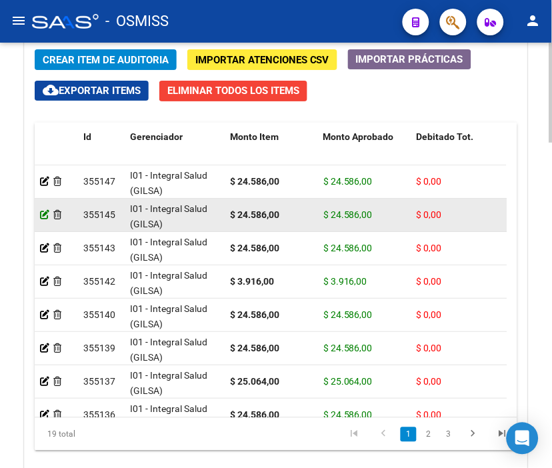
click at [42, 217] on icon at bounding box center [44, 214] width 9 height 9
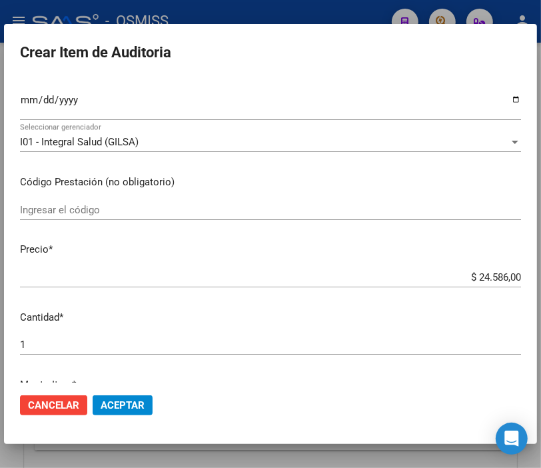
scroll to position [222, 0]
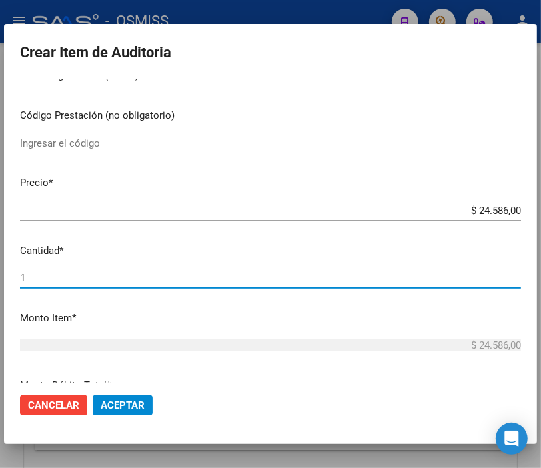
drag, startPoint x: 45, startPoint y: 275, endPoint x: -5, endPoint y: 276, distance: 49.3
click at [0, 276] on html "menu - OSMISS person Firma Express Inicio Instructivos Contacto OS Padrón Padró…" at bounding box center [270, 234] width 541 height 468
click at [129, 415] on button "Aceptar" at bounding box center [123, 405] width 60 height 20
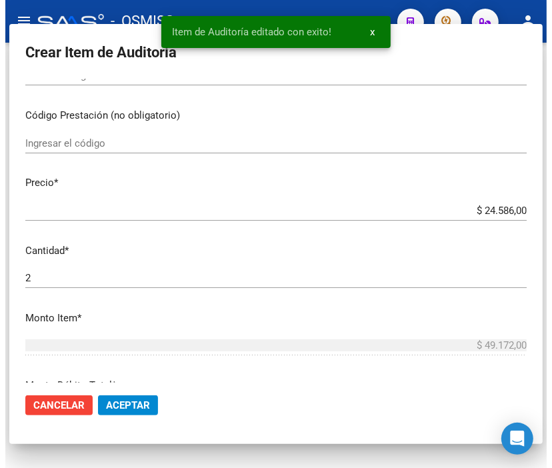
scroll to position [0, 0]
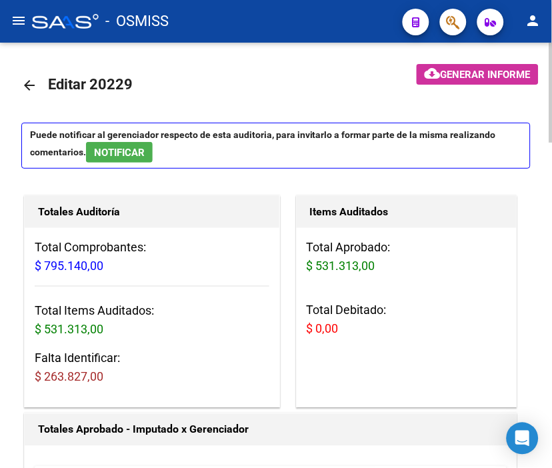
click at [189, 75] on mat-toolbar-row "arrow_back Editar 20229" at bounding box center [199, 85] width 357 height 43
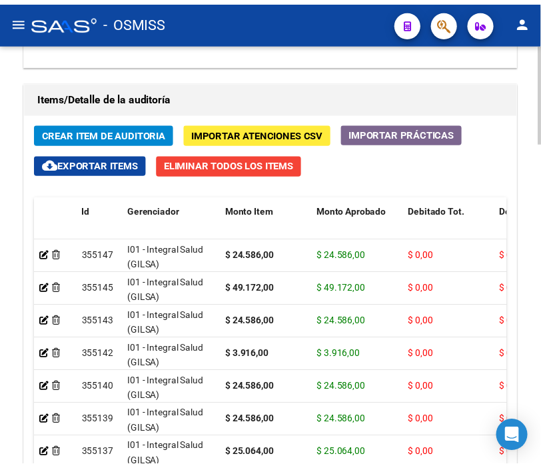
scroll to position [1258, 0]
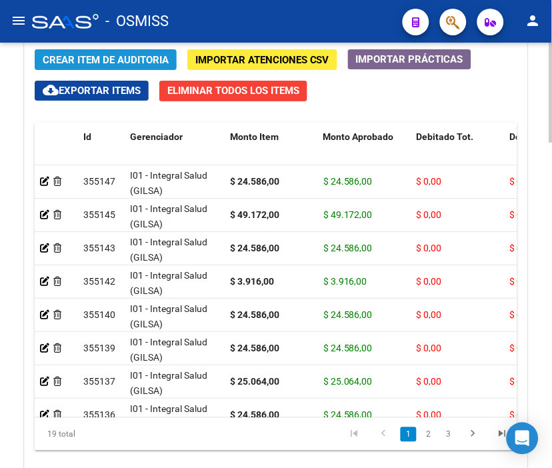
click at [119, 55] on span "Crear Item de Auditoria" at bounding box center [106, 60] width 126 height 12
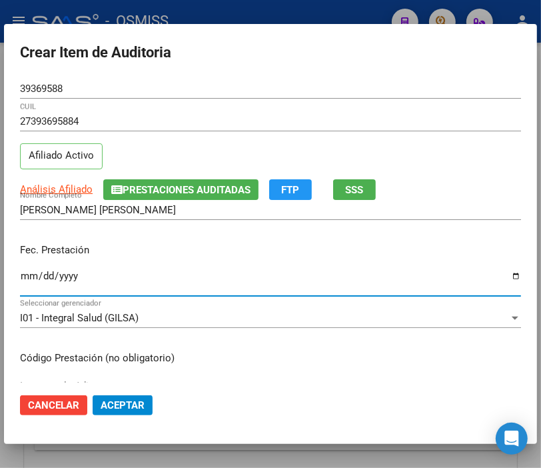
click at [24, 281] on input "Ingresar la fecha" at bounding box center [270, 281] width 501 height 21
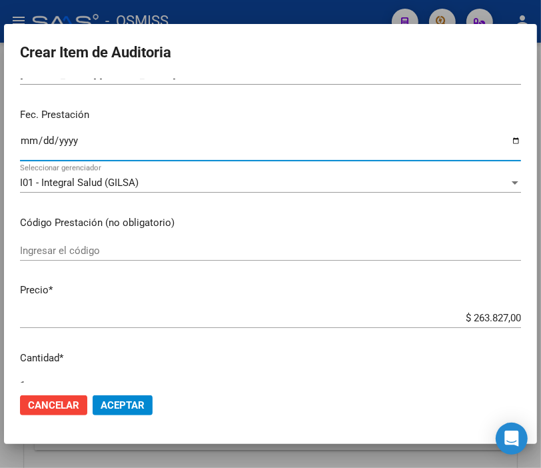
scroll to position [148, 0]
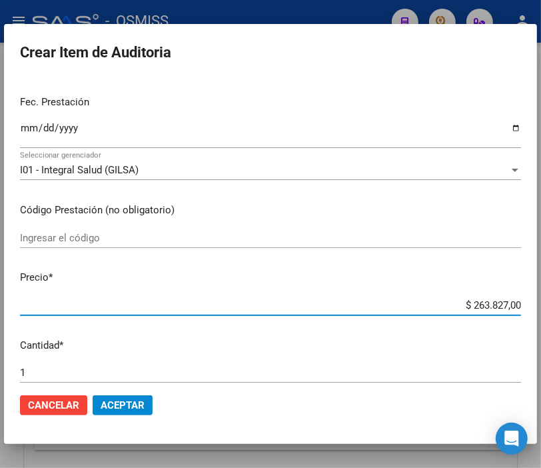
drag, startPoint x: 412, startPoint y: 298, endPoint x: 553, endPoint y: 315, distance: 142.3
click at [541, 315] on html "menu - OSMISS person Firma Express Inicio Instructivos Contacto OS Padrón Padró…" at bounding box center [270, 234] width 541 height 468
click at [128, 402] on span "Aceptar" at bounding box center [123, 405] width 44 height 12
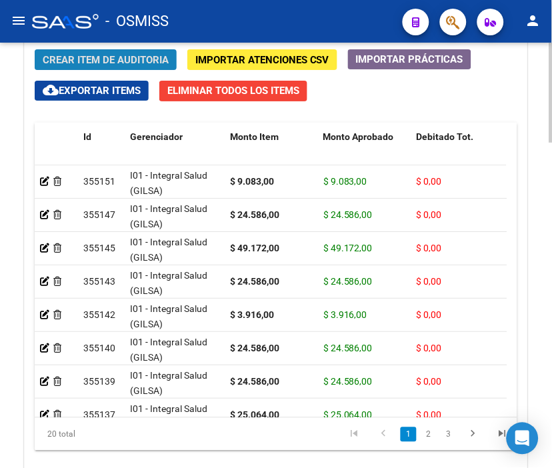
click at [85, 67] on button "Crear Item de Auditoria" at bounding box center [106, 59] width 142 height 21
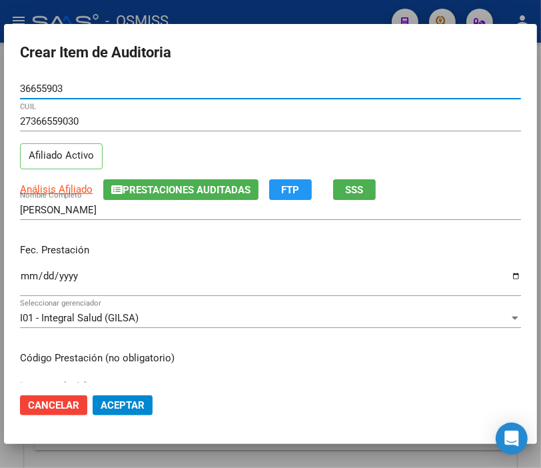
click at [31, 271] on input "Ingresar la fecha" at bounding box center [270, 281] width 501 height 21
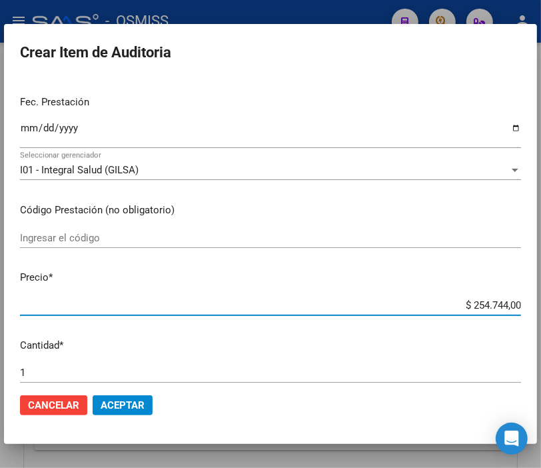
drag, startPoint x: 416, startPoint y: 305, endPoint x: 553, endPoint y: 307, distance: 137.3
click at [541, 307] on html "menu - OSMISS person Firma Express Inicio Instructivos Contacto OS Padrón Padró…" at bounding box center [270, 234] width 541 height 468
click at [137, 407] on span "Aceptar" at bounding box center [123, 405] width 44 height 12
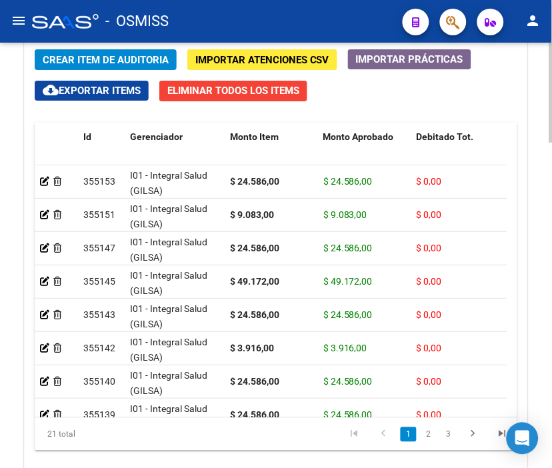
click at [95, 65] on span "Crear Item de Auditoria" at bounding box center [106, 60] width 126 height 12
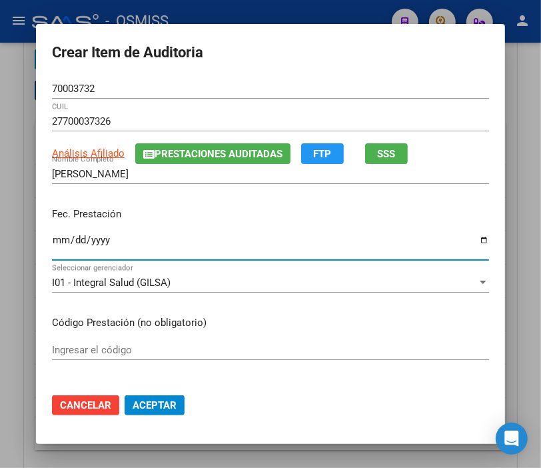
click at [52, 243] on input "Ingresar la fecha" at bounding box center [270, 245] width 437 height 21
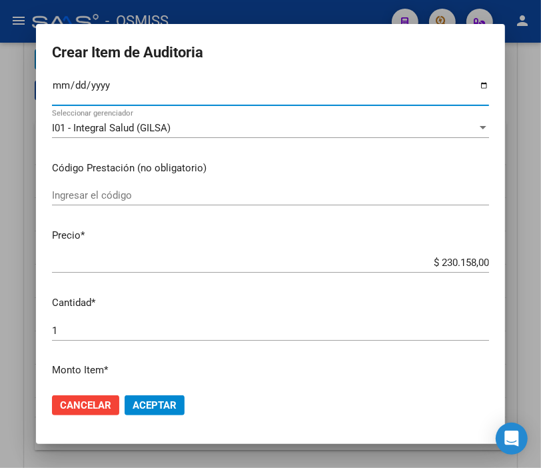
scroll to position [222, 0]
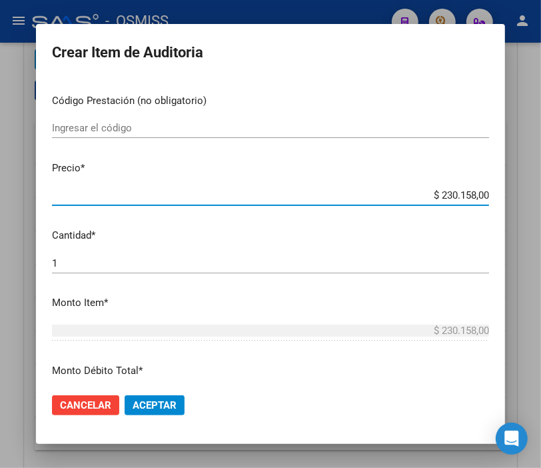
drag, startPoint x: 380, startPoint y: 189, endPoint x: 546, endPoint y: 209, distance: 167.7
click at [541, 209] on html "menu - OSMISS person Firma Express Inicio Instructivos Contacto OS Padrón Padró…" at bounding box center [270, 234] width 541 height 468
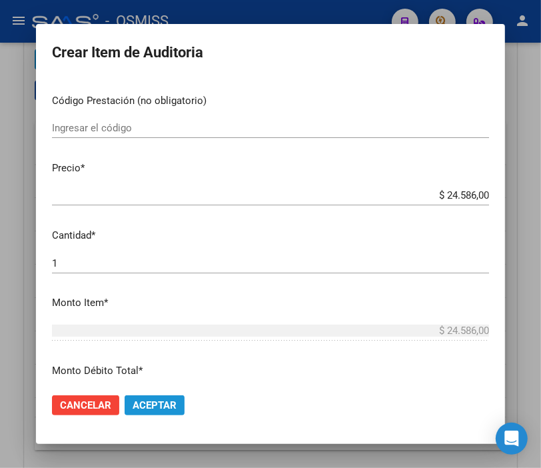
click at [165, 404] on span "Aceptar" at bounding box center [155, 405] width 44 height 12
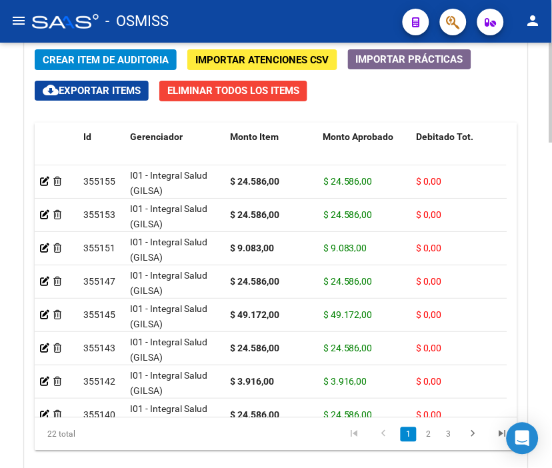
click at [100, 62] on span "Crear Item de Auditoria" at bounding box center [106, 60] width 126 height 12
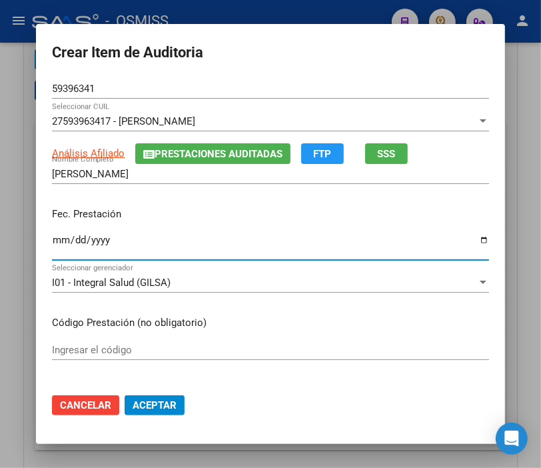
click at [52, 241] on input "Ingresar la fecha" at bounding box center [270, 245] width 437 height 21
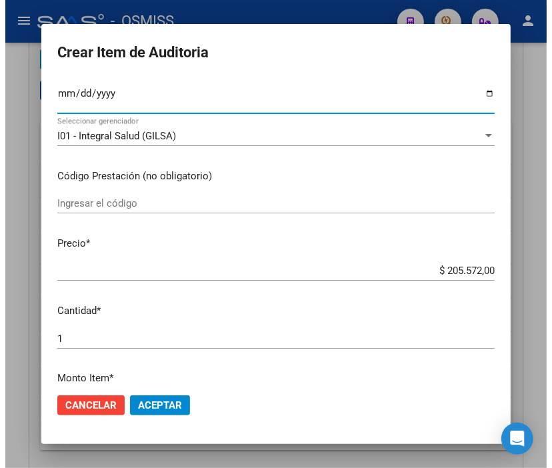
scroll to position [148, 0]
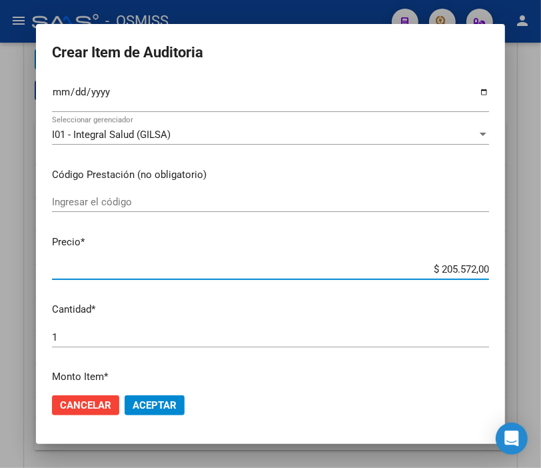
drag, startPoint x: 421, startPoint y: 271, endPoint x: 544, endPoint y: 267, distance: 122.7
click at [541, 267] on html "menu - OSMISS person Firma Express Inicio Instructivos Contacto OS Padrón Padró…" at bounding box center [270, 234] width 541 height 468
click at [149, 399] on span "Aceptar" at bounding box center [155, 405] width 44 height 12
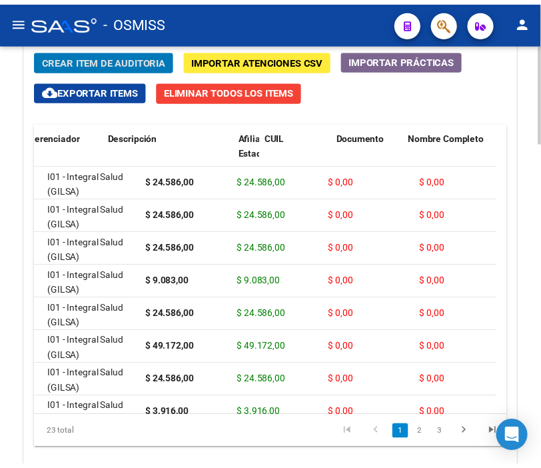
scroll to position [0, 0]
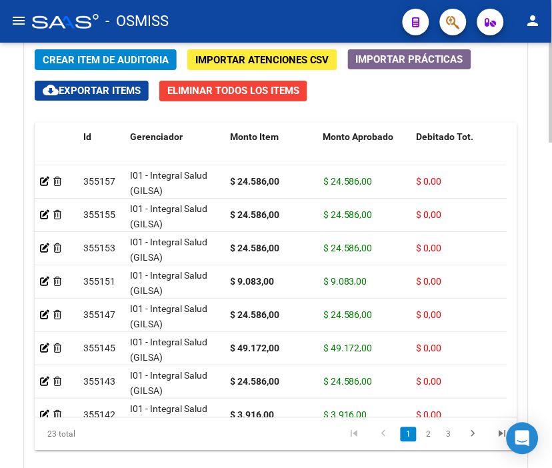
click at [81, 57] on span "Crear Item de Auditoria" at bounding box center [106, 60] width 126 height 12
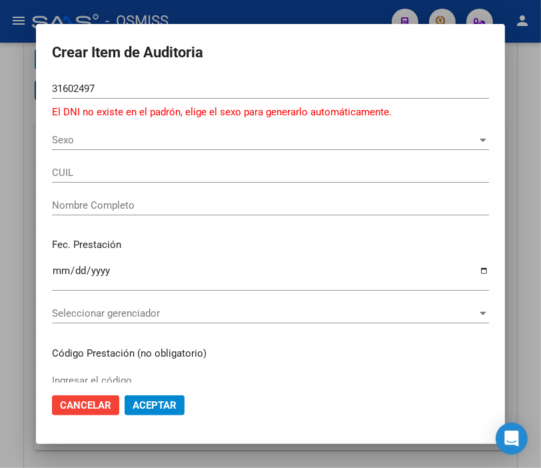
click at [59, 147] on div "Sexo Sexo" at bounding box center [270, 140] width 437 height 20
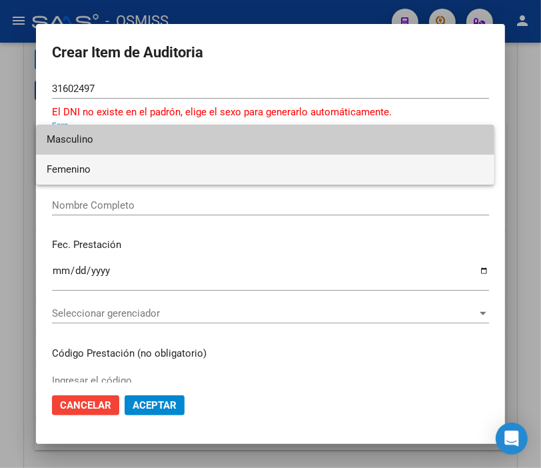
click at [64, 171] on span "Femenino" at bounding box center [265, 170] width 437 height 30
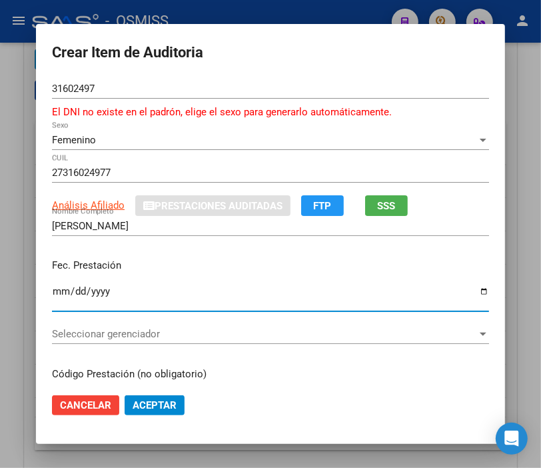
click at [54, 293] on input "Ingresar la fecha" at bounding box center [270, 296] width 437 height 21
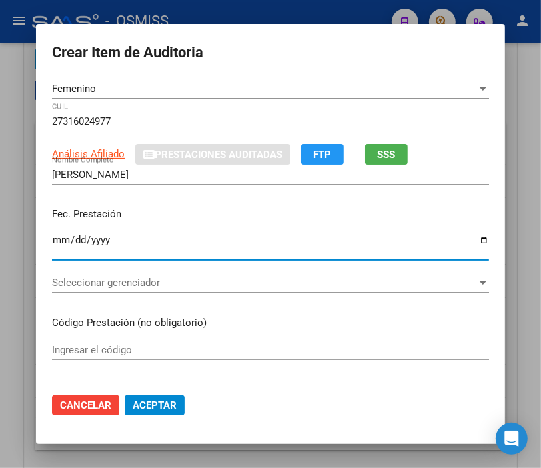
scroll to position [74, 0]
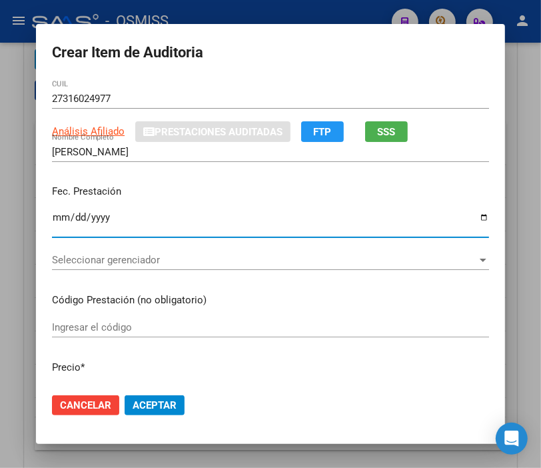
click at [134, 264] on span "Seleccionar gerenciador" at bounding box center [264, 260] width 425 height 12
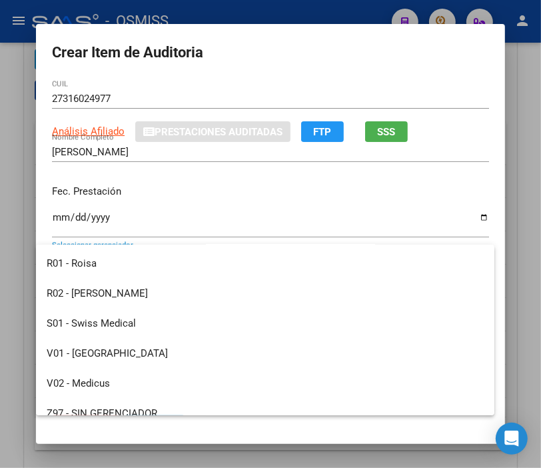
scroll to position [369, 0]
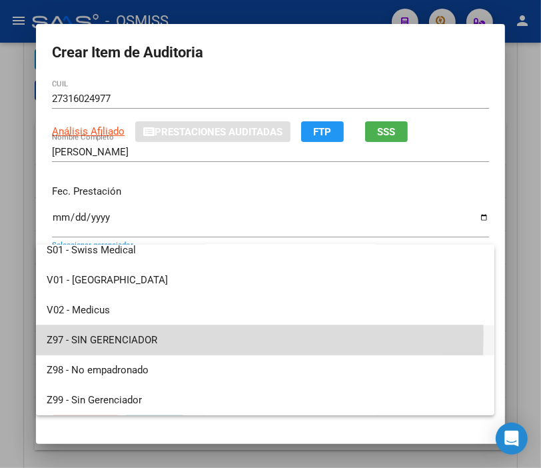
click at [124, 335] on span "Z97 - SIN GERENCIADOR" at bounding box center [265, 340] width 437 height 30
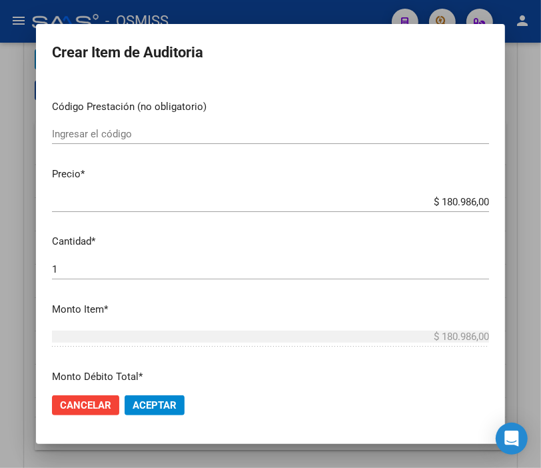
scroll to position [296, 0]
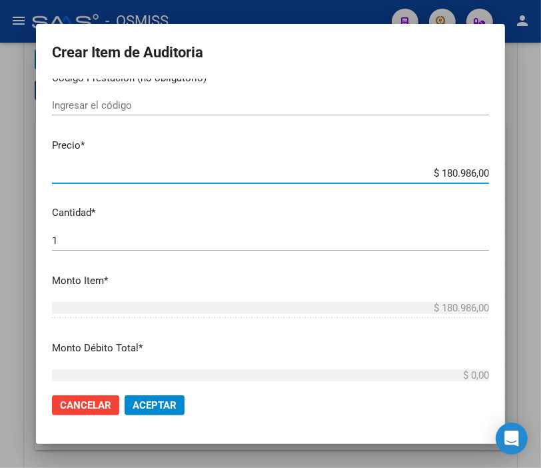
drag, startPoint x: 412, startPoint y: 167, endPoint x: 524, endPoint y: 171, distance: 112.7
click at [524, 171] on div "Crear Item de Auditoria 31602497 Nro Documento El DNI no existe en el padrón, e…" at bounding box center [270, 234] width 541 height 468
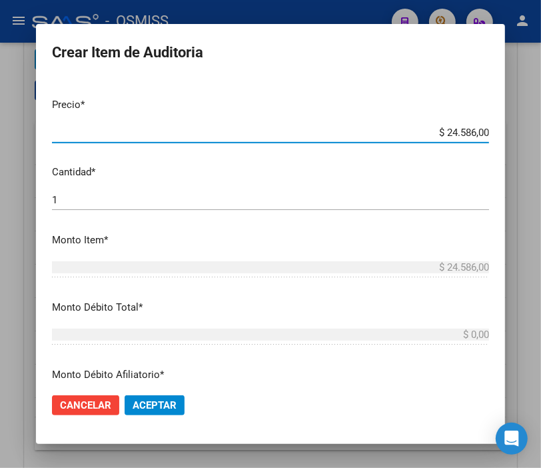
scroll to position [444, 0]
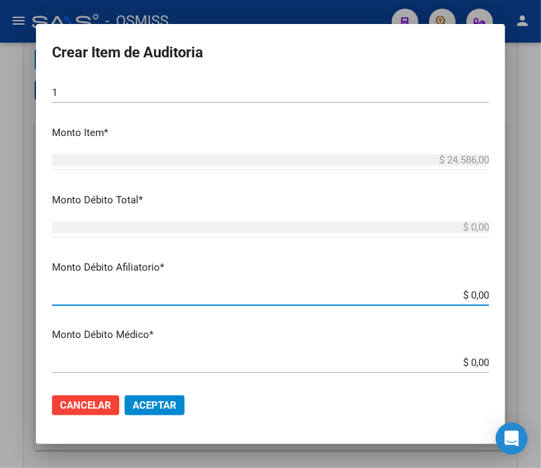
drag, startPoint x: 411, startPoint y: 289, endPoint x: 536, endPoint y: 294, distance: 125.4
click at [536, 294] on div "Crear Item de Auditoria 31602497 Nro Documento El DNI no existe en el padrón, e…" at bounding box center [270, 234] width 541 height 468
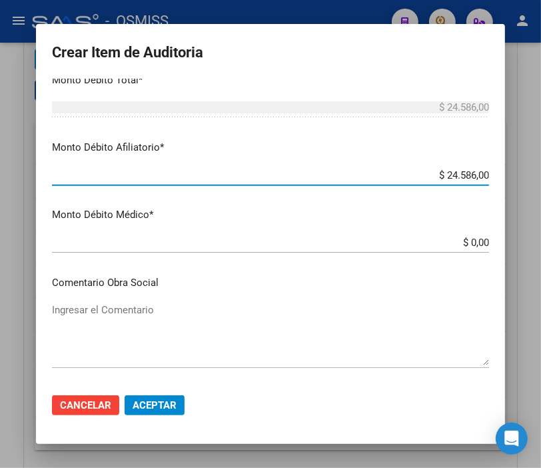
scroll to position [666, 0]
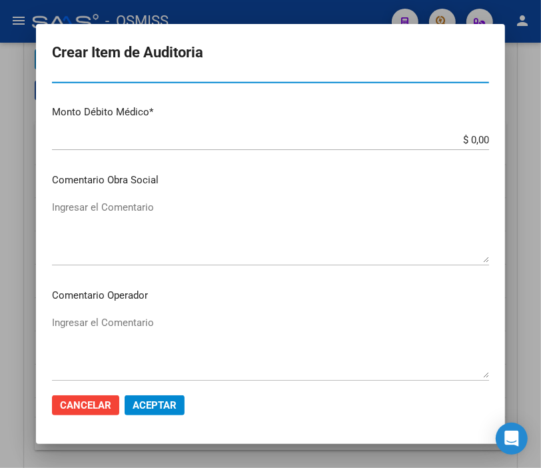
click at [122, 211] on textarea "Ingresar el Comentario" at bounding box center [270, 231] width 437 height 63
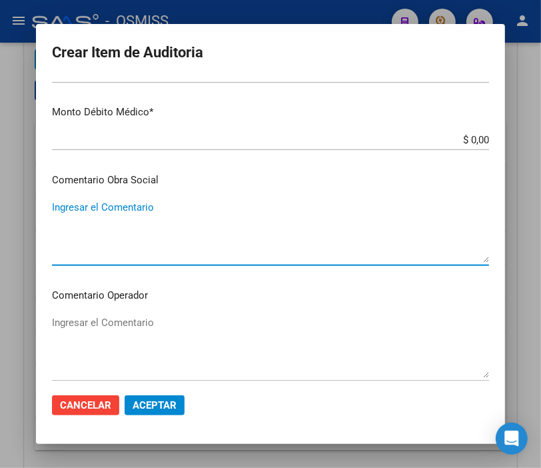
click at [136, 323] on textarea "Ingresar el Comentario" at bounding box center [270, 346] width 437 height 63
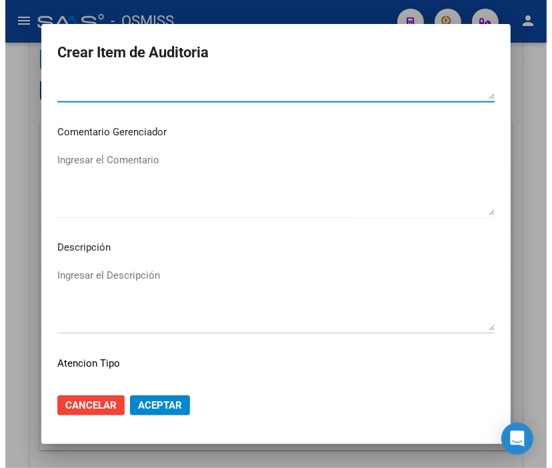
scroll to position [962, 0]
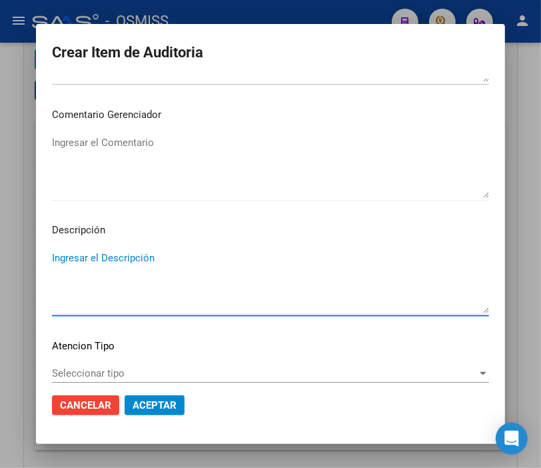
click at [67, 255] on textarea "Ingresar el Descripción" at bounding box center [270, 282] width 437 height 63
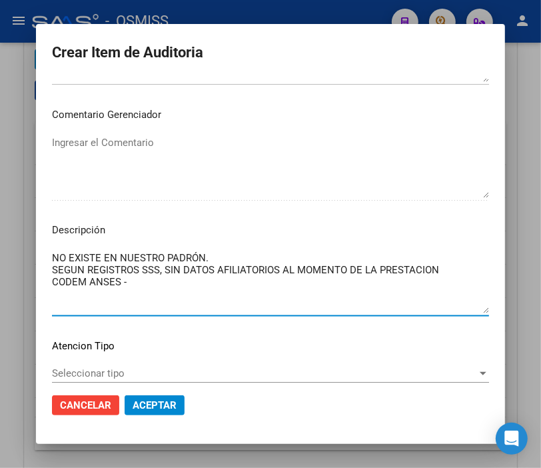
paste textarea ": O.S.PARA LA ACTIVIDAD DOCENT"
click at [125, 278] on textarea "NO EXISTE EN NUESTRO PADRÓN. SEGUN REGISTROS SSS, SIN DATOS AFILIATORIOS AL MOM…" at bounding box center [270, 282] width 437 height 63
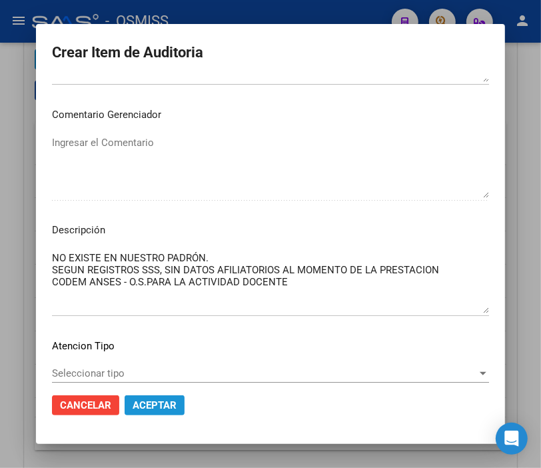
click at [162, 401] on span "Aceptar" at bounding box center [155, 405] width 44 height 12
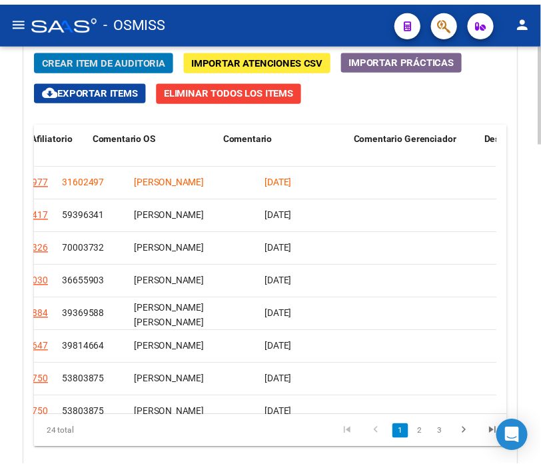
scroll to position [0, 0]
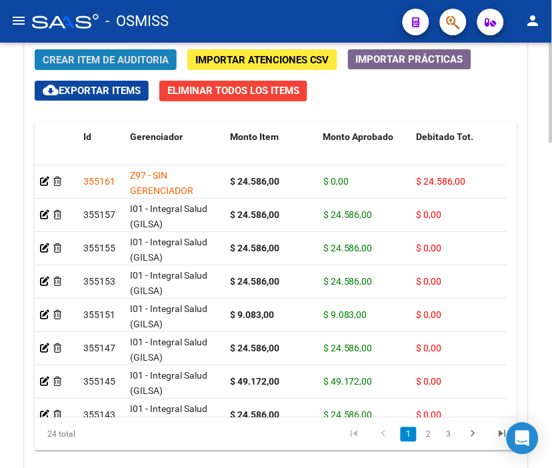
click at [70, 63] on span "Crear Item de Auditoria" at bounding box center [106, 60] width 126 height 12
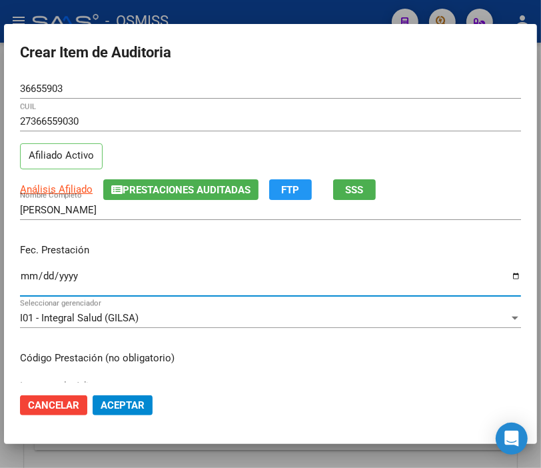
click at [24, 277] on input "Ingresar la fecha" at bounding box center [270, 281] width 501 height 21
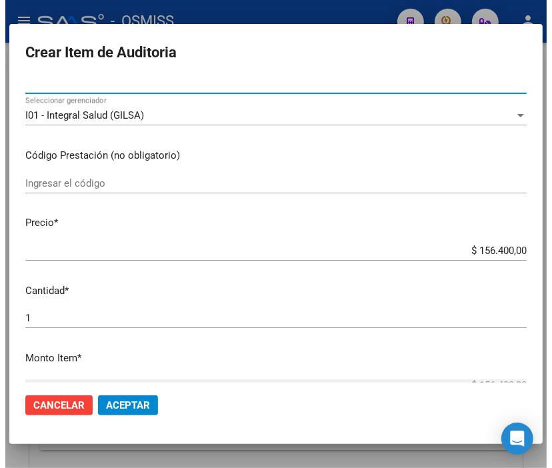
scroll to position [222, 0]
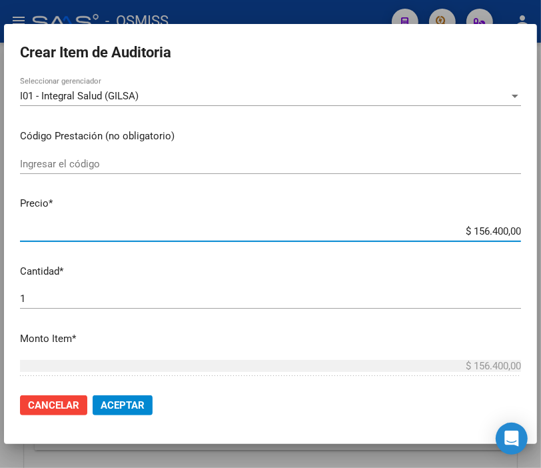
drag, startPoint x: 447, startPoint y: 232, endPoint x: 522, endPoint y: 230, distance: 76.0
click at [522, 230] on mat-dialog-content "36655903 Nro Documento 27366559030 CUIL Afiliado Activo Análisis Afiliado Prest…" at bounding box center [270, 231] width 533 height 304
click at [152, 402] on mat-dialog-actions "Cancelar Aceptar" at bounding box center [270, 405] width 501 height 45
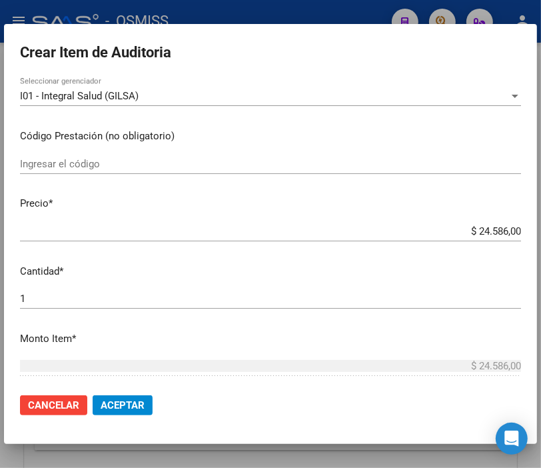
click at [139, 402] on span "Aceptar" at bounding box center [123, 405] width 44 height 12
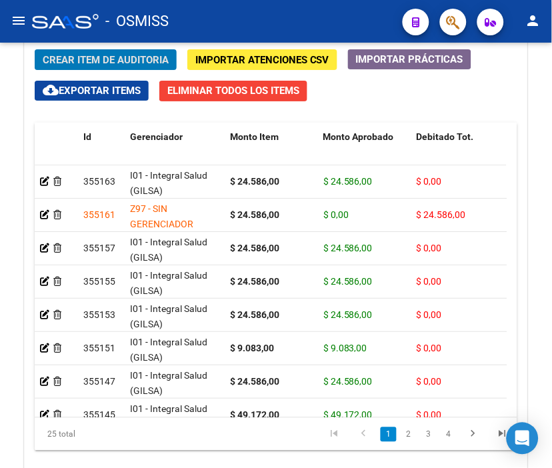
click at [298, 3] on mat-toolbar "menu - OSMISS person" at bounding box center [276, 21] width 552 height 43
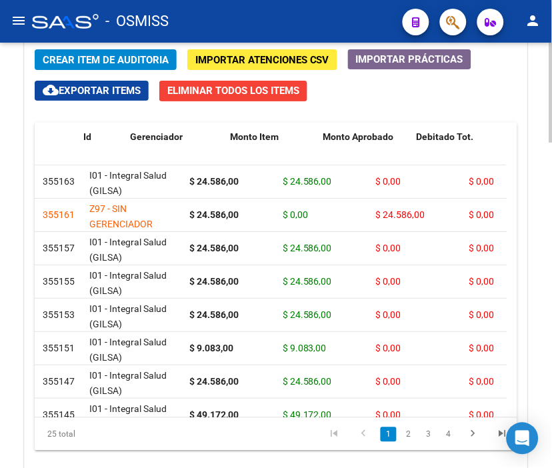
scroll to position [0, 0]
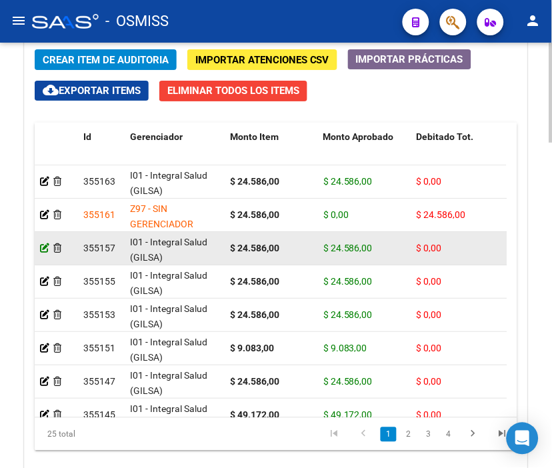
click at [42, 245] on icon at bounding box center [44, 247] width 9 height 9
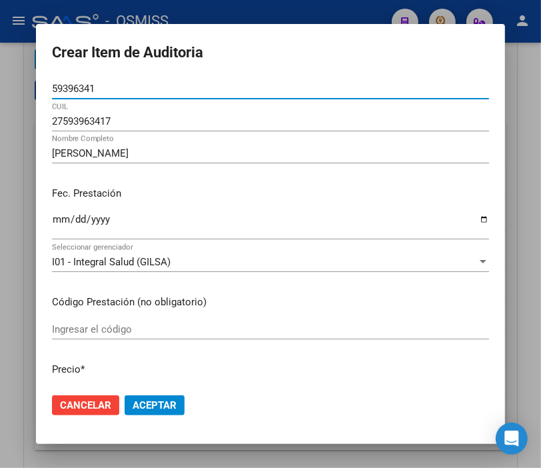
click at [212, 9] on div at bounding box center [270, 234] width 541 height 468
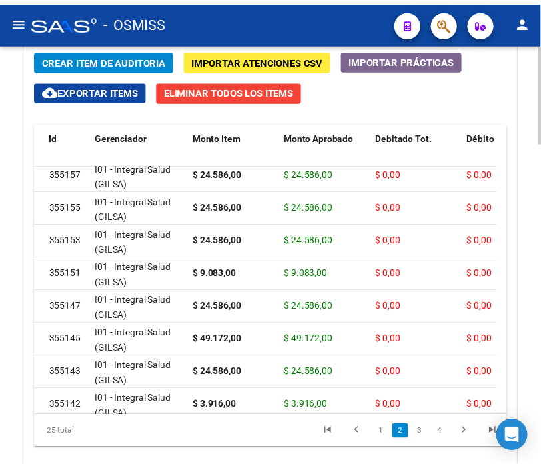
scroll to position [74, 0]
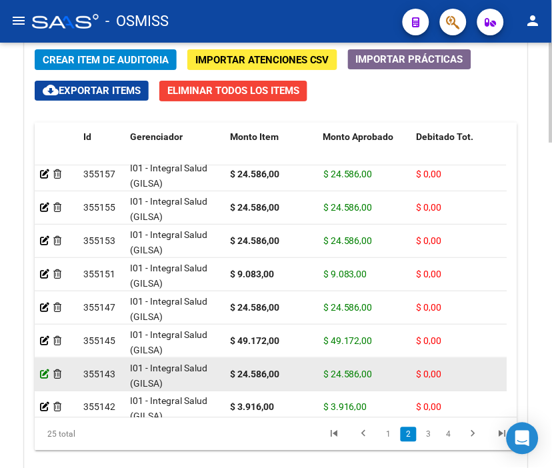
click at [40, 372] on icon at bounding box center [44, 373] width 9 height 9
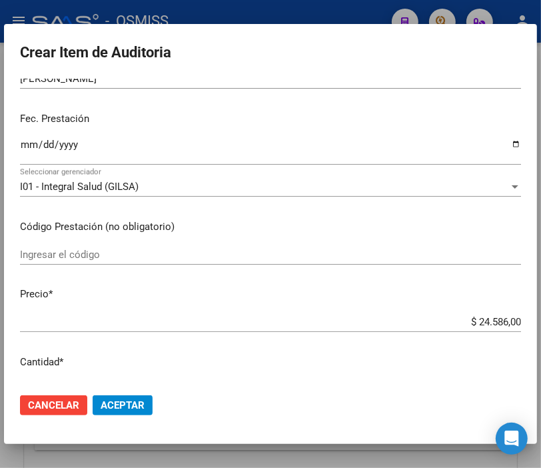
scroll to position [148, 0]
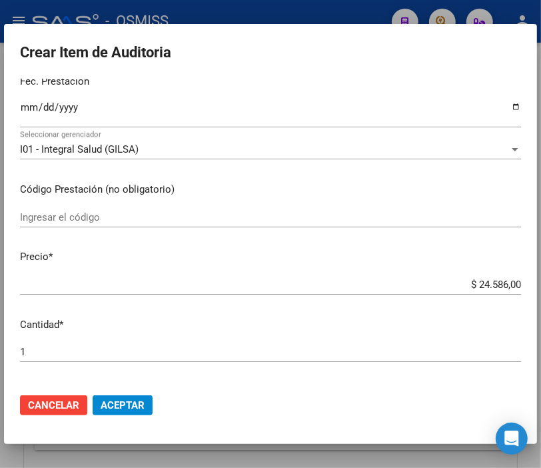
drag, startPoint x: 55, startPoint y: 350, endPoint x: -8, endPoint y: 350, distance: 62.6
click at [0, 350] on html "menu - OSMISS person Firma Express Inicio Instructivos Contacto OS Padrón Padró…" at bounding box center [270, 234] width 541 height 468
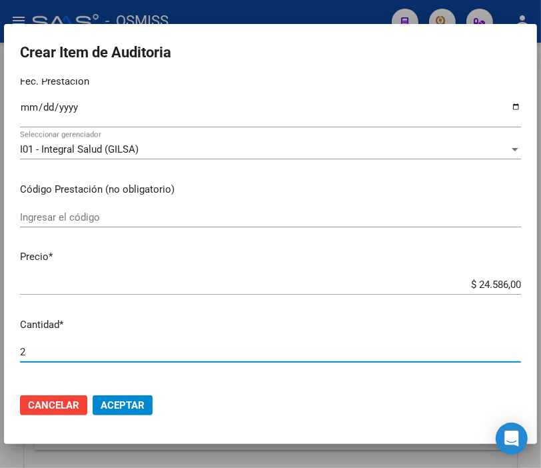
click at [109, 405] on span "Aceptar" at bounding box center [123, 405] width 44 height 12
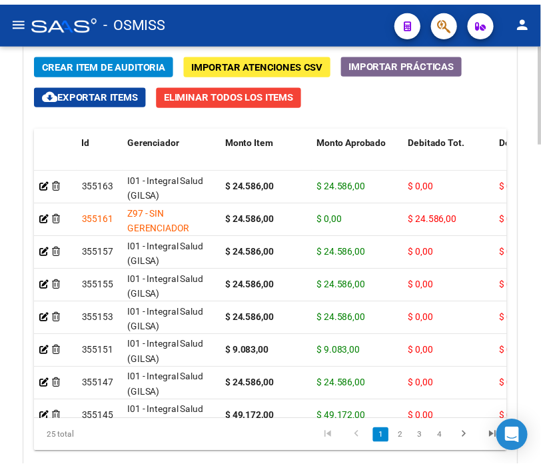
scroll to position [1258, 0]
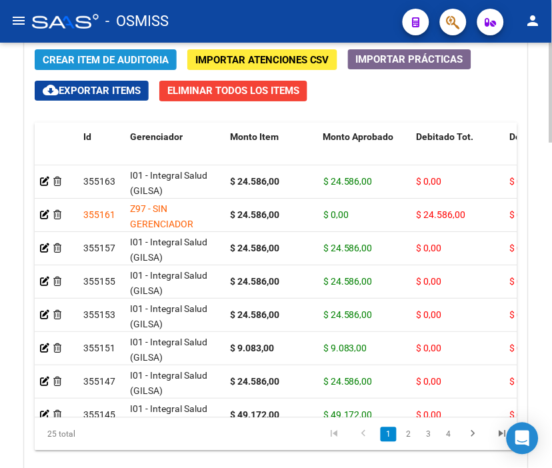
click at [93, 55] on span "Crear Item de Auditoria" at bounding box center [106, 60] width 126 height 12
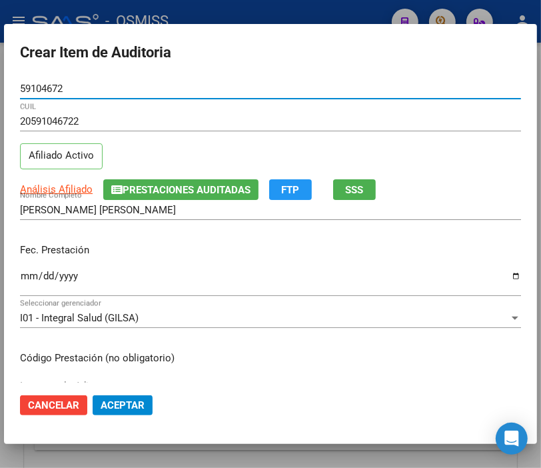
click at [31, 277] on input "Ingresar la fecha" at bounding box center [270, 281] width 501 height 21
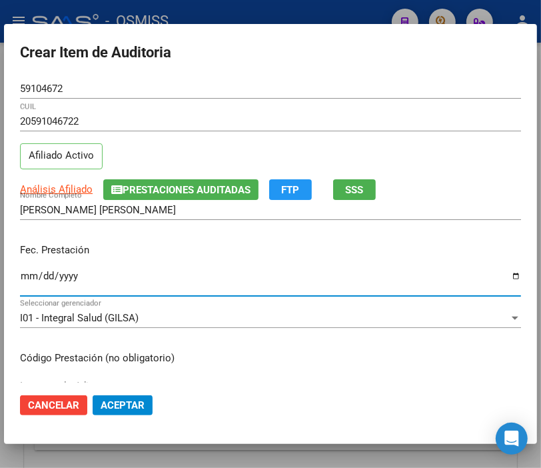
scroll to position [148, 0]
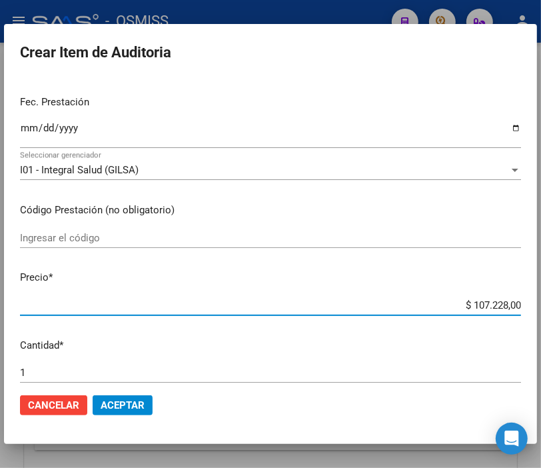
drag, startPoint x: 430, startPoint y: 307, endPoint x: 553, endPoint y: 305, distance: 123.3
click at [541, 305] on html "menu - OSMISS person Firma Express Inicio Instructivos Contacto OS Padrón Padró…" at bounding box center [270, 234] width 541 height 468
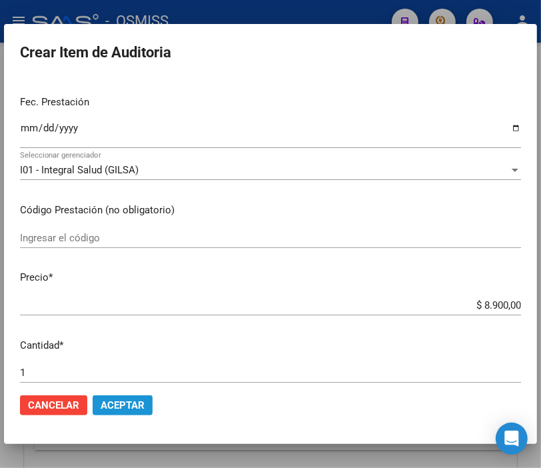
click at [125, 402] on span "Aceptar" at bounding box center [123, 405] width 44 height 12
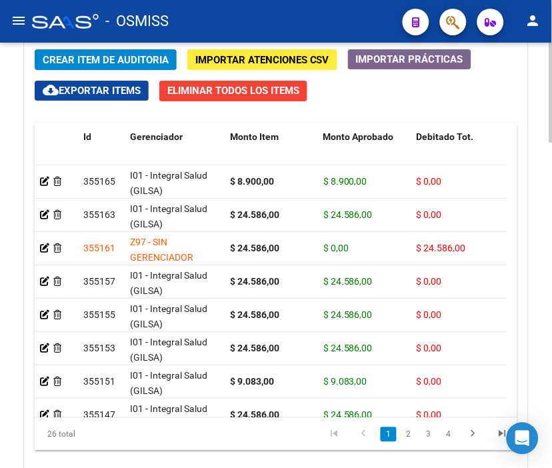
click at [129, 62] on span "Crear Item de Auditoria" at bounding box center [106, 60] width 126 height 12
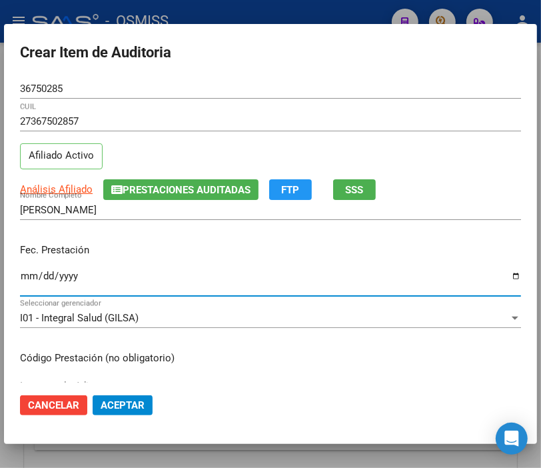
click at [25, 271] on input "Ingresar la fecha" at bounding box center [270, 281] width 501 height 21
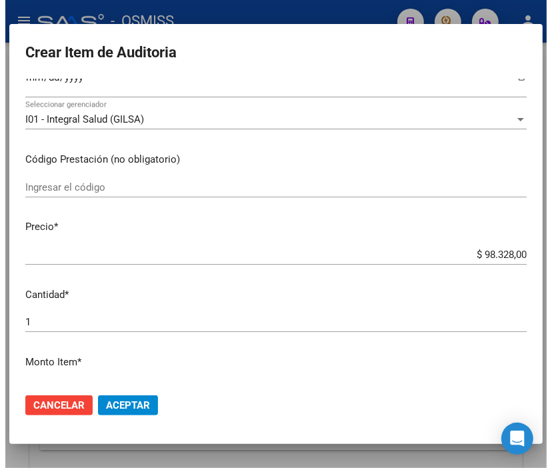
scroll to position [222, 0]
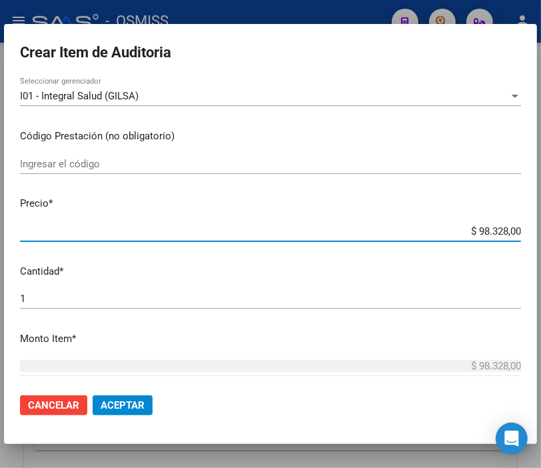
drag, startPoint x: 447, startPoint y: 233, endPoint x: 553, endPoint y: 232, distance: 106.0
click at [541, 232] on html "menu - OSMISS person Firma Express Inicio Instructivos Contacto OS Padrón Padró…" at bounding box center [270, 234] width 541 height 468
click at [128, 389] on mat-dialog-actions "Cancelar Aceptar" at bounding box center [270, 405] width 501 height 45
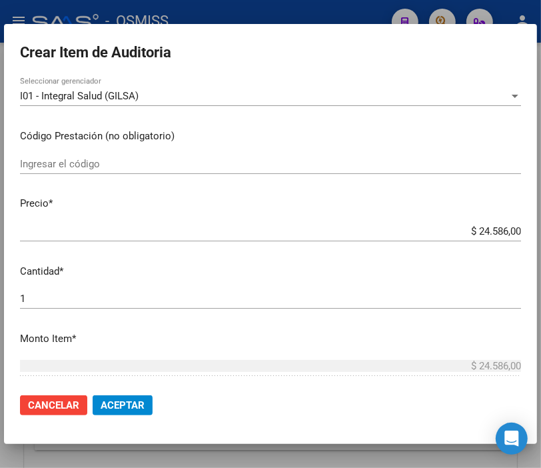
click at [129, 399] on span "Aceptar" at bounding box center [123, 405] width 44 height 12
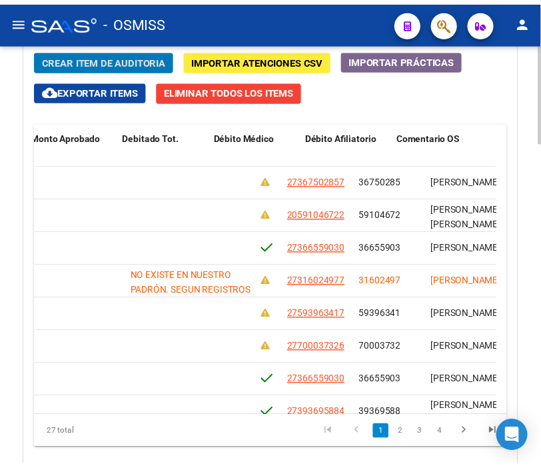
scroll to position [0, 0]
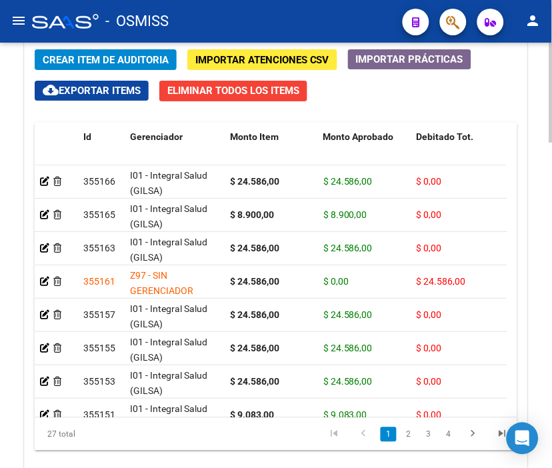
click at [97, 62] on span "Crear Item de Auditoria" at bounding box center [106, 60] width 126 height 12
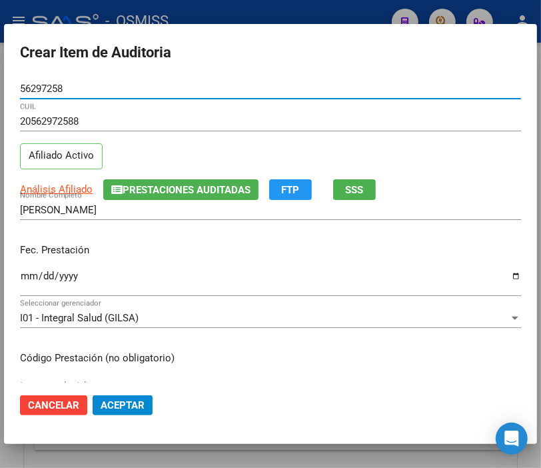
click at [23, 273] on input "Ingresar la fecha" at bounding box center [270, 281] width 501 height 21
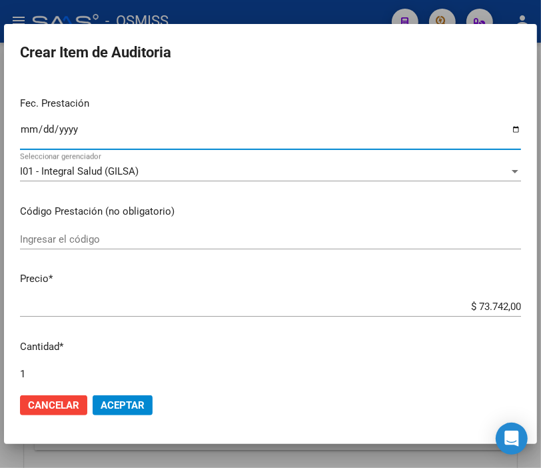
scroll to position [148, 0]
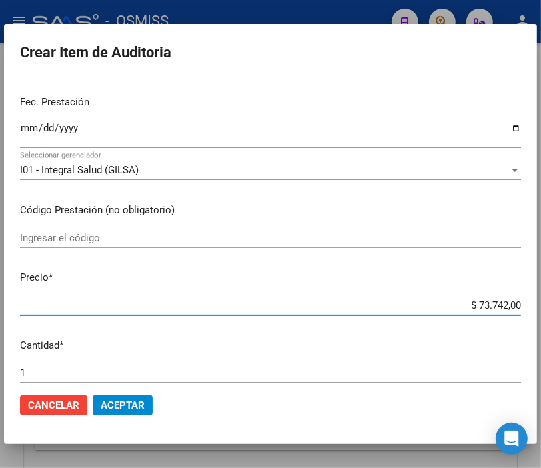
drag, startPoint x: 441, startPoint y: 308, endPoint x: 553, endPoint y: 305, distance: 112.0
click at [541, 305] on html "menu - OSMISS person Firma Express Inicio Instructivos Contacto OS Padrón Padró…" at bounding box center [270, 234] width 541 height 468
click at [130, 407] on span "Aceptar" at bounding box center [123, 405] width 44 height 12
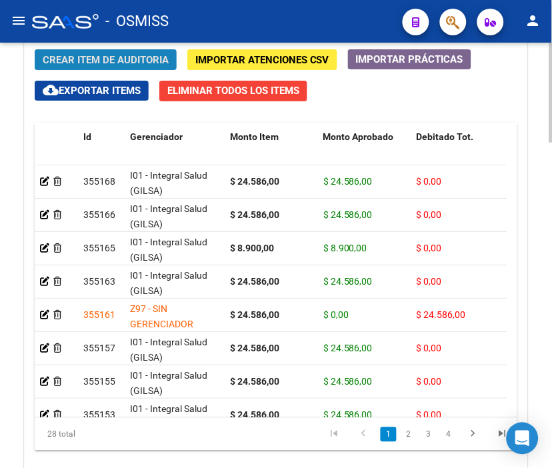
click at [103, 55] on span "Crear Item de Auditoria" at bounding box center [106, 60] width 126 height 12
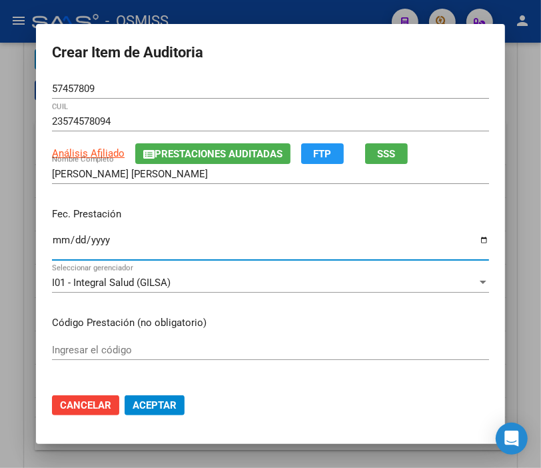
click at [52, 237] on input "Ingresar la fecha" at bounding box center [270, 245] width 437 height 21
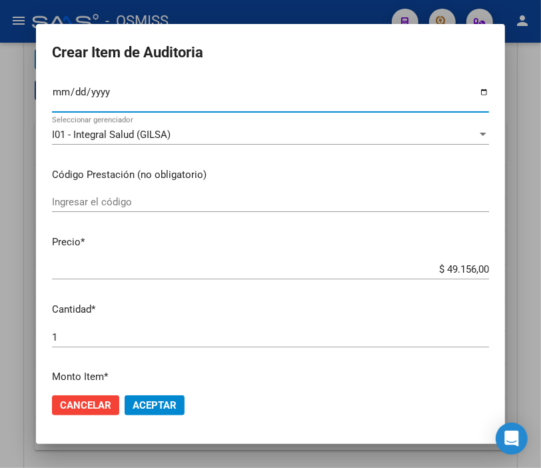
click at [408, 263] on input "$ 49.156,00" at bounding box center [270, 269] width 437 height 12
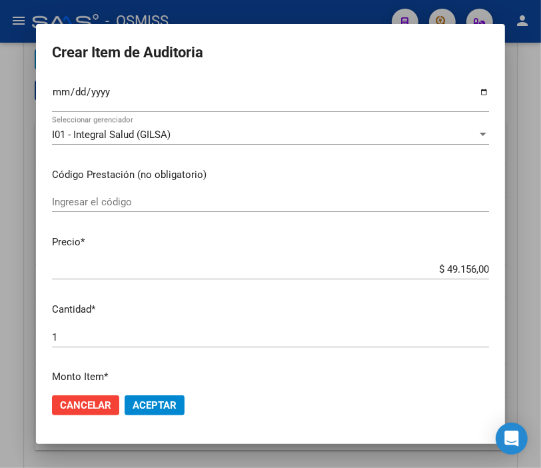
drag, startPoint x: 415, startPoint y: 279, endPoint x: 419, endPoint y: 257, distance: 22.4
click at [418, 277] on div "$ 49.156,00 Ingresar el precio" at bounding box center [270, 269] width 437 height 20
drag, startPoint x: 417, startPoint y: 263, endPoint x: 534, endPoint y: 267, distance: 118.0
click at [534, 267] on div "Crear Item de Auditoria 57457809 Nro Documento 23574578094 CUIL Análisis Afilia…" at bounding box center [270, 234] width 541 height 468
click at [163, 407] on span "Aceptar" at bounding box center [155, 405] width 44 height 12
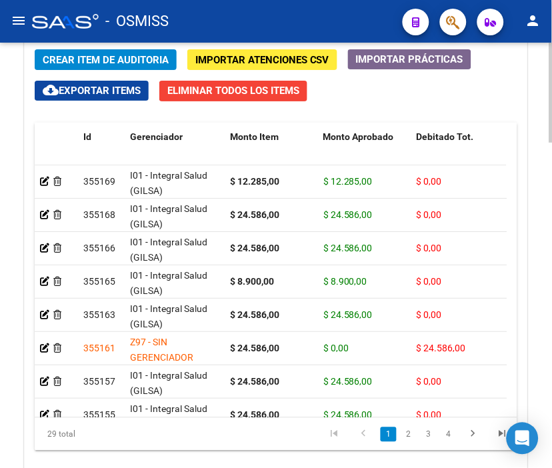
click at [99, 57] on span "Crear Item de Auditoria" at bounding box center [106, 60] width 126 height 12
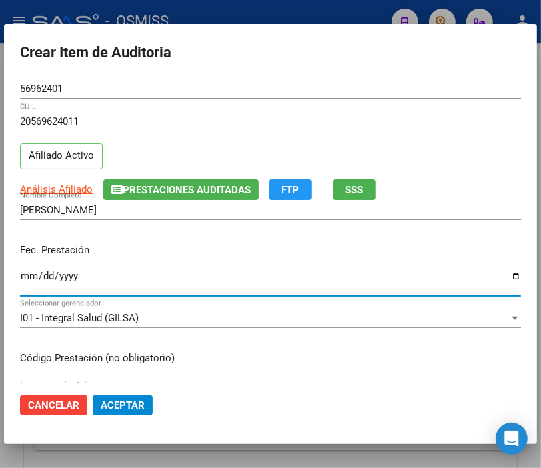
click at [23, 277] on input "Ingresar la fecha" at bounding box center [270, 281] width 501 height 21
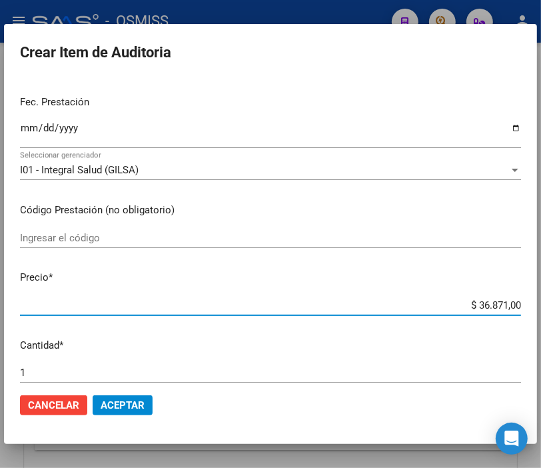
drag, startPoint x: 454, startPoint y: 307, endPoint x: 553, endPoint y: 307, distance: 99.3
click at [541, 307] on html "menu - OSMISS person Firma Express Inicio Instructivos Contacto OS Padrón Padró…" at bounding box center [270, 234] width 541 height 468
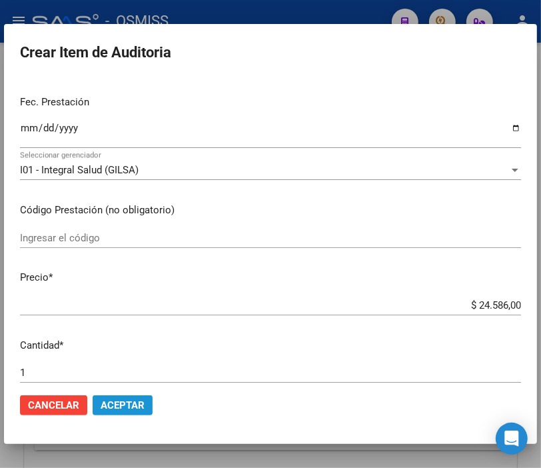
click at [147, 410] on button "Aceptar" at bounding box center [123, 405] width 60 height 20
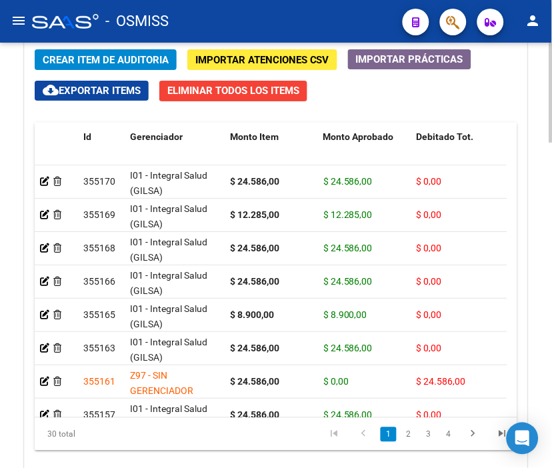
drag, startPoint x: 275, startPoint y: 5, endPoint x: 261, endPoint y: 71, distance: 68.2
click at [275, 5] on mat-toolbar "menu - OSMISS person" at bounding box center [276, 21] width 552 height 43
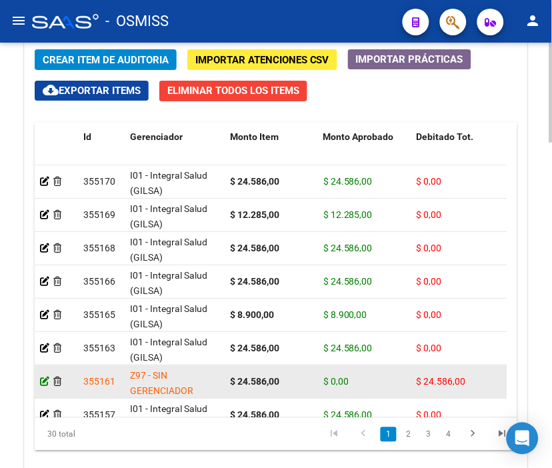
click at [44, 379] on icon at bounding box center [44, 381] width 9 height 9
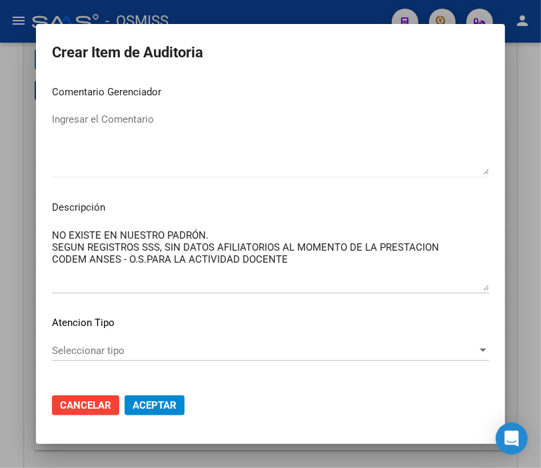
scroll to position [962, 0]
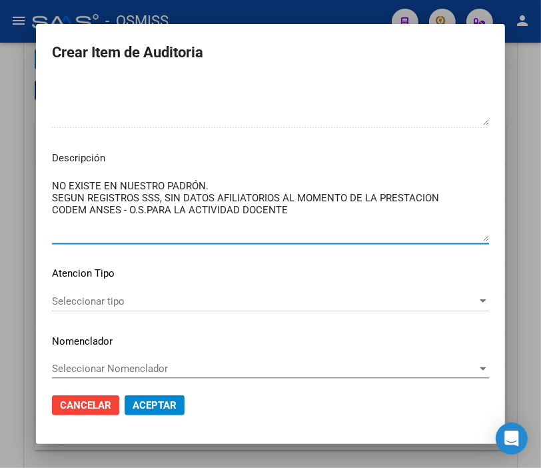
drag, startPoint x: 460, startPoint y: 198, endPoint x: 22, endPoint y: 183, distance: 438.1
click at [22, 183] on div "Crear Item de Auditoria 31602497 Nro Documento 27316024977 [PERSON_NAME] Nombre…" at bounding box center [270, 234] width 541 height 468
click at [248, 14] on div at bounding box center [270, 234] width 541 height 468
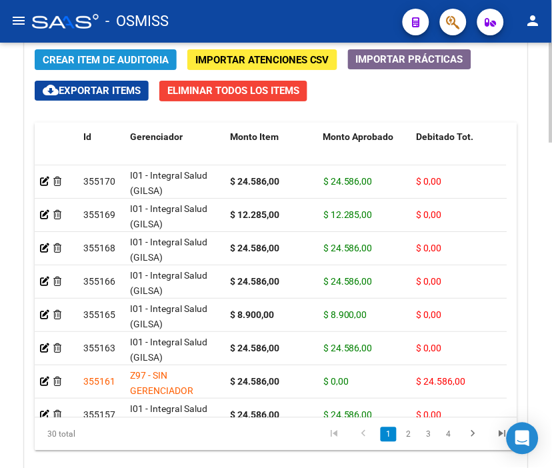
click at [118, 63] on span "Crear Item de Auditoria" at bounding box center [106, 60] width 126 height 12
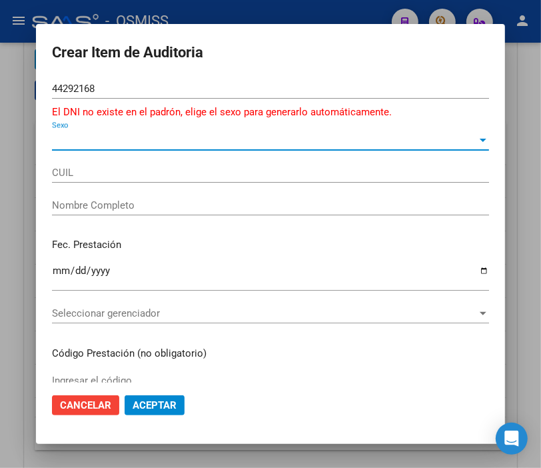
click at [84, 144] on span "Sexo" at bounding box center [264, 140] width 425 height 12
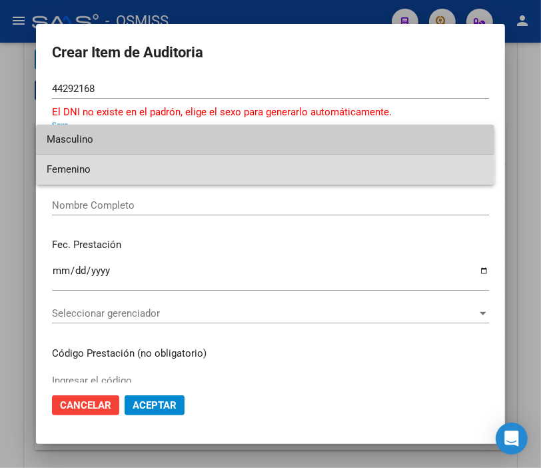
click at [76, 169] on span "Femenino" at bounding box center [265, 170] width 437 height 30
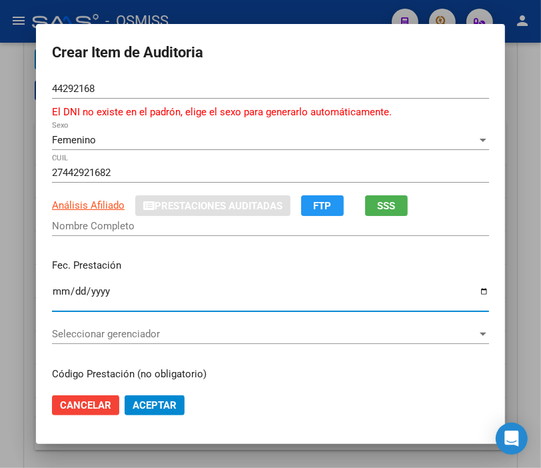
click at [53, 295] on input "Ingresar la fecha" at bounding box center [270, 296] width 437 height 21
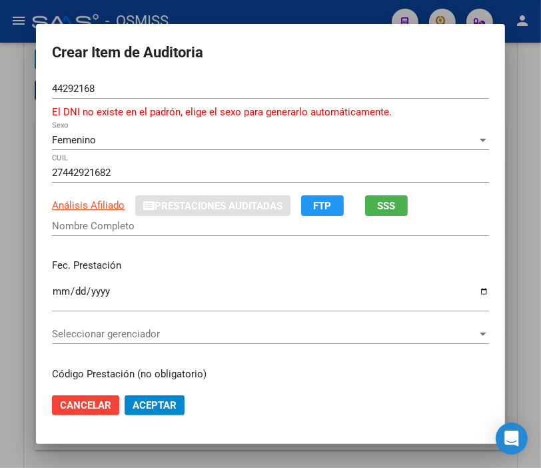
drag, startPoint x: 139, startPoint y: 167, endPoint x: 95, endPoint y: 172, distance: 44.2
click at [139, 167] on input "27442921682" at bounding box center [270, 173] width 437 height 12
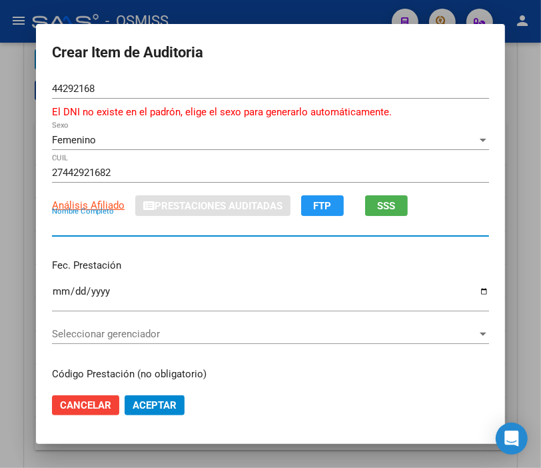
click at [68, 220] on input "Nombre Completo" at bounding box center [270, 226] width 437 height 12
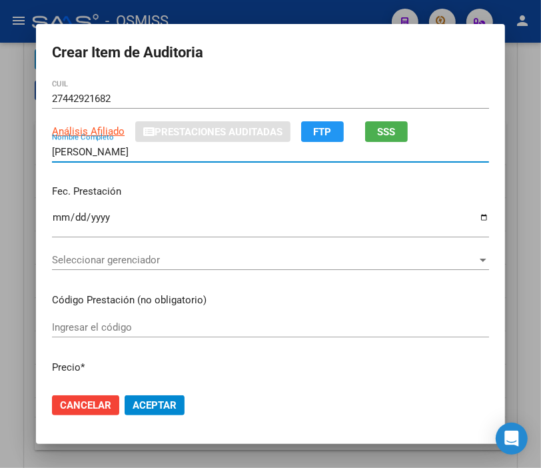
click at [131, 255] on span "Seleccionar gerenciador" at bounding box center [264, 260] width 425 height 12
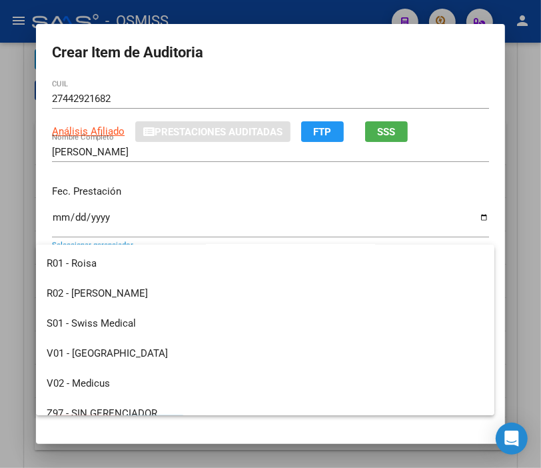
scroll to position [369, 0]
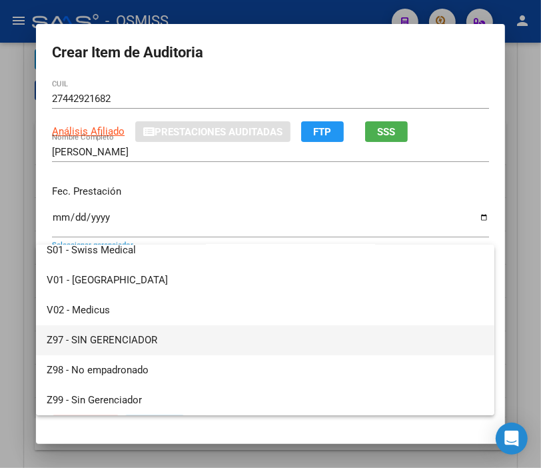
click at [144, 327] on span "Z97 - SIN GERENCIADOR" at bounding box center [265, 340] width 437 height 30
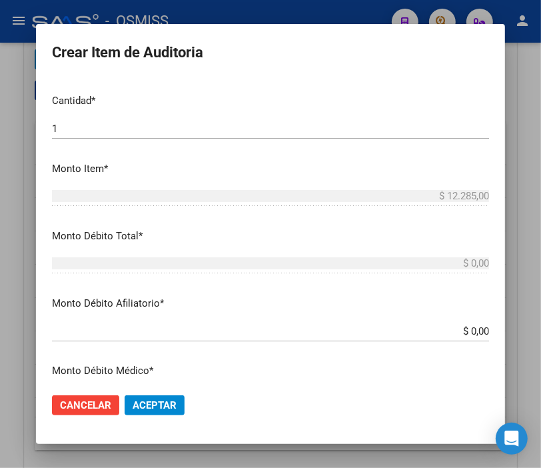
scroll to position [444, 0]
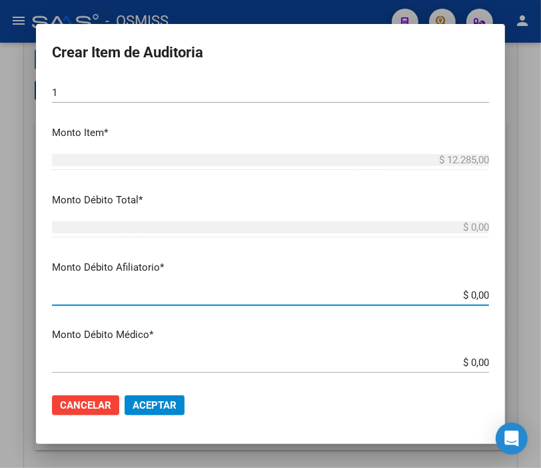
drag, startPoint x: 433, startPoint y: 295, endPoint x: 543, endPoint y: 299, distance: 110.0
click at [541, 299] on html "menu - OSMISS person Firma Express Inicio Instructivos Contacto OS Padrón Padró…" at bounding box center [270, 234] width 541 height 468
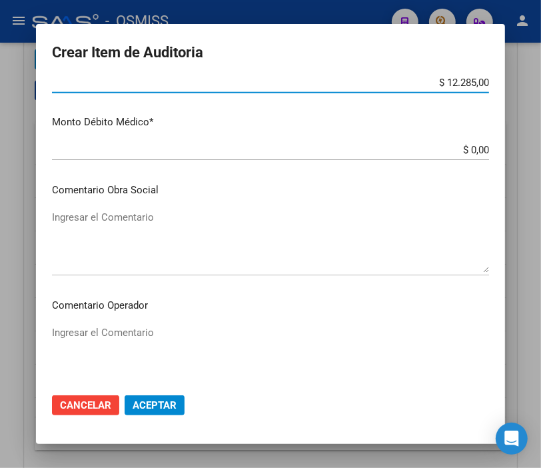
scroll to position [666, 0]
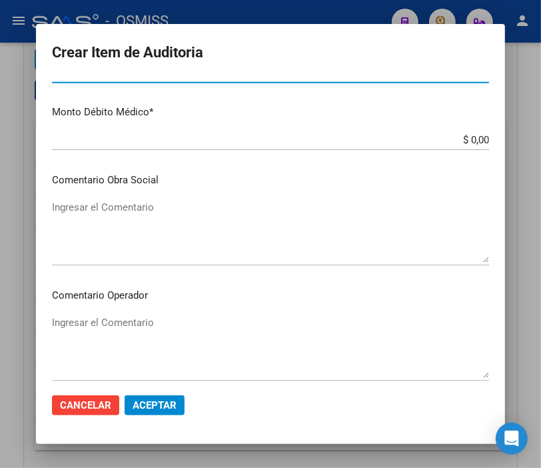
click at [137, 320] on textarea "Ingresar el Comentario" at bounding box center [270, 346] width 437 height 63
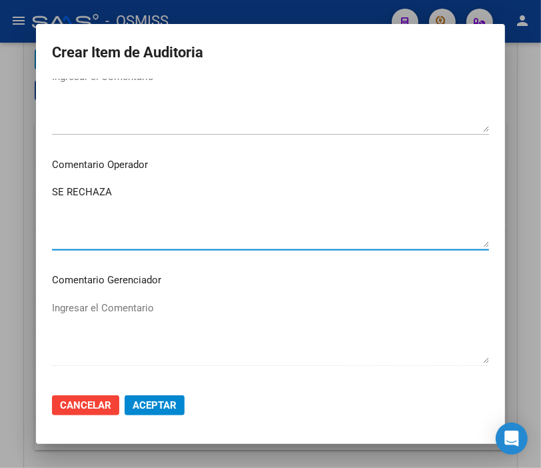
scroll to position [888, 0]
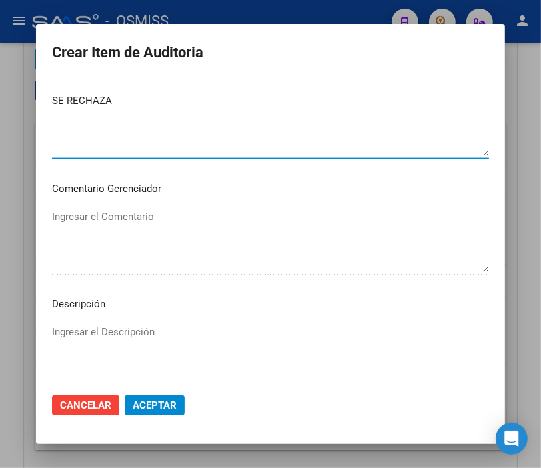
click at [84, 330] on textarea "Ingresar el Descripción" at bounding box center [270, 356] width 437 height 63
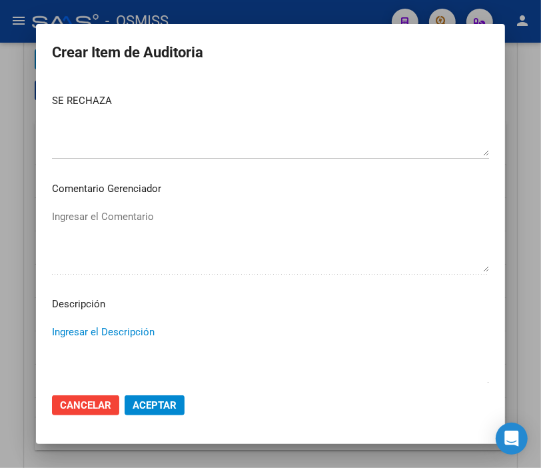
paste textarea "NO EXISTE EN NUESTRO PADRÓN. SEGUN REGISTROS SSS, SIN DATOS AFILIATORIOS AL MOM…"
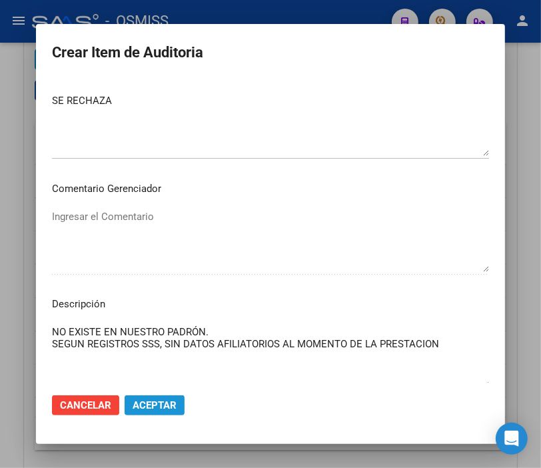
click at [165, 410] on span "Aceptar" at bounding box center [155, 405] width 44 height 12
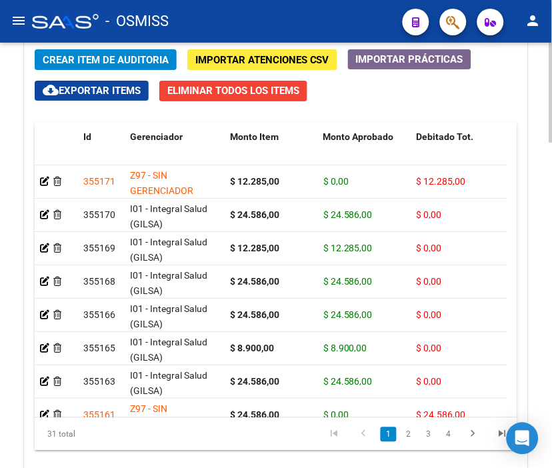
click at [104, 61] on span "Crear Item de Auditoria" at bounding box center [106, 60] width 126 height 12
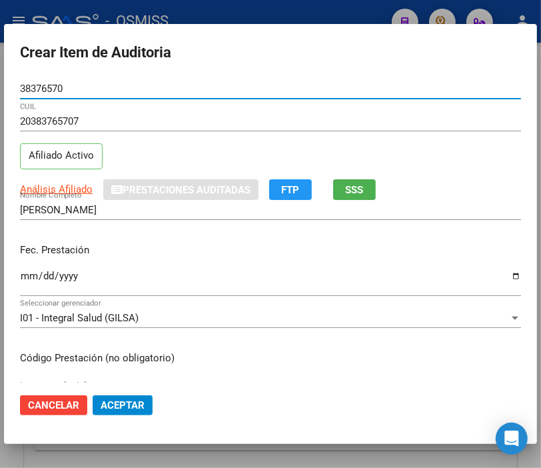
click at [29, 274] on input "Ingresar la fecha" at bounding box center [270, 281] width 501 height 21
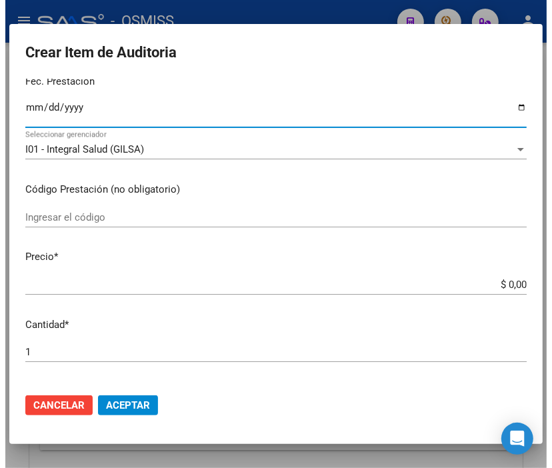
scroll to position [222, 0]
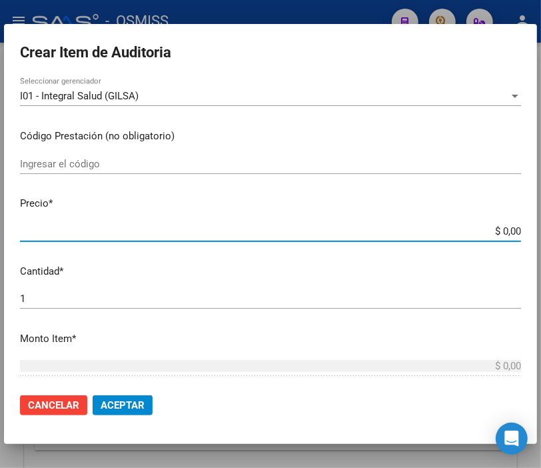
drag, startPoint x: 461, startPoint y: 231, endPoint x: 553, endPoint y: 231, distance: 92.0
click at [541, 231] on html "menu - OSMISS person Firma Express Inicio Instructivos Contacto OS Padrón Padró…" at bounding box center [270, 234] width 541 height 468
click at [118, 394] on mat-dialog-actions "Cancelar Aceptar" at bounding box center [270, 405] width 501 height 45
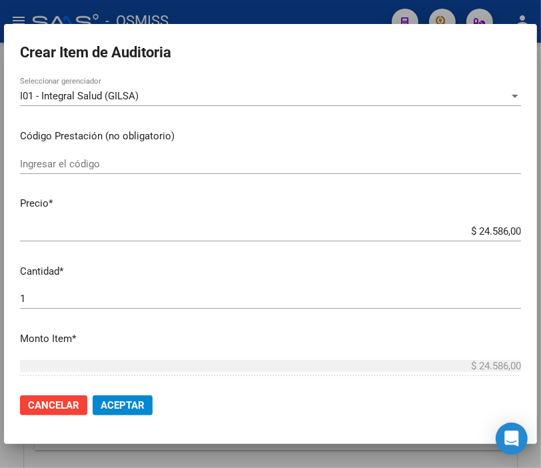
click at [117, 394] on mat-dialog-actions "Cancelar Aceptar" at bounding box center [270, 405] width 501 height 45
click at [121, 403] on span "Aceptar" at bounding box center [123, 405] width 44 height 12
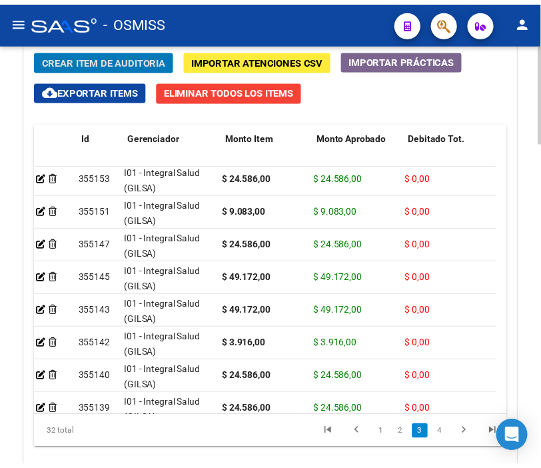
scroll to position [370, 0]
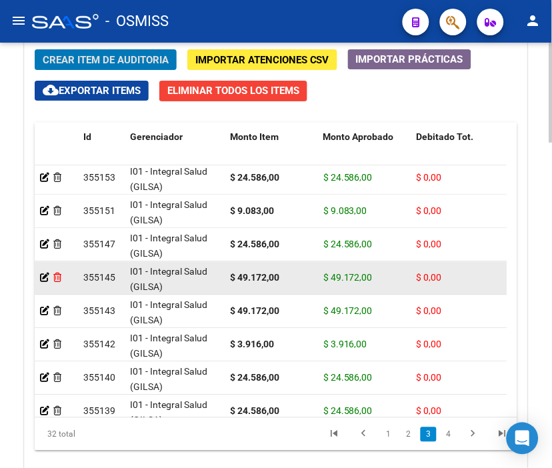
click at [60, 277] on icon at bounding box center [57, 277] width 8 height 9
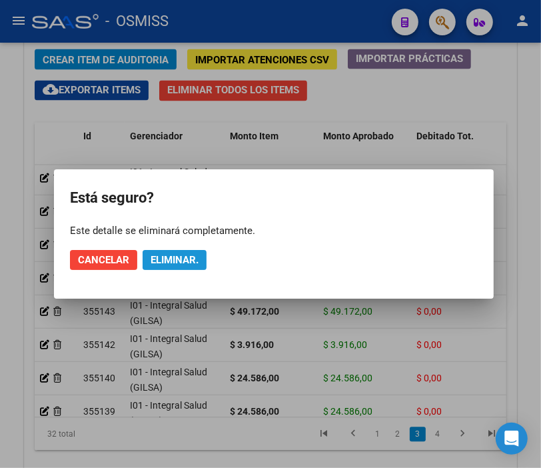
click at [171, 263] on span "Eliminar." at bounding box center [175, 260] width 48 height 12
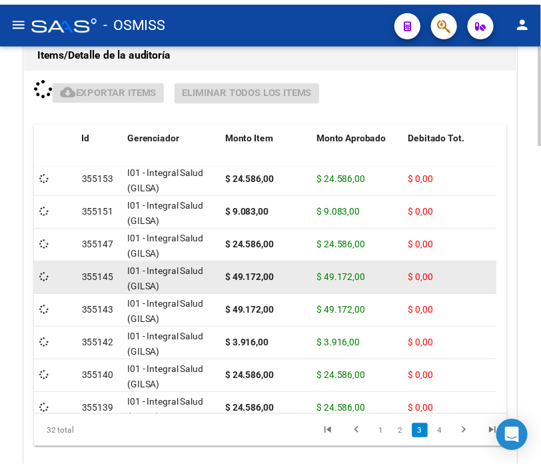
scroll to position [1230, 0]
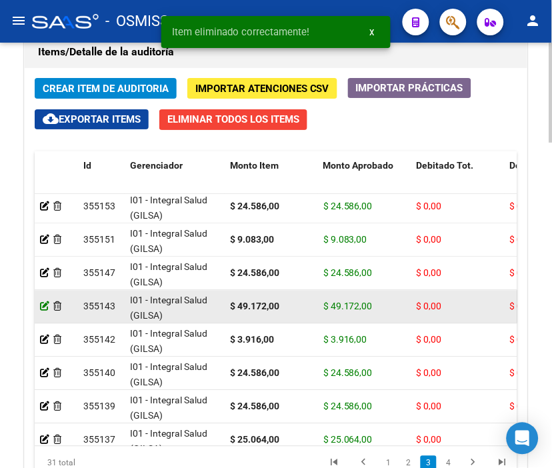
click at [43, 309] on icon at bounding box center [44, 306] width 9 height 9
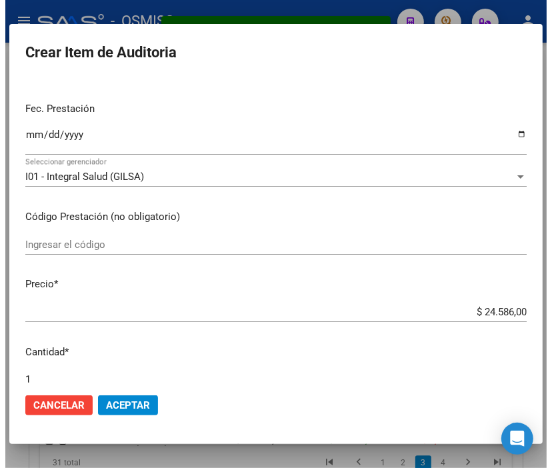
scroll to position [148, 0]
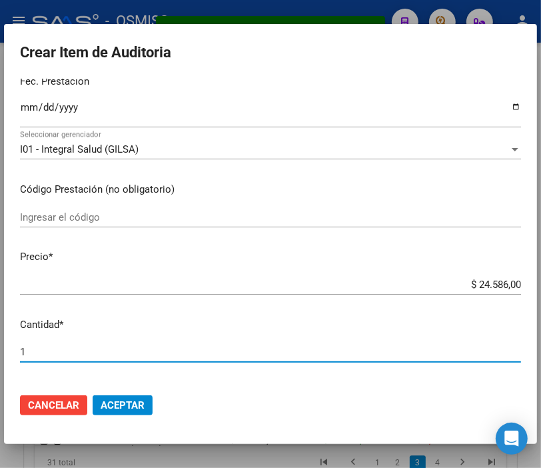
drag, startPoint x: 55, startPoint y: 351, endPoint x: -37, endPoint y: 351, distance: 91.3
click at [0, 351] on html "menu - OSMISS person Firma Express Inicio Instructivos Contacto OS Padrón Padró…" at bounding box center [270, 234] width 541 height 468
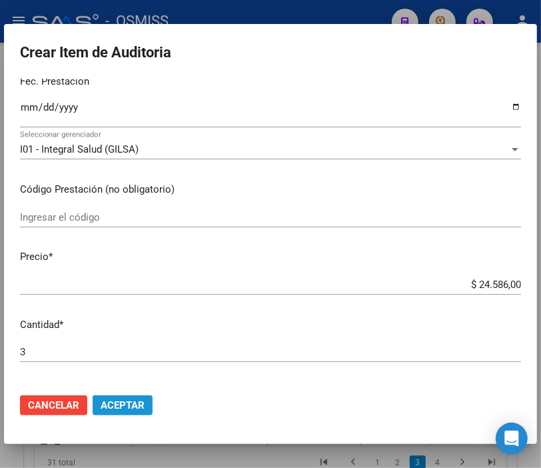
click at [101, 401] on span "Aceptar" at bounding box center [123, 405] width 44 height 12
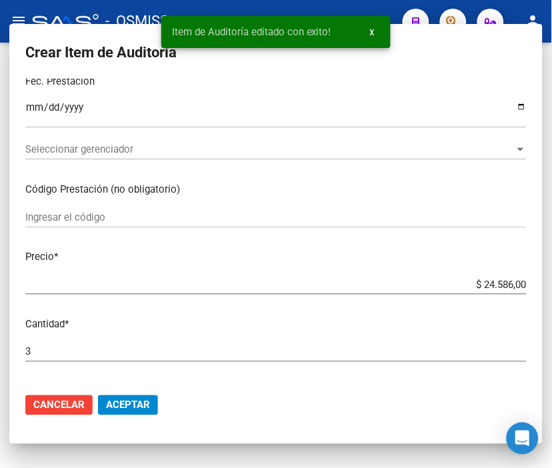
scroll to position [0, 0]
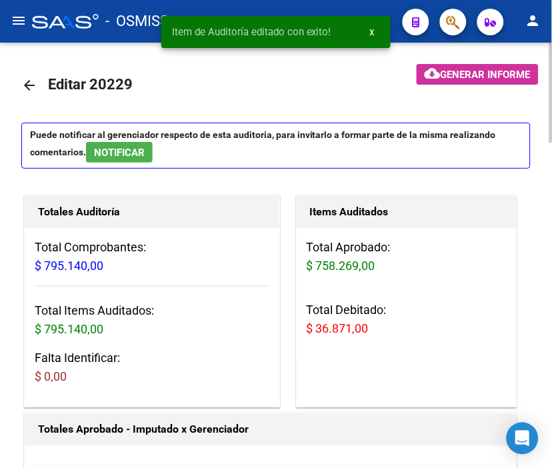
click at [471, 72] on span "Generar informe" at bounding box center [486, 75] width 90 height 12
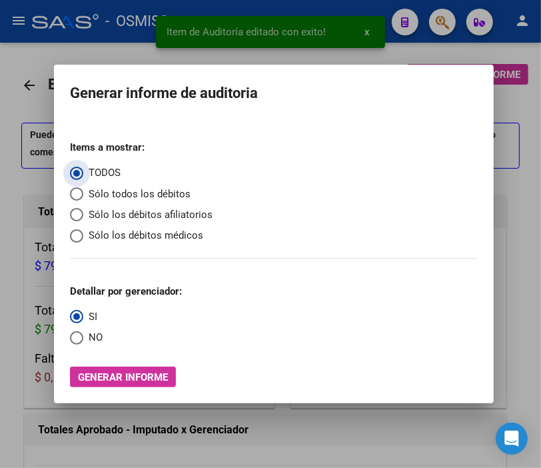
click at [102, 213] on span "Sólo los débitos afiliatorios" at bounding box center [147, 214] width 129 height 15
click at [83, 213] on input "Sólo los débitos afiliatorios" at bounding box center [76, 214] width 13 height 13
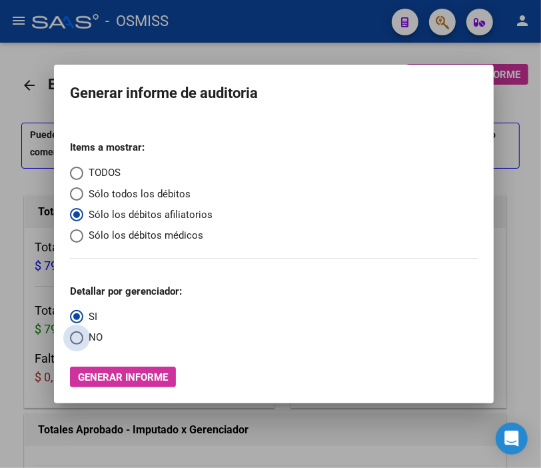
click at [74, 341] on span "Select an option" at bounding box center [76, 337] width 13 height 13
click at [74, 341] on input "NO" at bounding box center [76, 337] width 13 height 13
click at [131, 365] on div "Items a mostrar: TODOS Sólo todos los débitos Sólo los débitos afiliatorios Sól…" at bounding box center [274, 258] width 408 height 257
click at [165, 387] on button "Generar informe" at bounding box center [123, 377] width 106 height 21
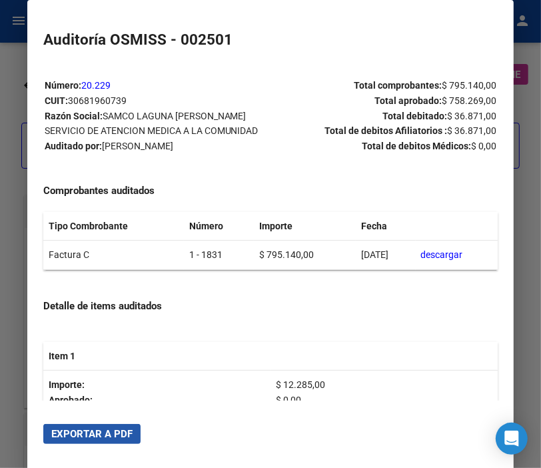
click at [107, 425] on button "Exportar a PDF" at bounding box center [91, 434] width 97 height 20
click at [11, 85] on div at bounding box center [270, 234] width 541 height 468
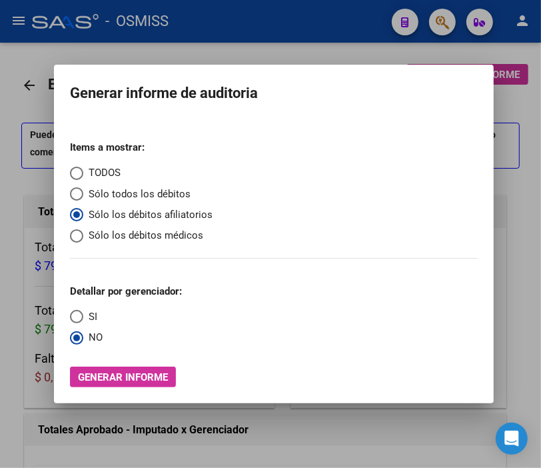
click at [11, 85] on div at bounding box center [270, 234] width 541 height 468
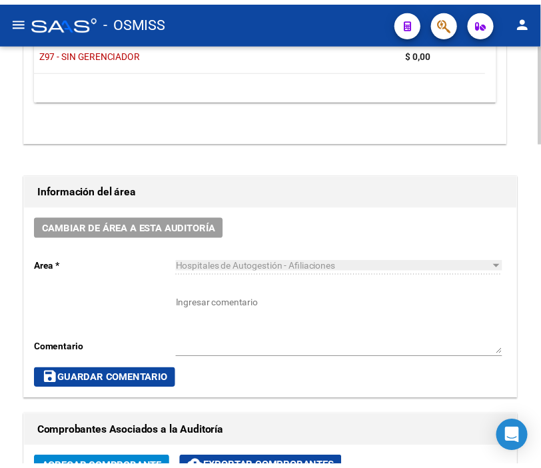
scroll to position [592, 0]
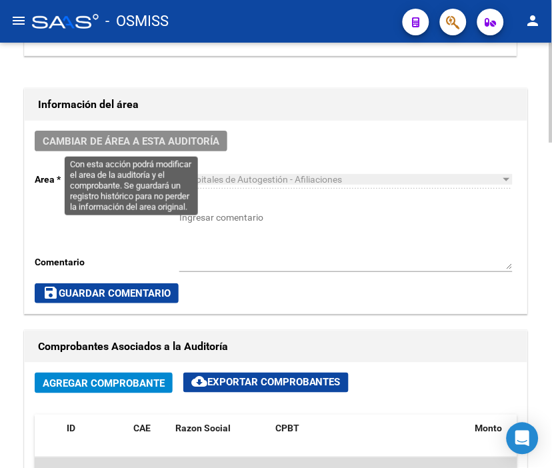
click at [167, 147] on span "Cambiar de área a esta auditoría" at bounding box center [131, 141] width 177 height 12
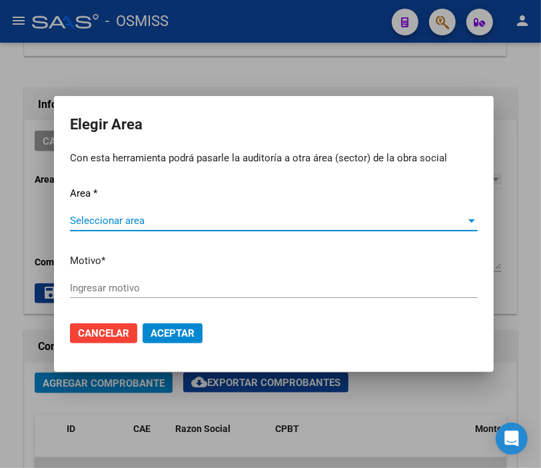
click at [134, 215] on span "Seleccionar area" at bounding box center [268, 221] width 396 height 12
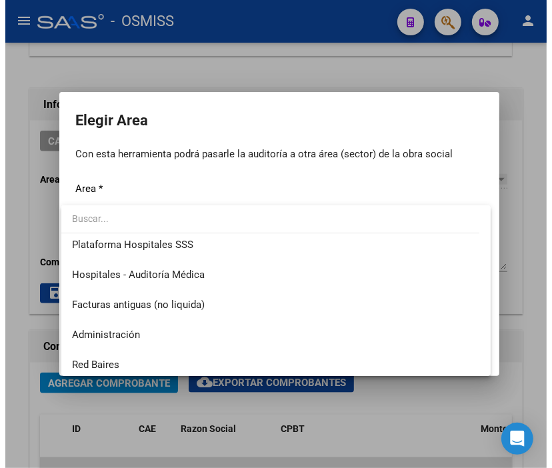
scroll to position [222, 0]
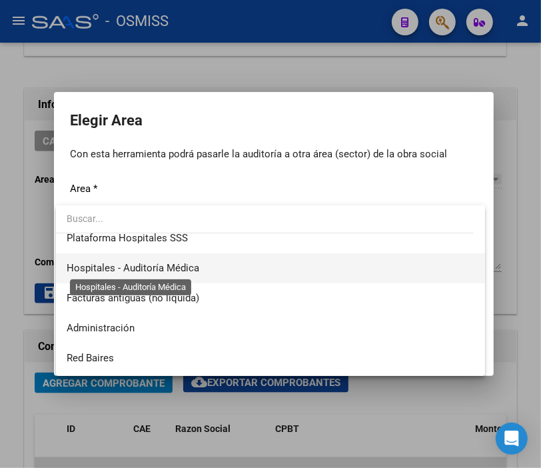
click at [179, 268] on span "Hospitales - Auditoría Médica" at bounding box center [133, 268] width 133 height 12
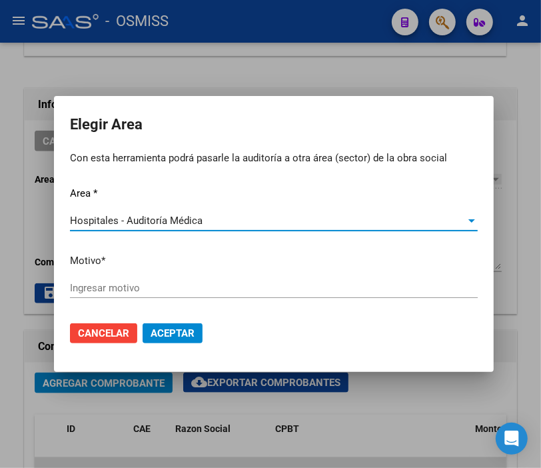
click at [155, 287] on input "Ingresar motivo" at bounding box center [274, 288] width 408 height 12
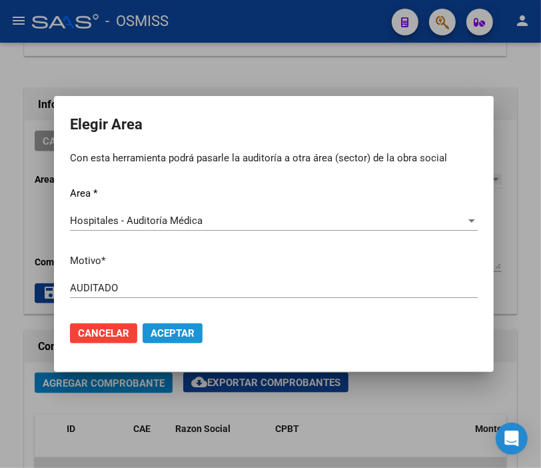
click at [169, 330] on span "Aceptar" at bounding box center [173, 333] width 44 height 12
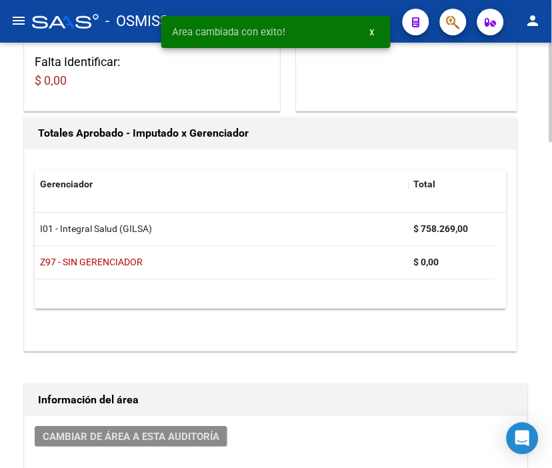
scroll to position [0, 0]
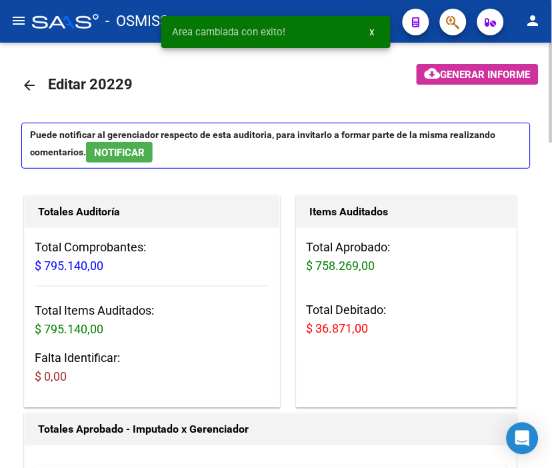
click at [28, 80] on mat-icon "arrow_back" at bounding box center [29, 85] width 16 height 16
